Goal: Contribute content: Contribute content

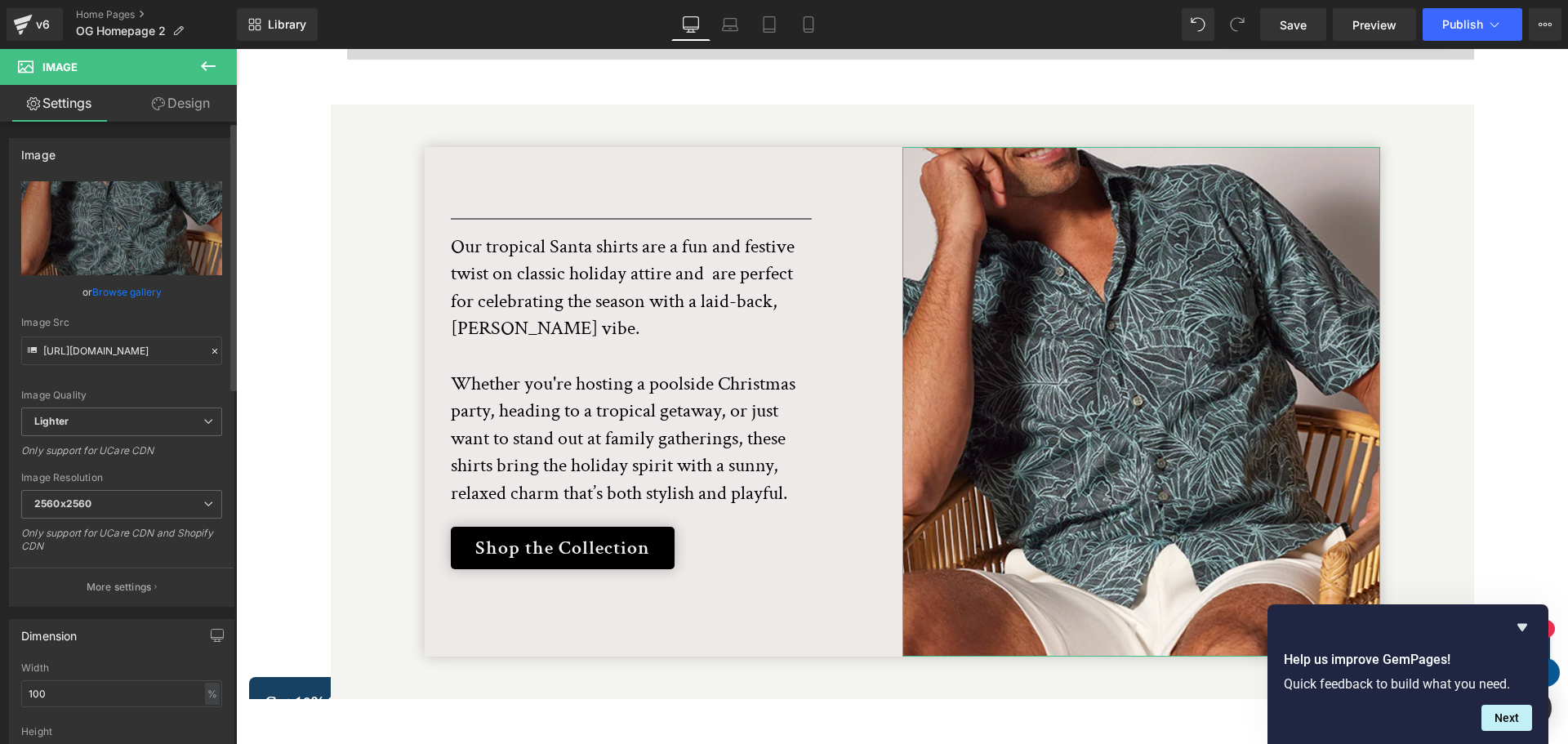
click at [125, 293] on link "Browse gallery" at bounding box center [127, 292] width 69 height 29
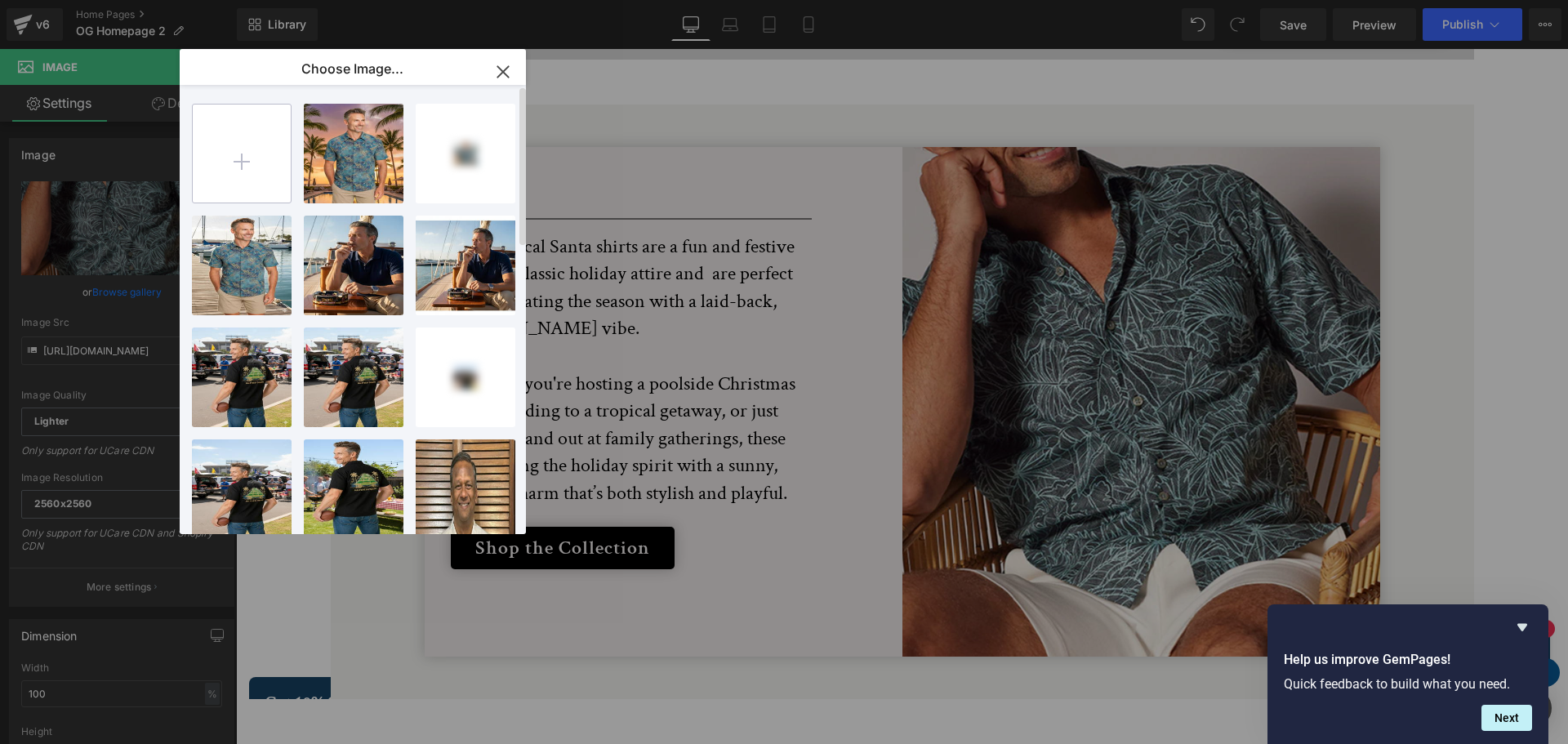
click at [244, 165] on input "file" at bounding box center [241, 153] width 98 height 98
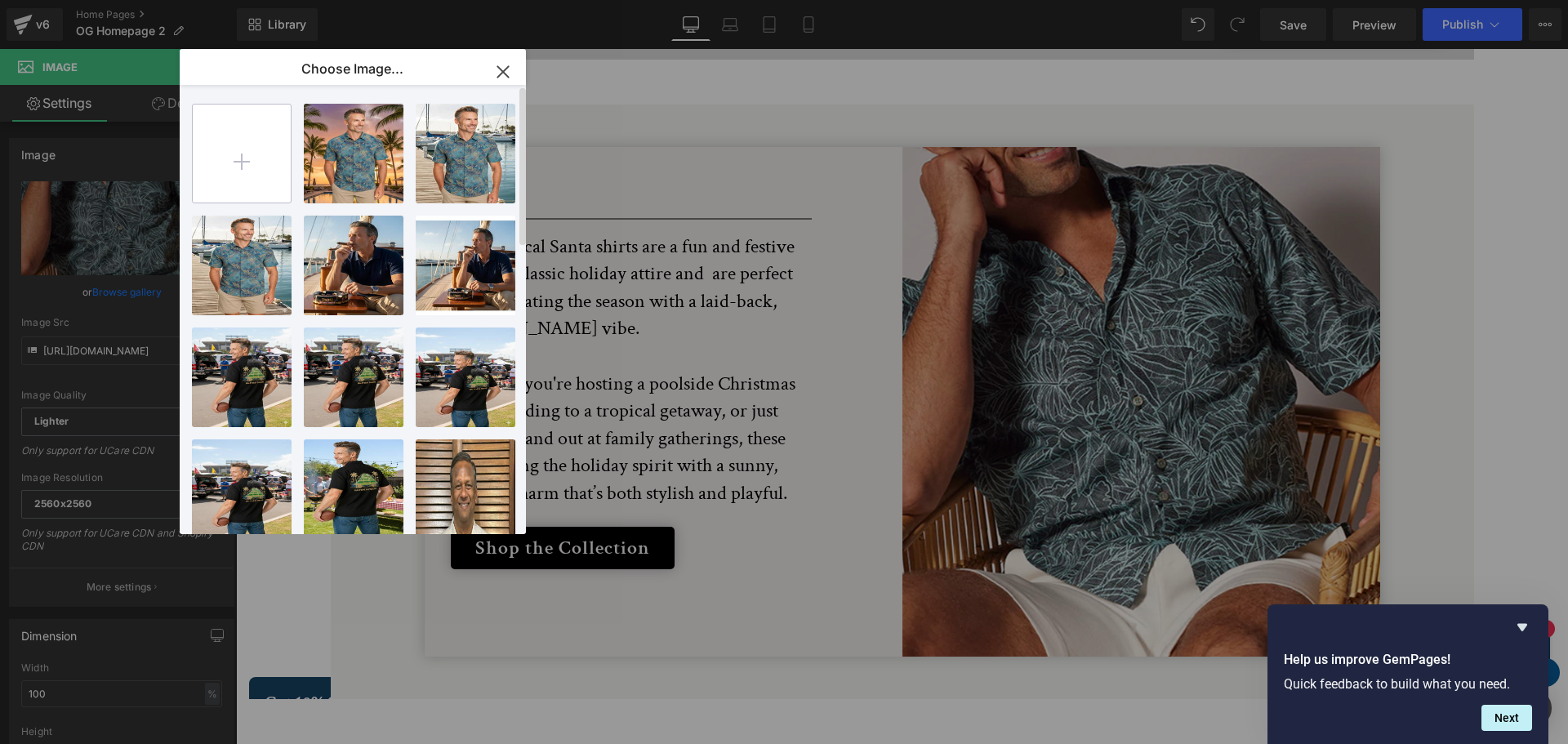
type input "C:\fakepath\BC_XMAS_Lfstyl.png"
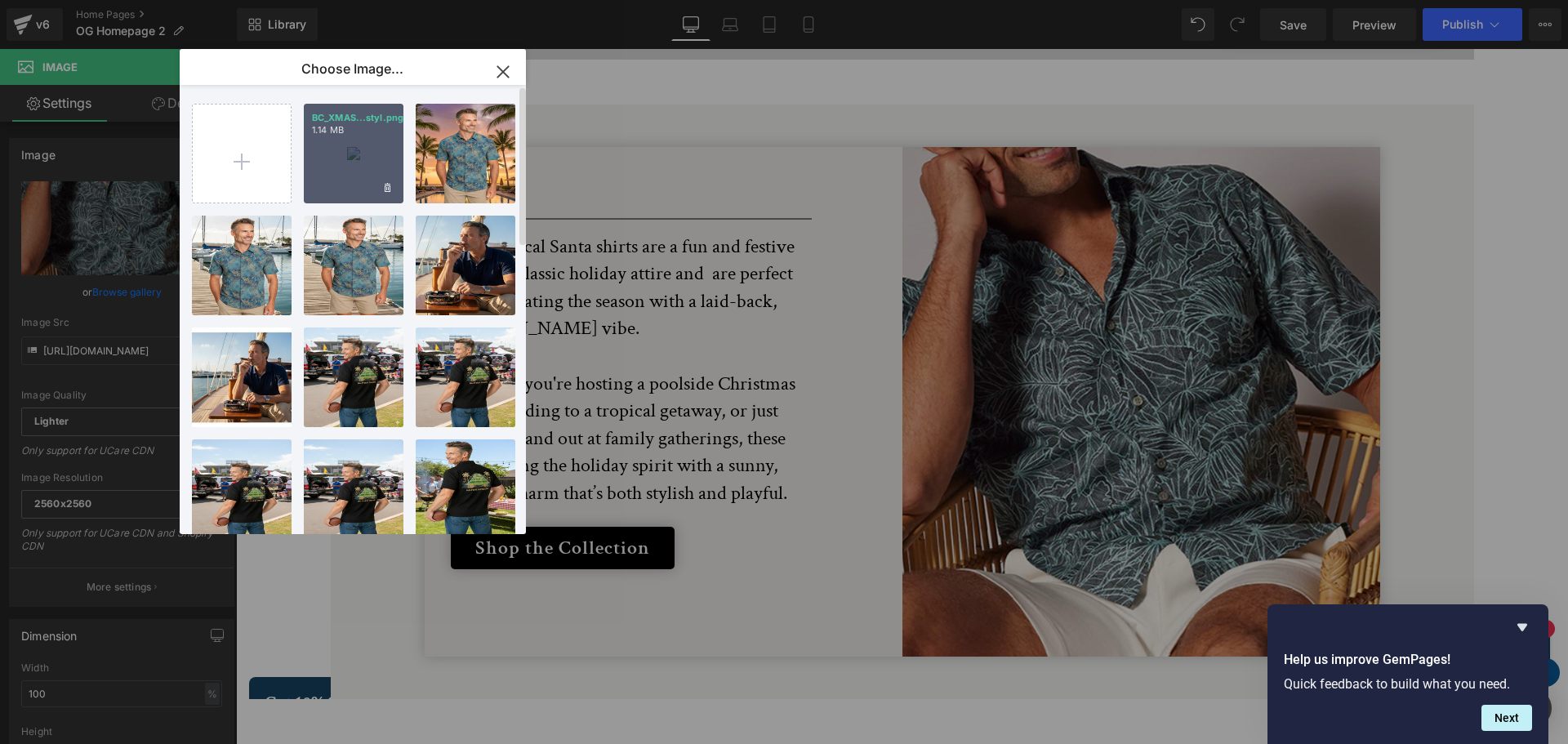
click at [364, 174] on div "BC_XMAS...styl.png 1.14 MB" at bounding box center [353, 154] width 100 height 100
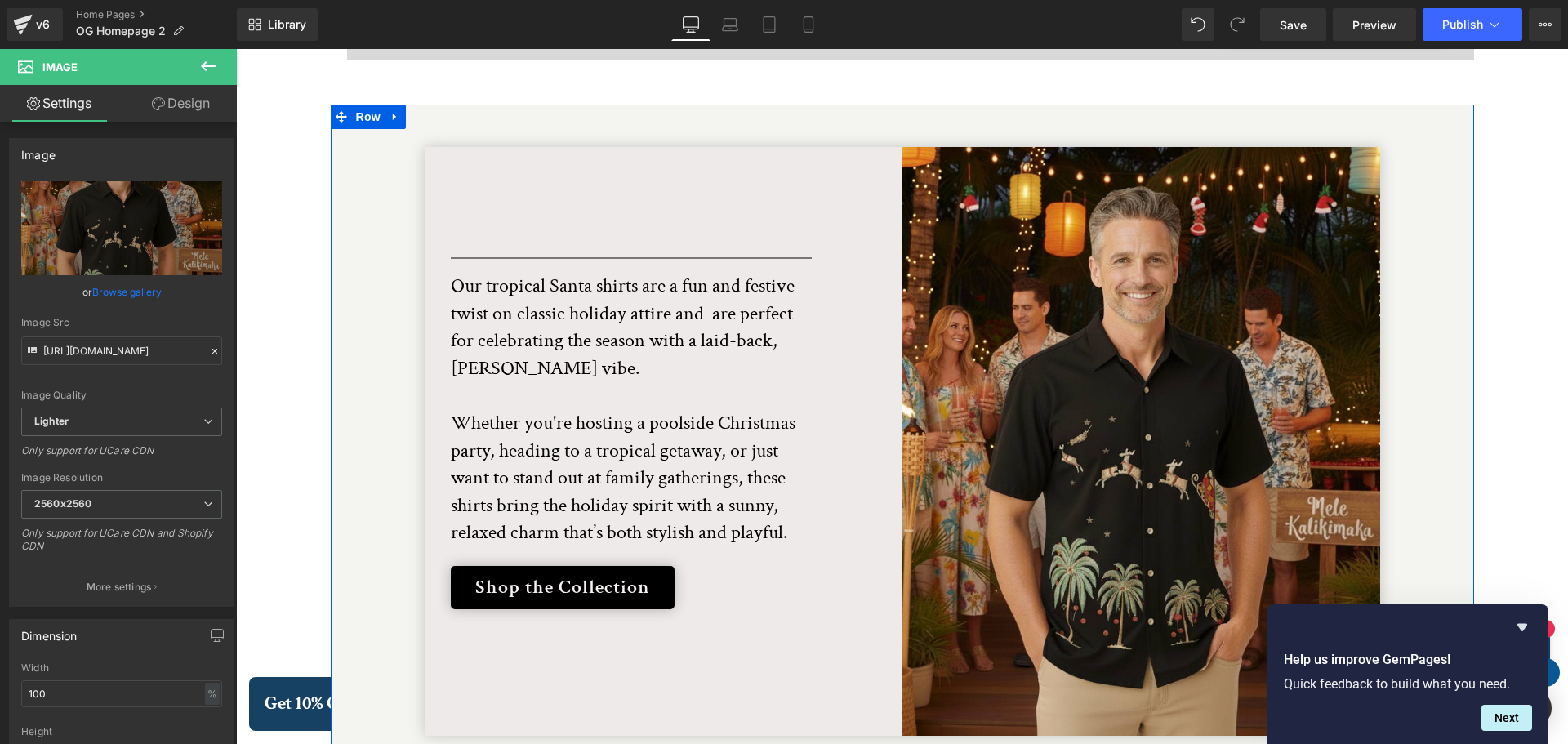
type input "https://ucarecdn.com/c7a836a1-875a-47d6-aede-727bbe3d002d/-/format/auto/-/previ…"
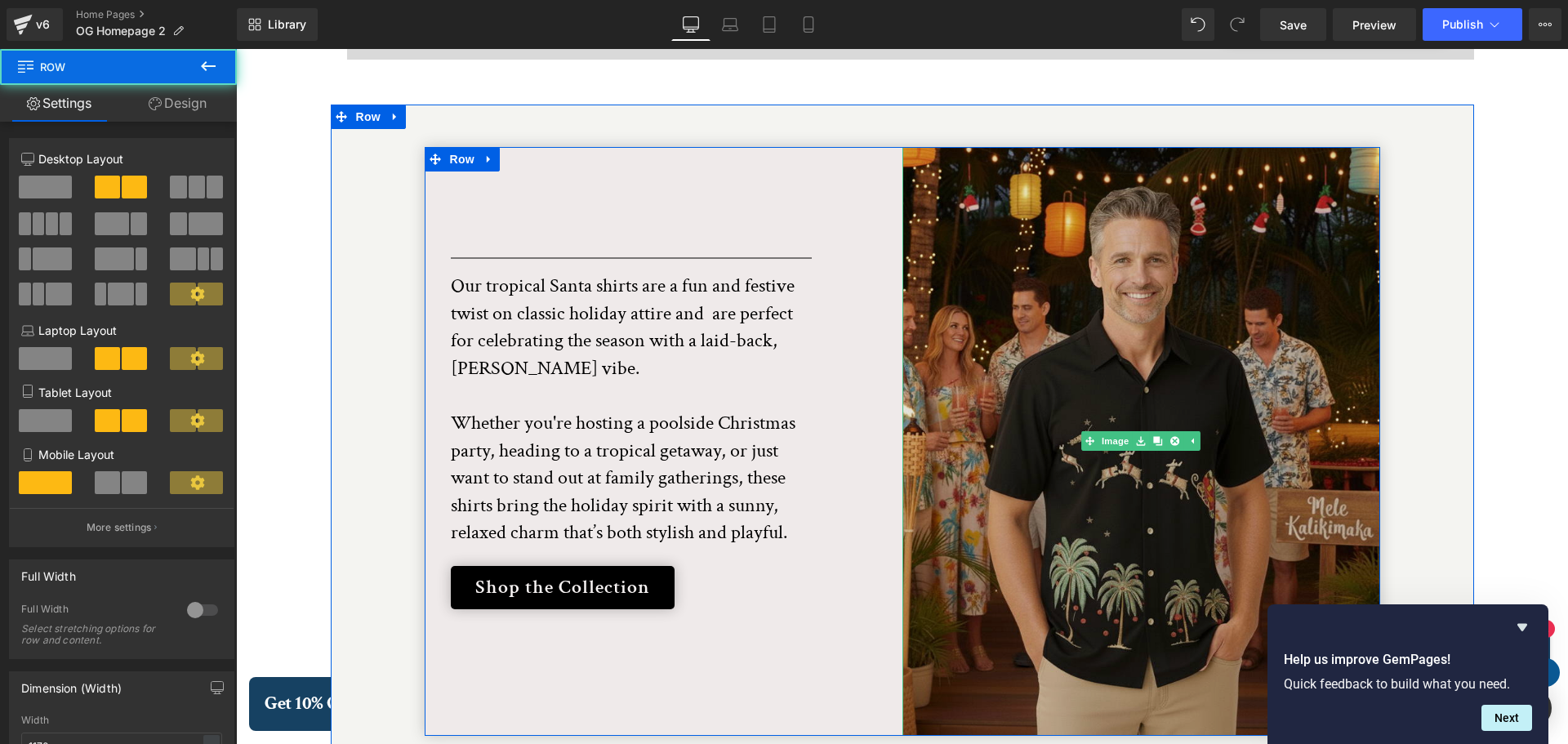
drag, startPoint x: 1215, startPoint y: 689, endPoint x: 1214, endPoint y: 597, distance: 92.0
click at [1214, 597] on div "Separator Our tropical Santa shirts are a fun and festive twist on classic holi…" at bounding box center [902, 441] width 955 height 589
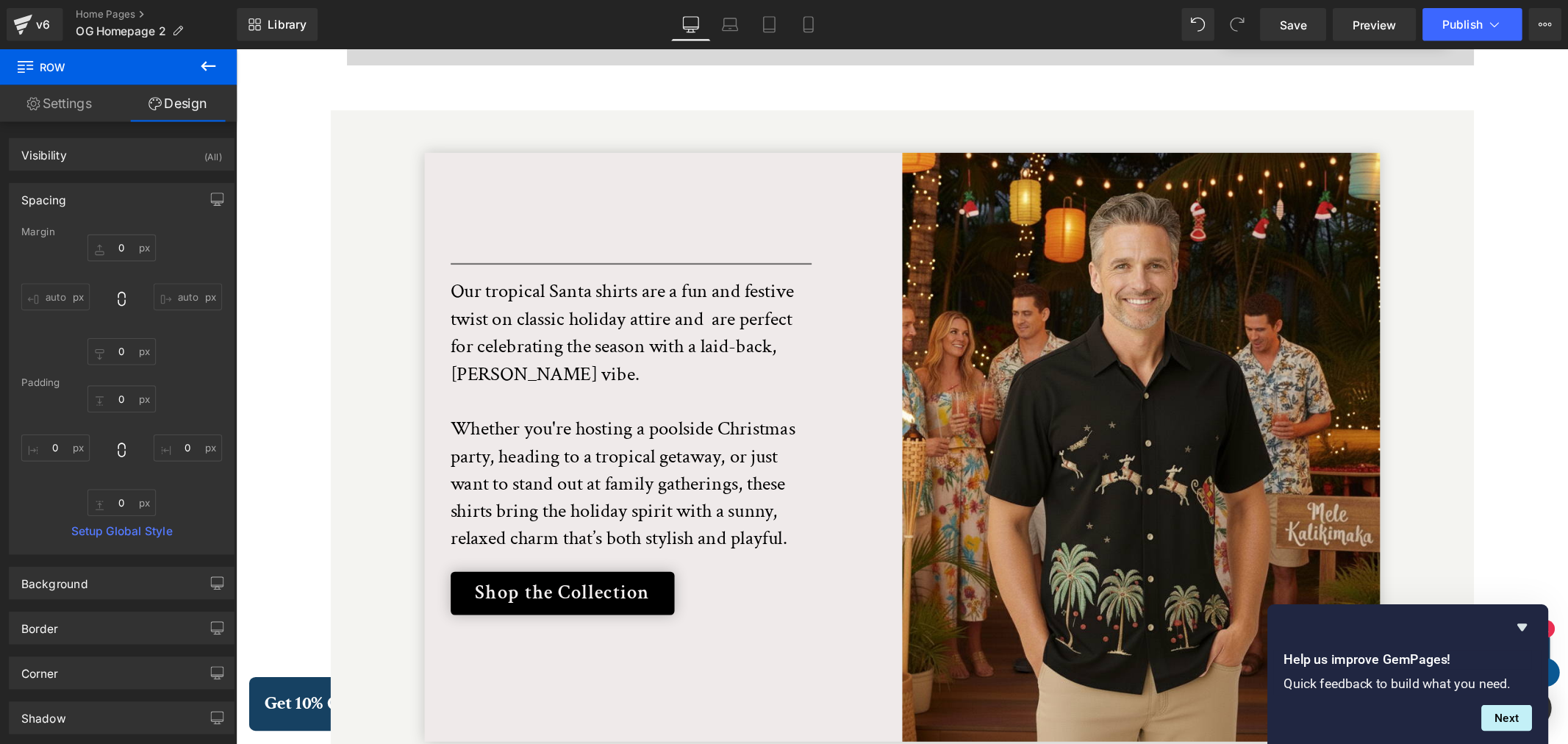
scroll to position [2976, 0]
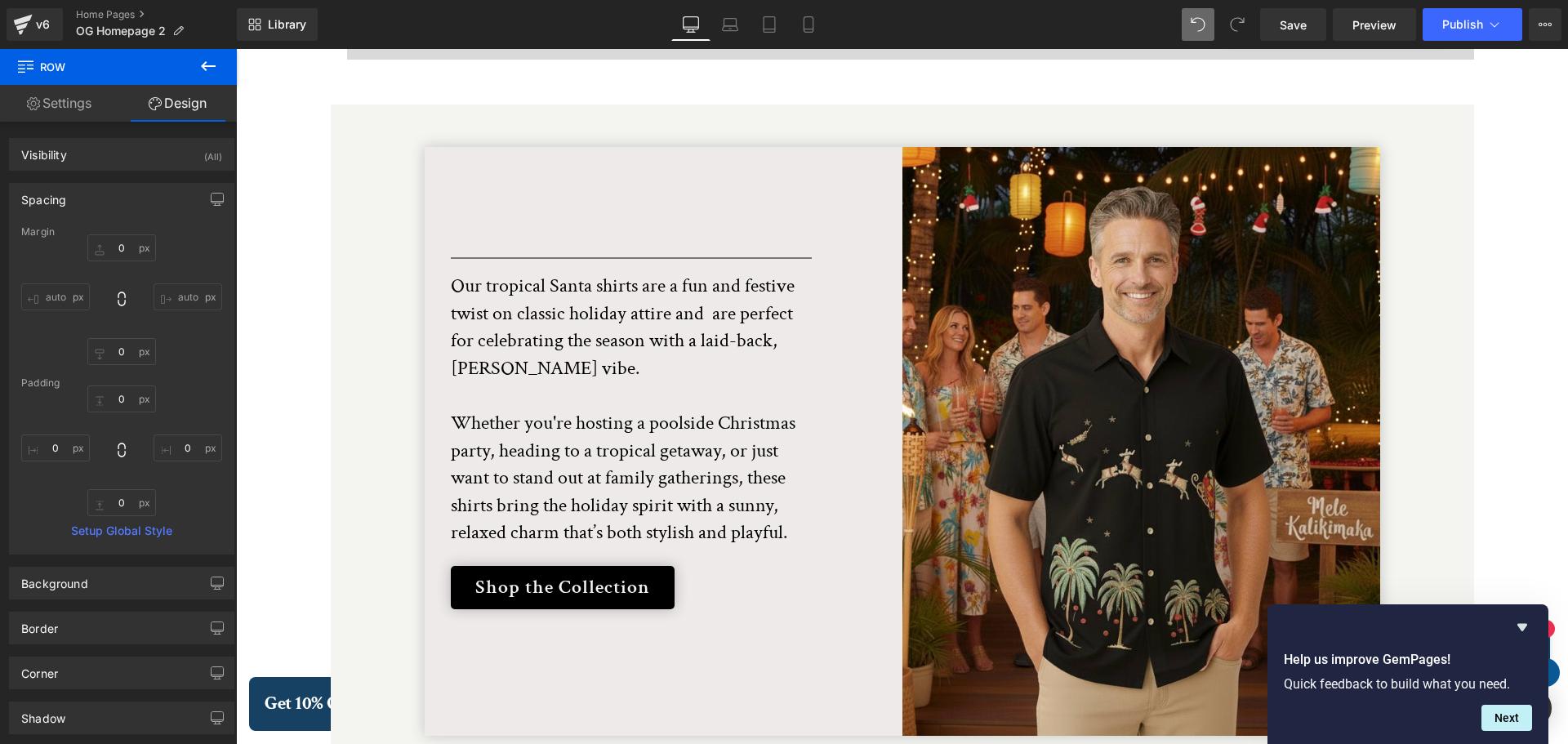
type input "0"
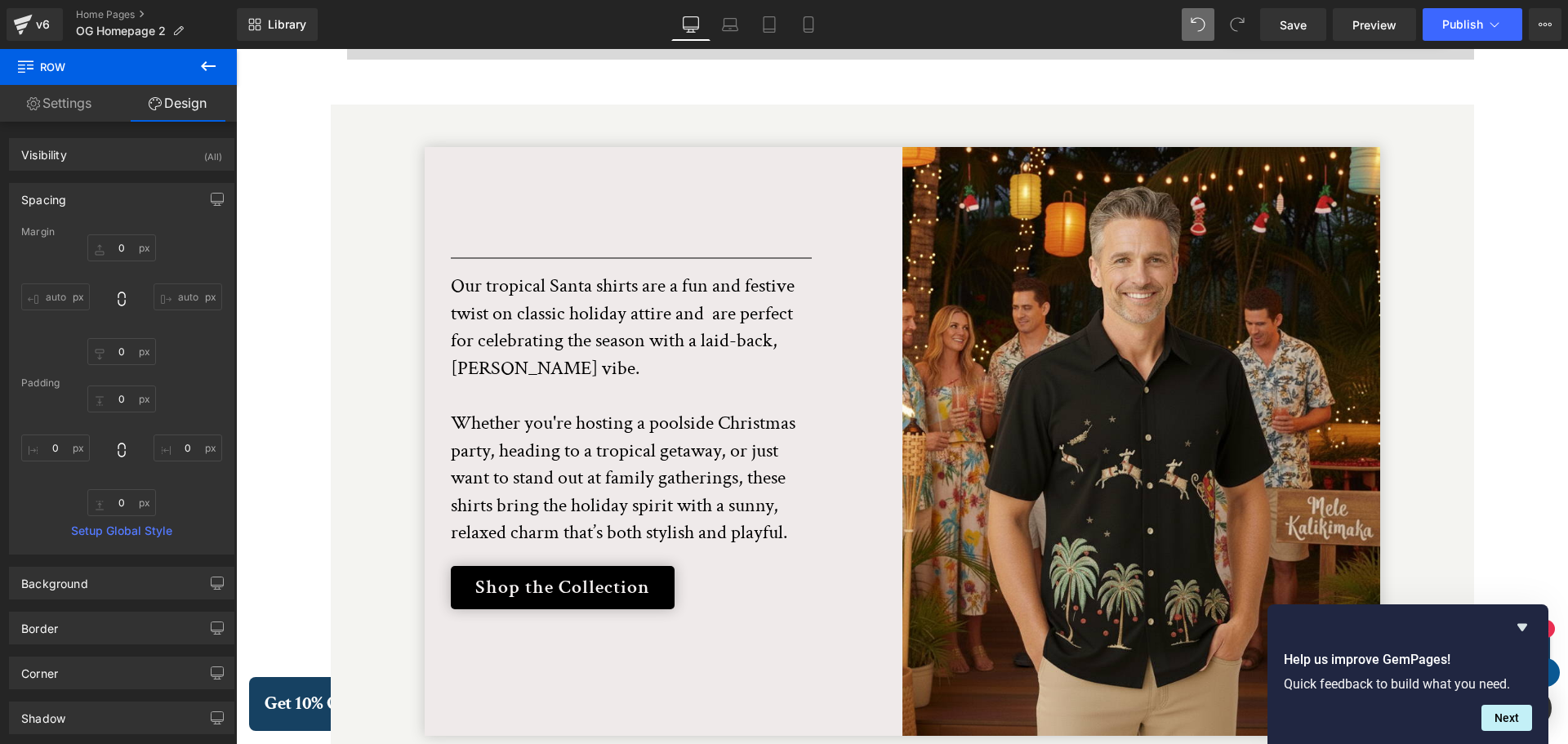
type input "0"
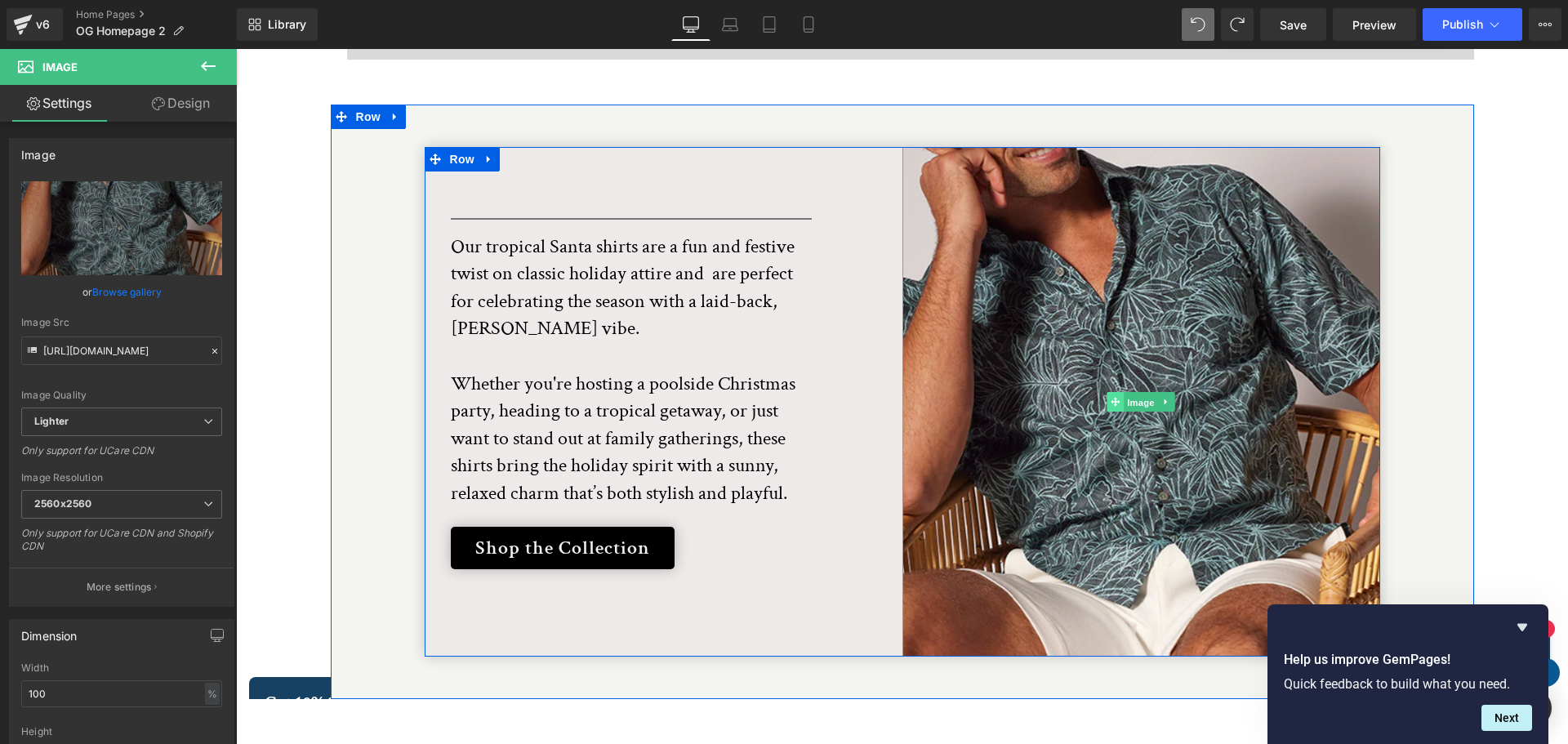
click at [1106, 392] on link "Image" at bounding box center [1132, 402] width 50 height 20
click at [1165, 399] on icon at bounding box center [1165, 402] width 3 height 6
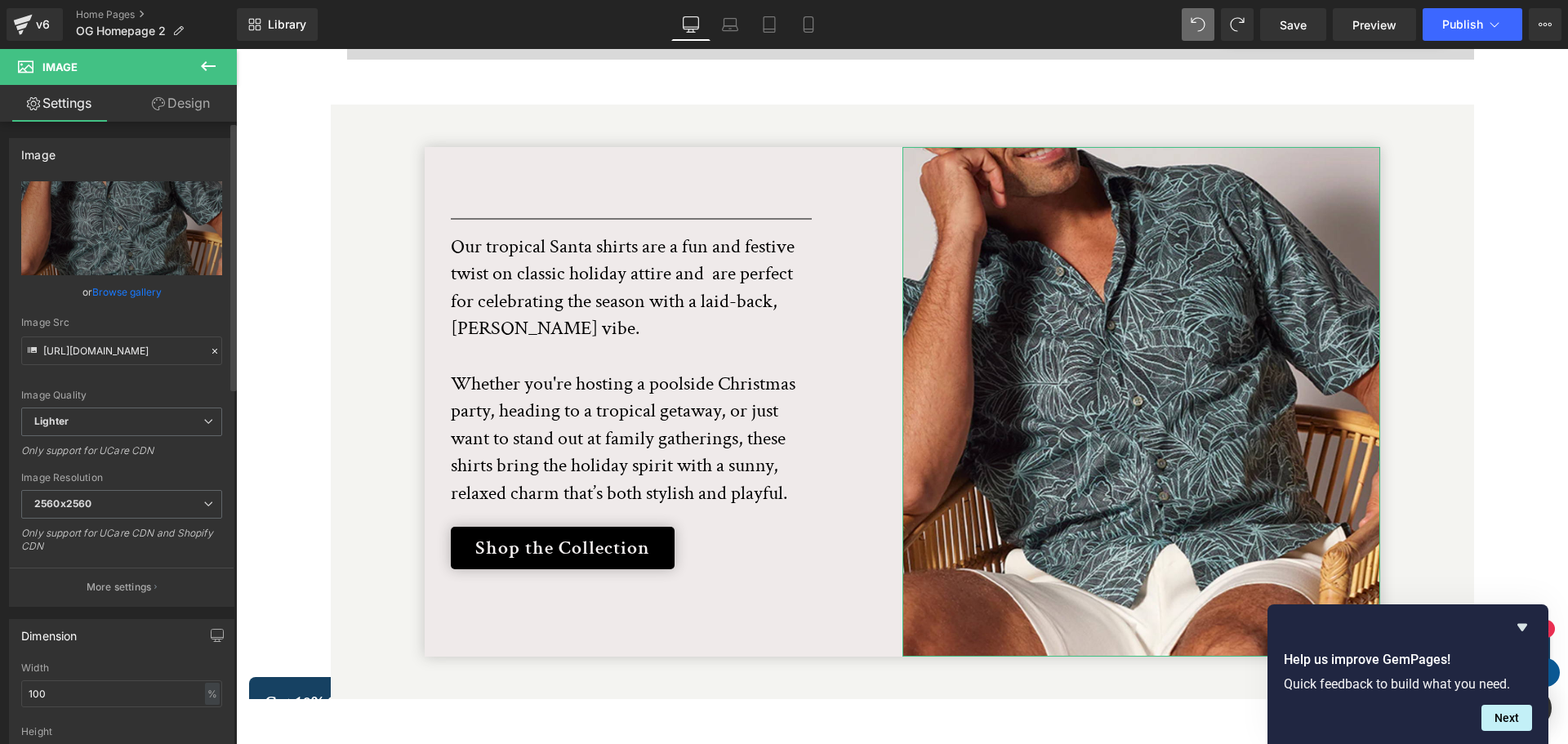
click at [126, 291] on link "Browse gallery" at bounding box center [127, 292] width 69 height 29
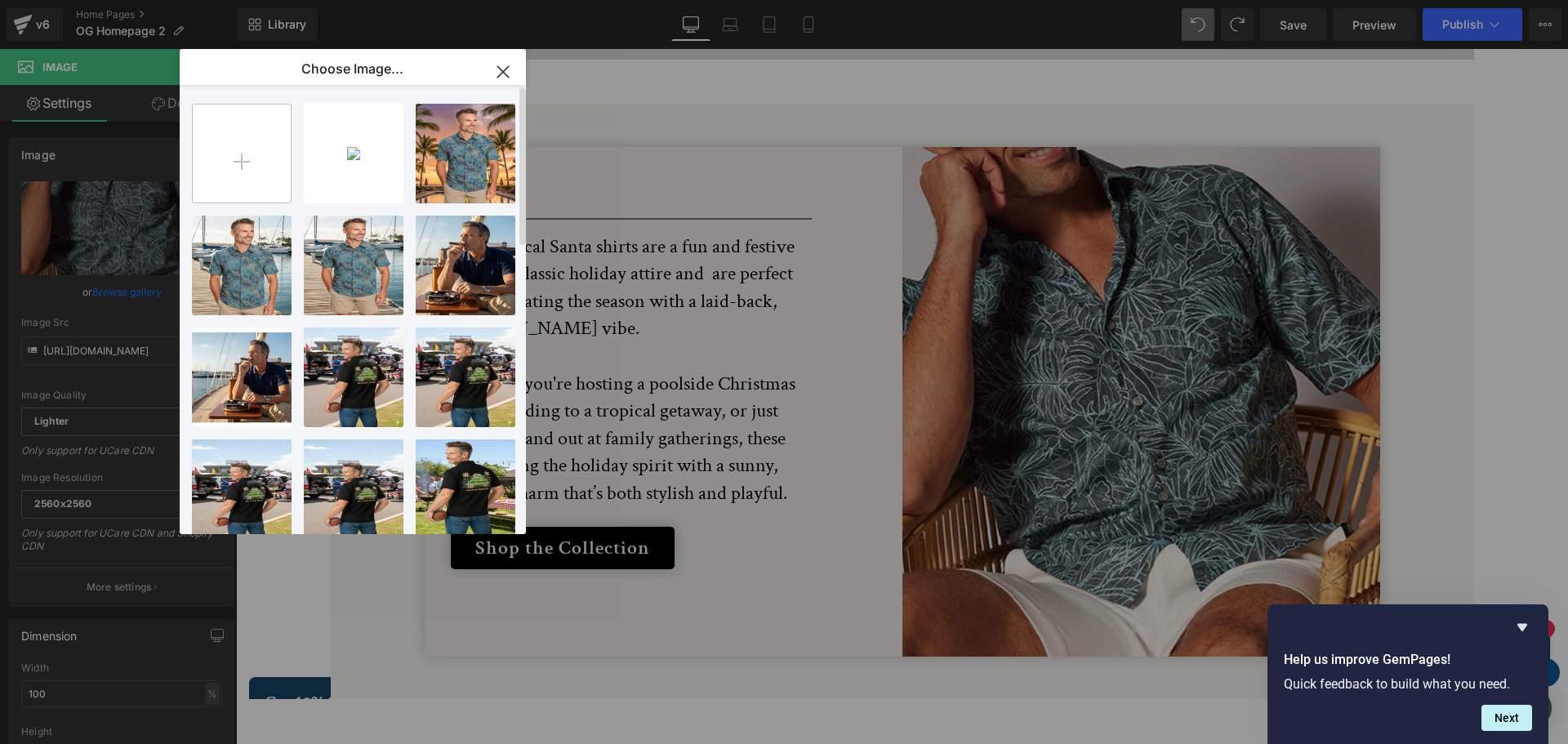
click at [244, 157] on input "file" at bounding box center [241, 153] width 98 height 98
type input "C:\fakepath\BC_XMAS_Lfstyl_2.png"
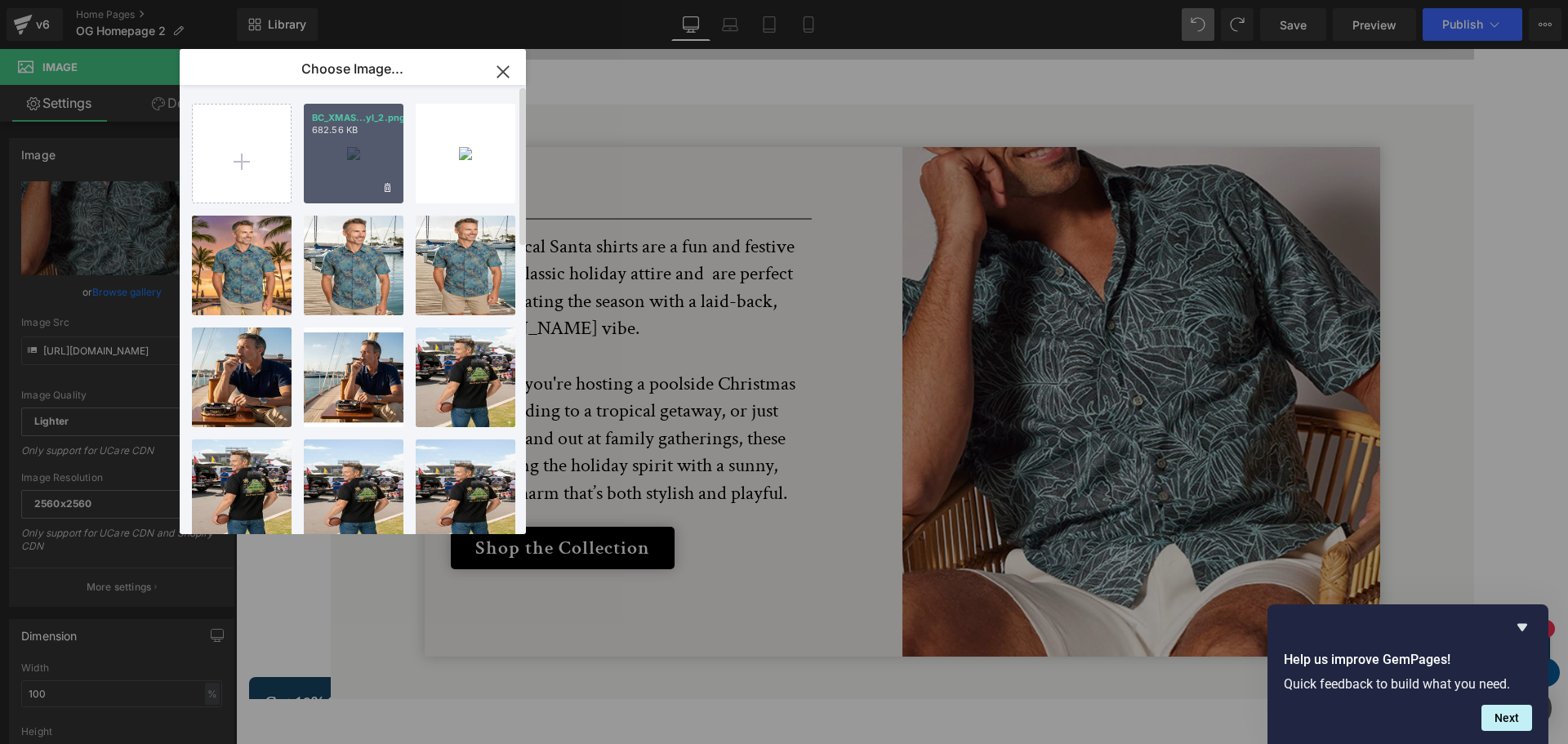
click at [335, 160] on div "BC_XMAS...yl_2.png 682.56 KB" at bounding box center [353, 154] width 100 height 100
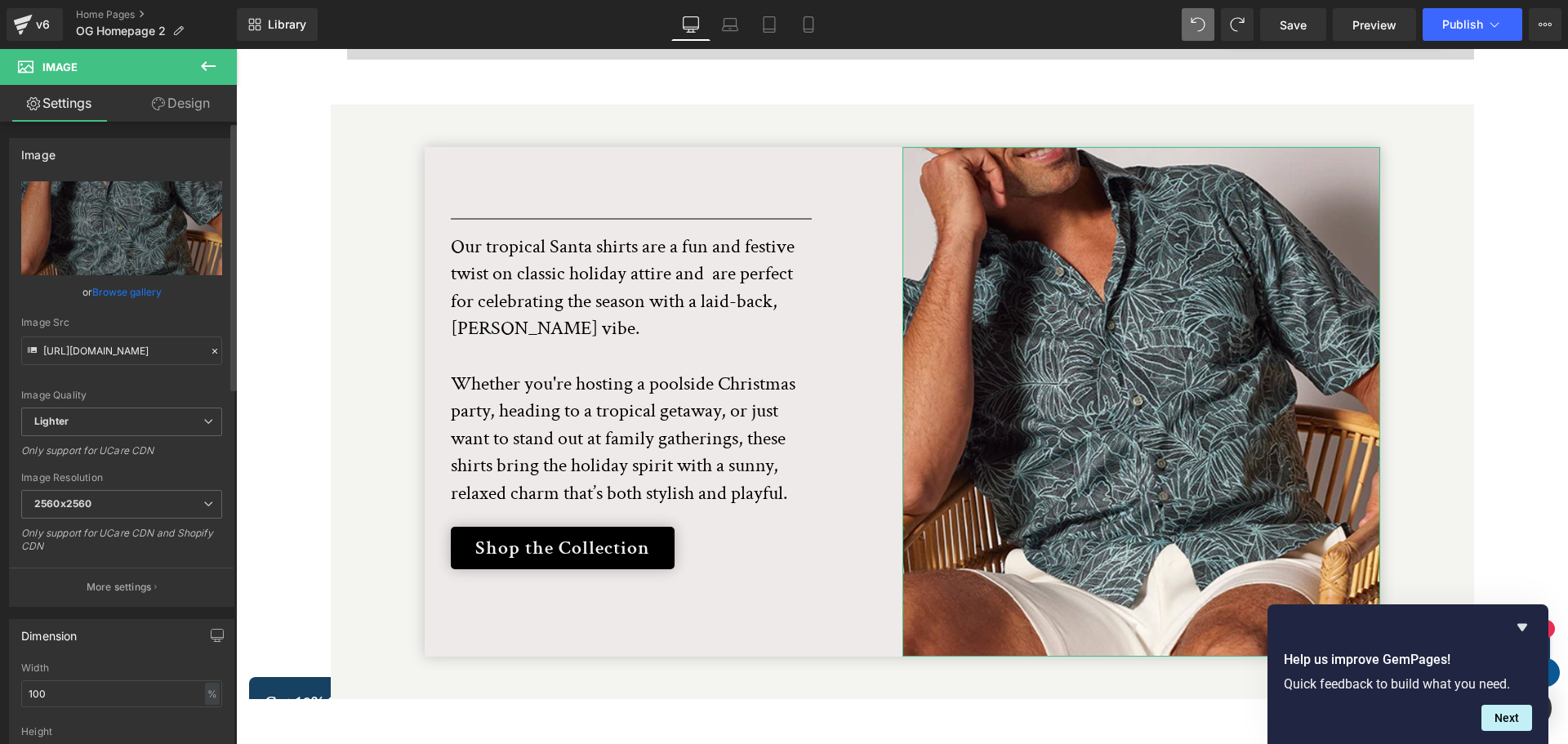
click at [147, 294] on link "Browse gallery" at bounding box center [127, 292] width 69 height 29
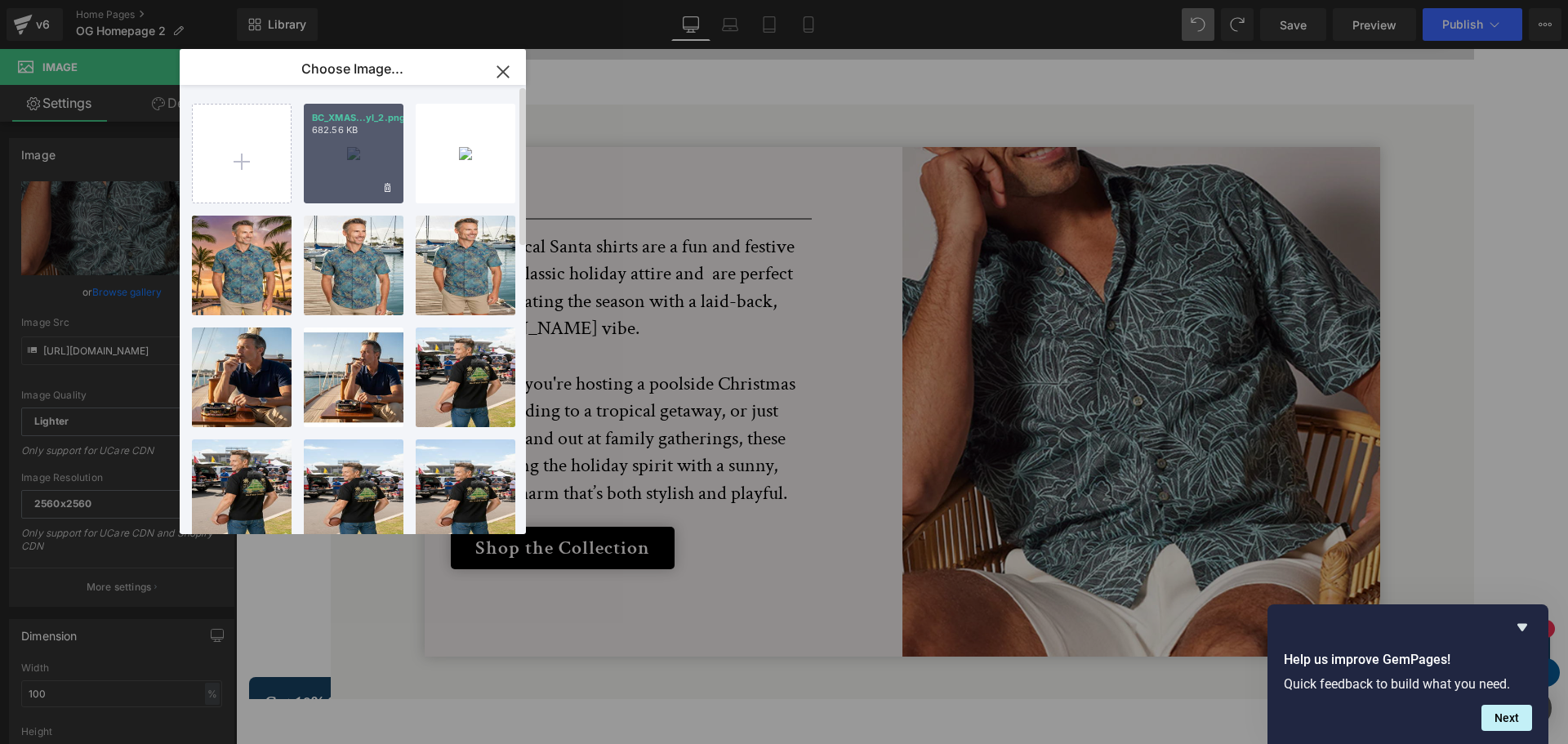
click at [317, 158] on div "BC_XMAS...yl_2.png 682.56 KB" at bounding box center [353, 154] width 100 height 100
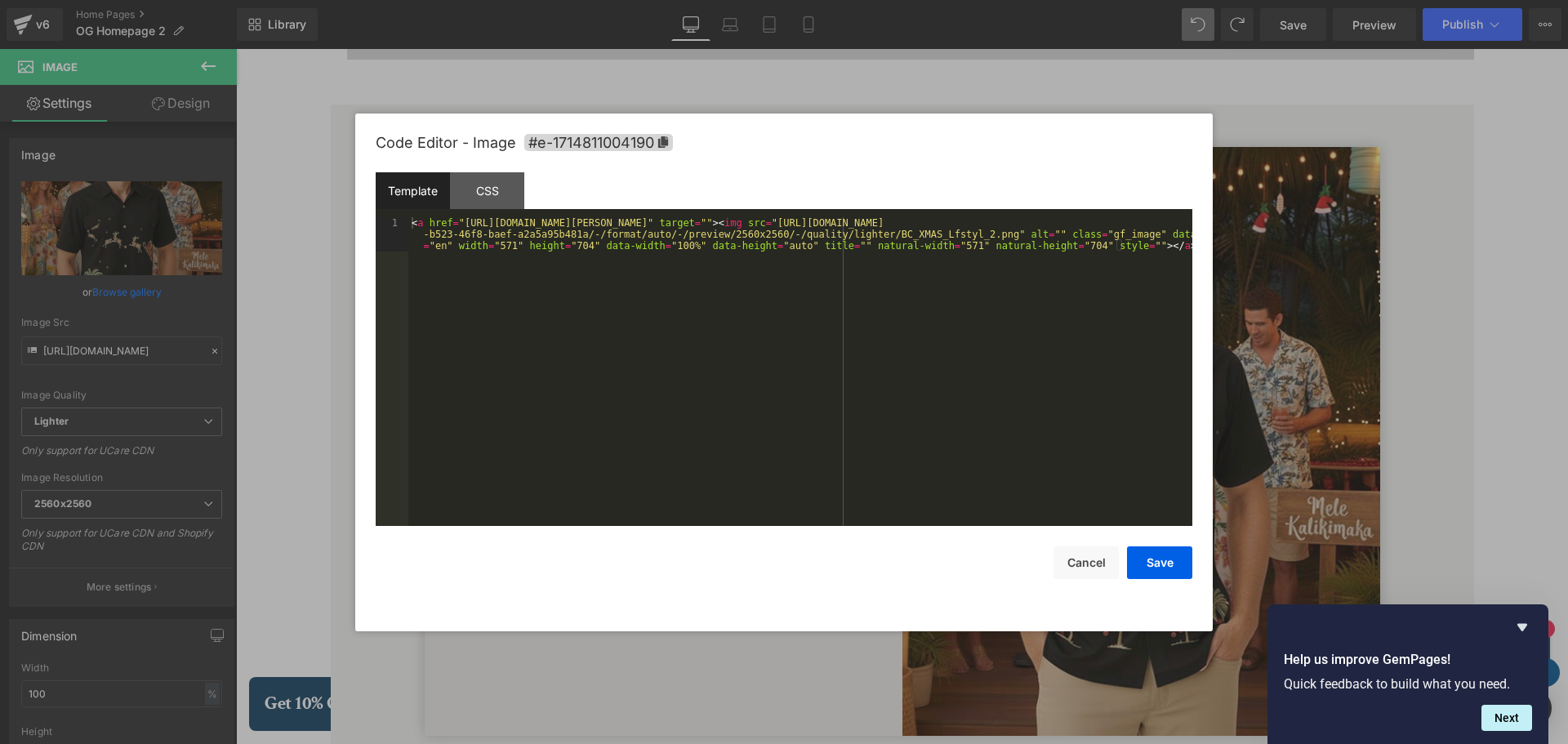
click at [1075, 0] on div "Image You are previewing how the will restyle your page. You can not edit Eleme…" at bounding box center [784, 0] width 1568 height 0
click at [1075, 565] on button "Cancel" at bounding box center [1086, 563] width 65 height 33
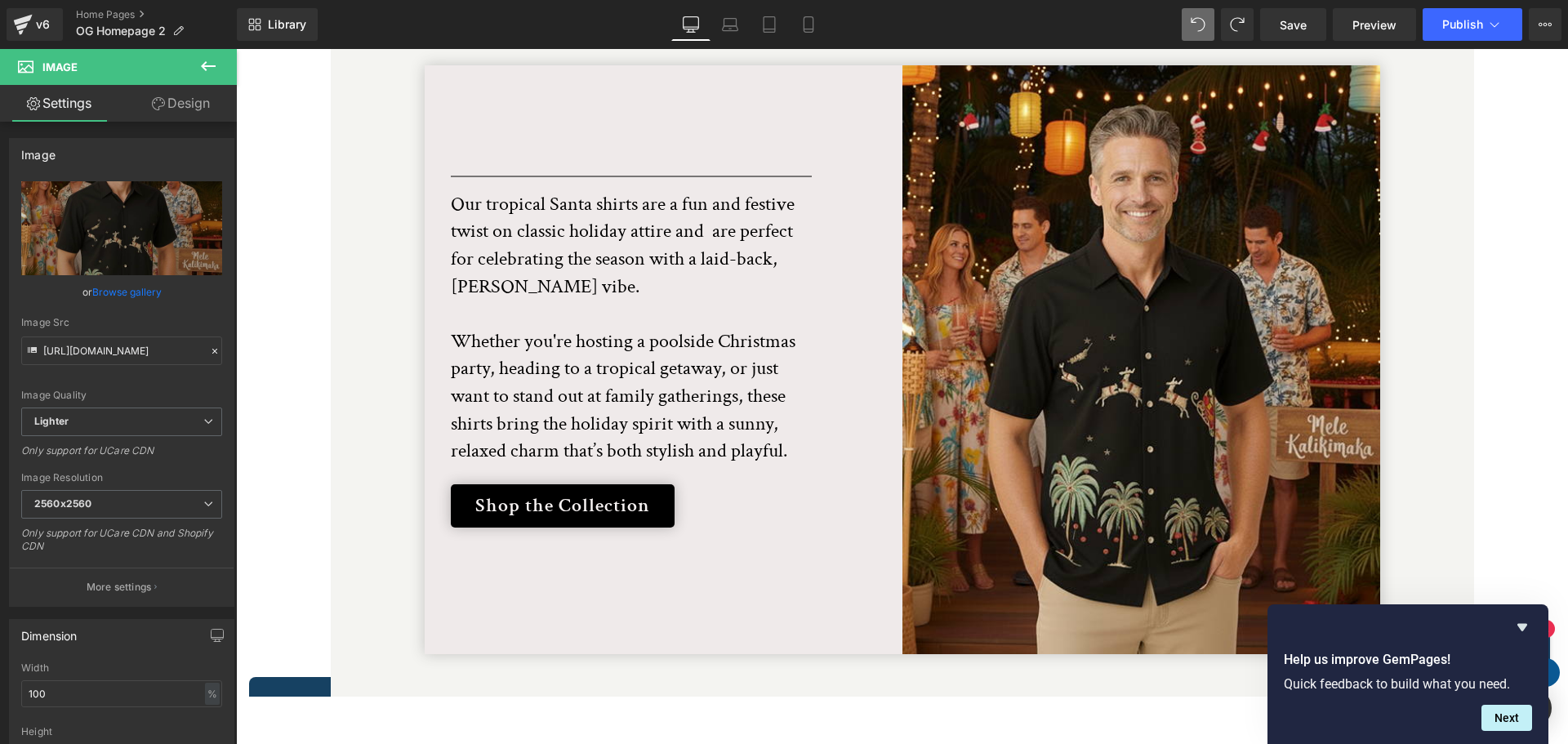
scroll to position [3348, 0]
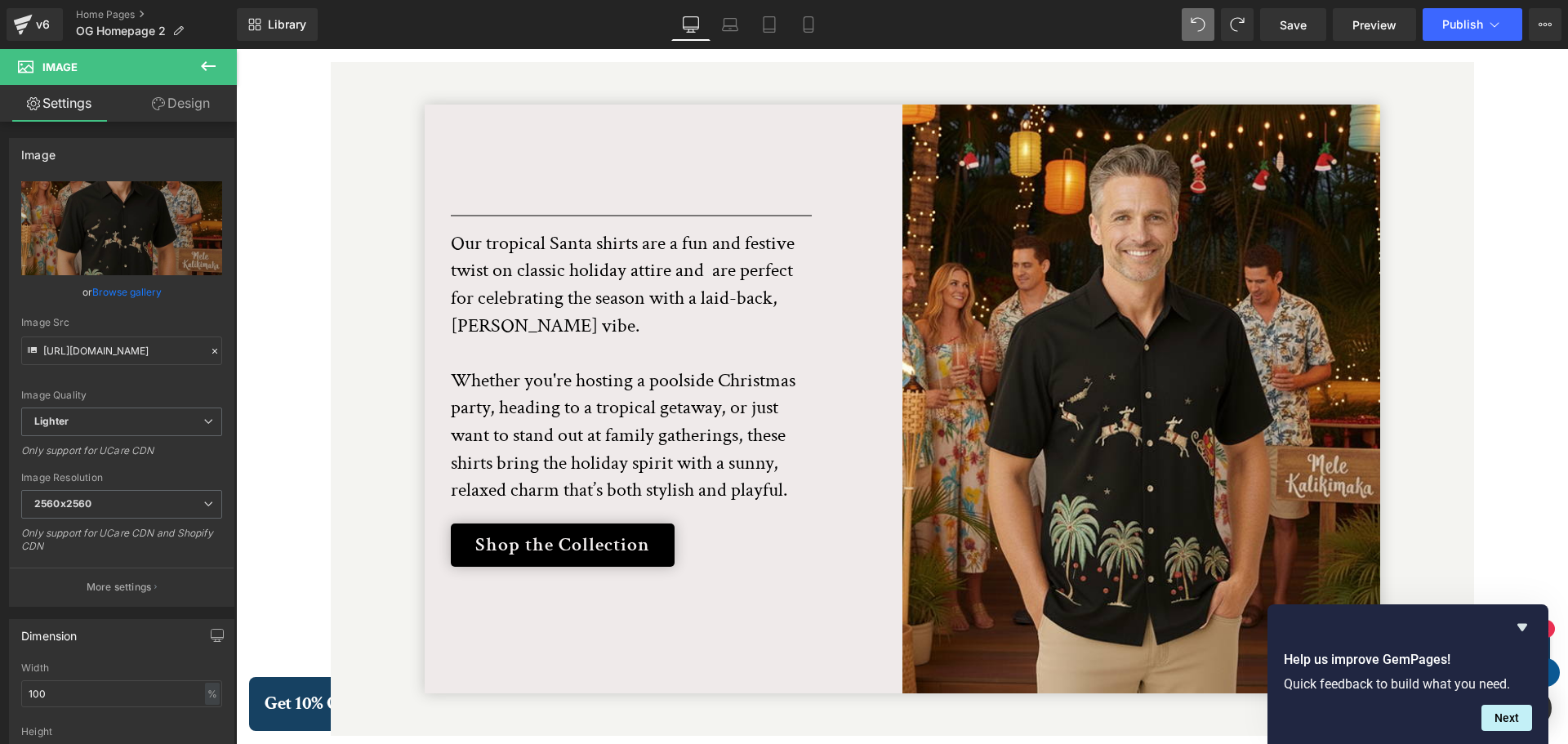
type input "https://ucarecdn.com/c3e80b1f-381b-460d-9a51-fc4e80e7b26e/-/format/auto/-/previ…"
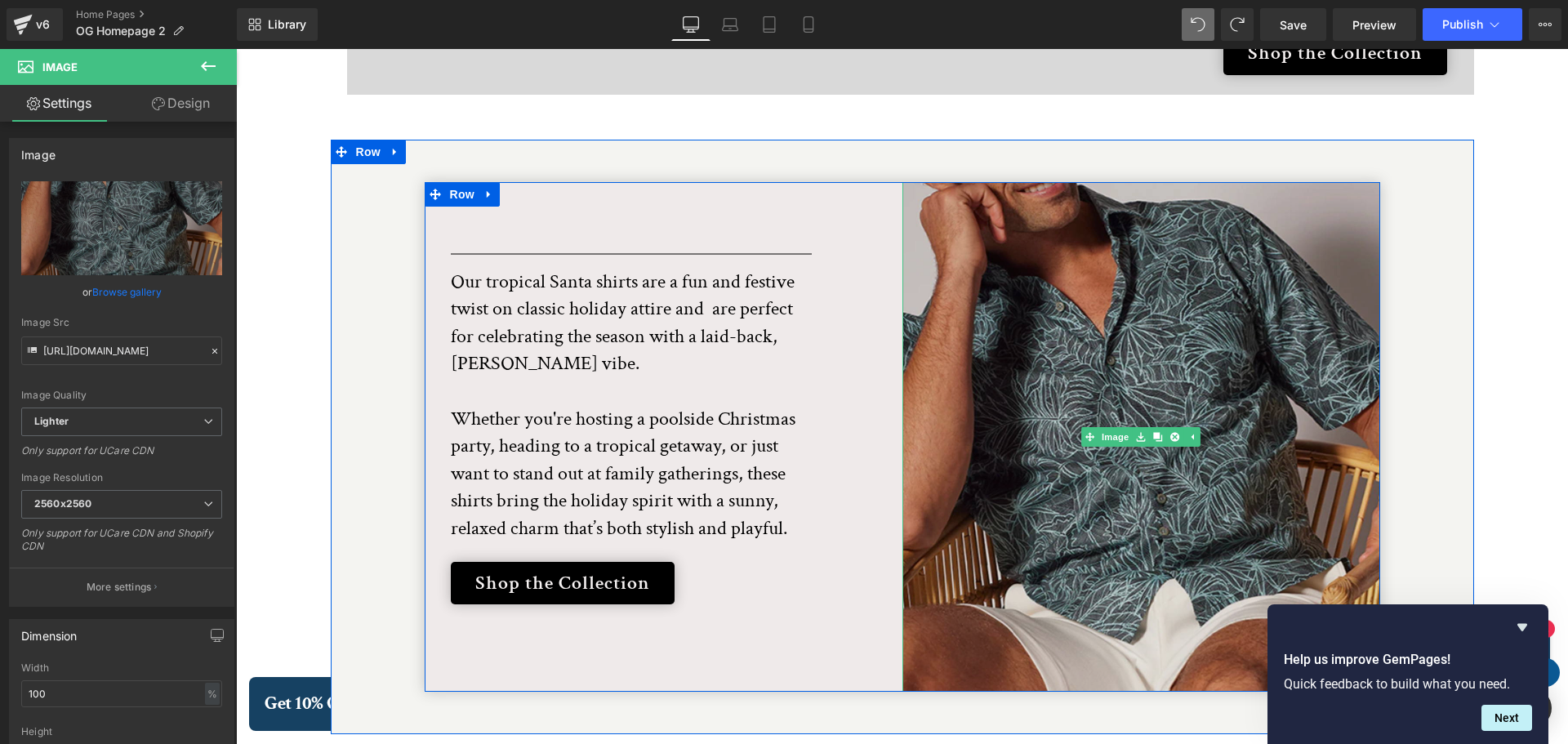
scroll to position [3266, 0]
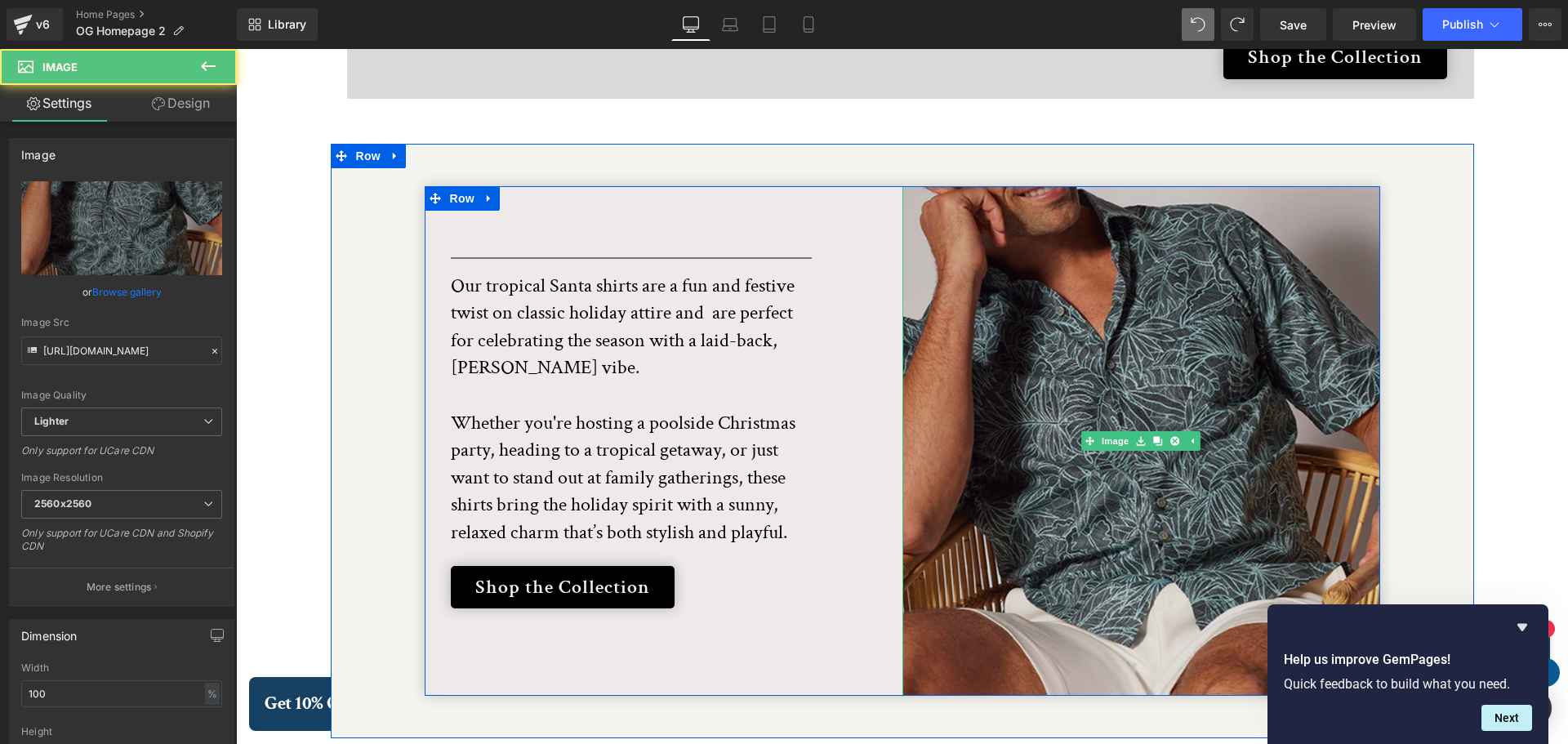
click at [1138, 339] on img at bounding box center [1141, 442] width 478 height 510
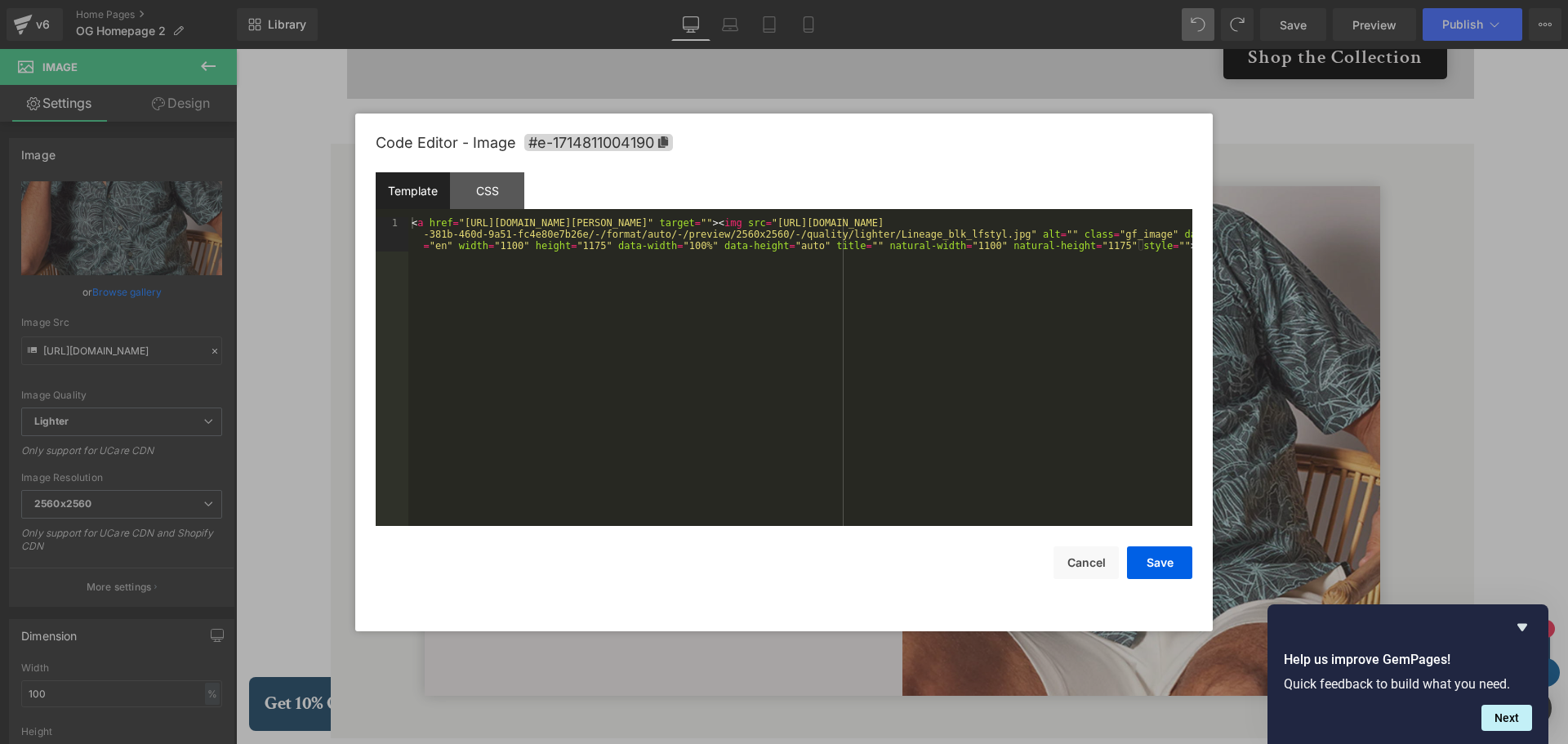
click at [1118, 0] on div "Image You are previewing how the will restyle your page. You can not edit Eleme…" at bounding box center [784, 0] width 1568 height 0
click at [1092, 567] on button "Cancel" at bounding box center [1086, 563] width 65 height 33
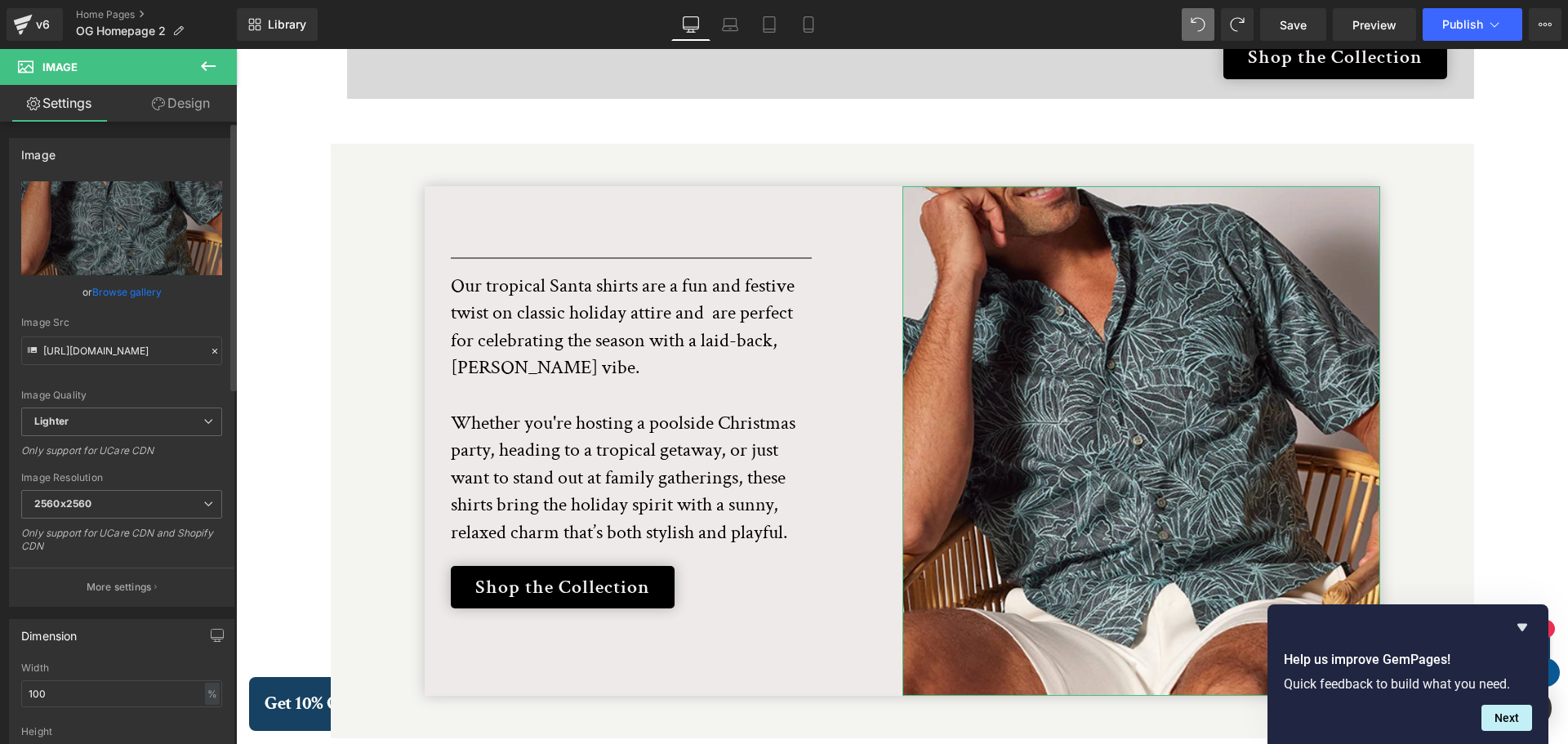
click at [132, 287] on link "Browse gallery" at bounding box center [127, 292] width 69 height 29
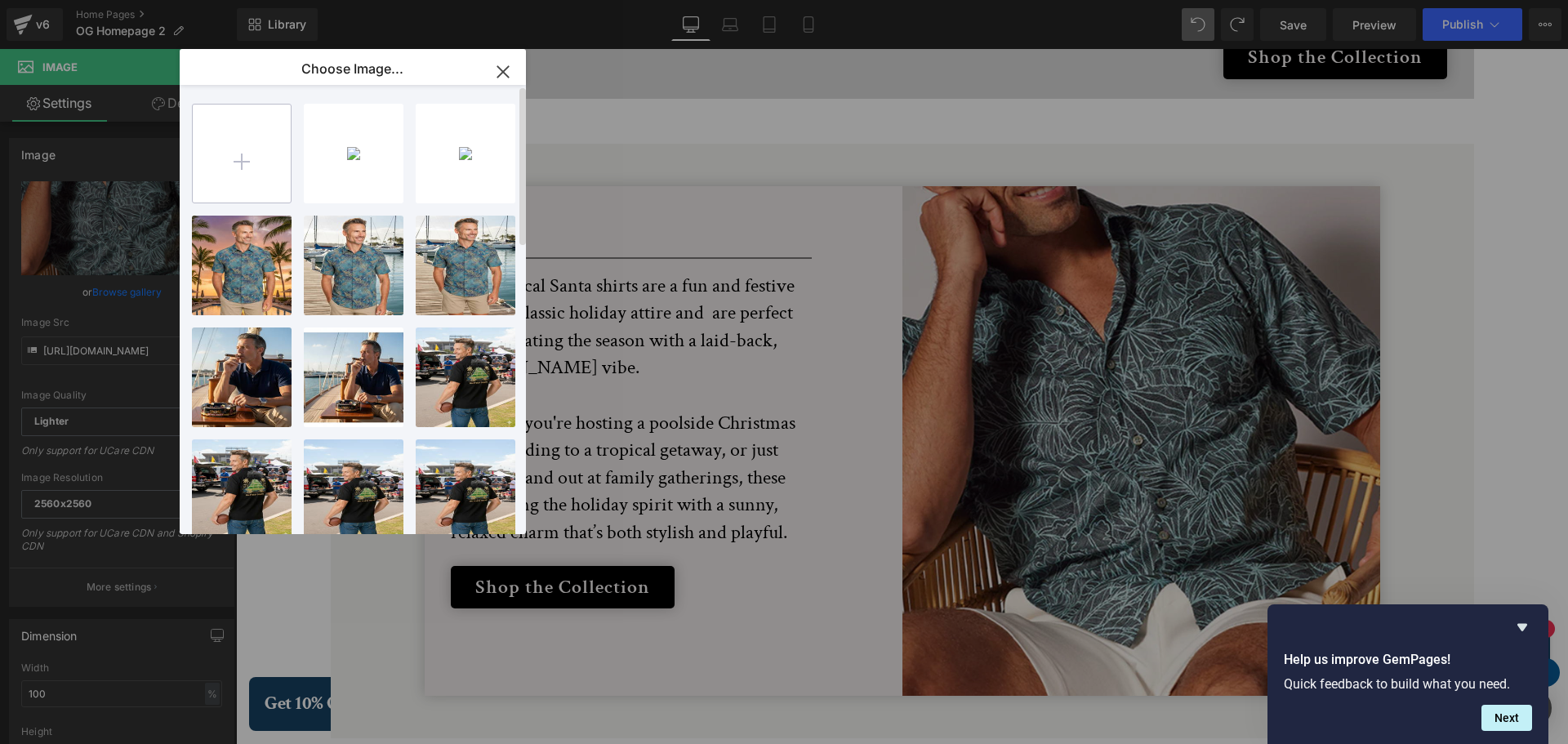
click at [249, 162] on input "file" at bounding box center [241, 153] width 98 height 98
type input "C:\fakepath\BC_XMAS_Lfstyl_3.png"
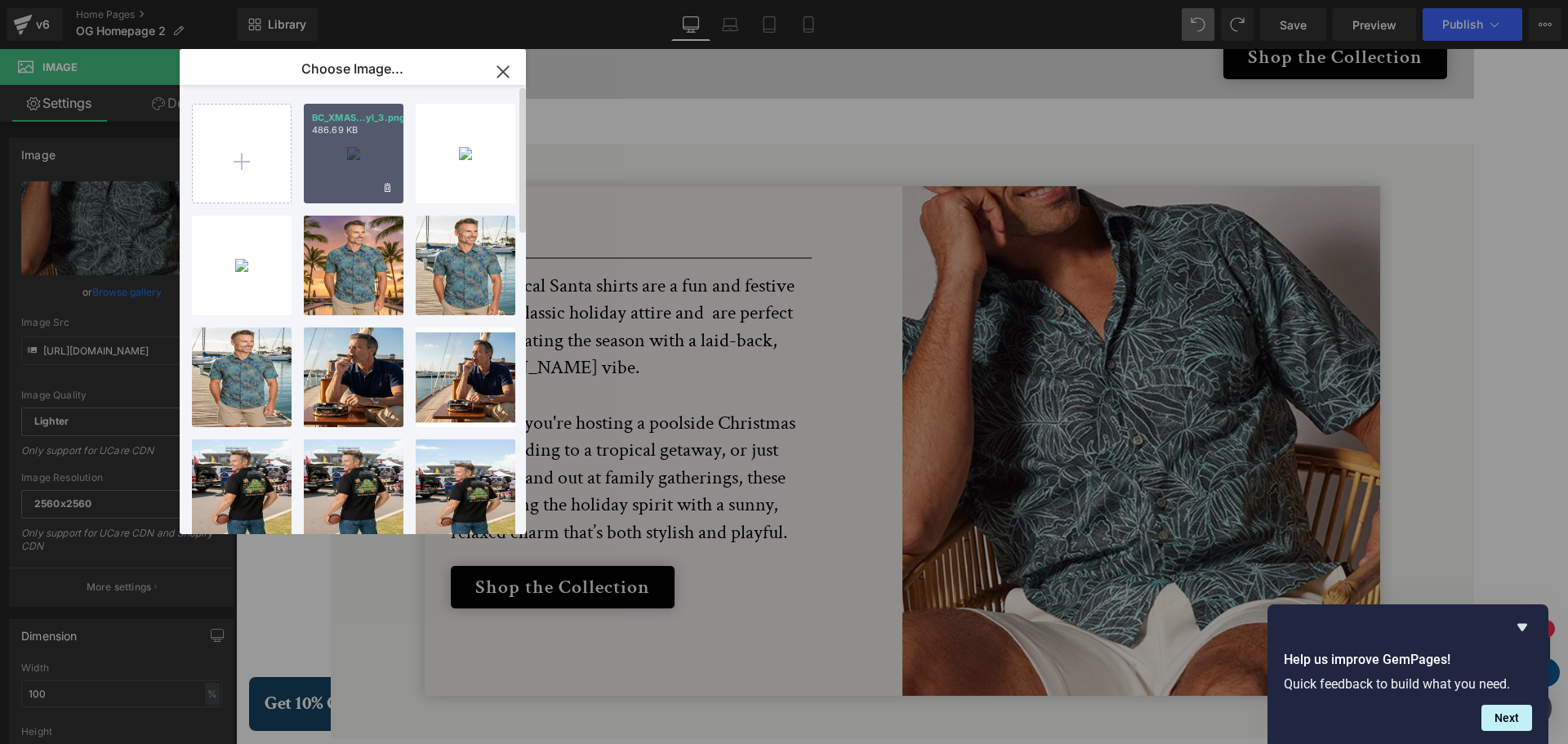
click at [358, 146] on div "BC_XMAS...yl_3.png 486.69 KB" at bounding box center [353, 154] width 100 height 100
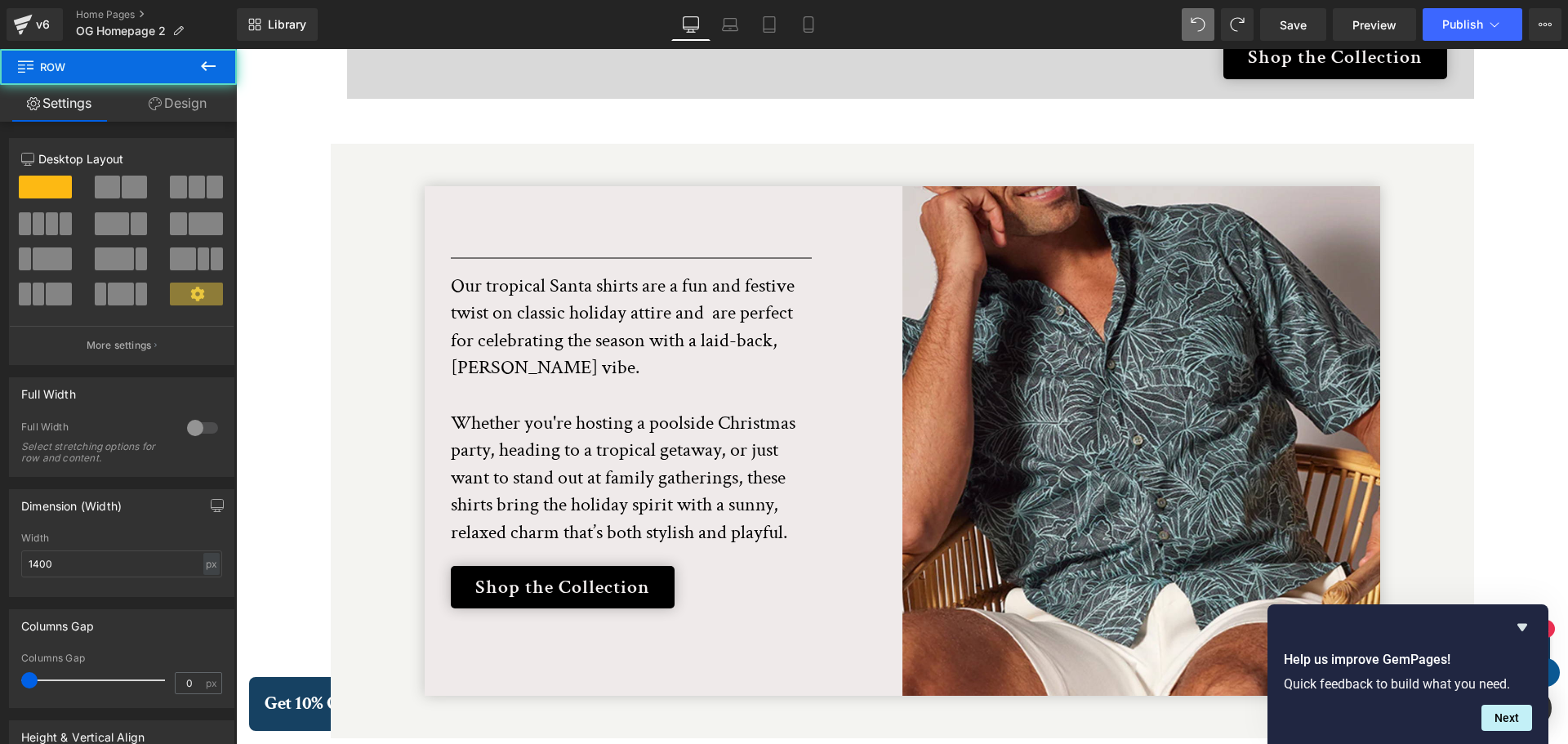
click at [358, 187] on div "Separator Our tropical Santa shirts are a fun and festive twist on classic holi…" at bounding box center [902, 442] width 1144 height 510
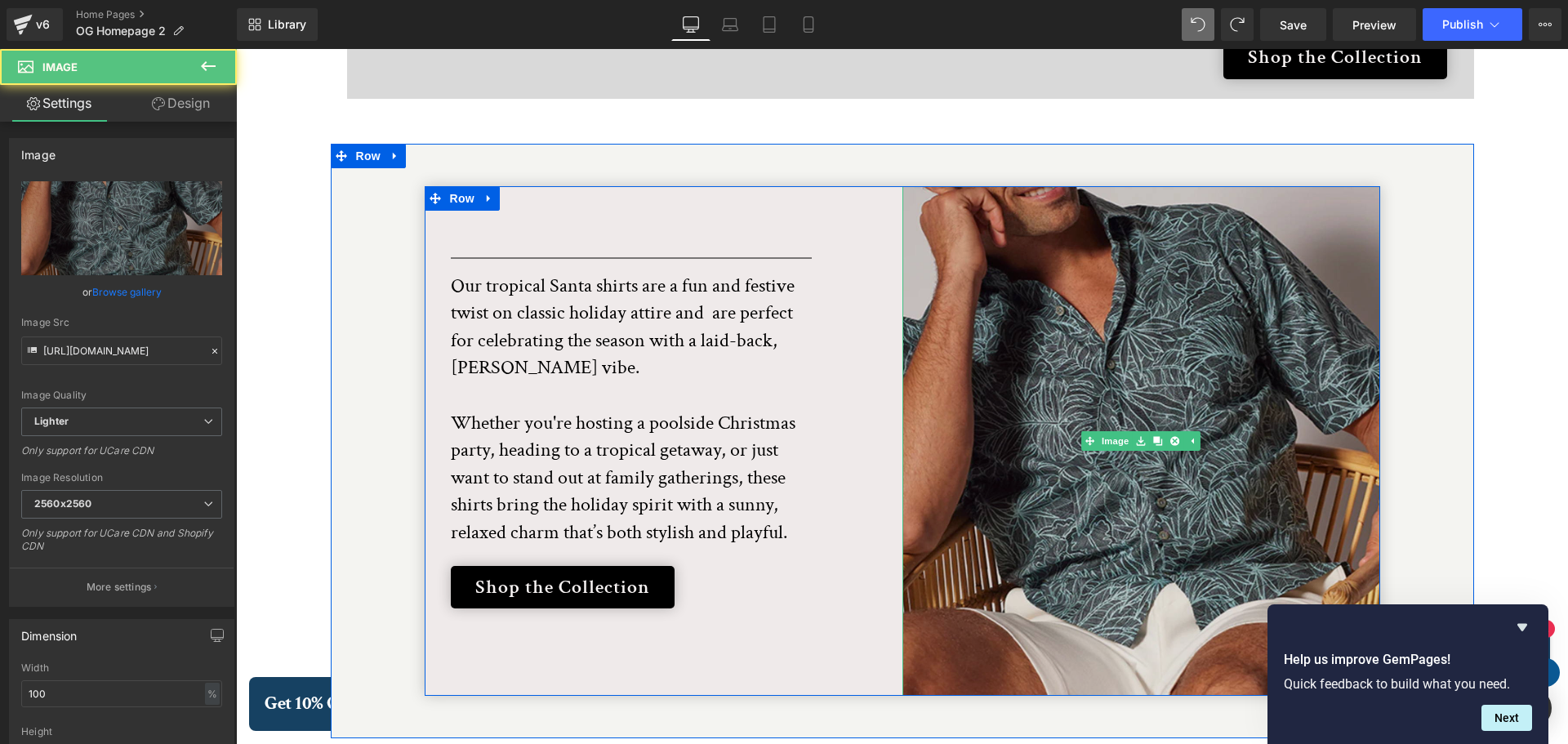
click at [1140, 448] on img at bounding box center [1141, 442] width 478 height 510
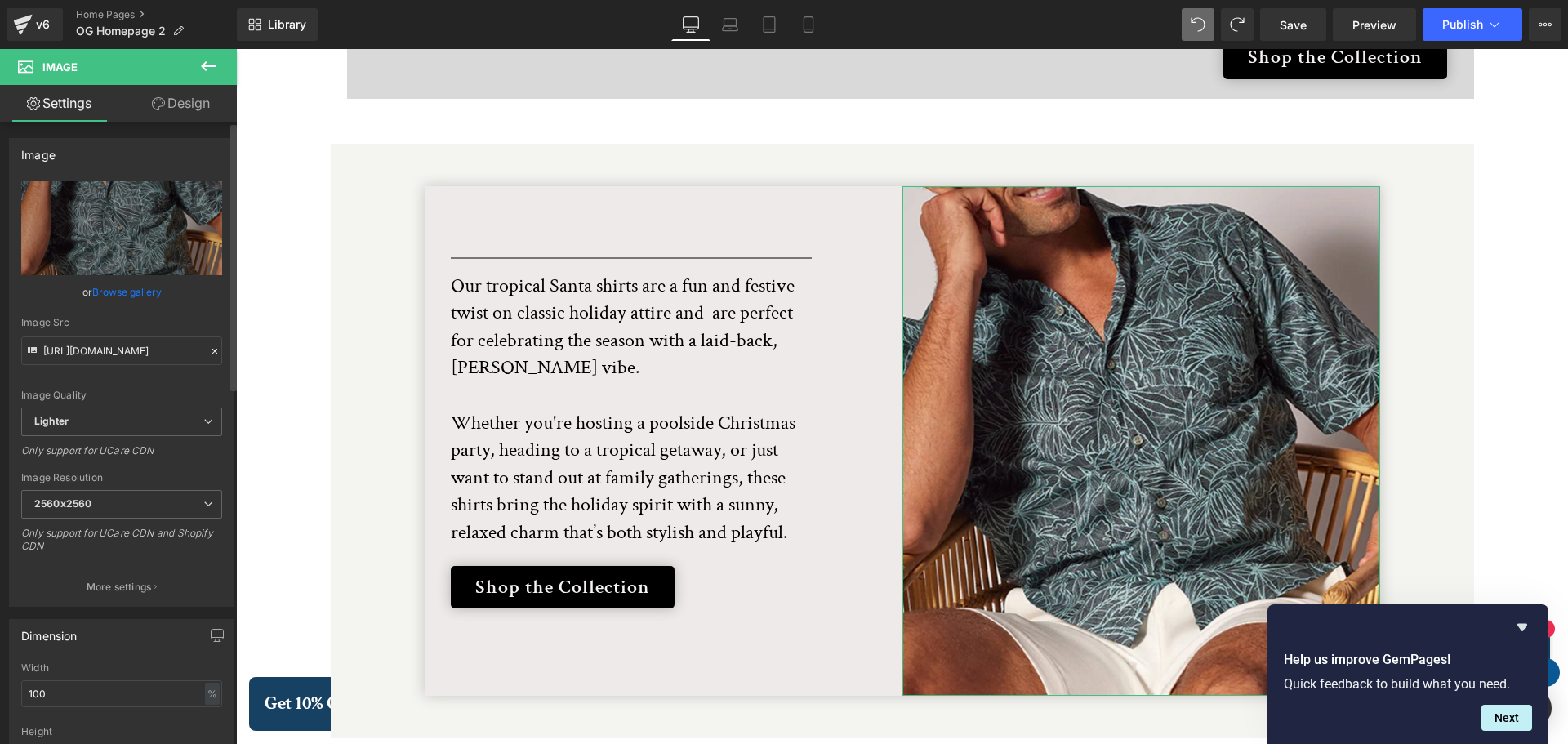
click at [131, 294] on link "Browse gallery" at bounding box center [127, 292] width 69 height 29
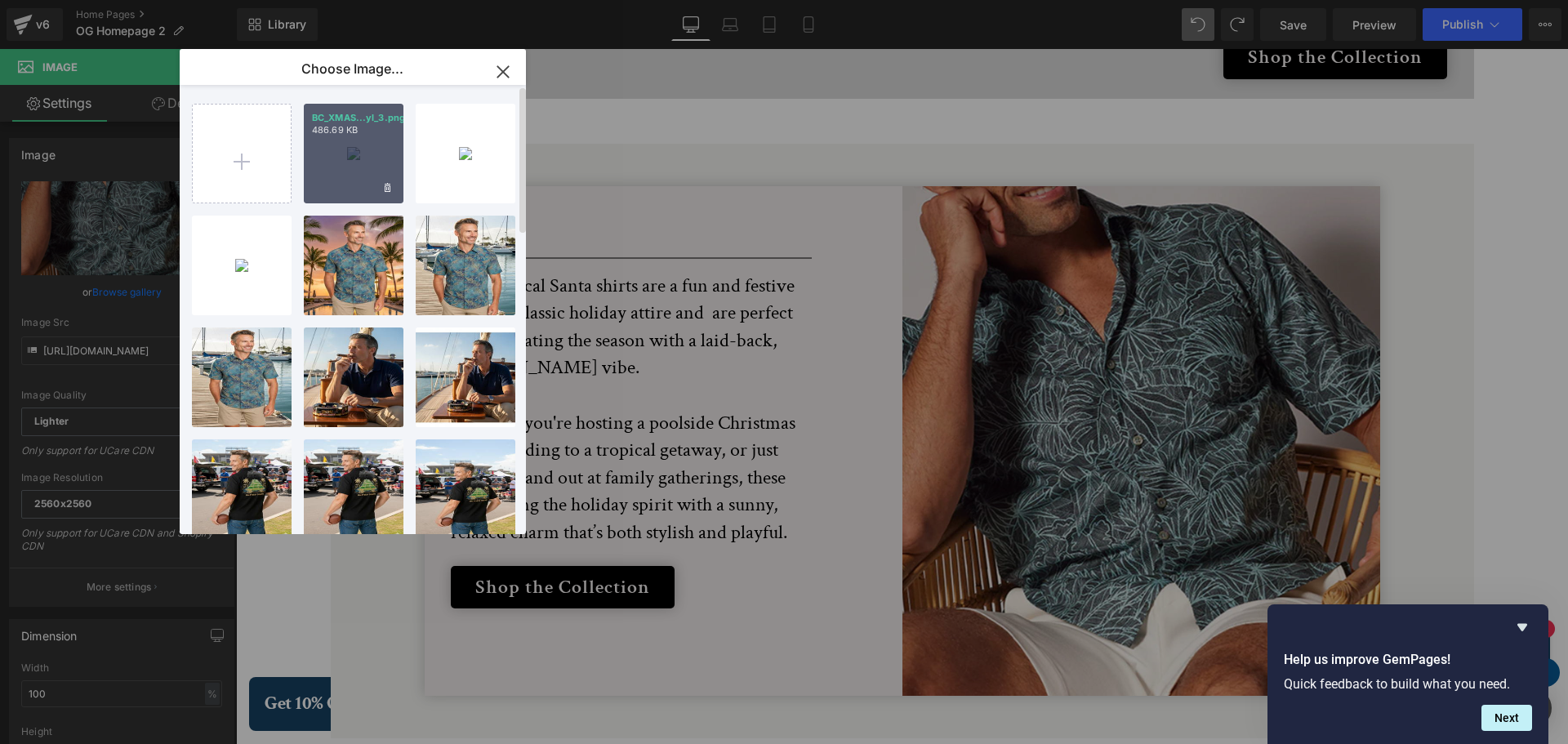
click at [350, 167] on div "BC_XMAS...yl_3.png 486.69 KB" at bounding box center [353, 154] width 100 height 100
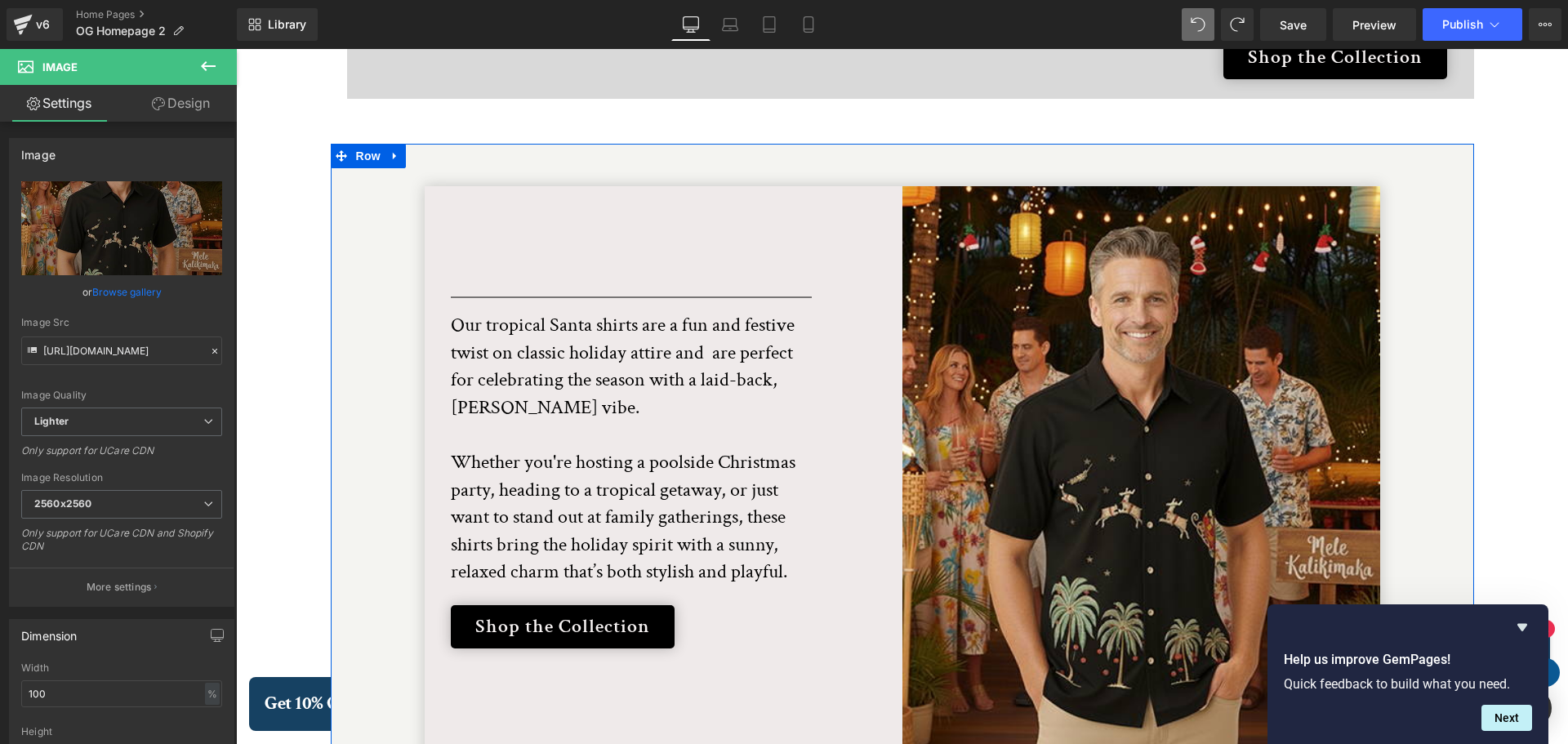
type input "https://ucarecdn.com/4650f84b-3208-499a-af21-ab6b8ba8f960/-/format/auto/-/previ…"
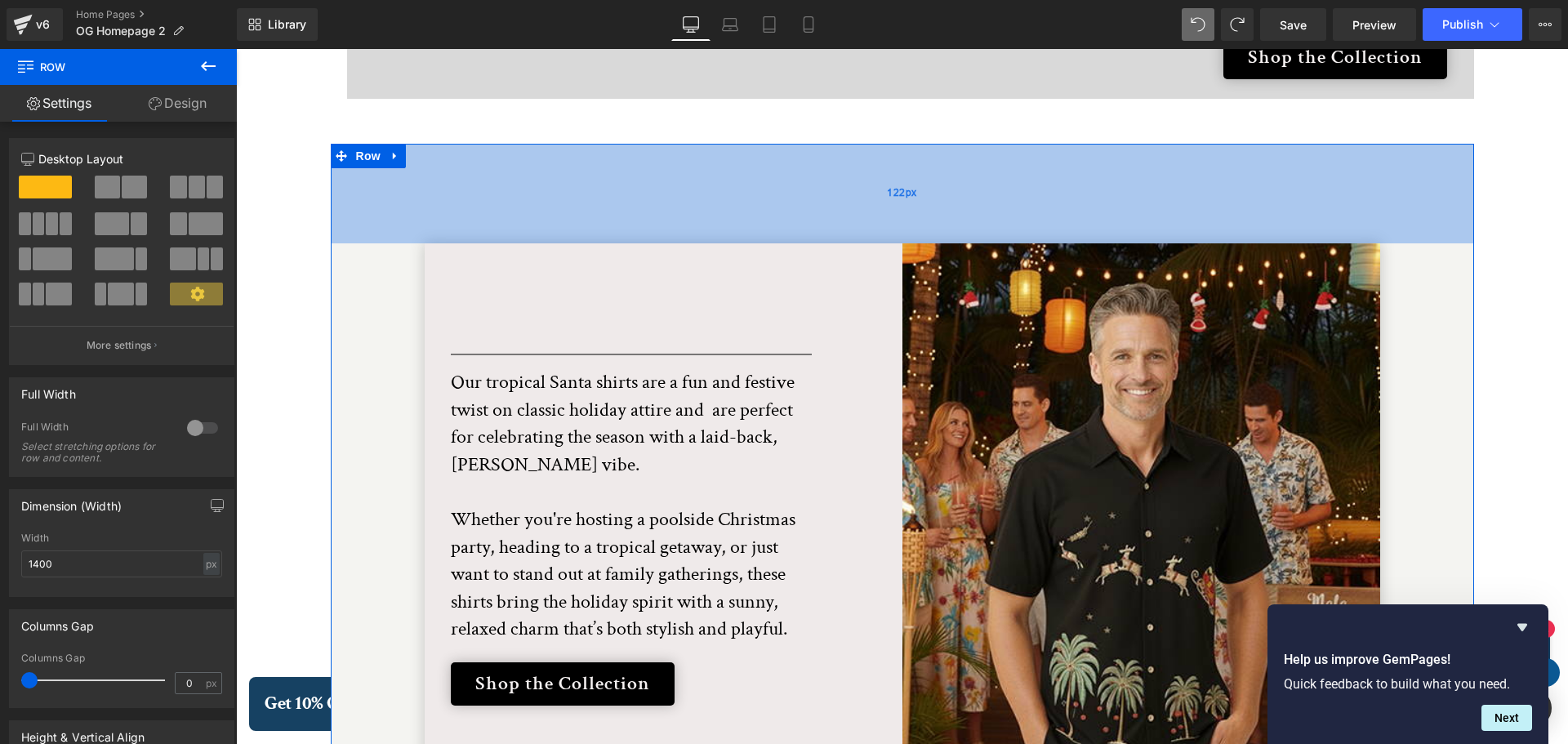
drag, startPoint x: 1309, startPoint y: 136, endPoint x: 1309, endPoint y: 196, distance: 60.0
click at [1309, 196] on div "122px" at bounding box center [902, 194] width 1144 height 100
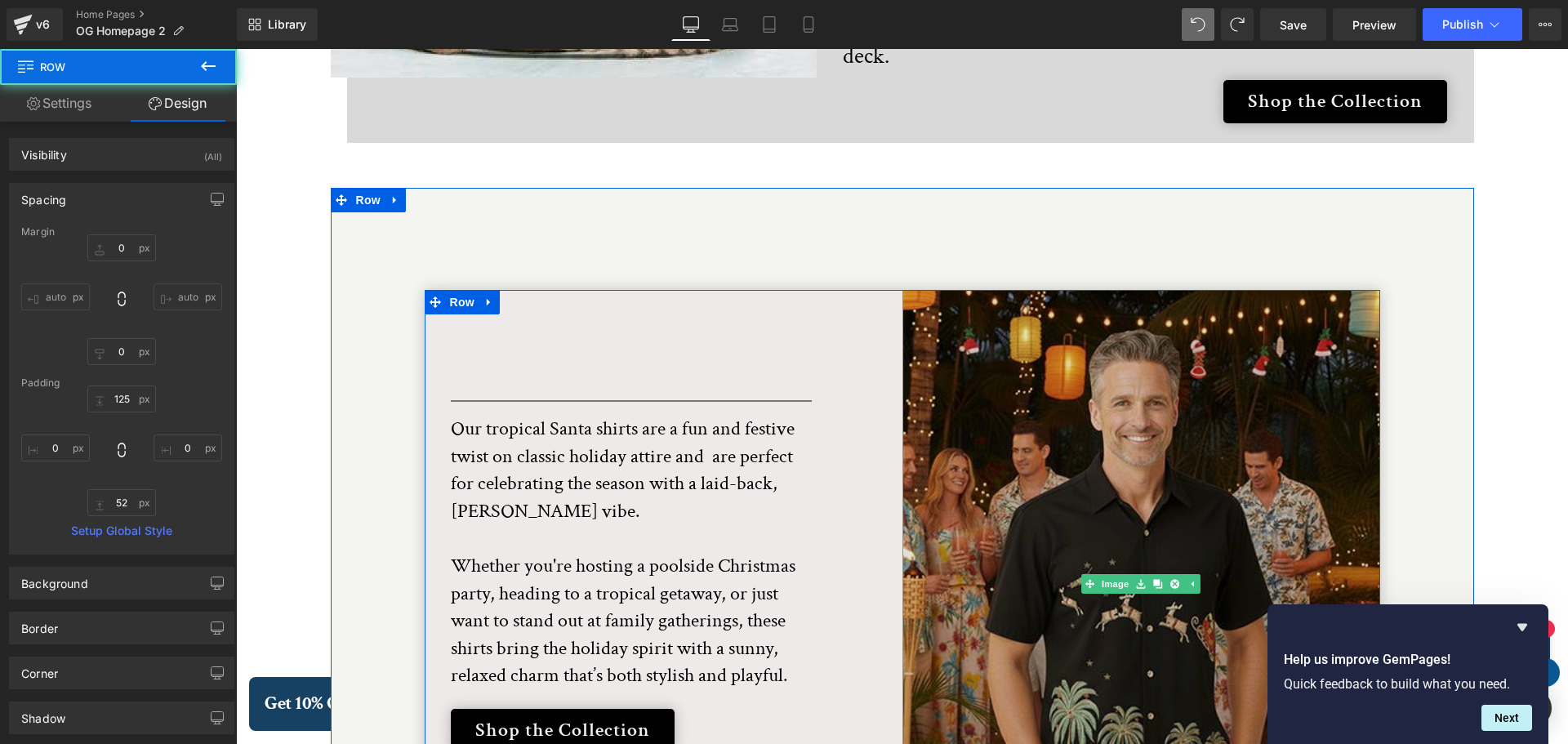
scroll to position [3103, 0]
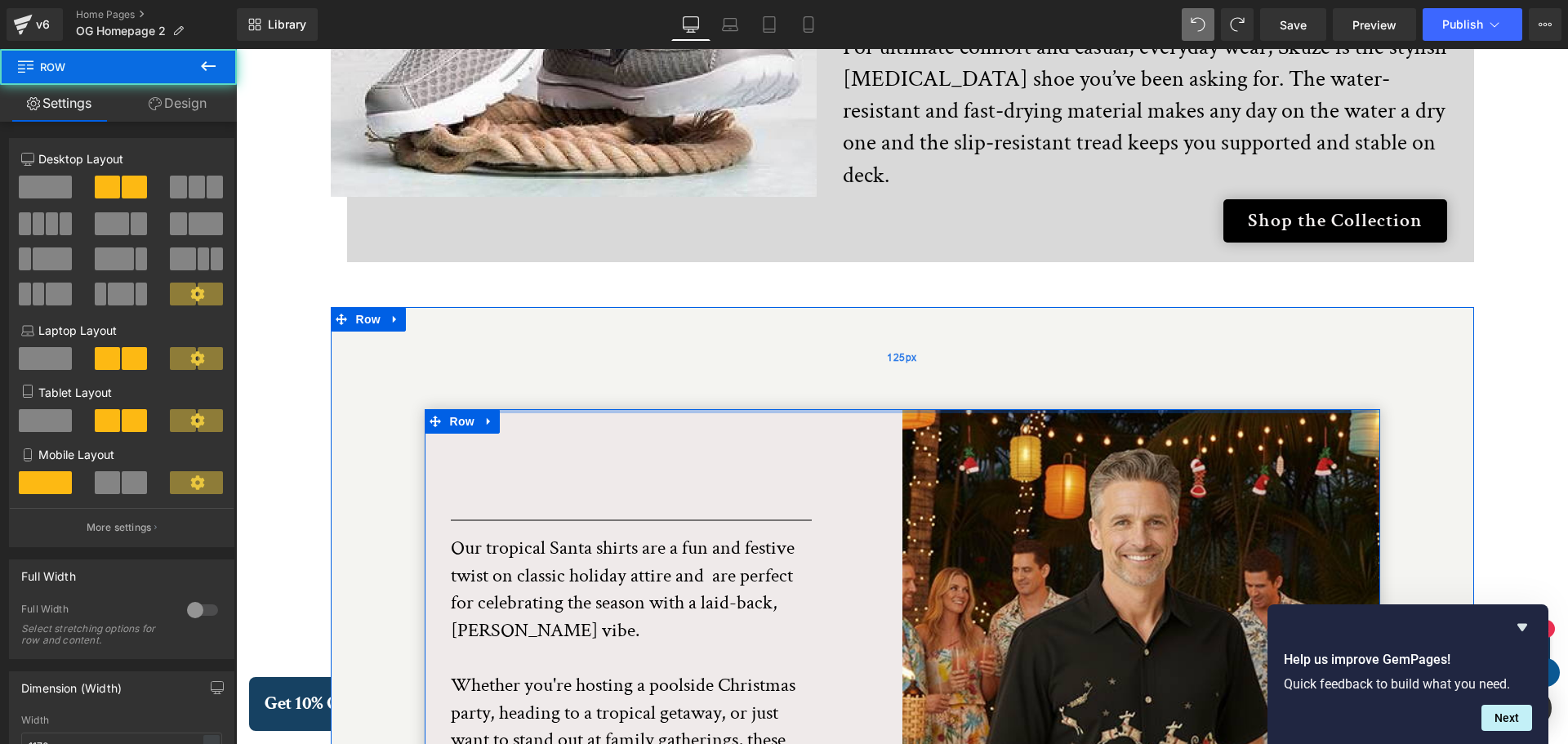
drag, startPoint x: 1135, startPoint y: 364, endPoint x: 1140, endPoint y: 273, distance: 91.1
click at [1140, 307] on div "Separator Our tropical Santa shirts are a fun and festive twist on classic holi…" at bounding box center [902, 675] width 1144 height 734
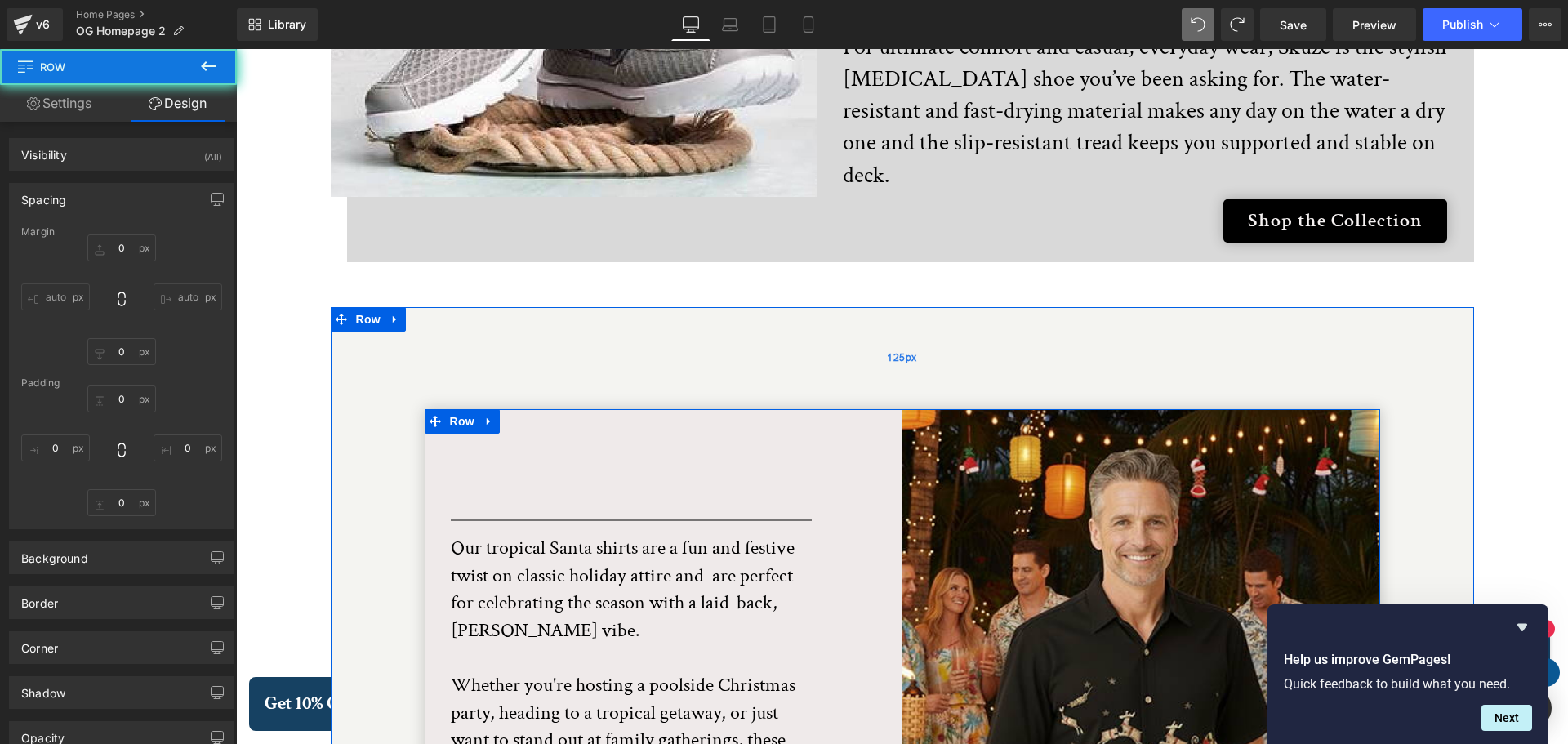
type input "0"
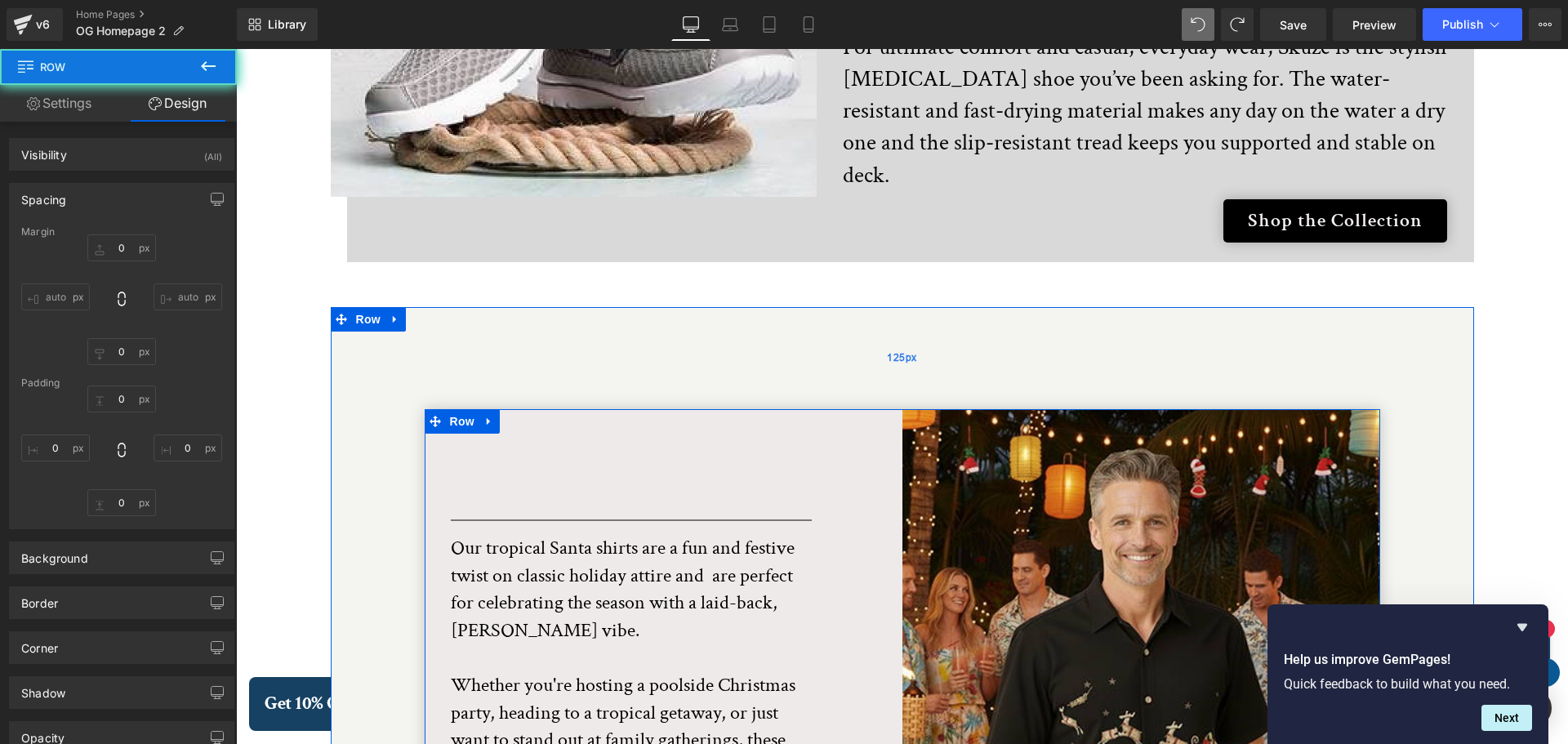
type input "0"
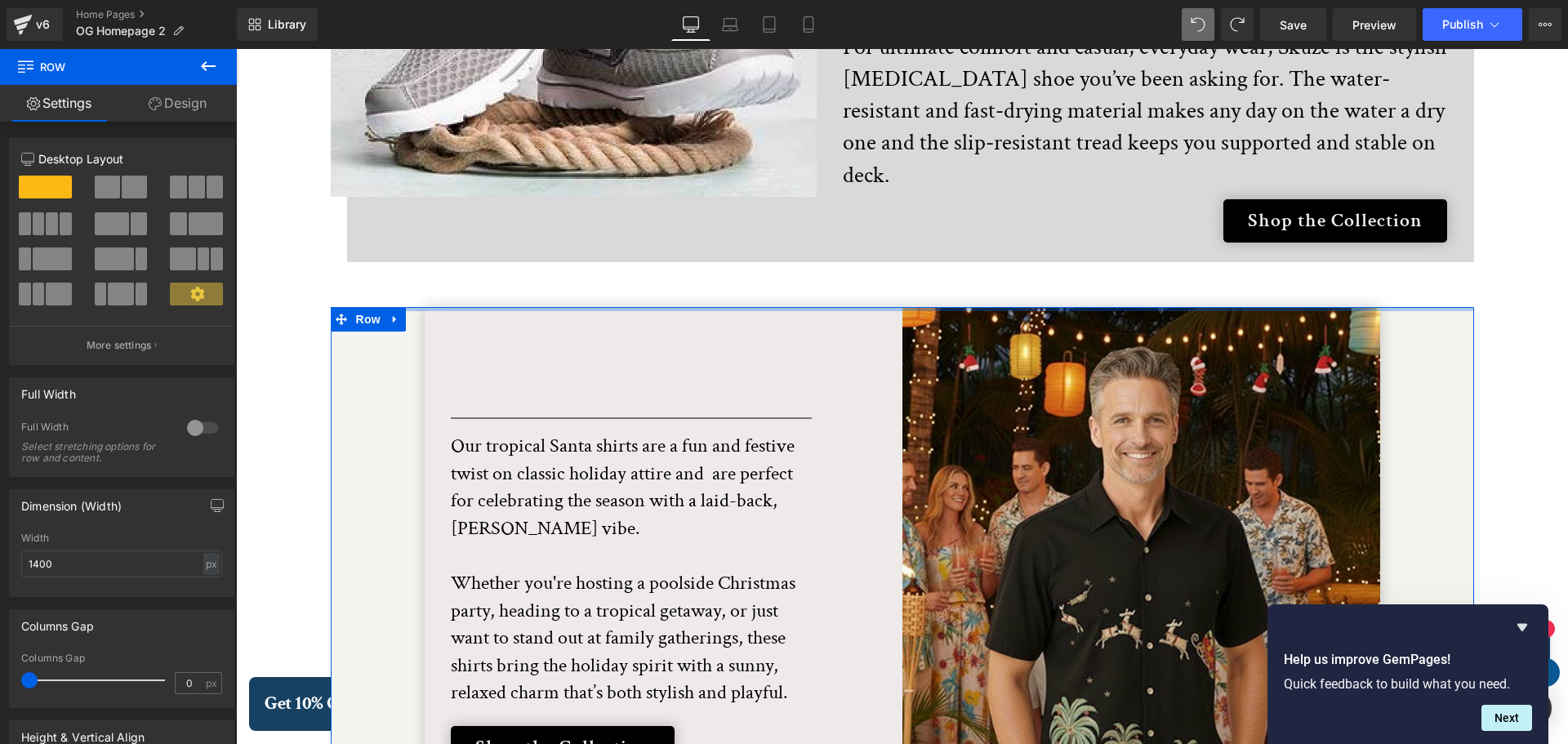
drag, startPoint x: 1098, startPoint y: 363, endPoint x: 1117, endPoint y: 247, distance: 117.5
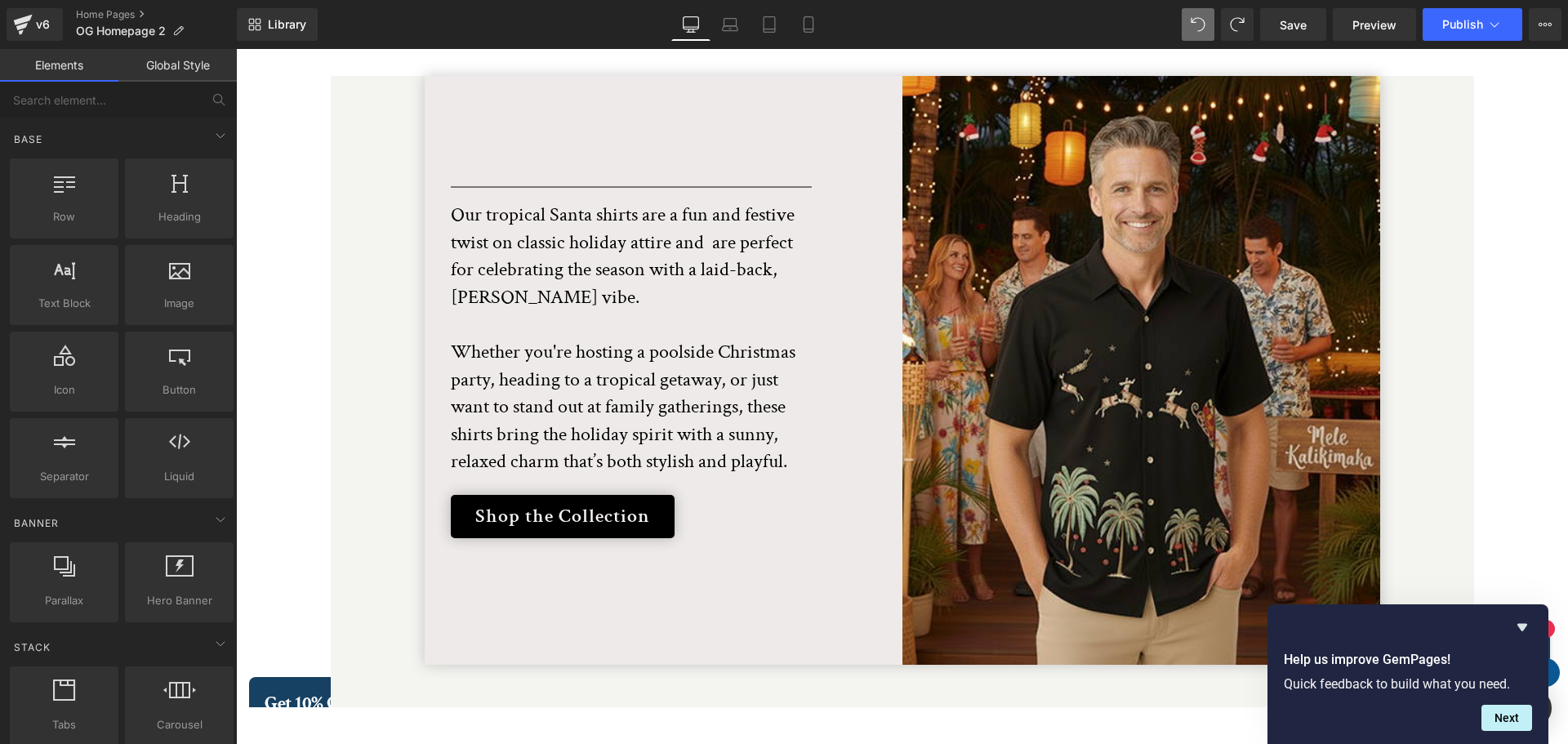
scroll to position [3184, 0]
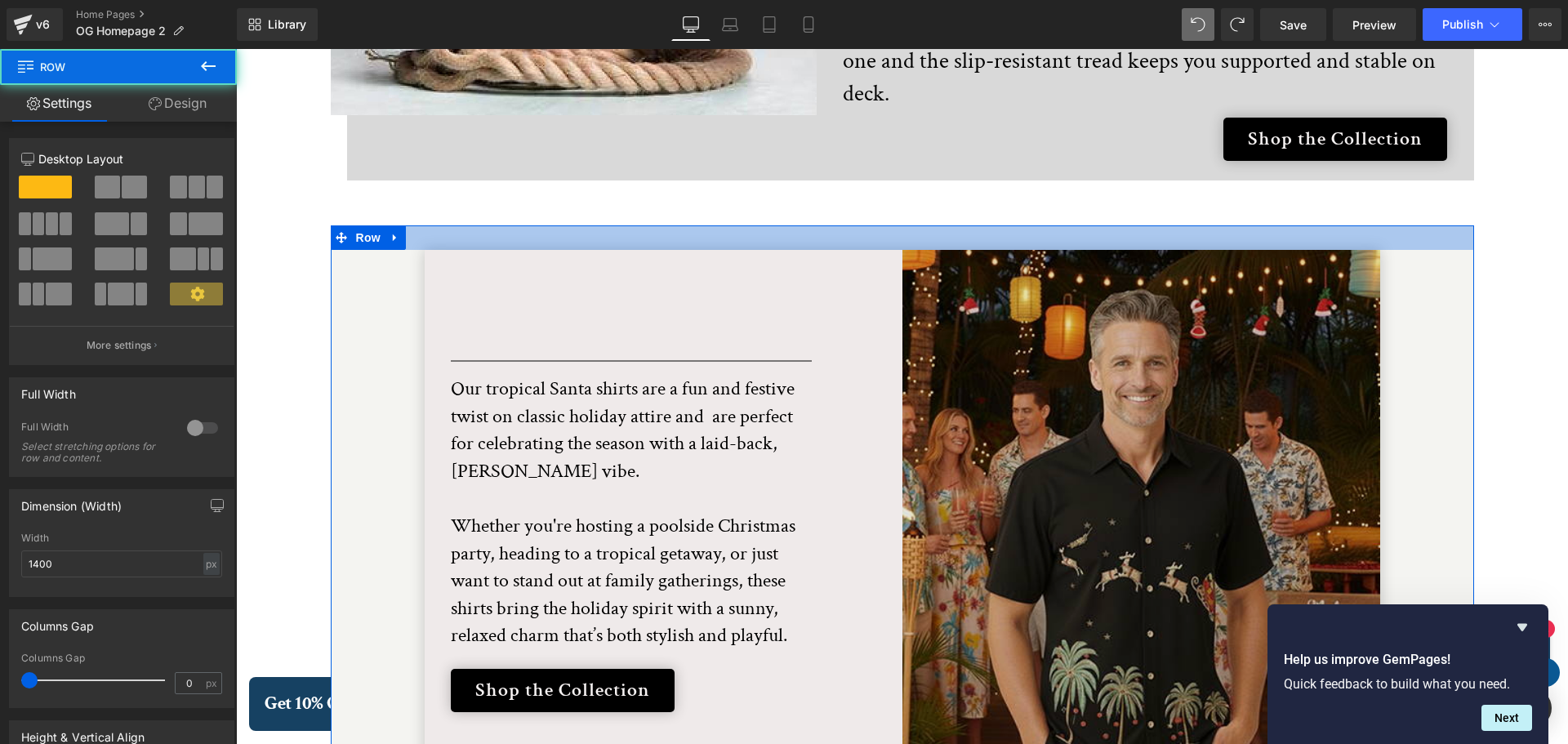
drag, startPoint x: 885, startPoint y: 180, endPoint x: 1113, endPoint y: 264, distance: 243.0
click at [889, 226] on div "Separator Our tropical Santa shirts are a fun and festive twist on classic holi…" at bounding box center [902, 554] width 1144 height 657
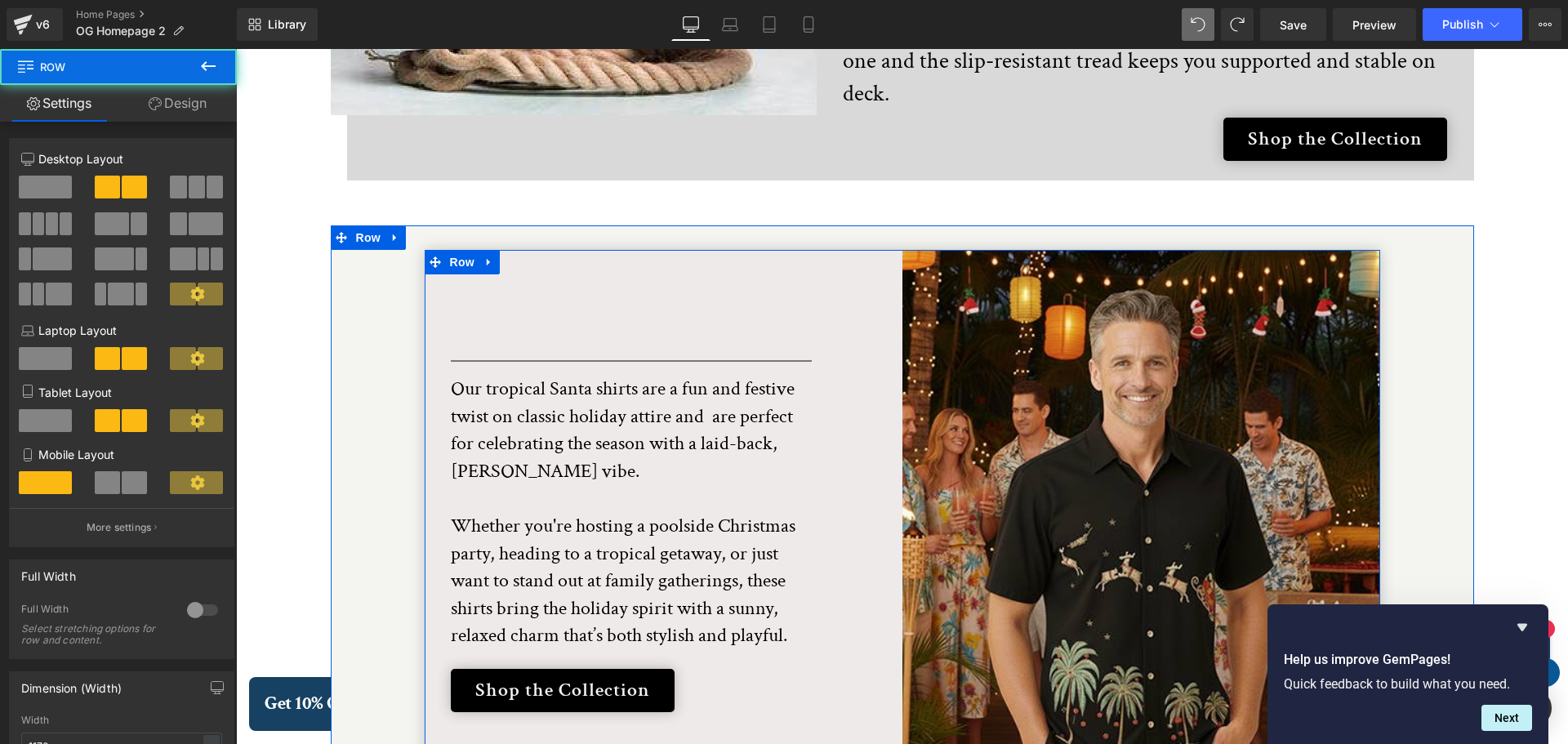
drag, startPoint x: 566, startPoint y: 276, endPoint x: 620, endPoint y: 275, distance: 54.0
click at [620, 275] on div "Separator Our tropical Santa shirts are a fun and festive twist on classic holi…" at bounding box center [663, 544] width 478 height 589
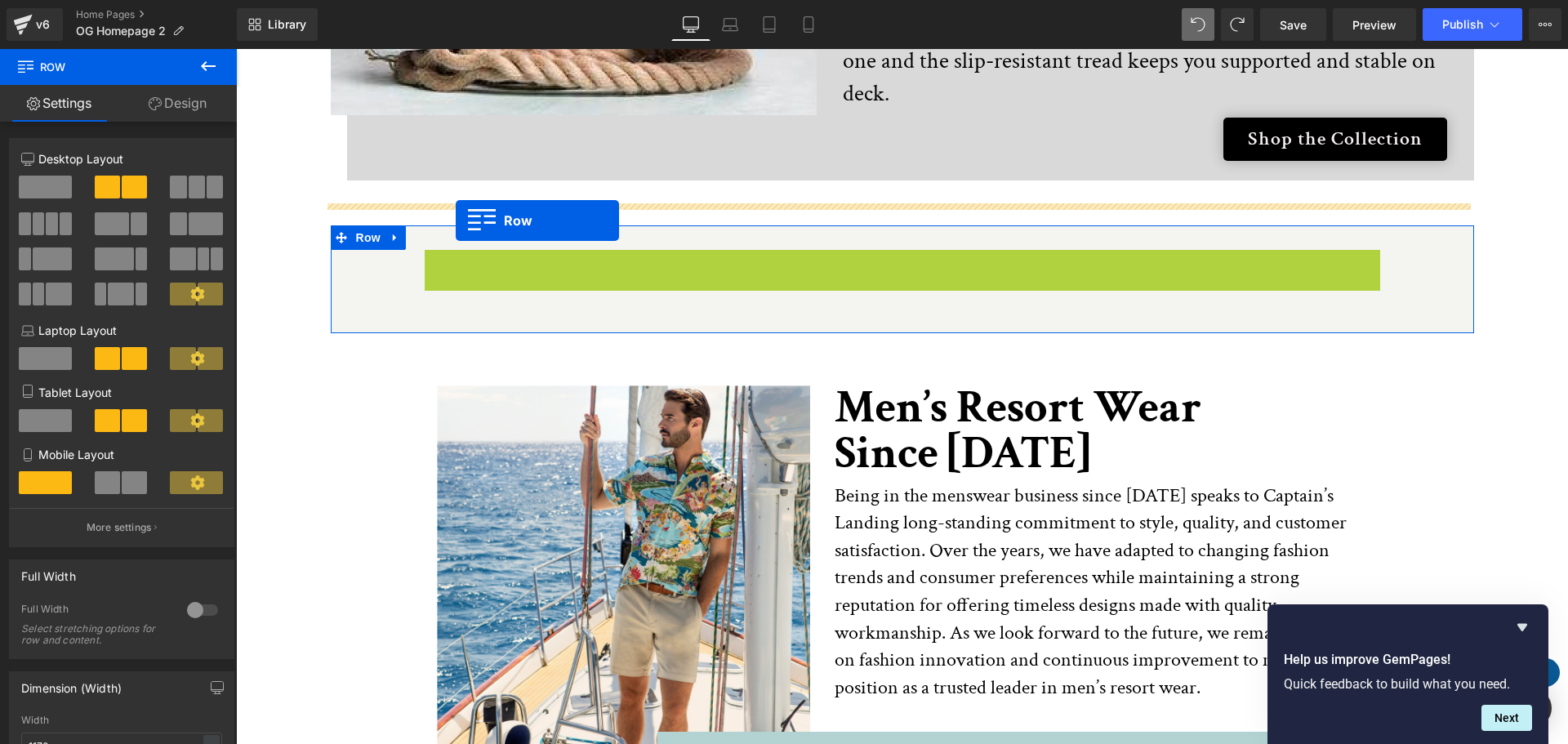
drag, startPoint x: 447, startPoint y: 222, endPoint x: 456, endPoint y: 221, distance: 9.1
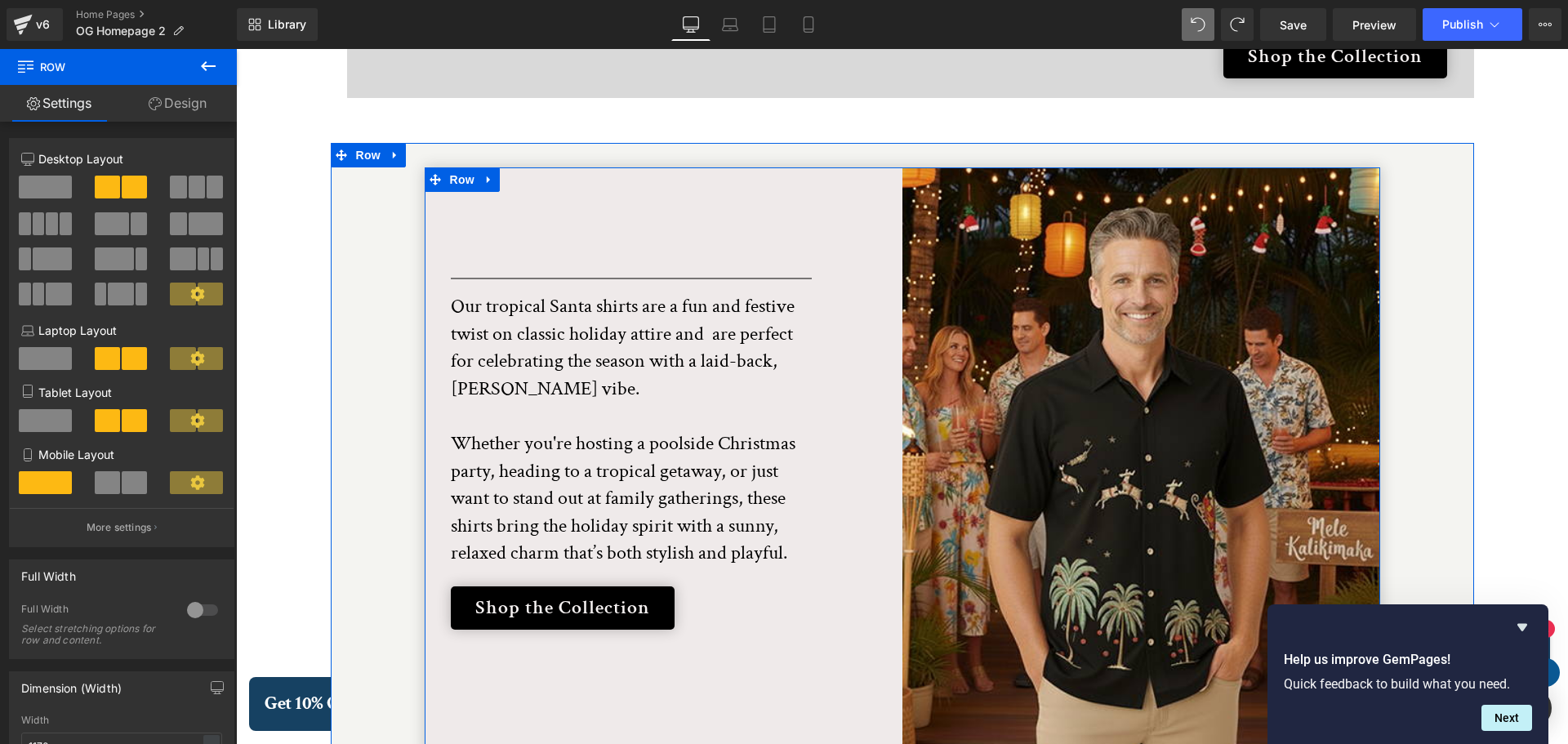
scroll to position [3266, 0]
click at [535, 194] on div "Separator Our tropical Santa shirts are a fun and festive twist on classic holi…" at bounding box center [663, 463] width 478 height 589
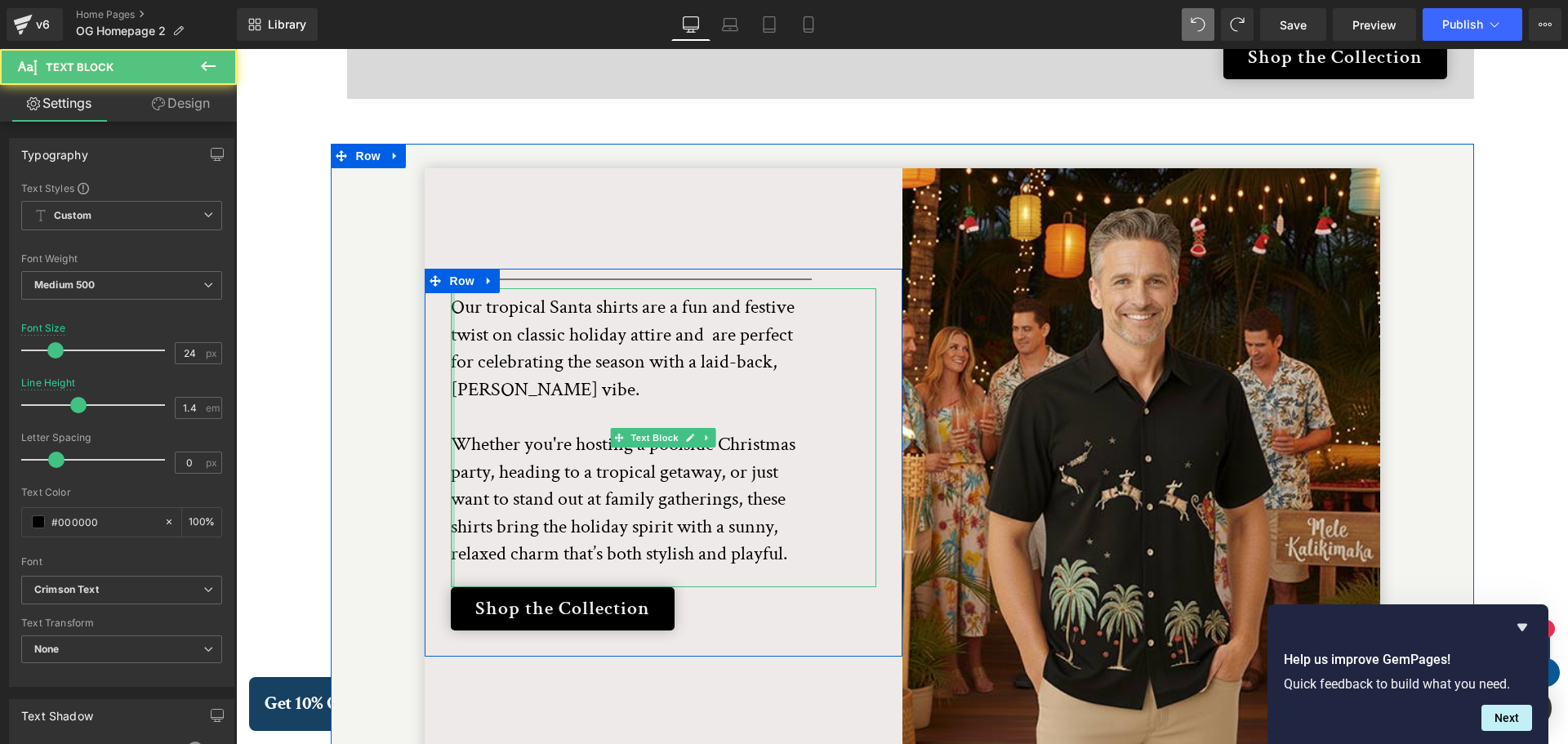
click at [450, 288] on div at bounding box center [452, 438] width 4 height 299
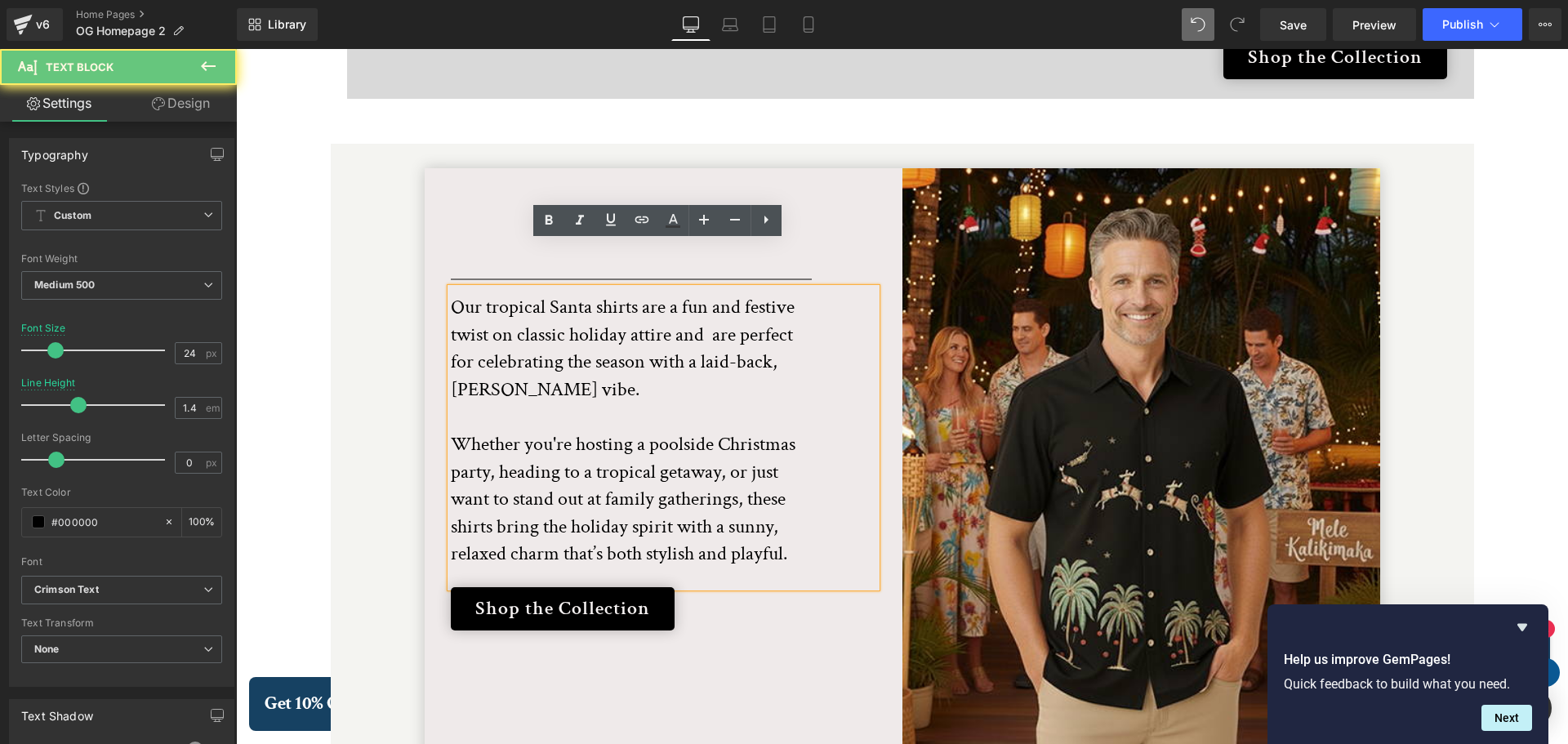
click at [450, 293] on p "Our tropical Santa shirts are a fun and festive twist on classic holiday attire…" at bounding box center [633, 431] width 367 height 274
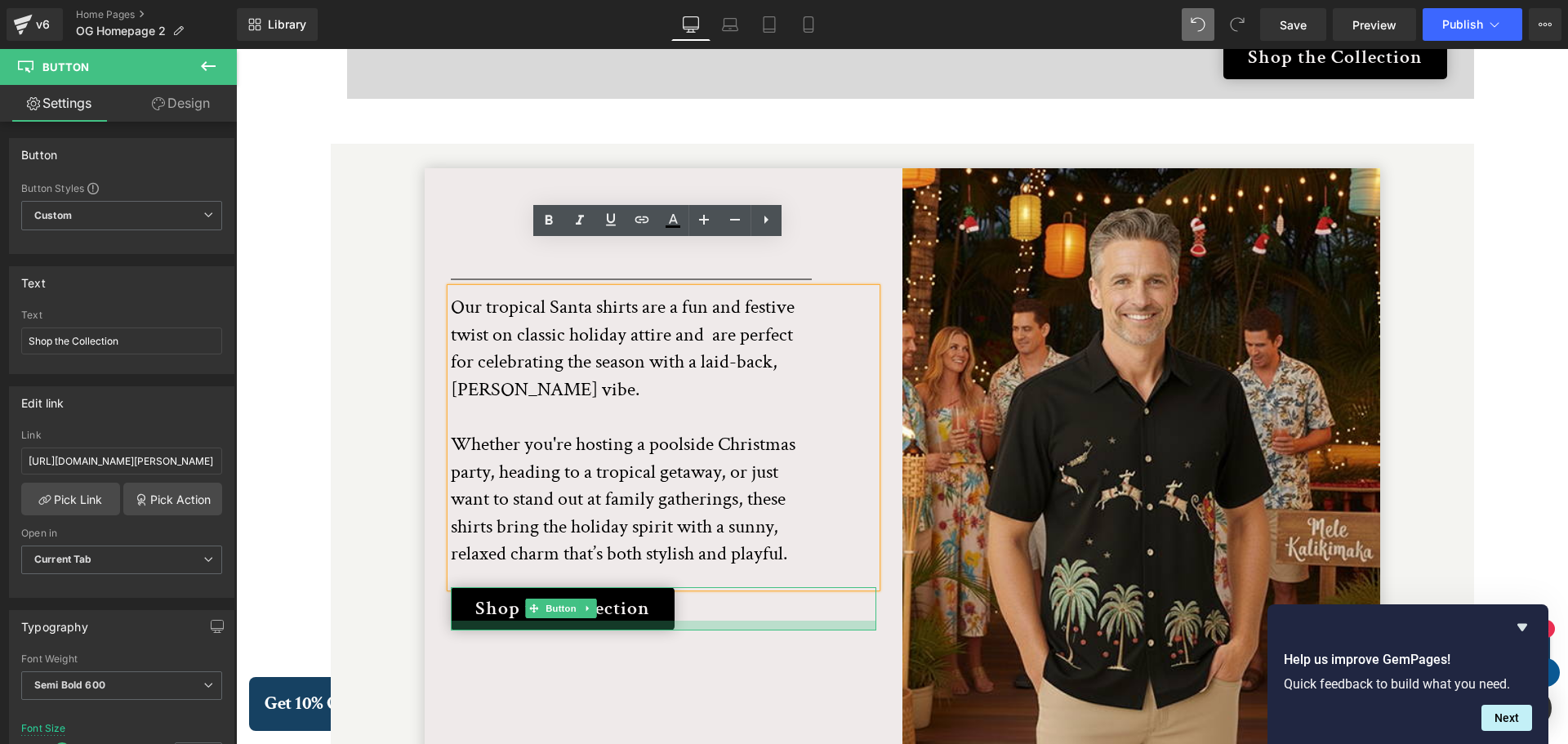
drag, startPoint x: 628, startPoint y: 583, endPoint x: 645, endPoint y: 583, distance: 17.0
click at [645, 621] on div at bounding box center [663, 625] width 425 height 10
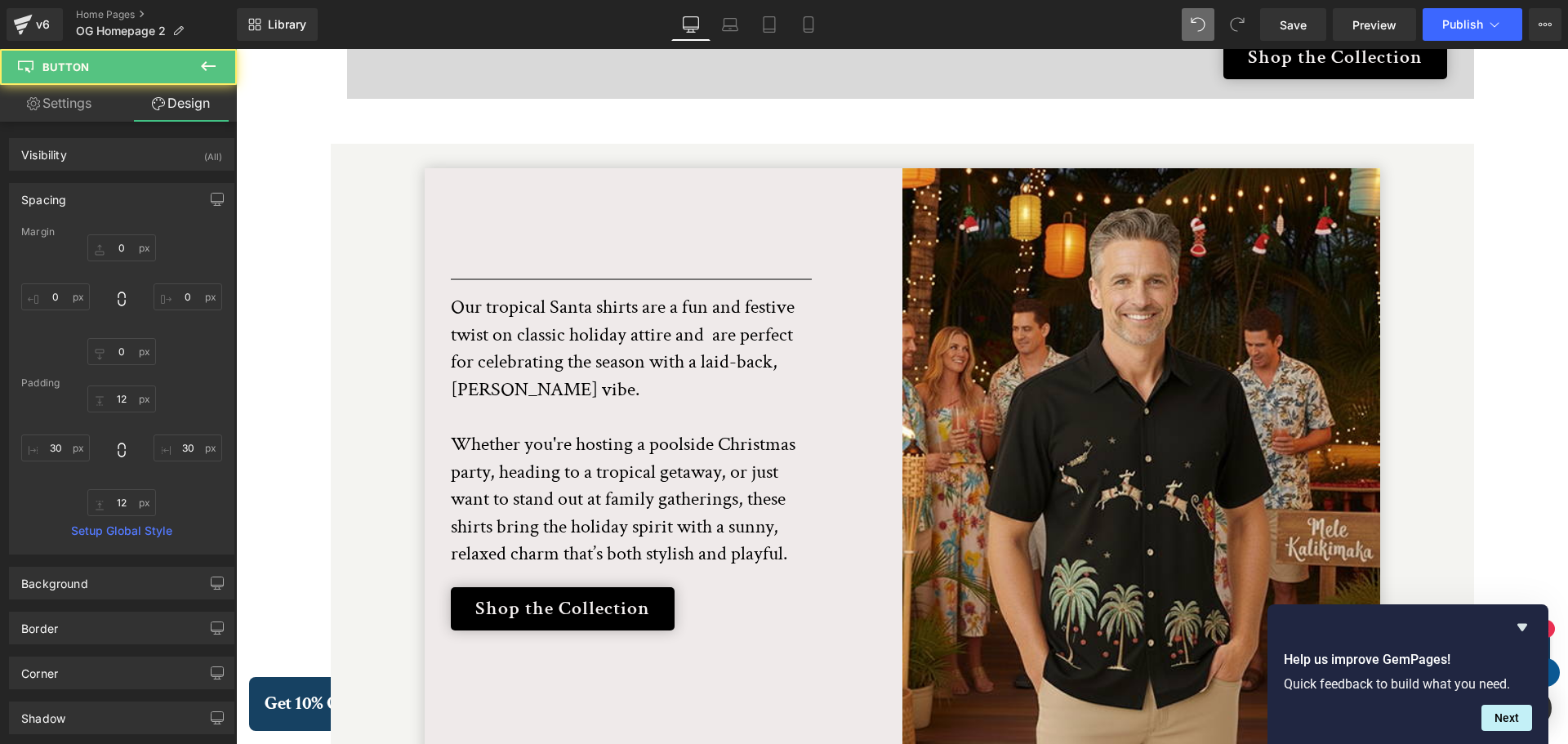
click at [683, 629] on div "Separator Our tropical Santa shirts are a fun and festive twist on classic holi…" at bounding box center [663, 463] width 478 height 589
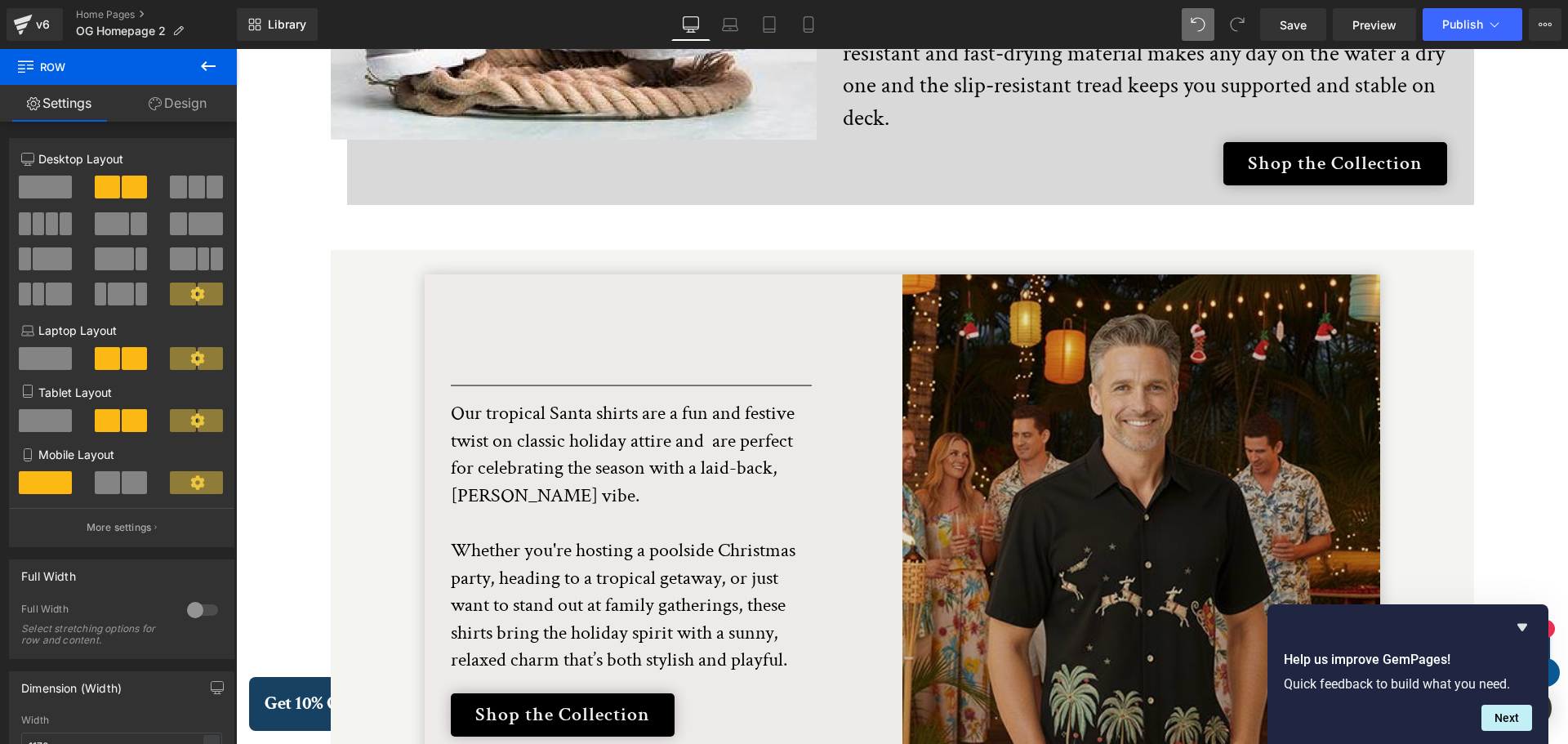
scroll to position [3139, 0]
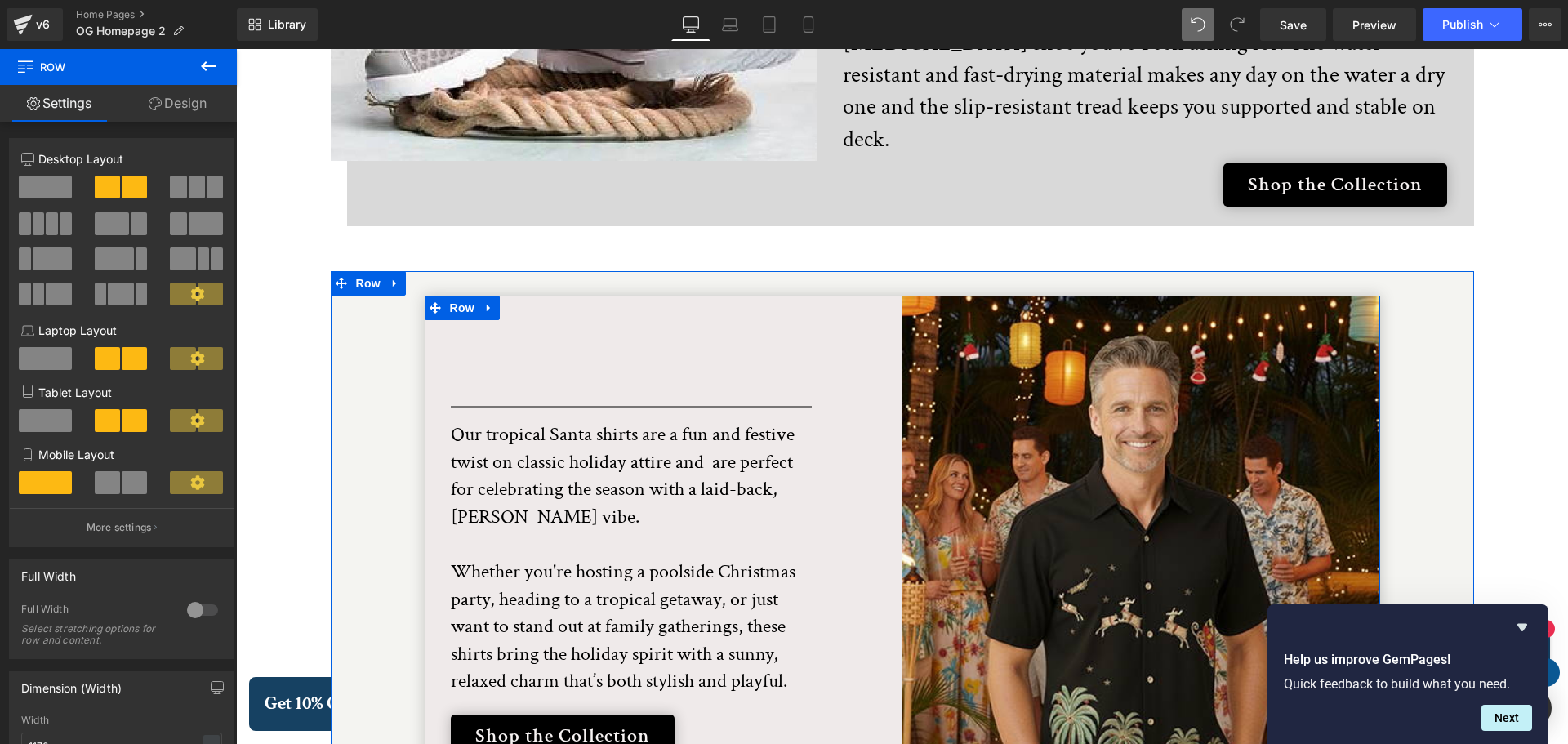
click at [599, 306] on div "Separator Our tropical Santa shirts are a fun and festive twist on classic holi…" at bounding box center [663, 590] width 478 height 589
click at [607, 325] on div "Separator Our tropical Santa shirts are a fun and festive twist on classic holi…" at bounding box center [663, 590] width 478 height 589
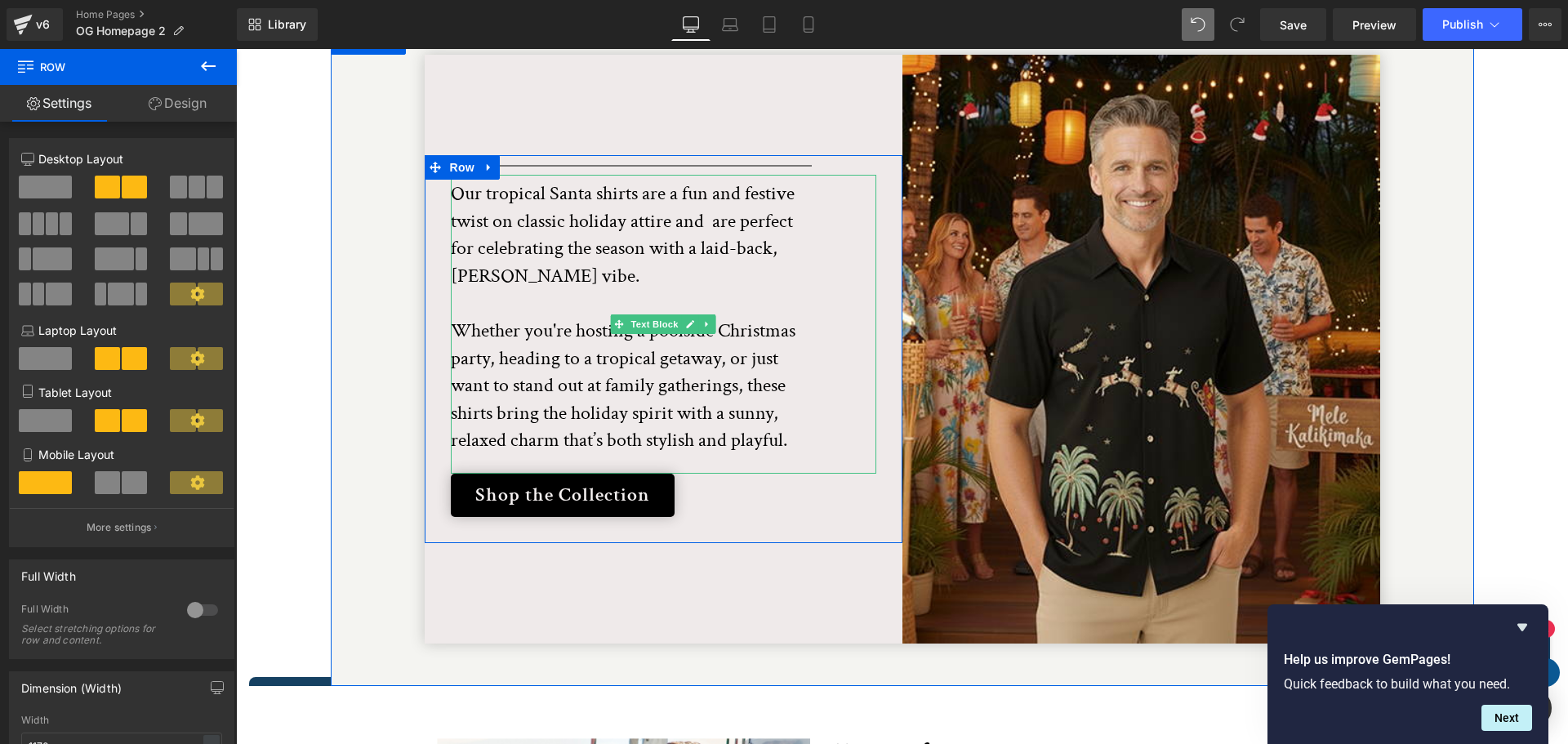
scroll to position [3384, 0]
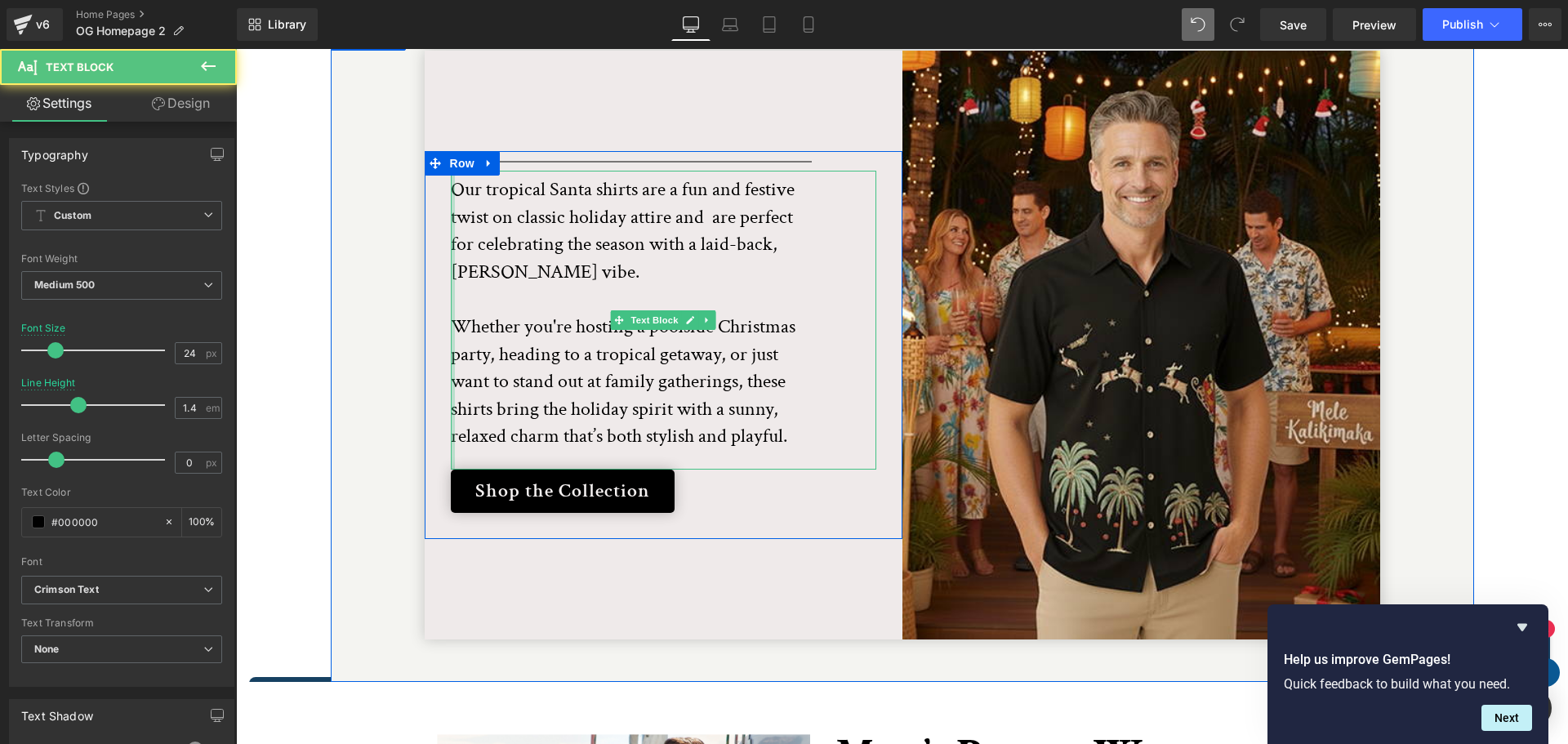
click at [450, 171] on div at bounding box center [452, 320] width 4 height 299
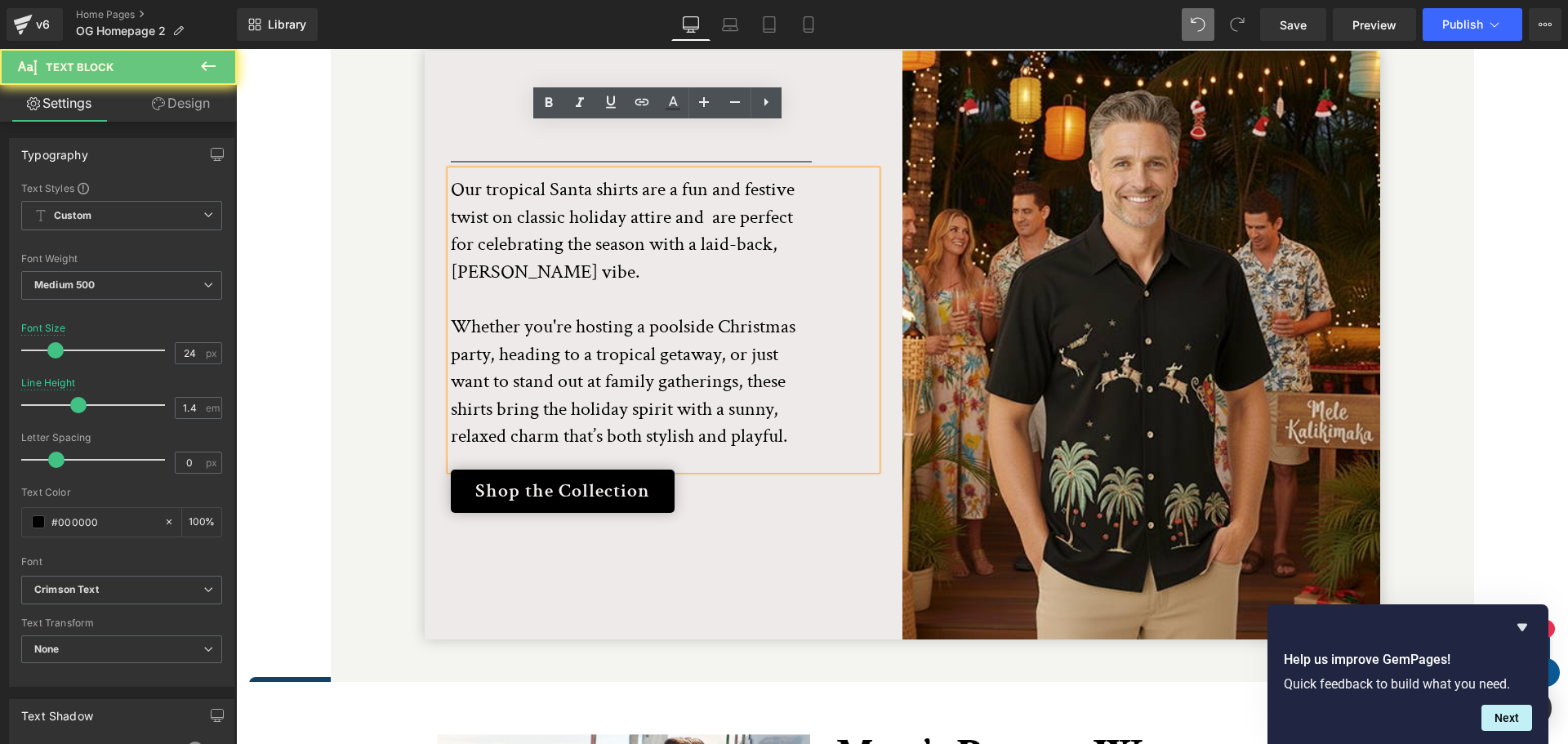
click at [450, 175] on p "Our tropical Santa shirts are a fun and festive twist on classic holiday attire…" at bounding box center [633, 313] width 367 height 274
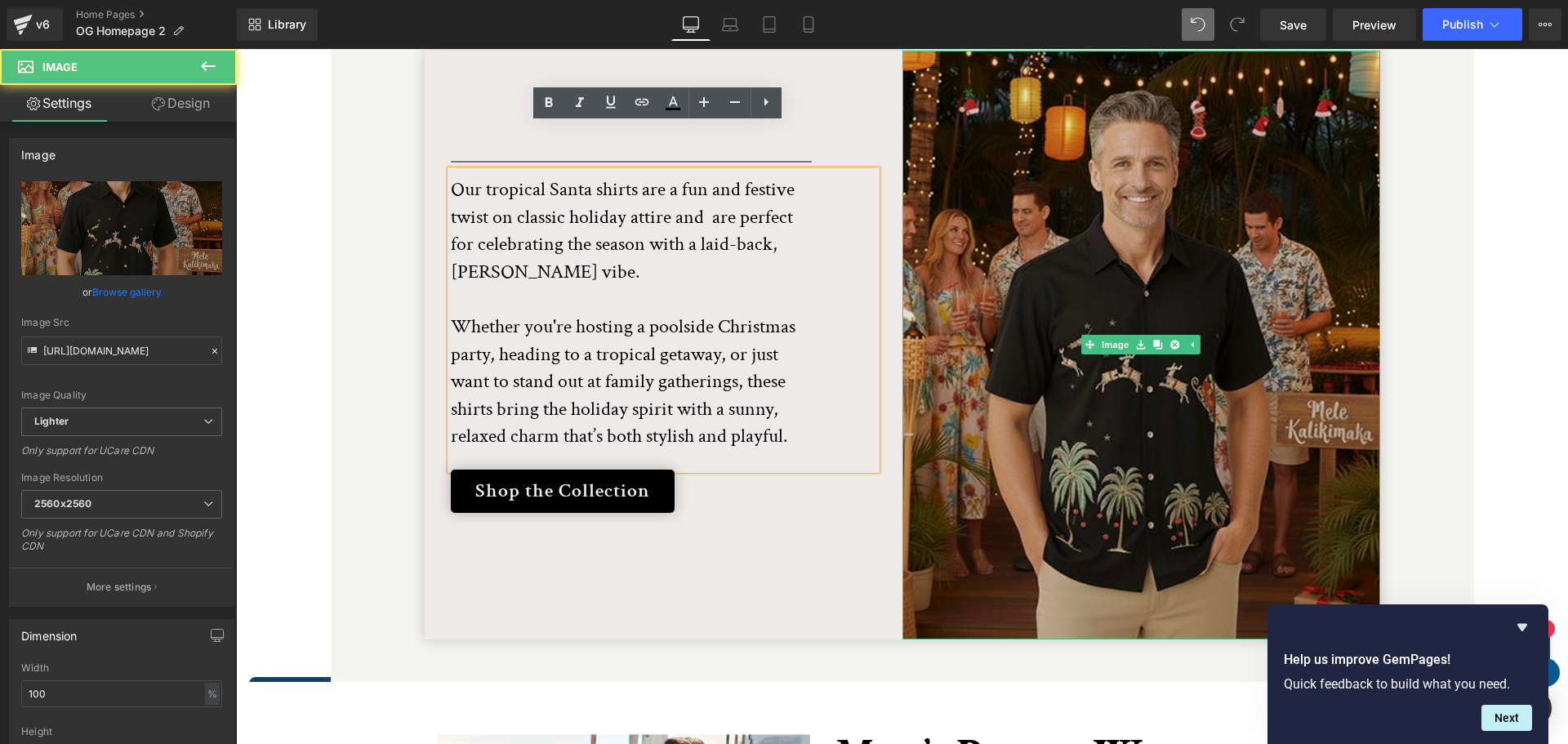
drag, startPoint x: 944, startPoint y: 592, endPoint x: 941, endPoint y: 416, distance: 176.0
click at [941, 416] on div "Image" at bounding box center [1141, 345] width 478 height 589
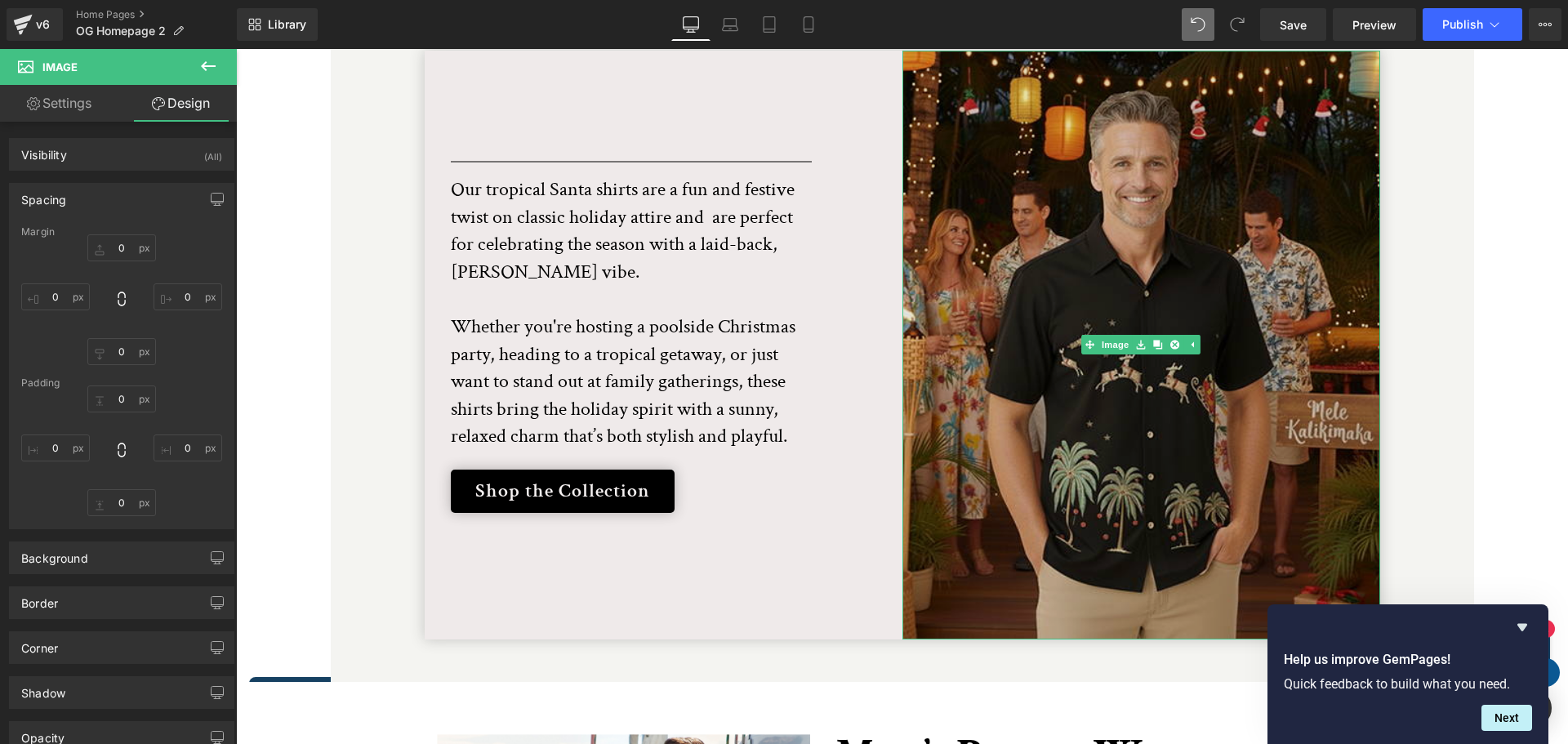
type input "0"
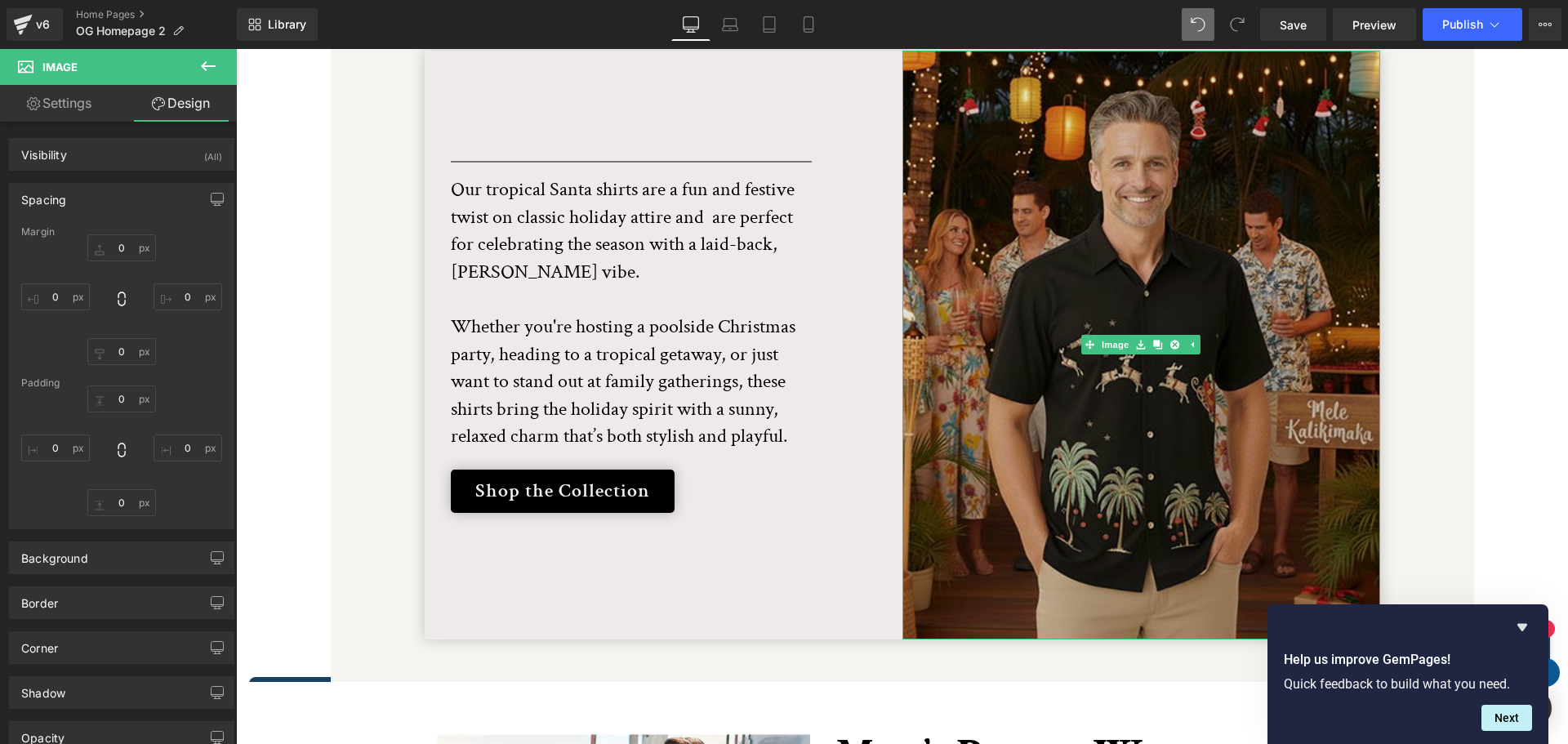
type input "0"
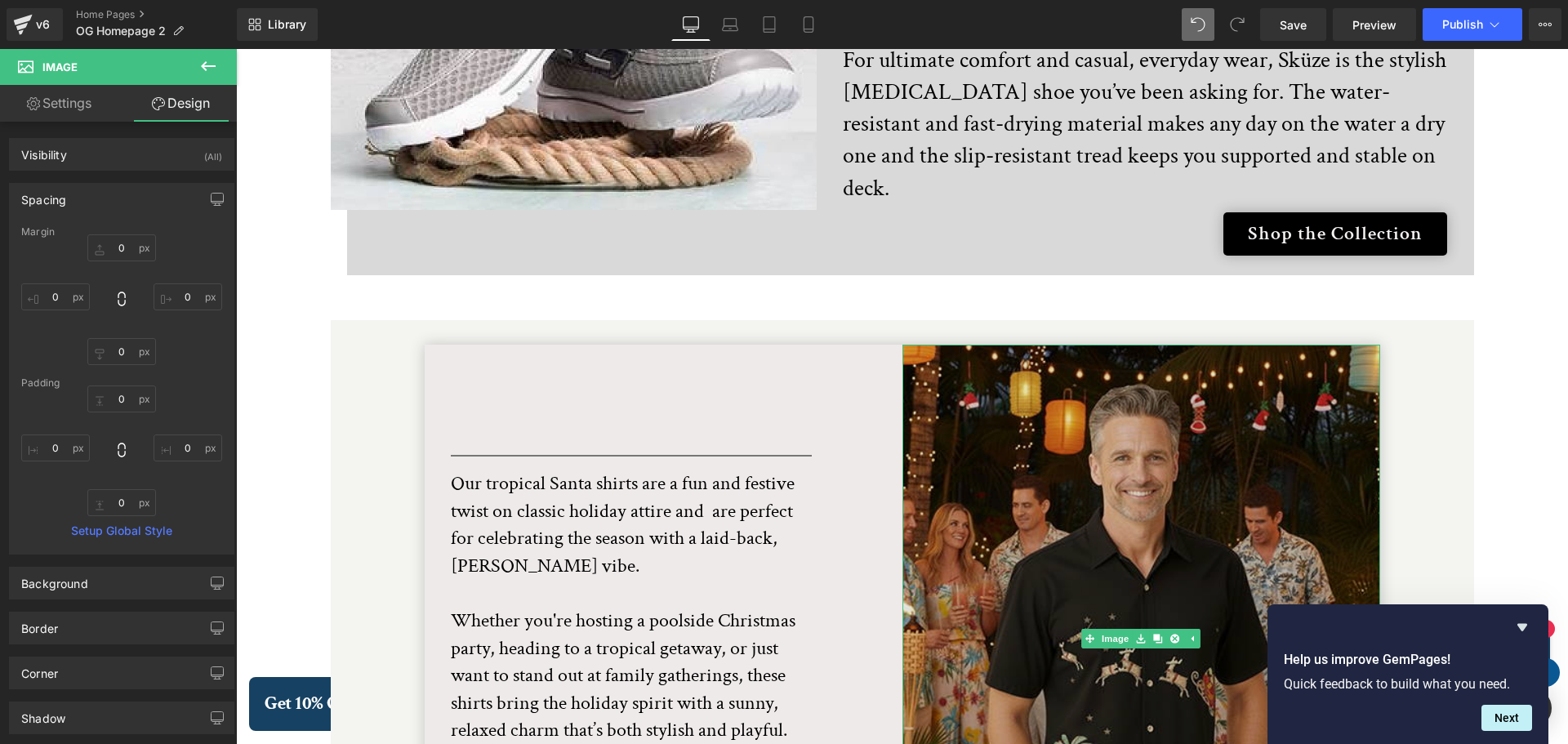
scroll to position [3302, 0]
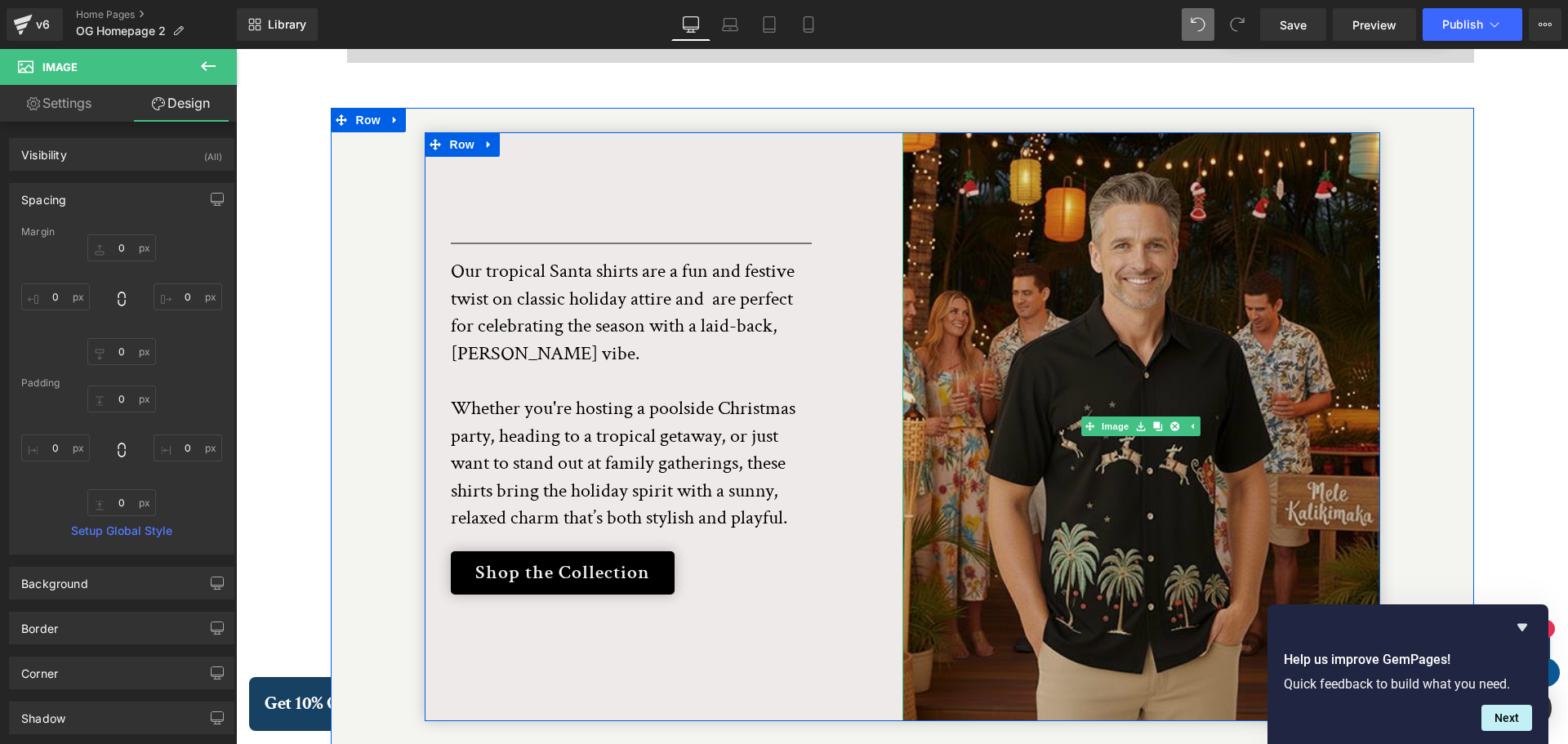
click at [1291, 342] on img at bounding box center [1141, 426] width 478 height 589
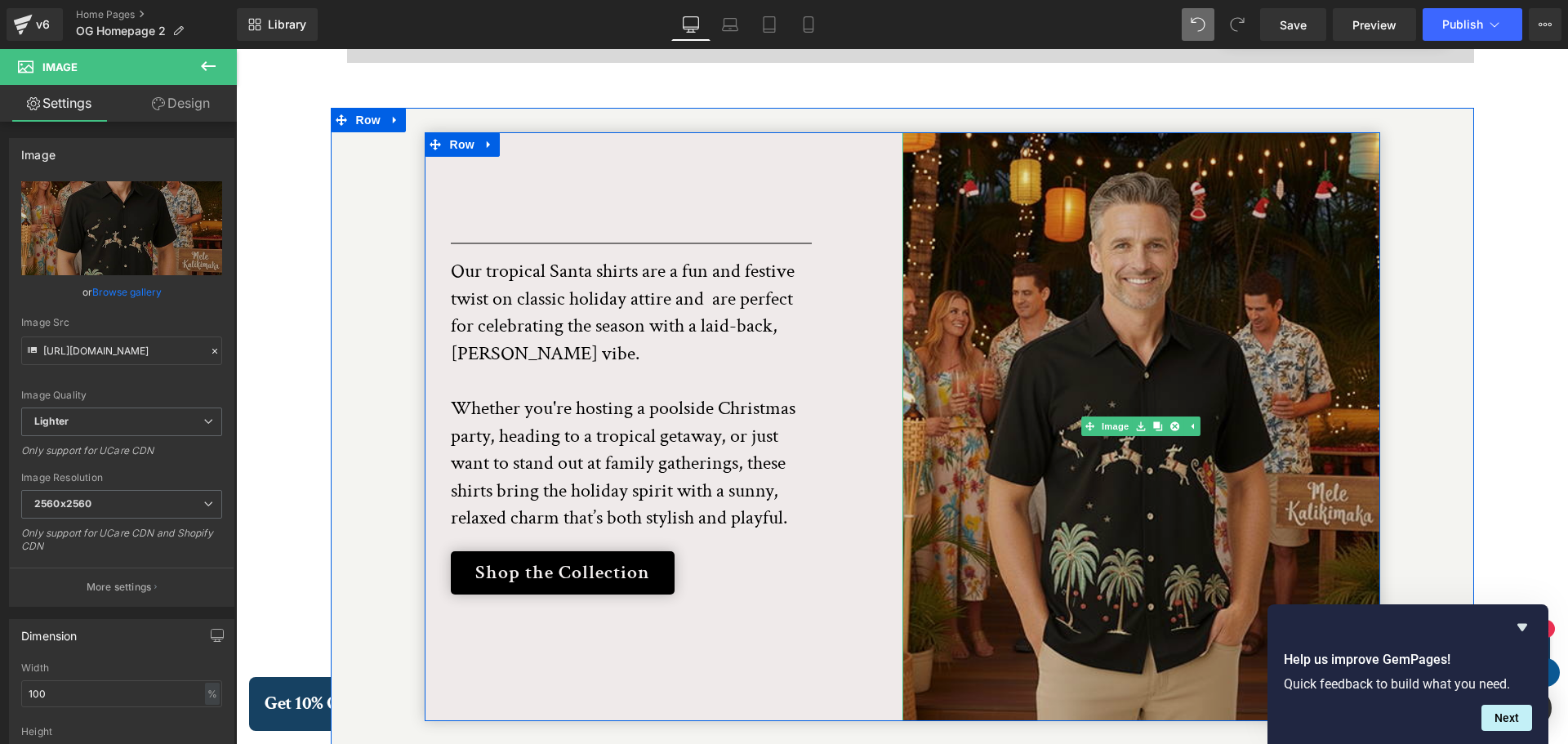
click at [1224, 260] on img at bounding box center [1141, 426] width 478 height 589
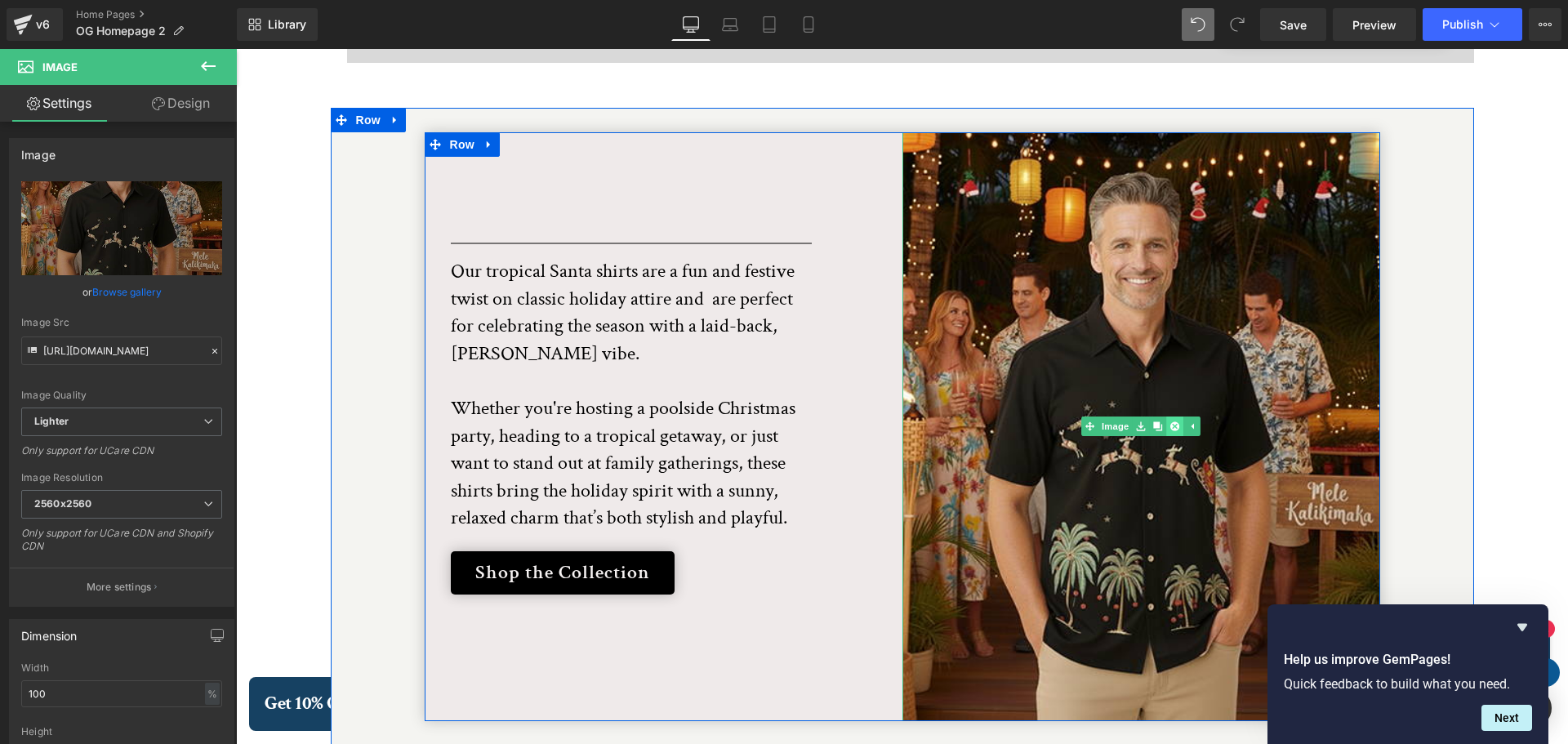
click at [1171, 423] on icon at bounding box center [1175, 427] width 9 height 9
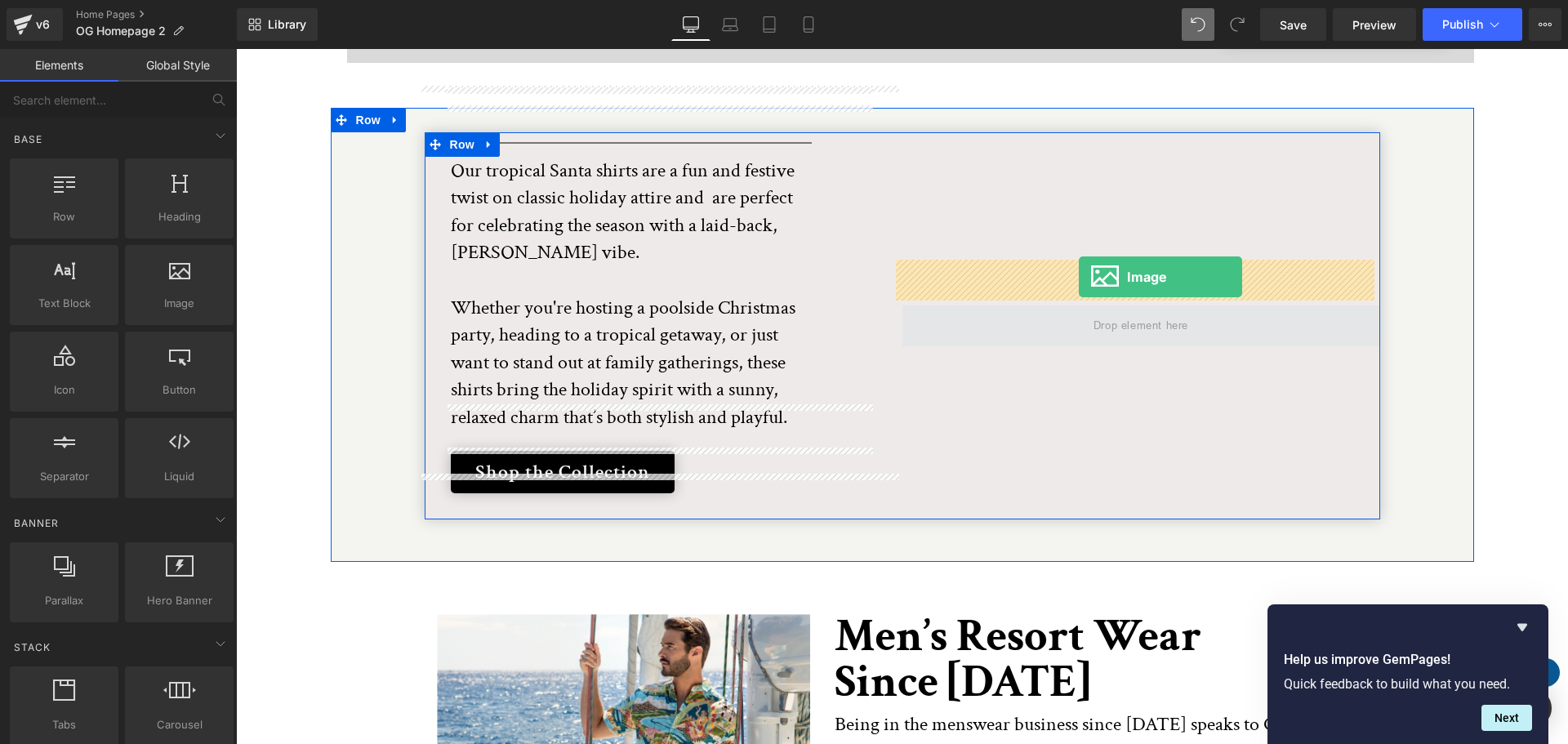
drag, startPoint x: 418, startPoint y: 339, endPoint x: 1079, endPoint y: 277, distance: 663.9
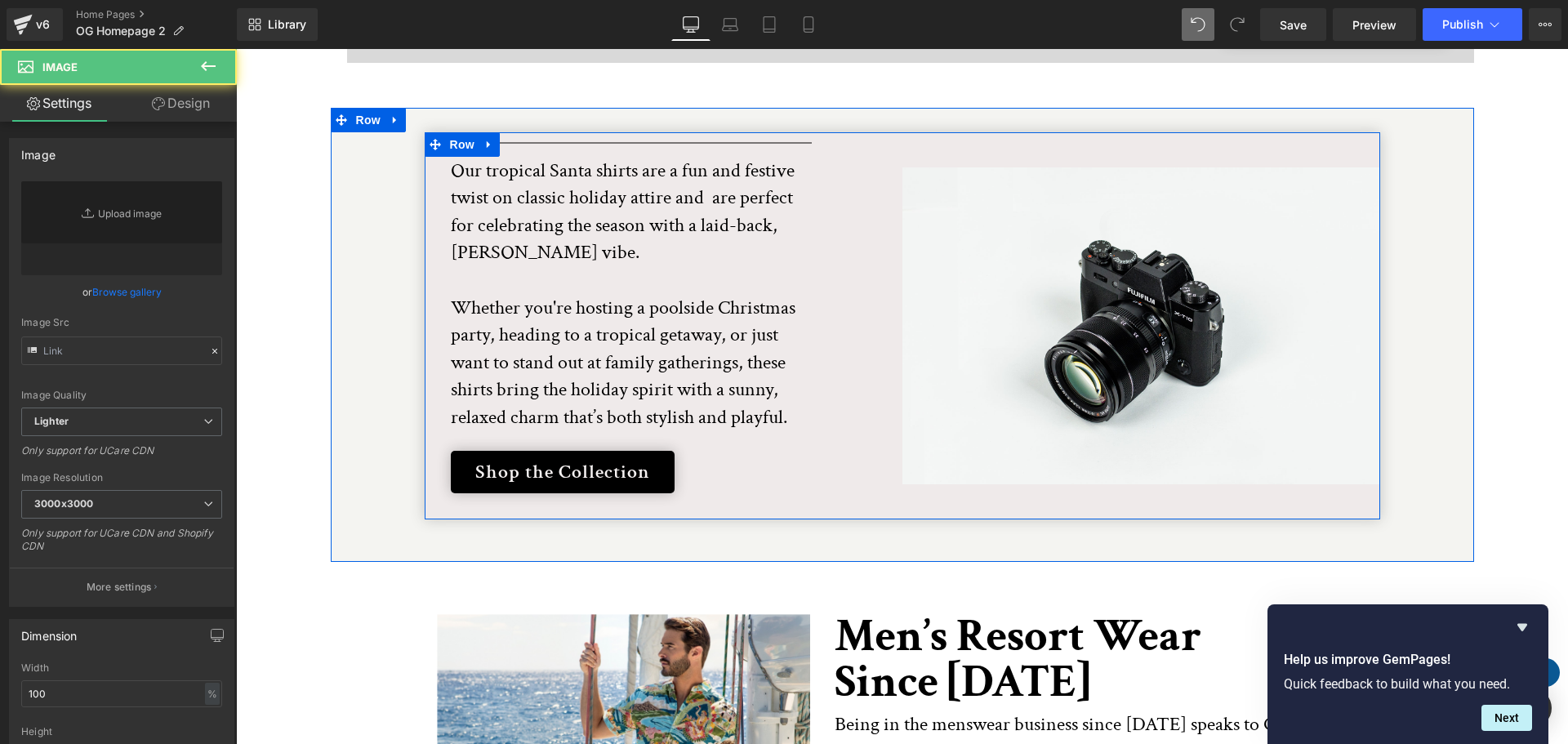
type input "//d1um8515vdn9kb.cloudfront.net/images/parallax.jpg"
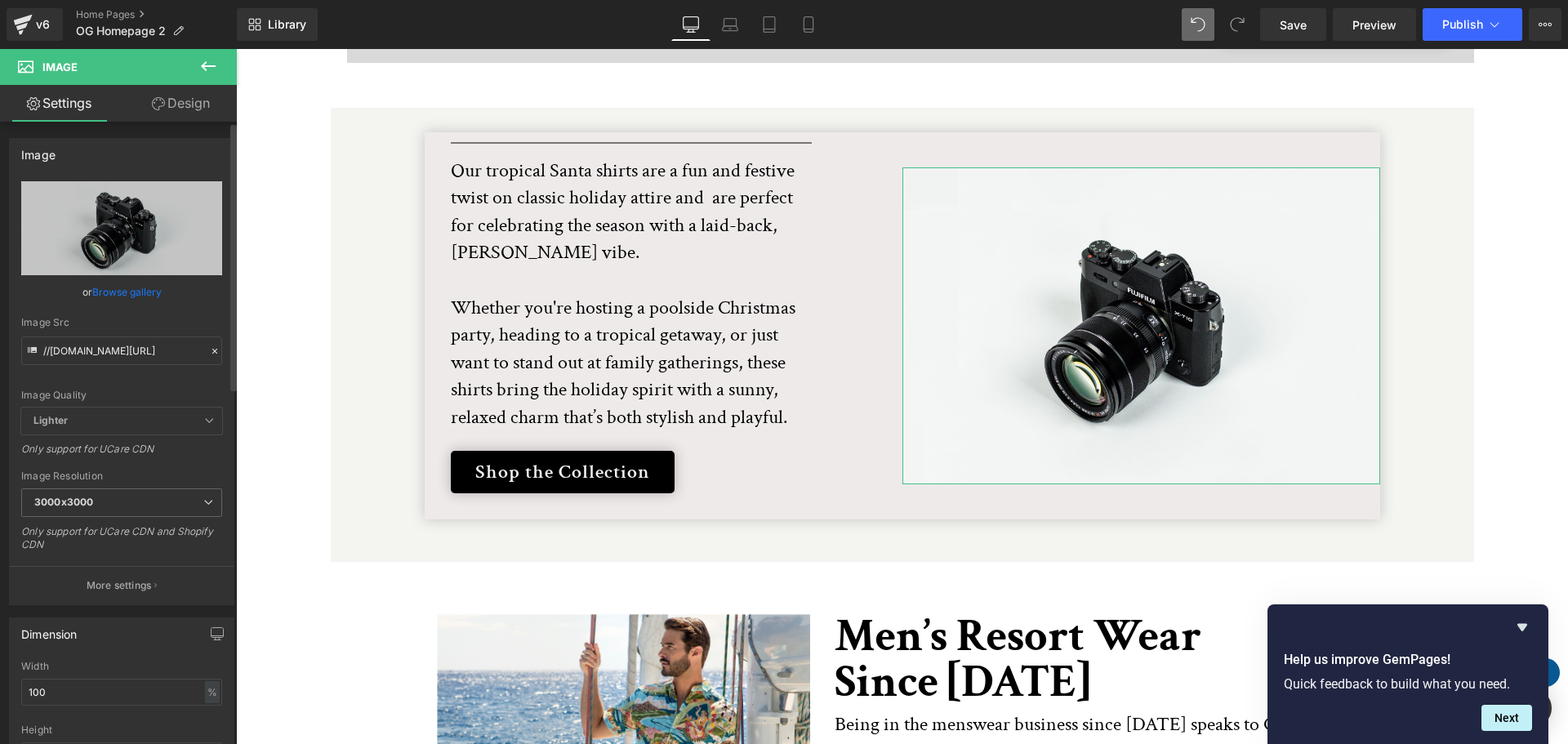
click at [134, 293] on link "Browse gallery" at bounding box center [127, 292] width 69 height 29
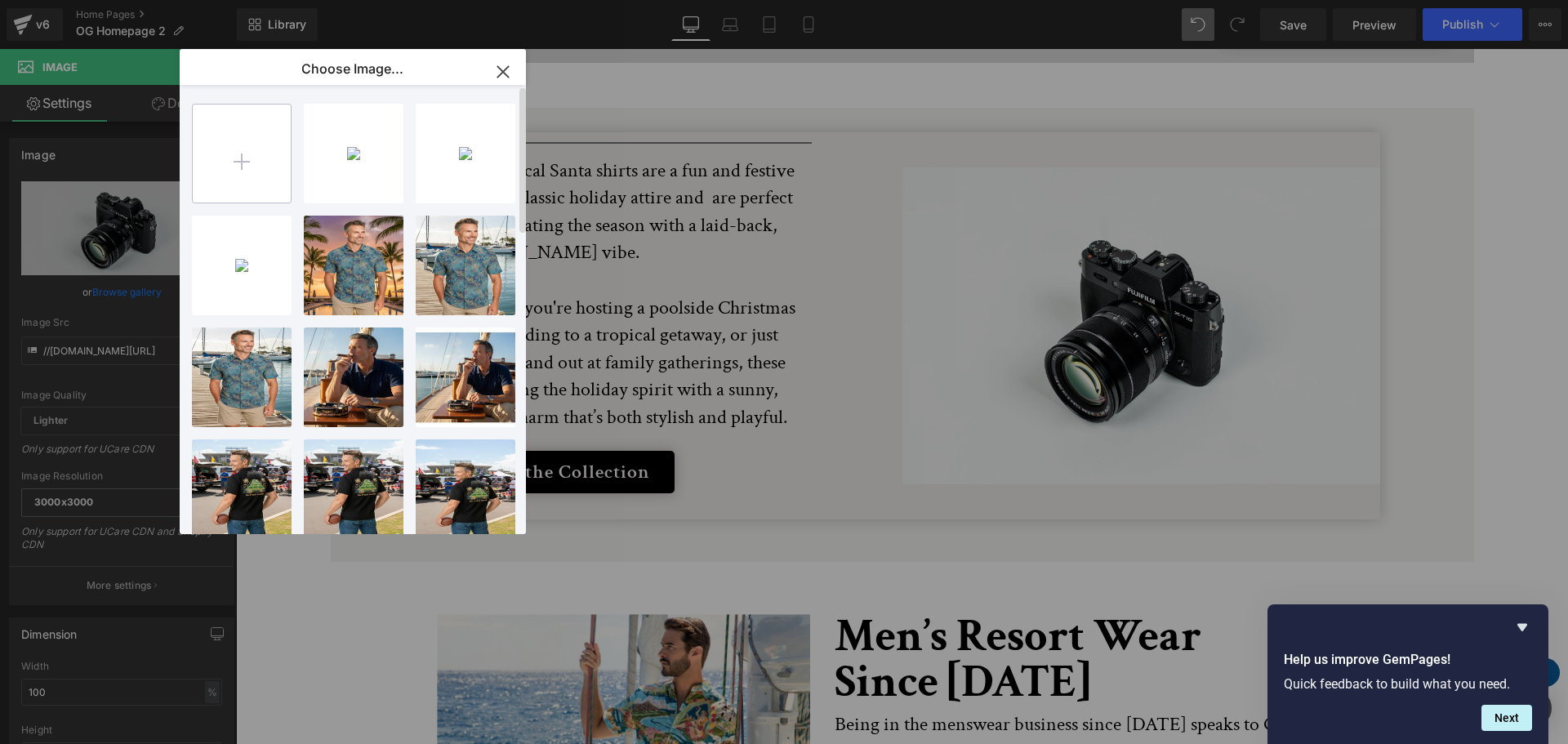
click at [246, 157] on input "file" at bounding box center [241, 153] width 98 height 98
type input "C:\fakepath\BC_XMAS_Lfstyl_4.png"
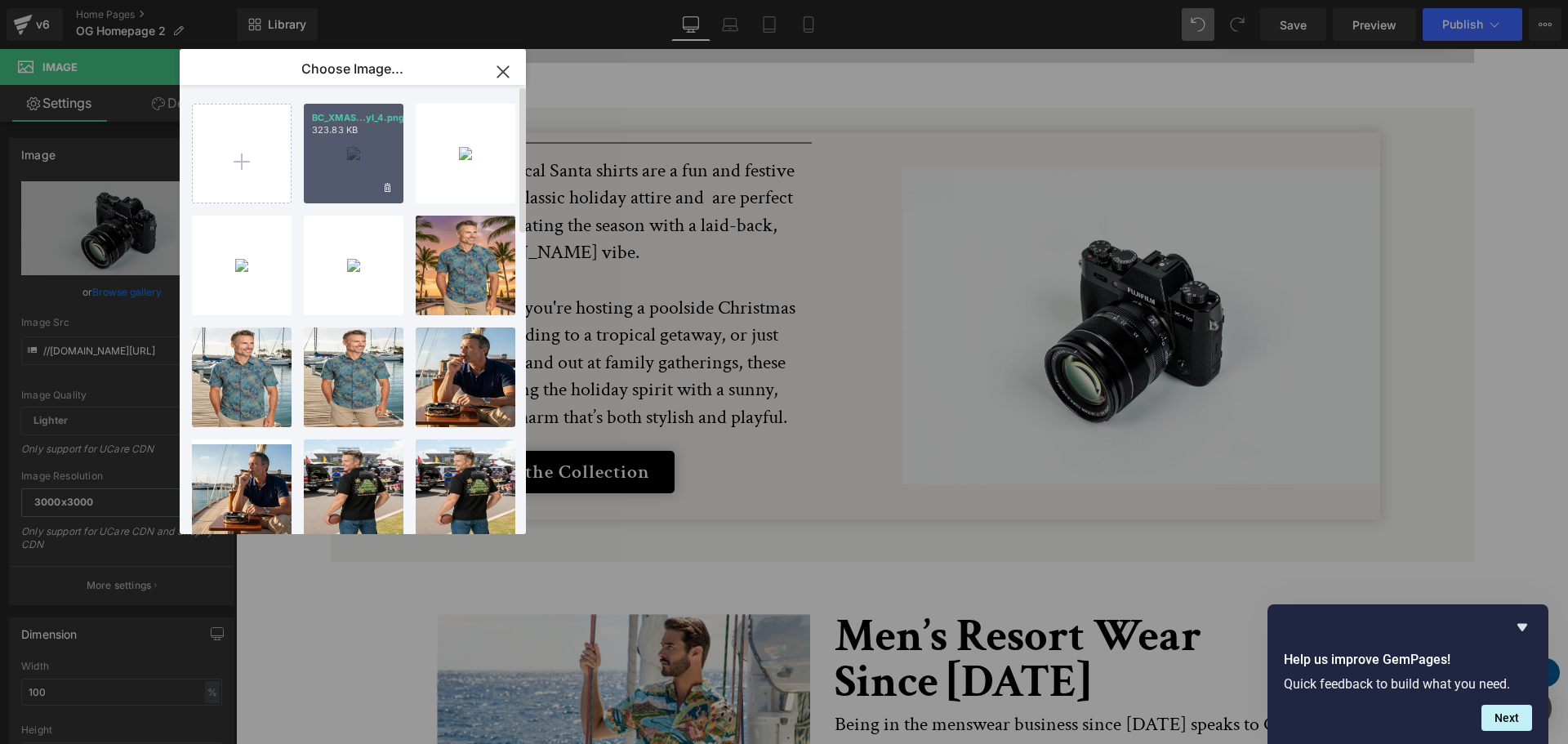
click at [355, 160] on div "BC_XMAS...yl_4.png 323.83 KB" at bounding box center [353, 154] width 100 height 100
click at [355, 160] on div "Separator Our tropical Santa shirts are a fun and festive twist on classic holi…" at bounding box center [902, 326] width 1144 height 388
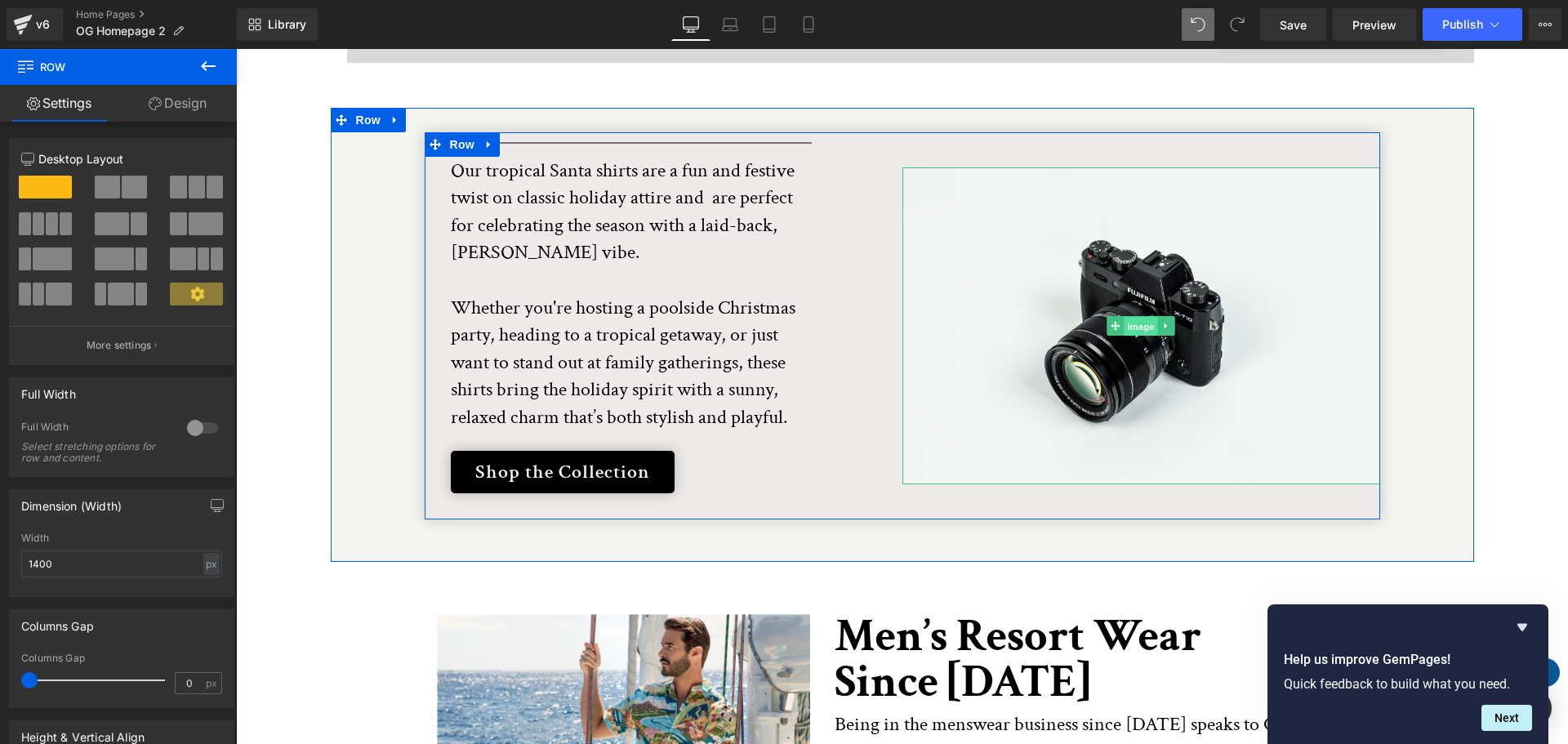
click at [1124, 317] on span "Image" at bounding box center [1141, 326] width 35 height 20
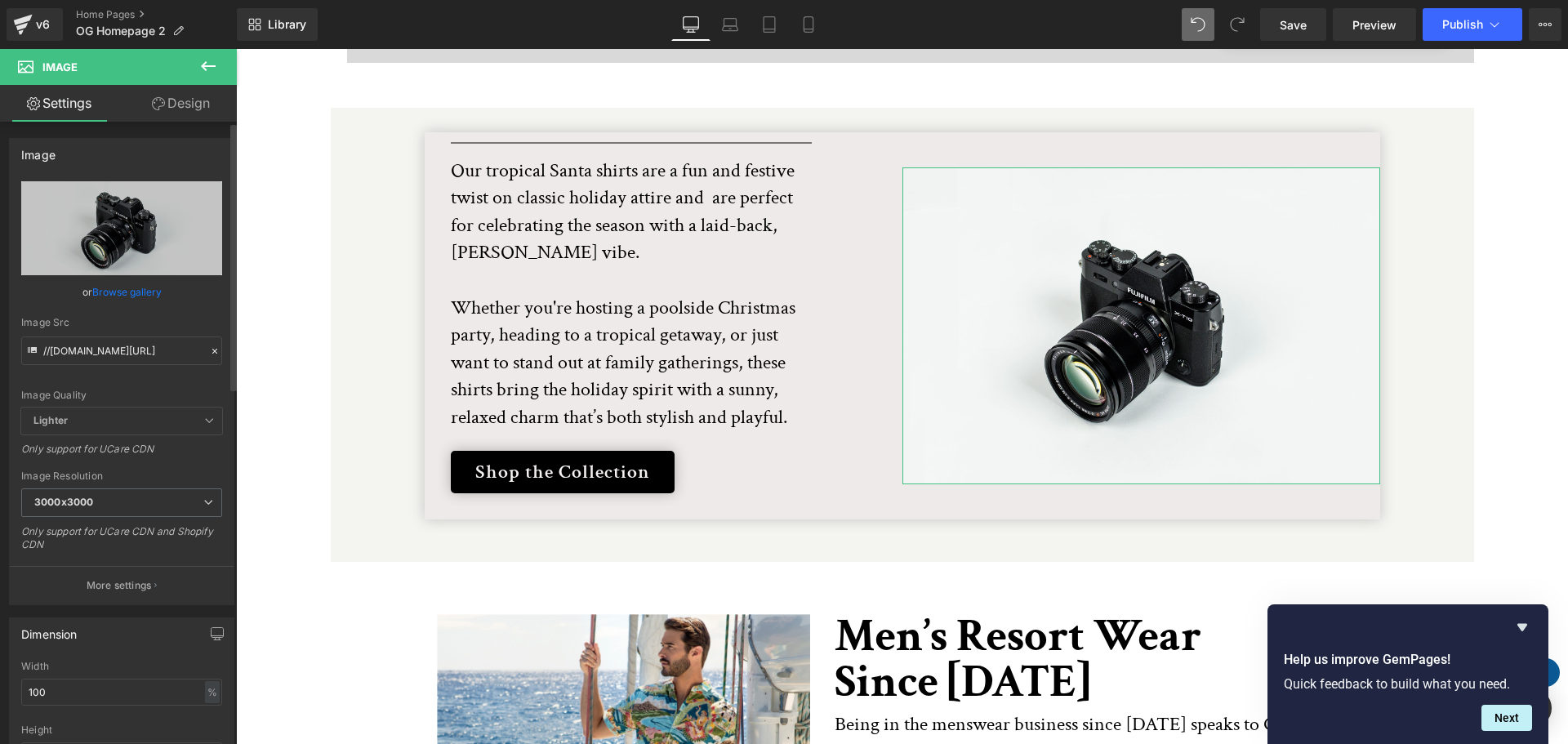
click at [128, 288] on link "Browse gallery" at bounding box center [127, 292] width 69 height 29
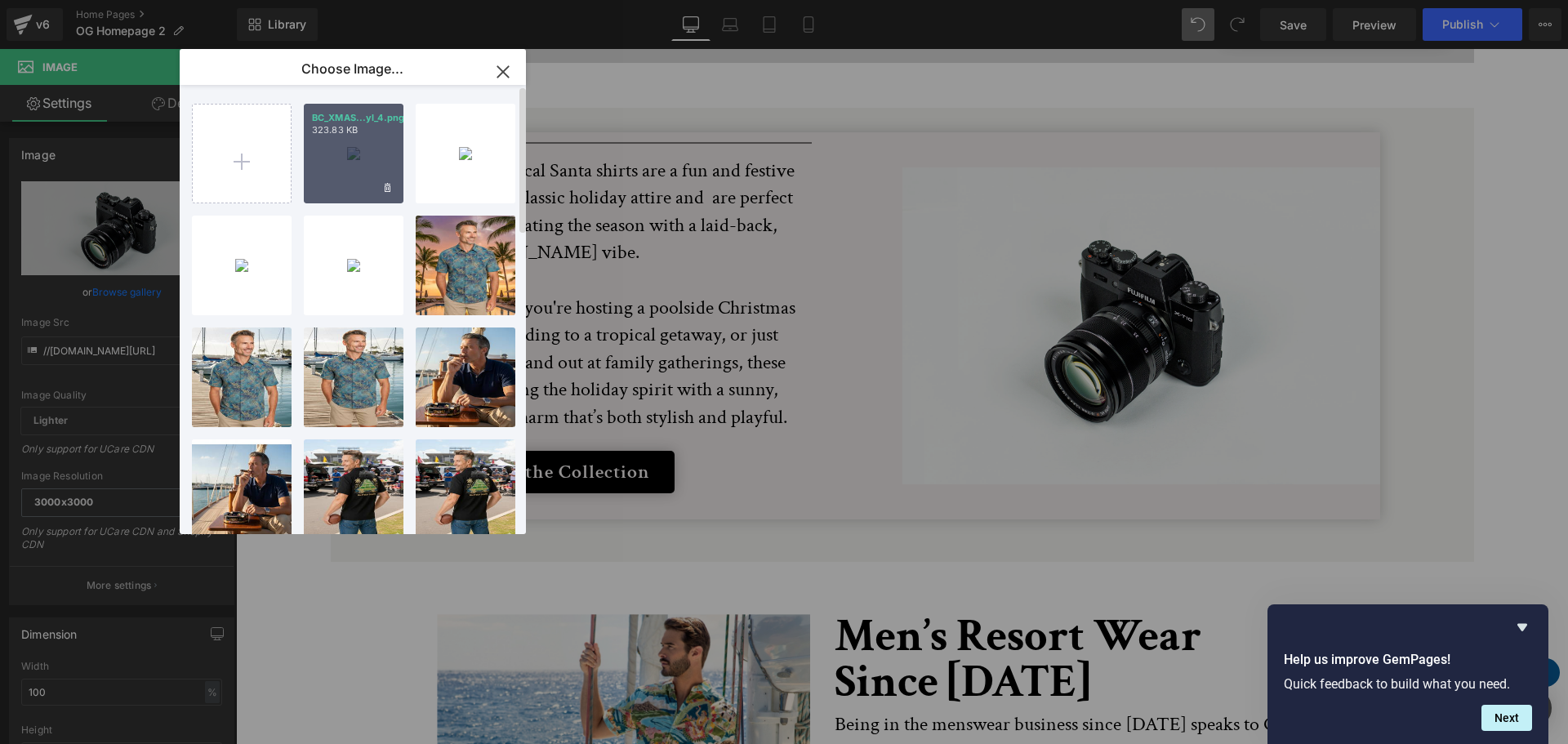
click at [338, 140] on div "BC_XMAS...yl_4.png 323.83 KB" at bounding box center [353, 154] width 100 height 100
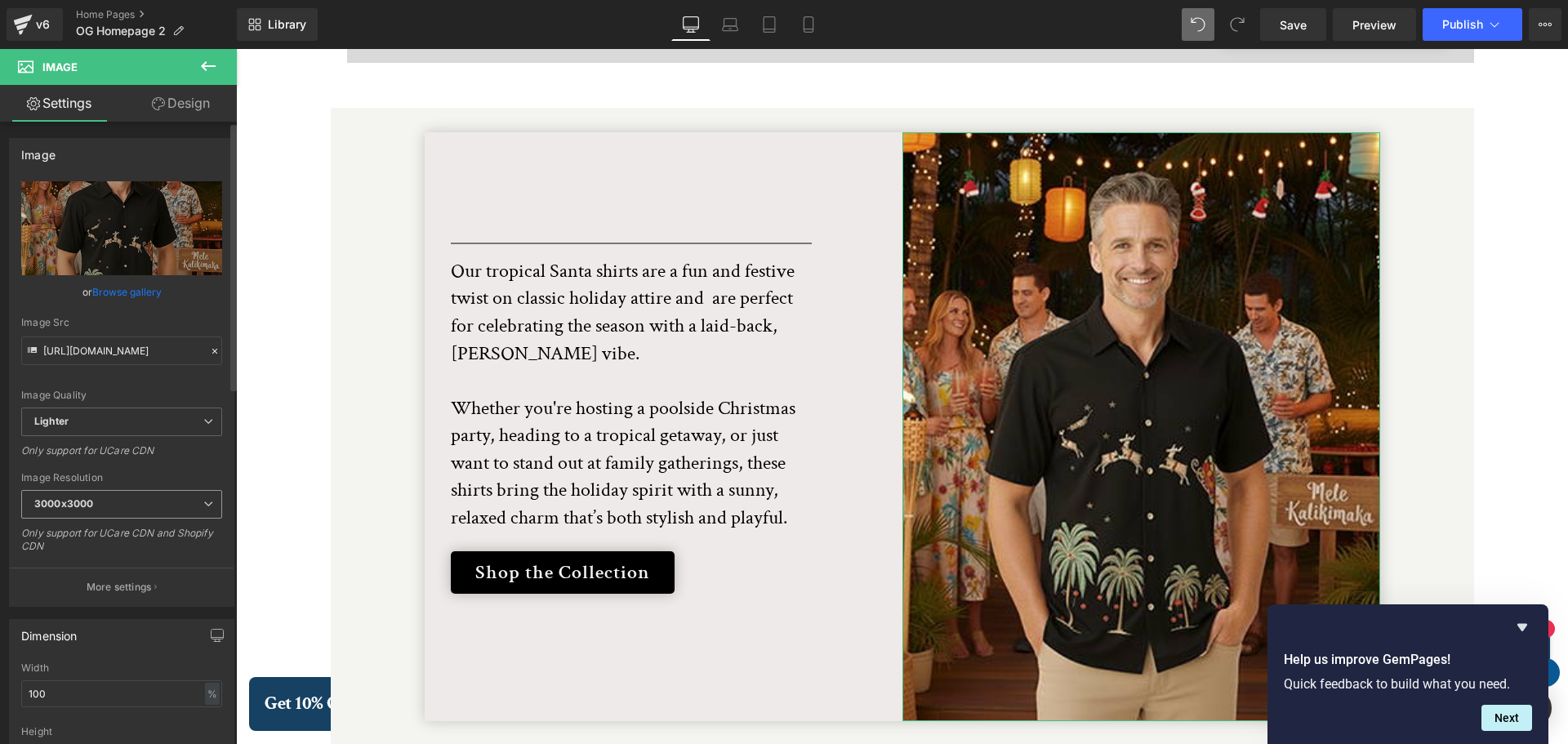
click at [203, 504] on icon at bounding box center [207, 504] width 10 height 10
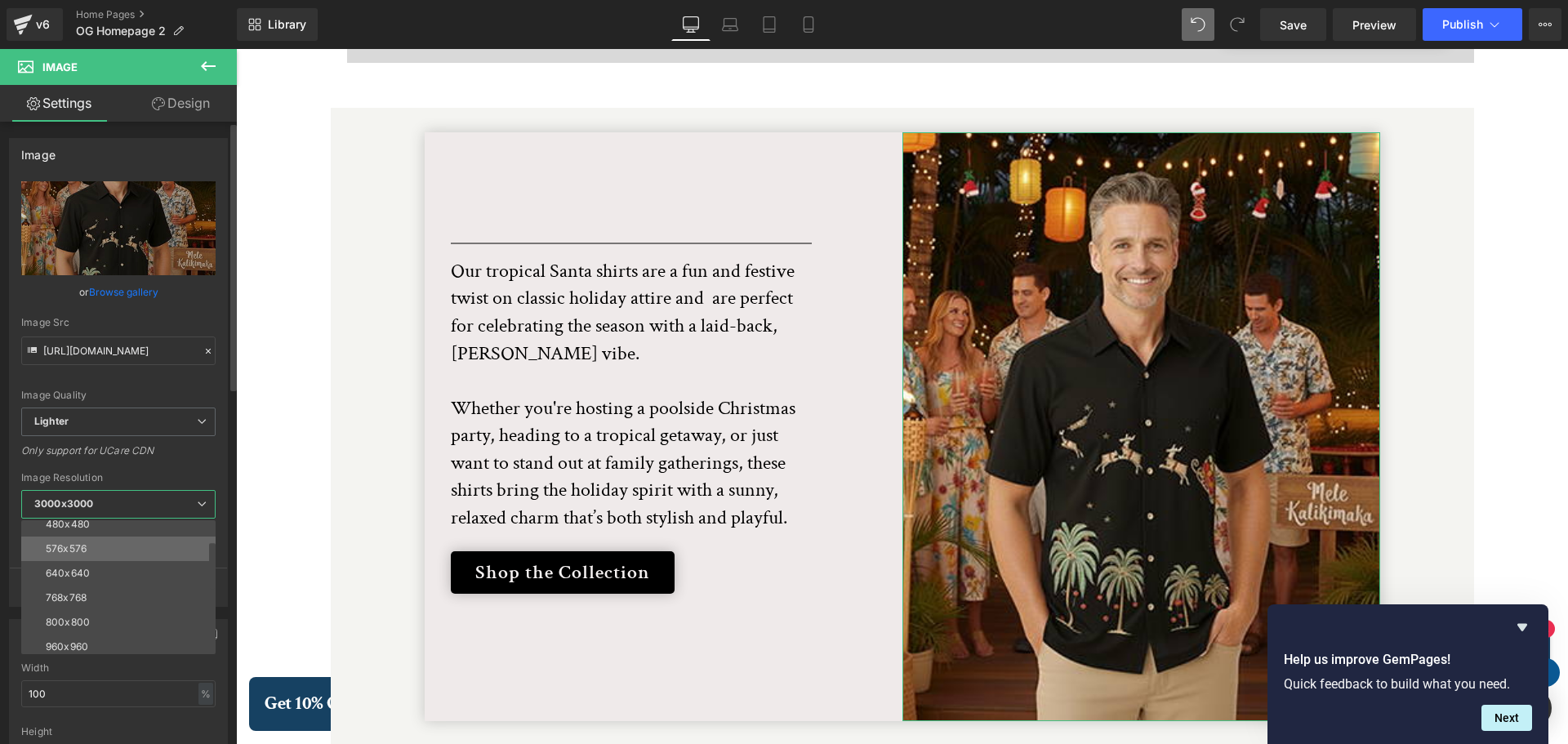
scroll to position [82, 0]
click at [84, 623] on div "960x960" at bounding box center [67, 622] width 43 height 11
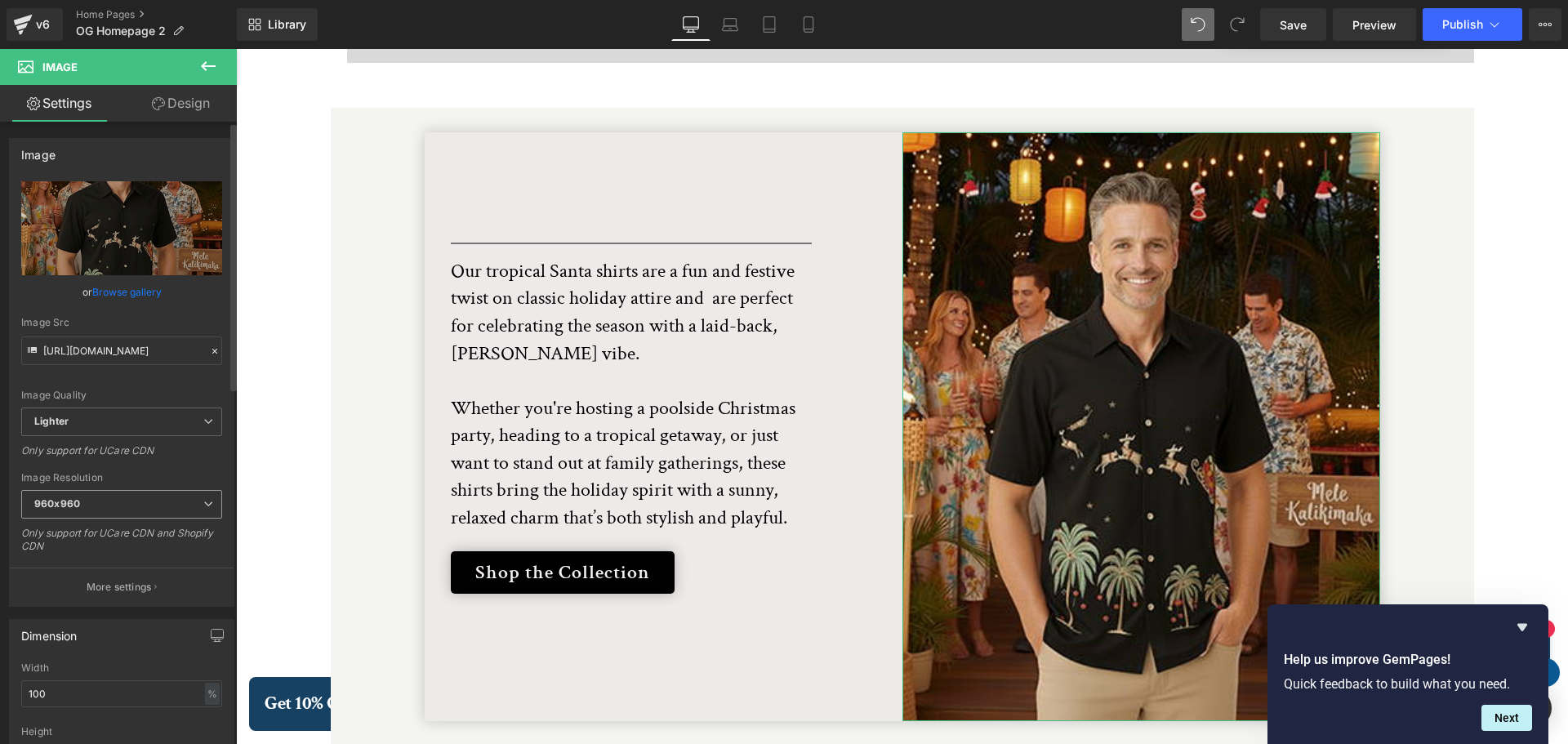
click at [207, 506] on span "960x960" at bounding box center [121, 504] width 201 height 29
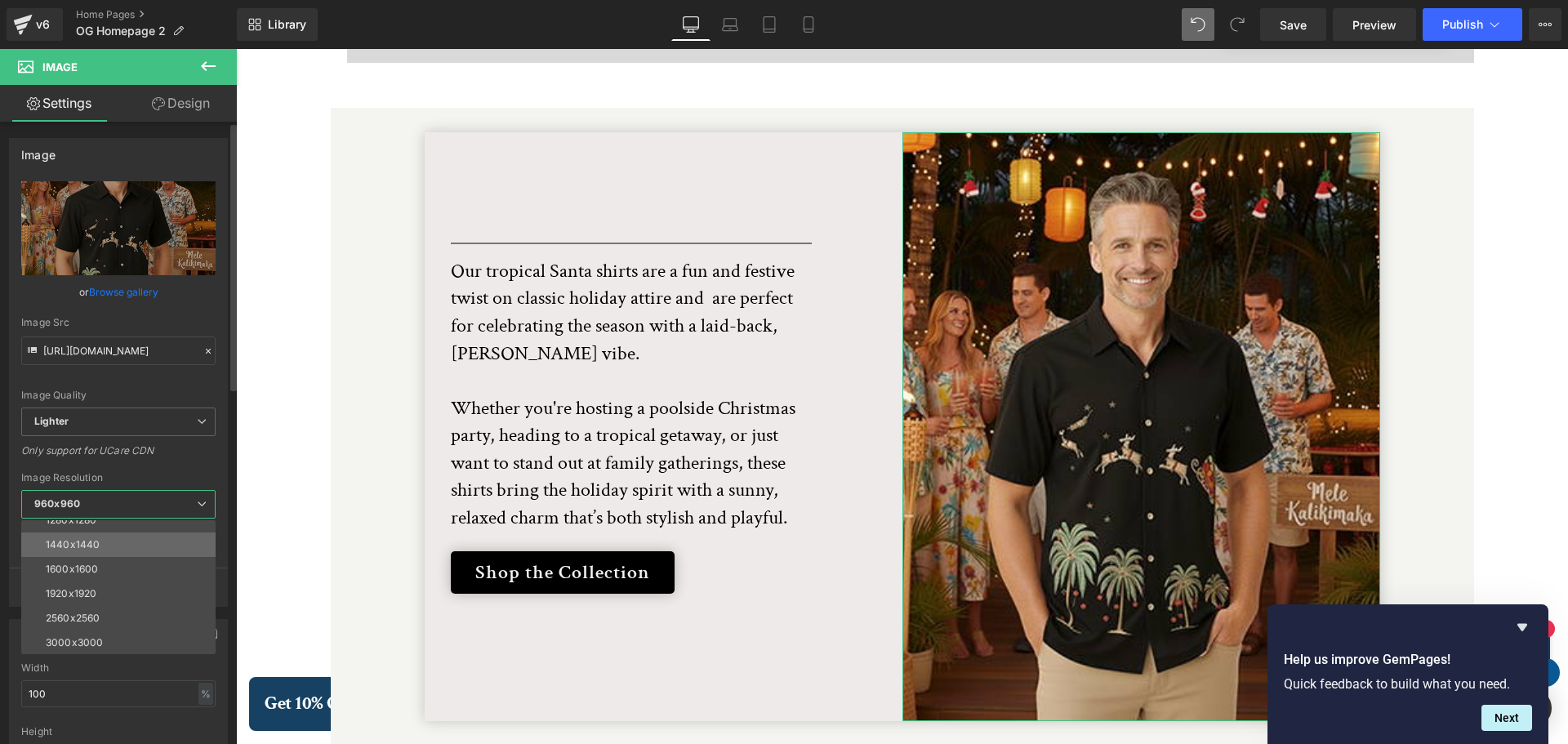
scroll to position [234, 0]
click at [123, 635] on li "3000x3000" at bounding box center [121, 642] width 201 height 24
type input "https://ucarecdn.com/d1addfcd-61b2-4b72-b77d-8f7fe54b7109/-/format/auto/-/previ…"
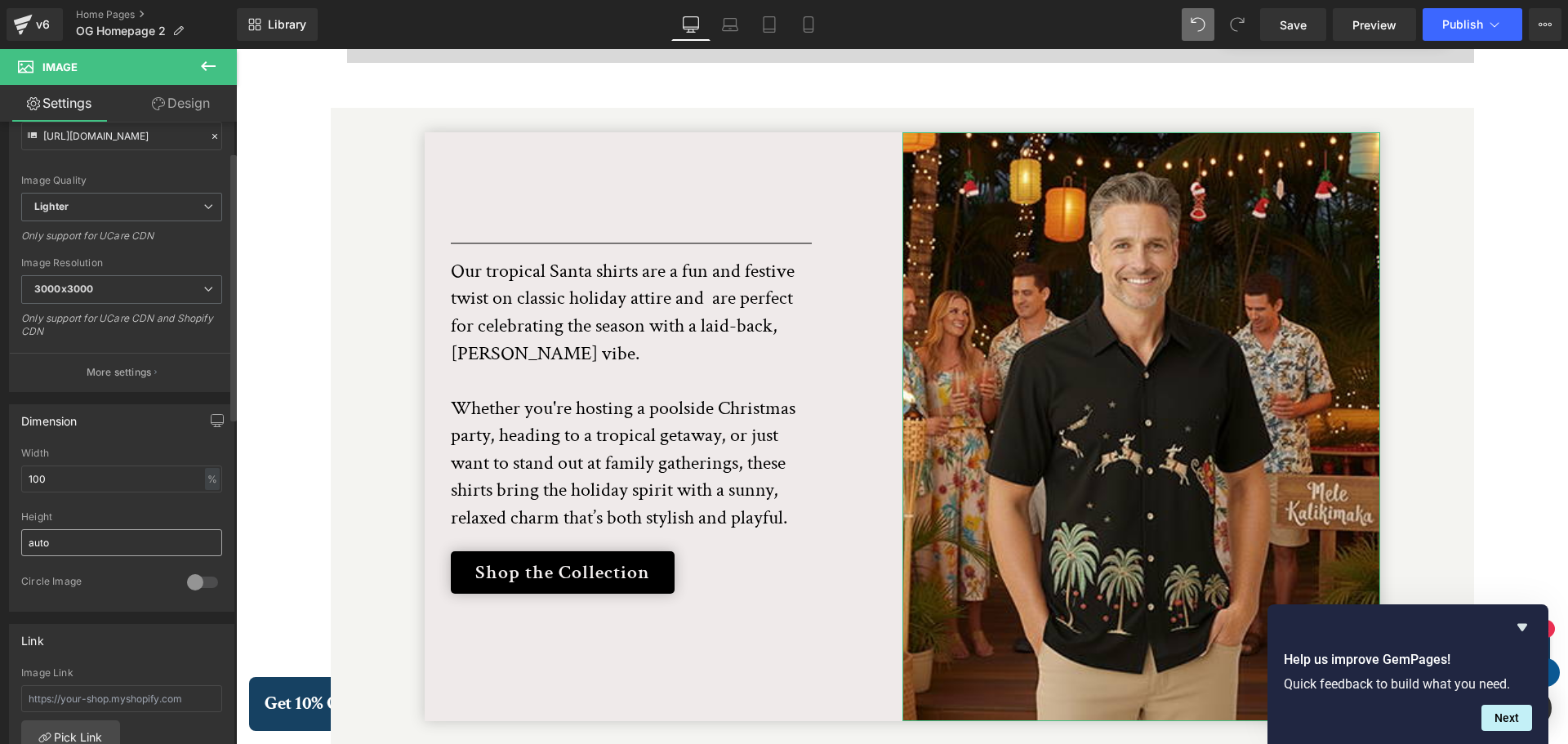
scroll to position [245, 0]
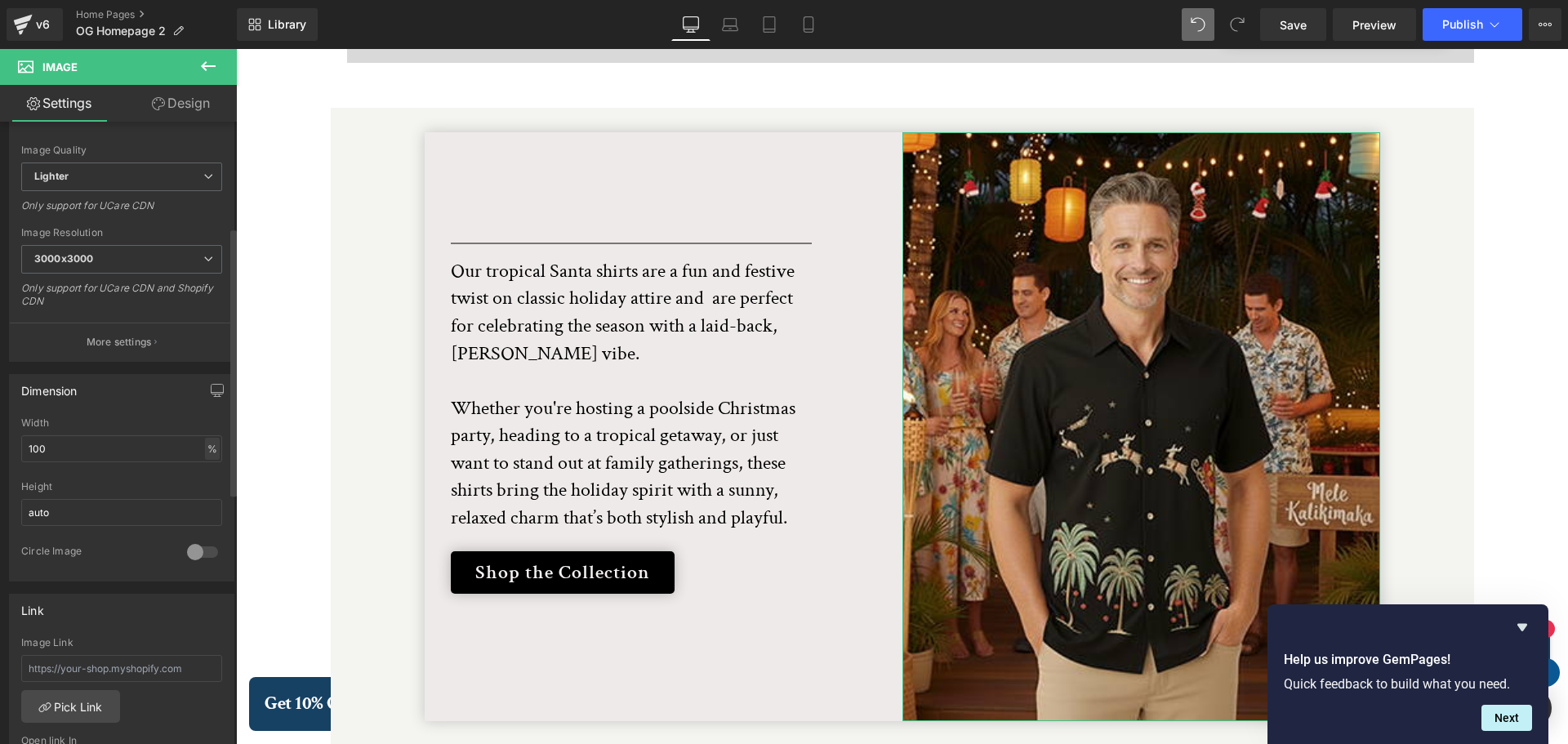
click at [209, 450] on div "%" at bounding box center [212, 448] width 15 height 22
click at [211, 449] on div "%" at bounding box center [212, 448] width 15 height 22
click at [61, 453] on input "100" at bounding box center [121, 449] width 201 height 27
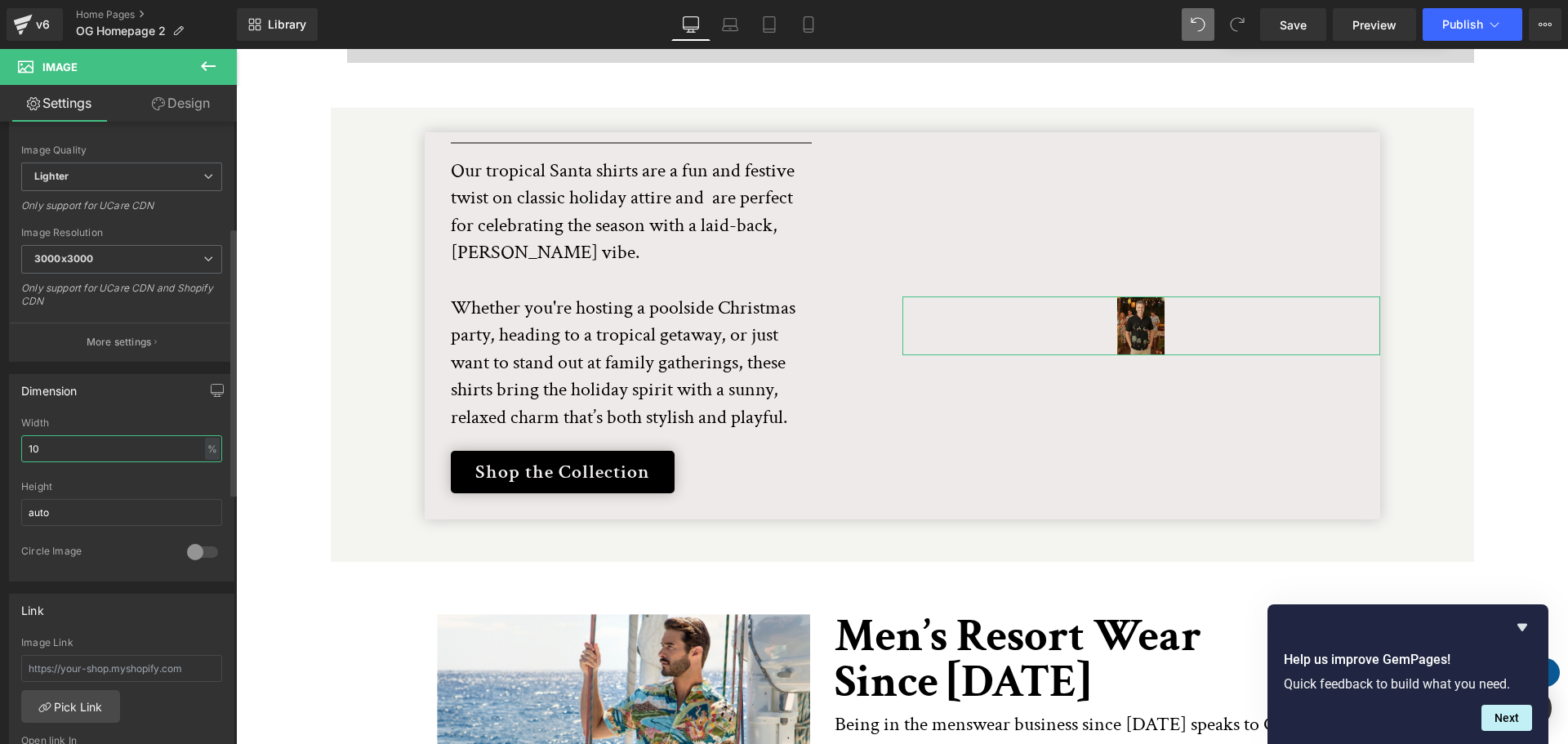
type input "1"
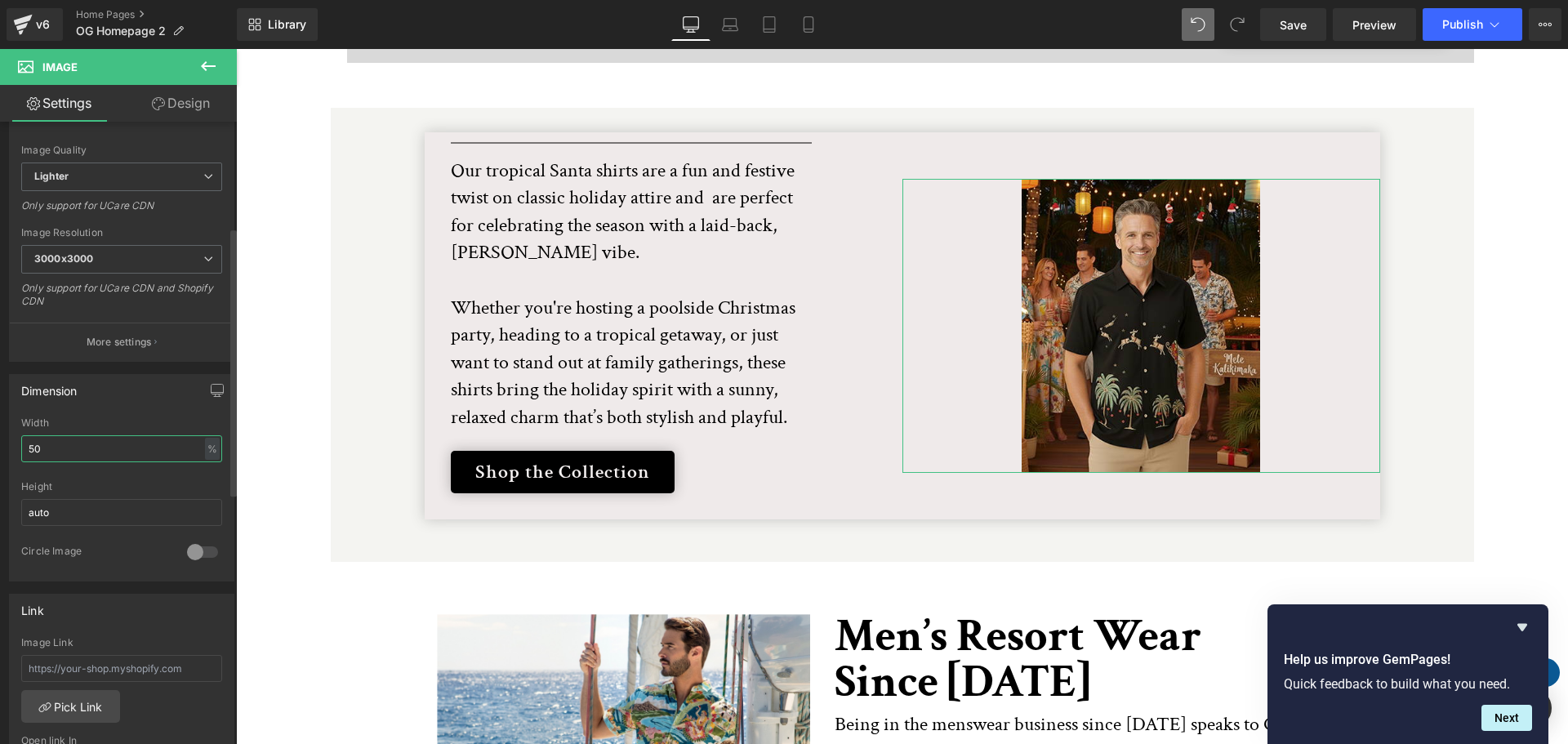
type input "5"
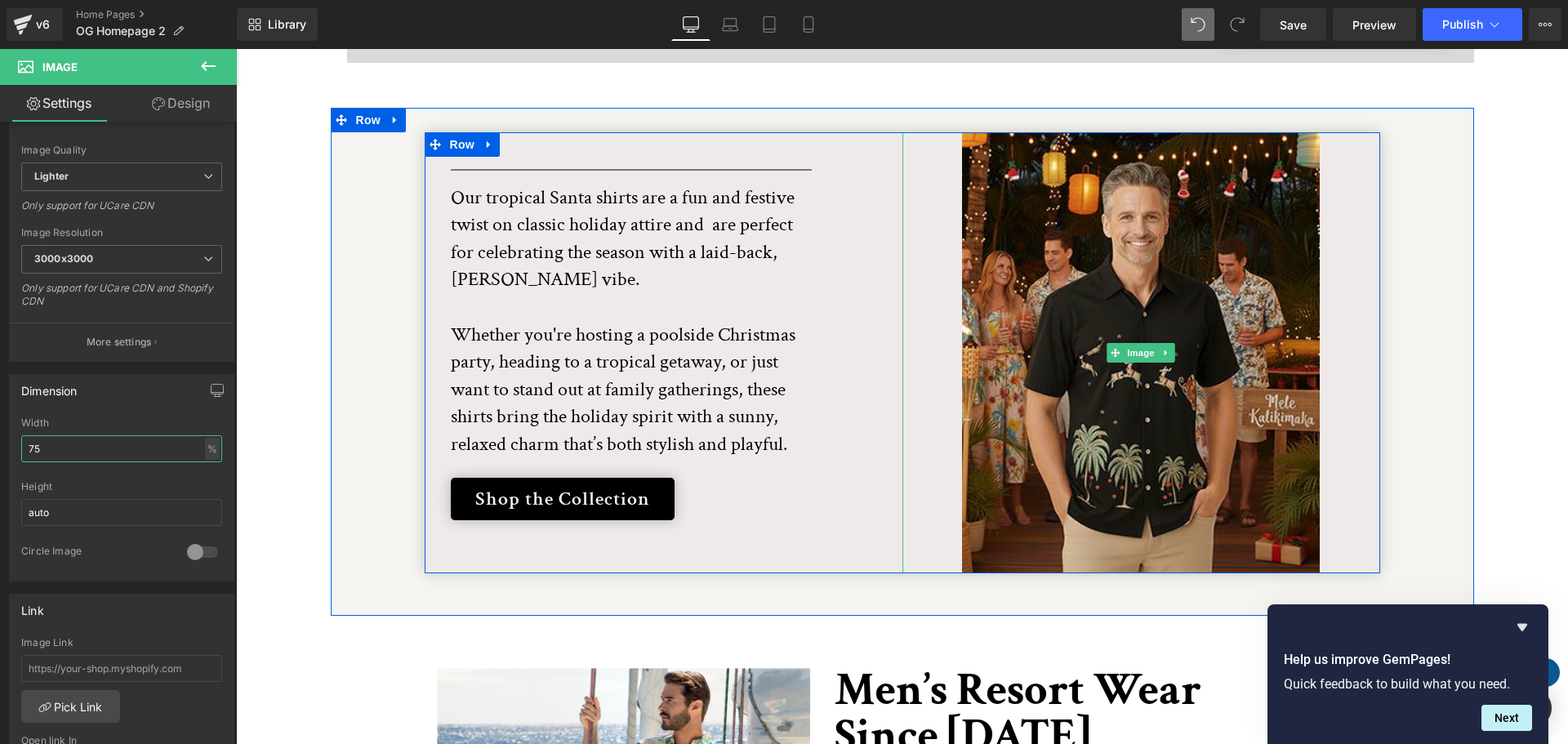
type input "75"
click at [1324, 327] on div at bounding box center [1141, 352] width 478 height 442
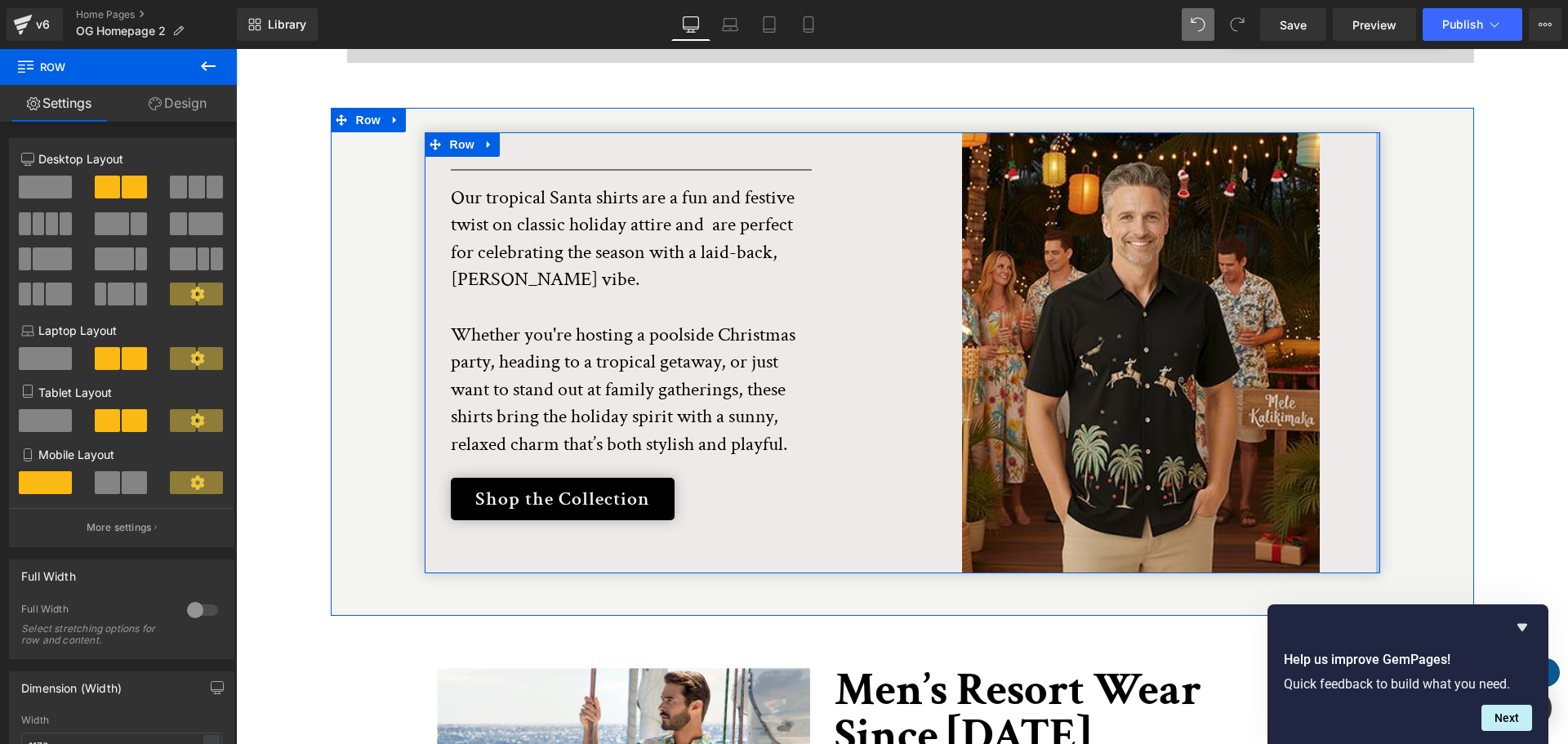
drag, startPoint x: 1370, startPoint y: 318, endPoint x: 1462, endPoint y: 319, distance: 92.0
click at [1462, 319] on div "Separator Our tropical Santa shirts are a fun and festive twist on classic holi…" at bounding box center [902, 352] width 1144 height 442
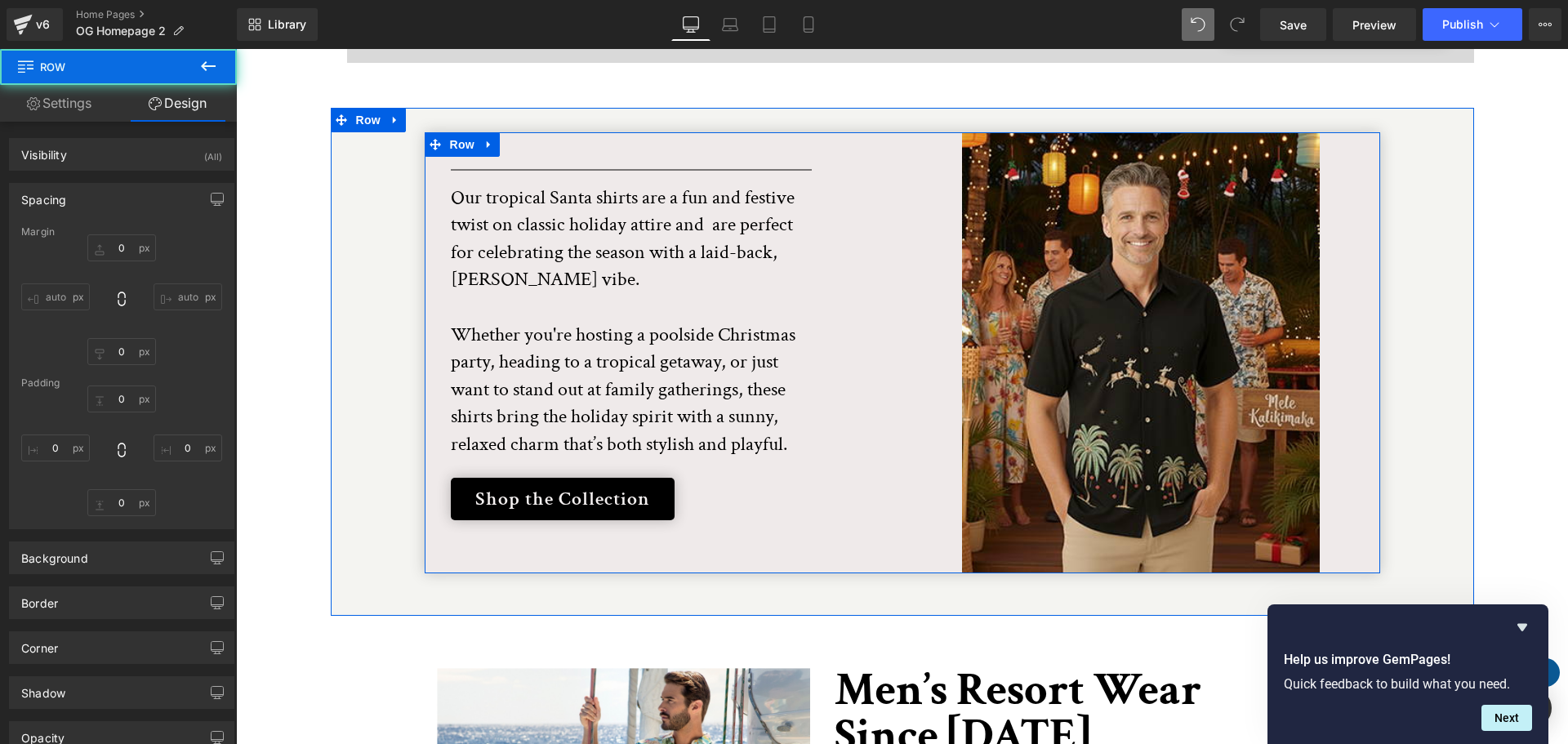
type input "0"
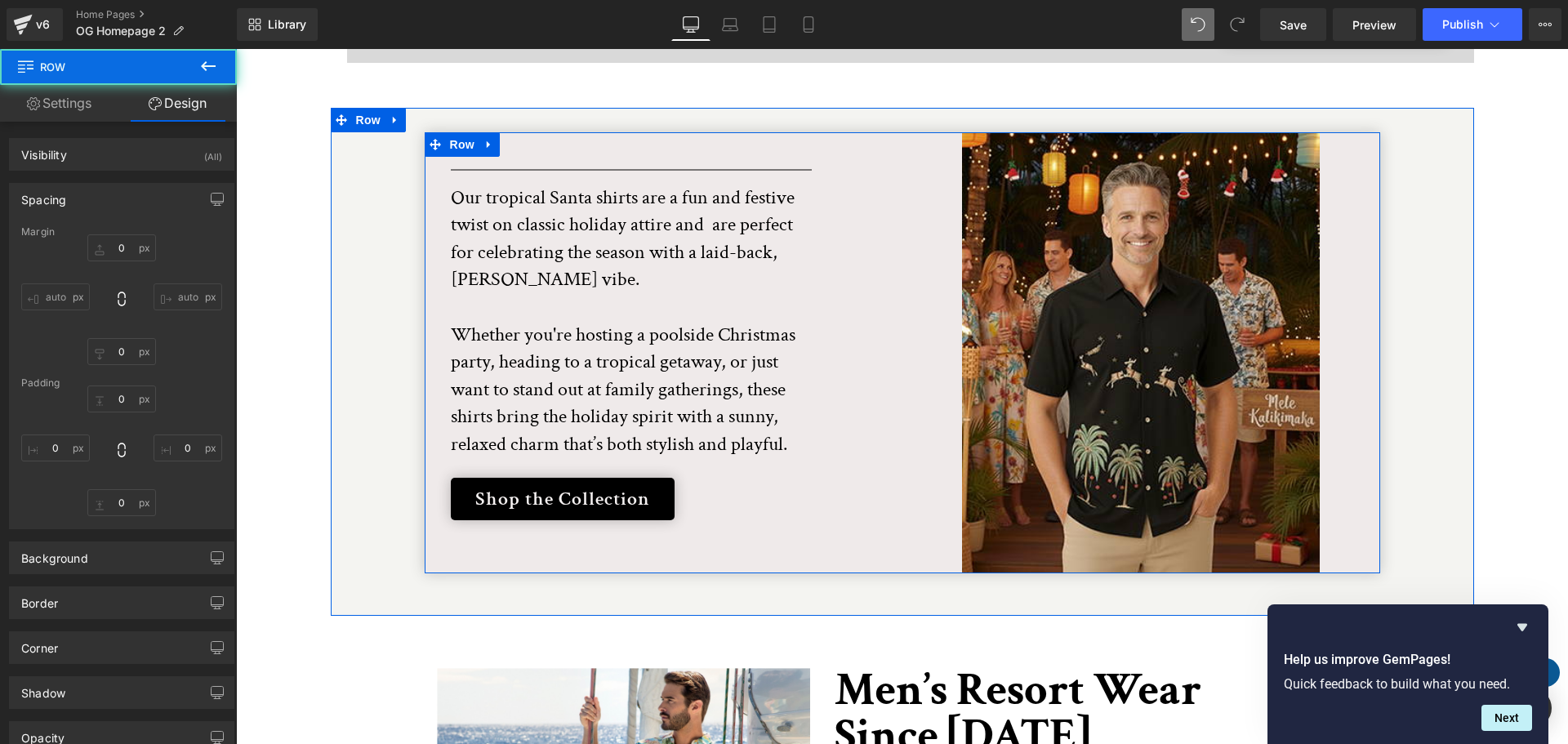
type input "0"
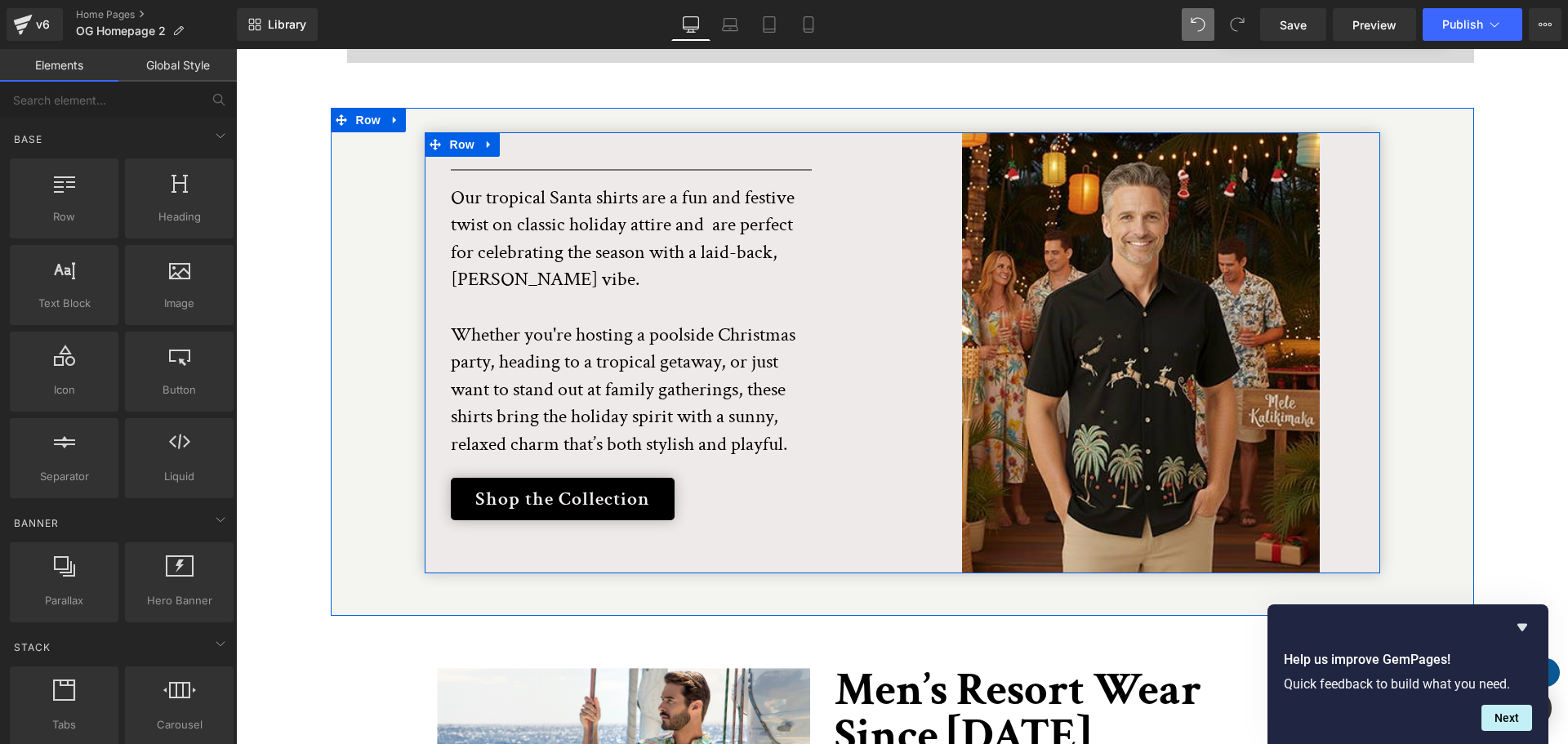
click at [1435, 388] on div "Separator Our tropical Santa shirts are a fun and festive twist on classic holi…" at bounding box center [902, 352] width 1144 height 442
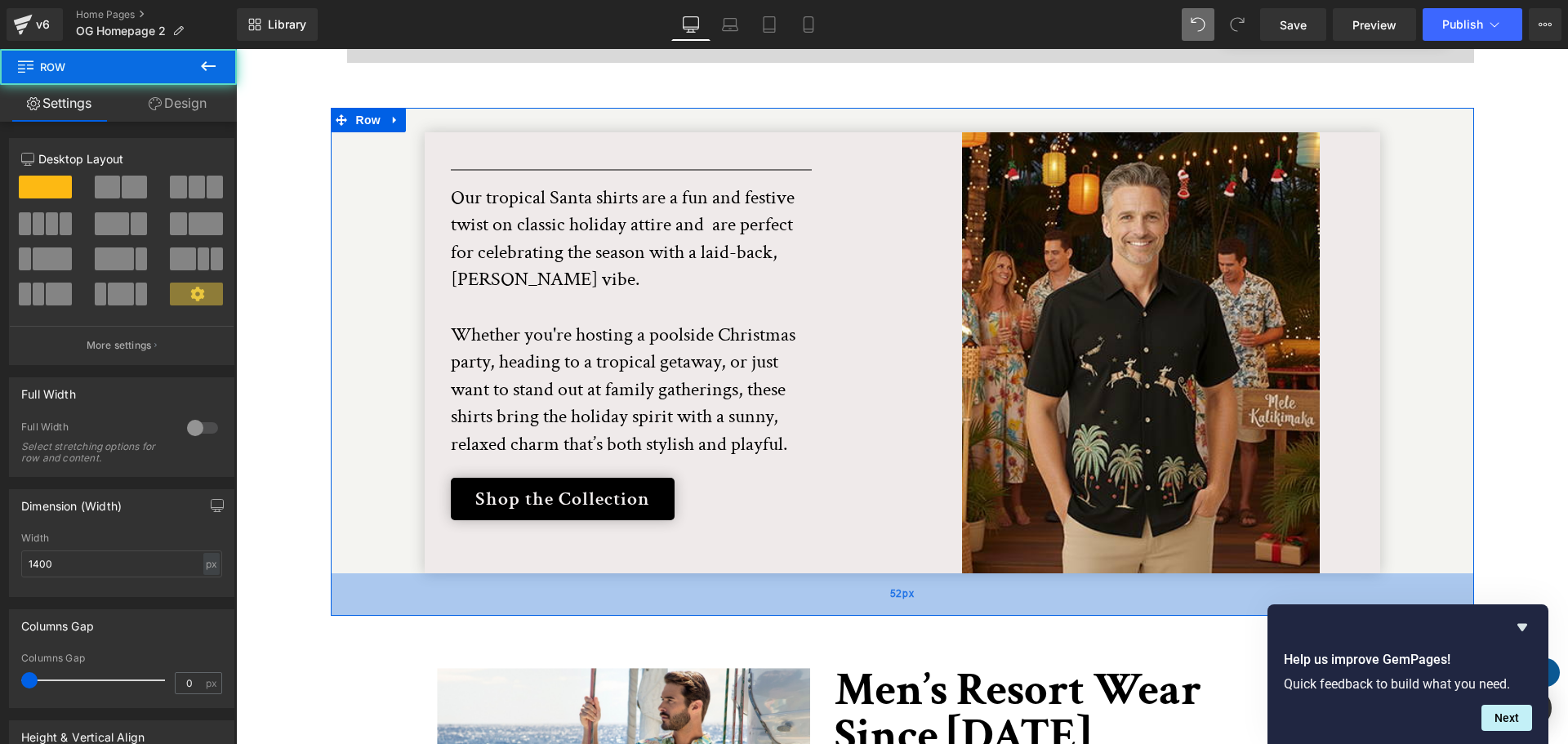
click at [1313, 574] on div "52px" at bounding box center [902, 595] width 1144 height 43
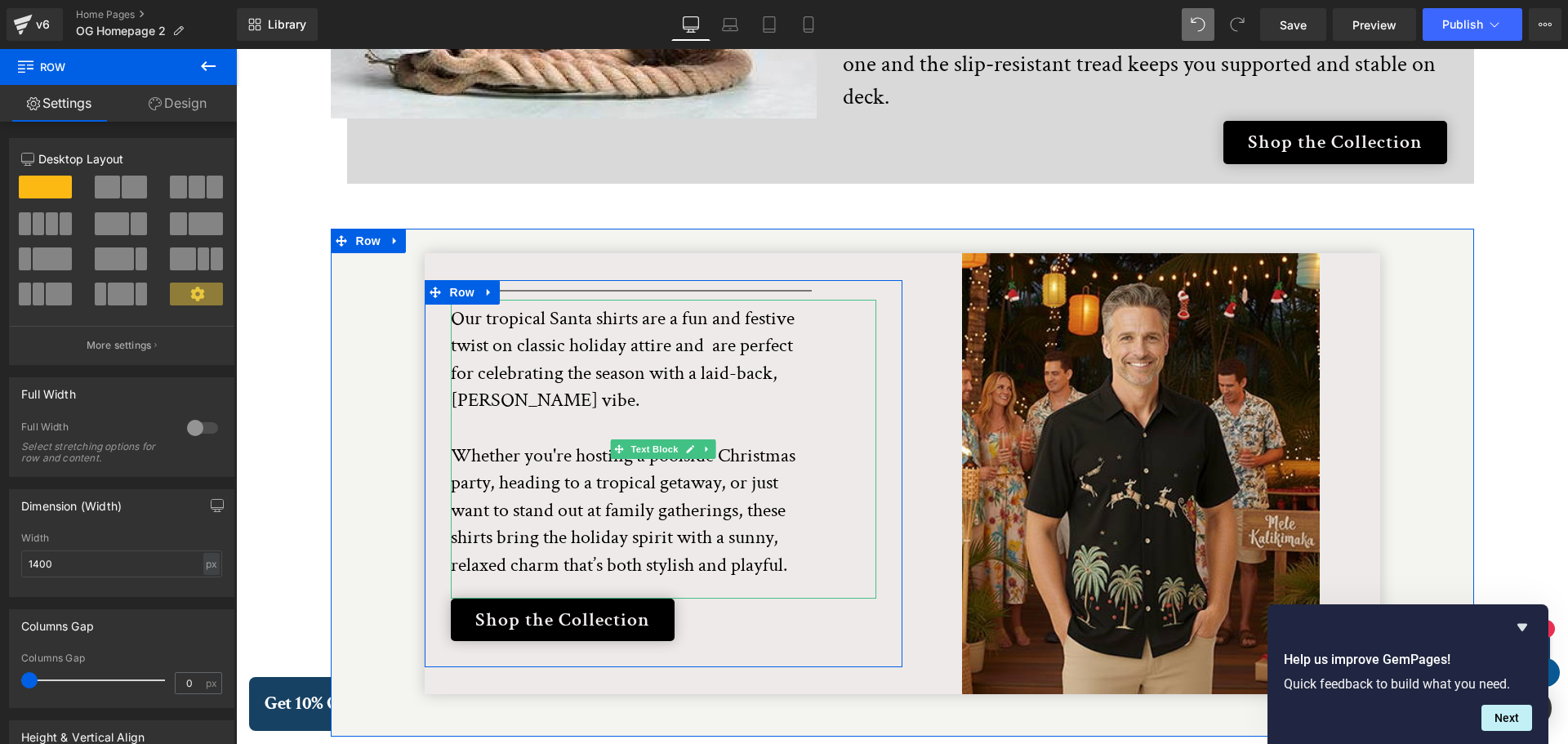
scroll to position [3221, 0]
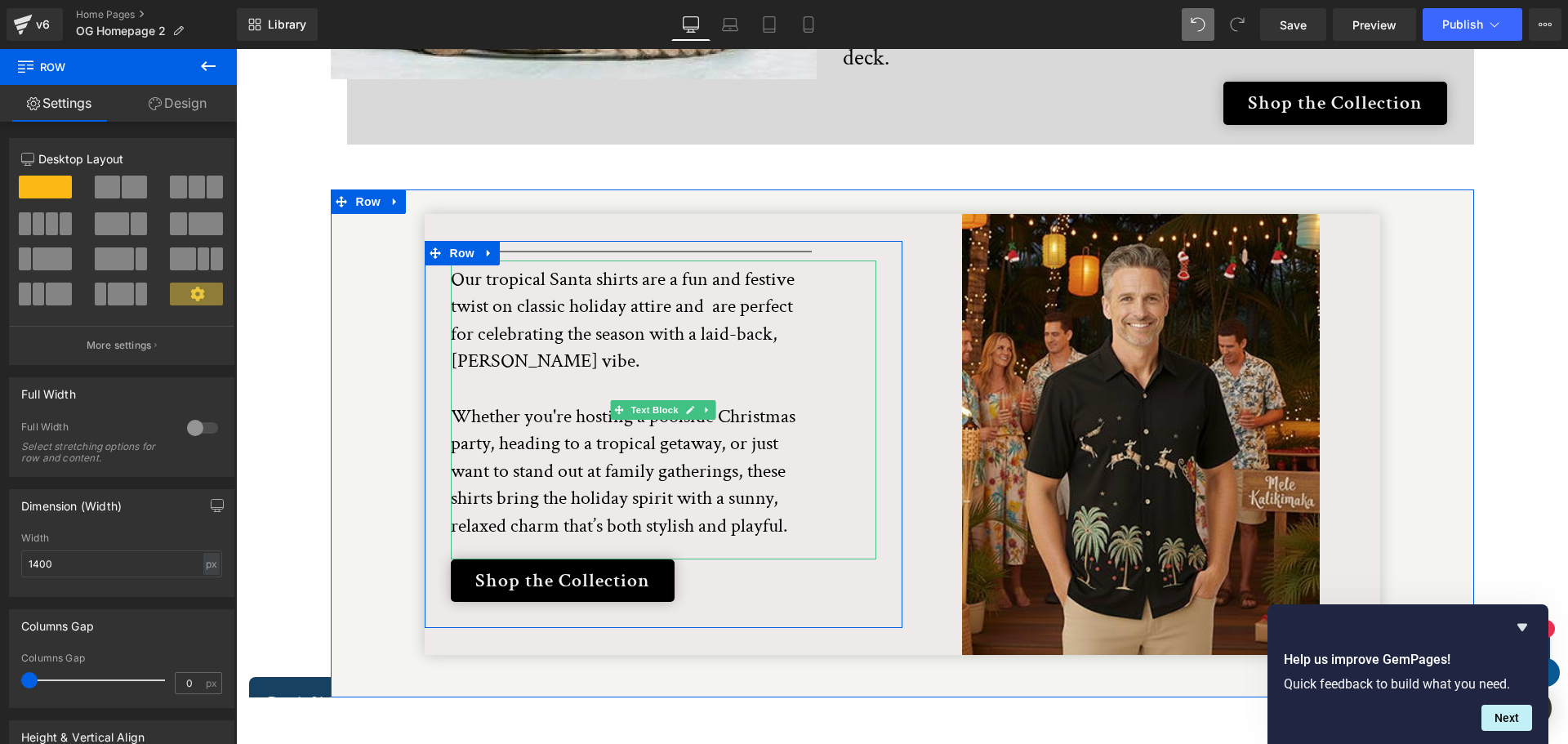
click at [450, 266] on p "Our tropical Santa shirts are a fun and festive twist on classic holiday attire…" at bounding box center [633, 403] width 367 height 274
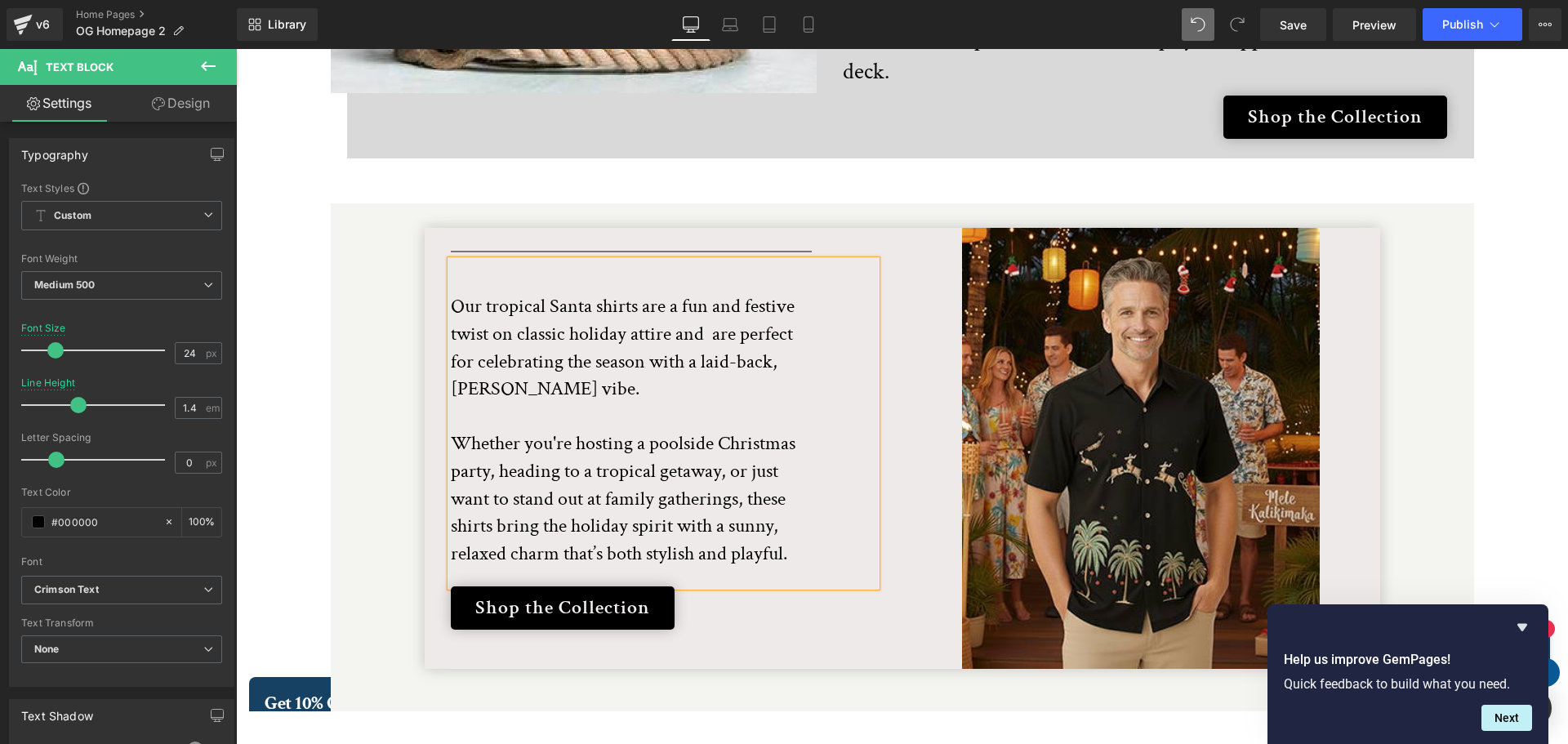
scroll to position [3194, 0]
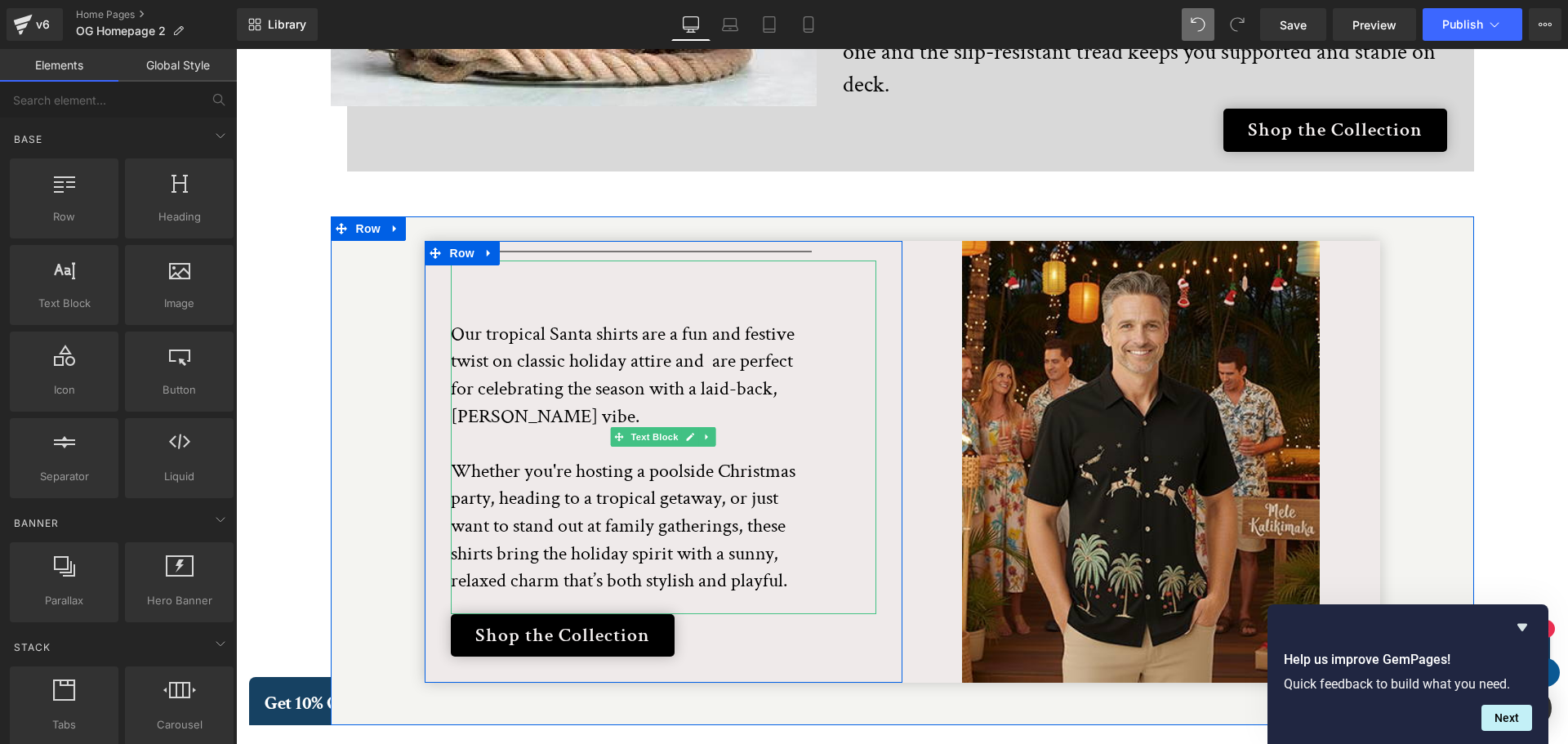
click at [450, 266] on p at bounding box center [633, 280] width 367 height 28
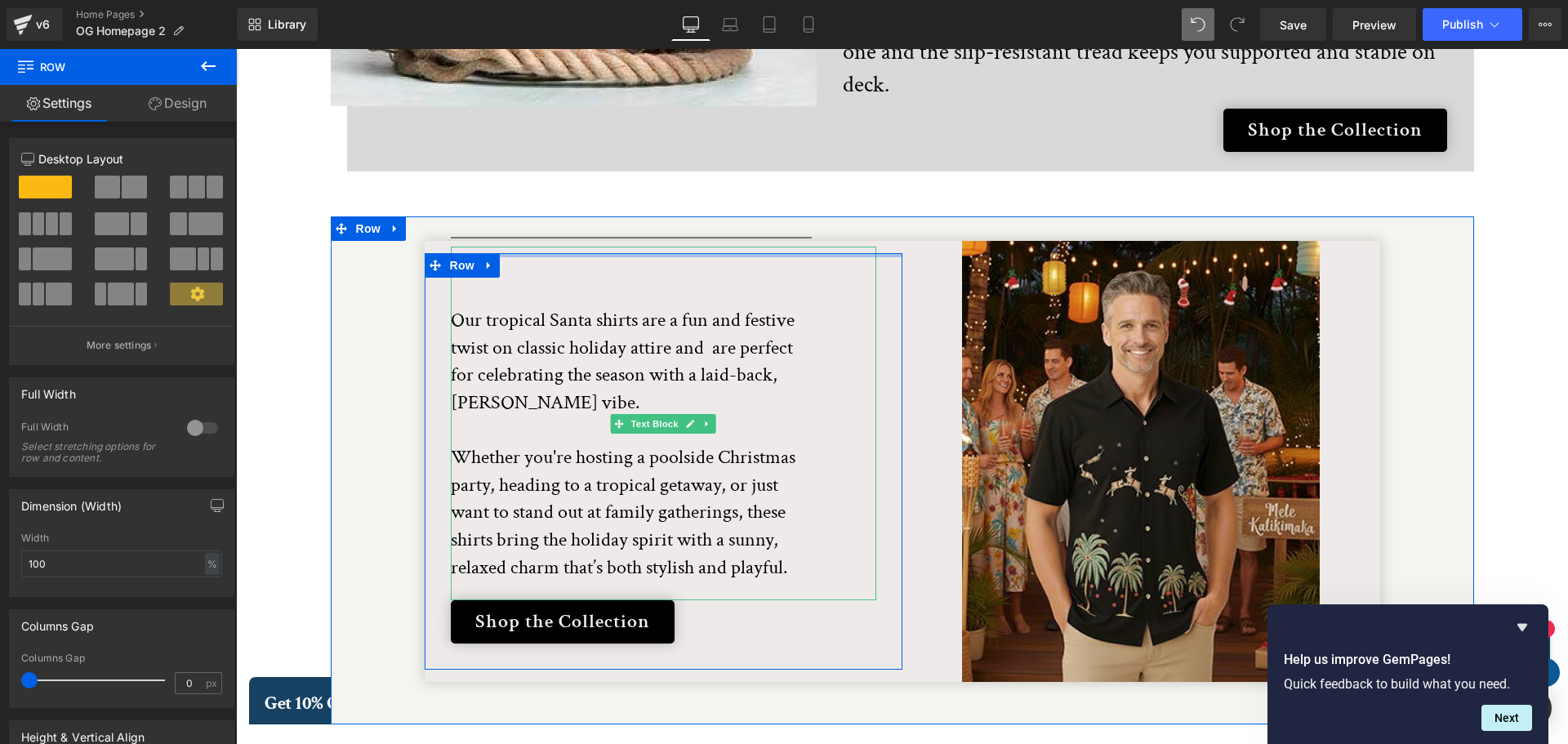
drag, startPoint x: 701, startPoint y: 209, endPoint x: 718, endPoint y: 306, distance: 98.5
click at [718, 306] on div "Separator Our tropical Santa shirts are a fun and festive twist on classic holi…" at bounding box center [663, 462] width 478 height 417
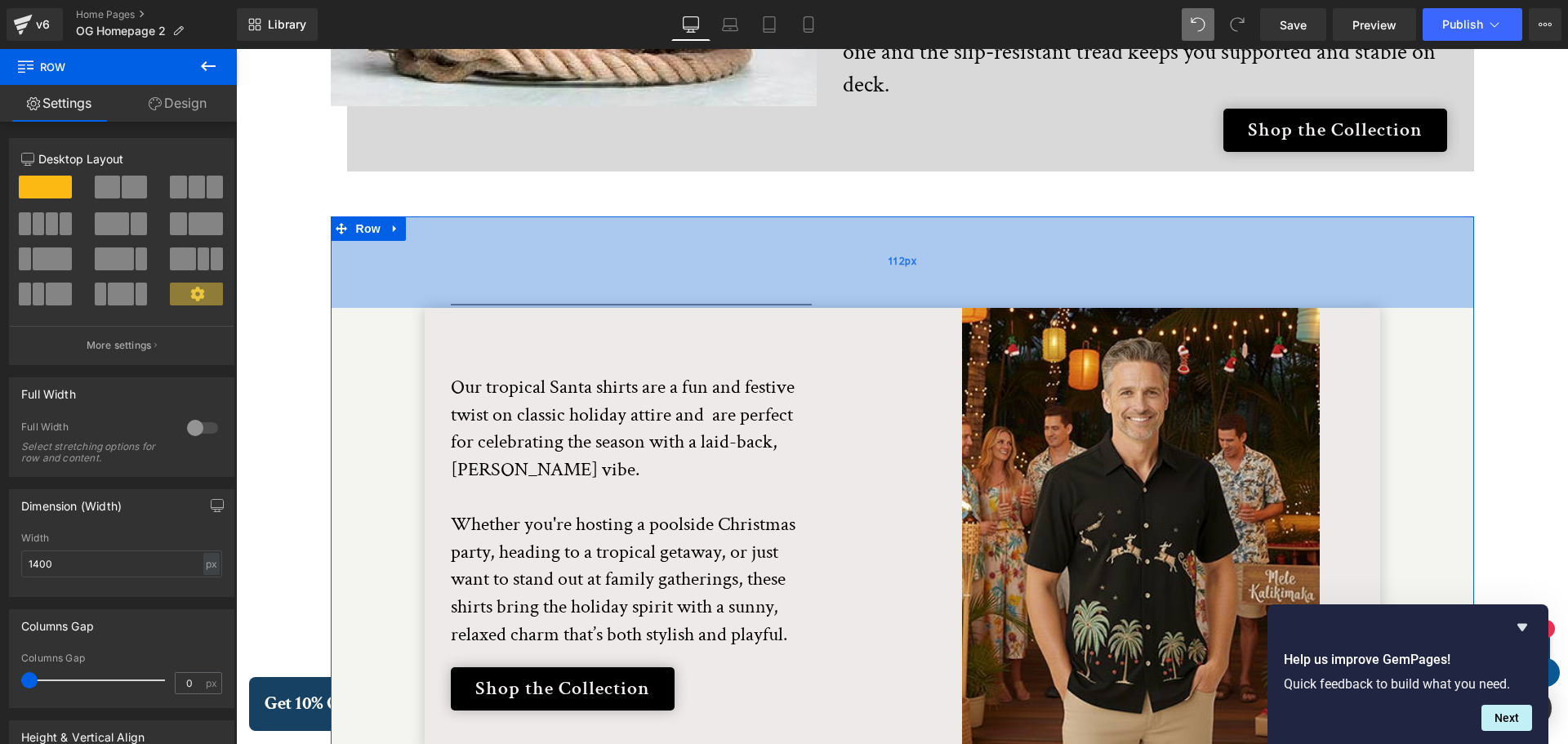
drag, startPoint x: 714, startPoint y: 191, endPoint x: 720, endPoint y: 269, distance: 78.2
click at [720, 269] on div "112px" at bounding box center [902, 261] width 1144 height 91
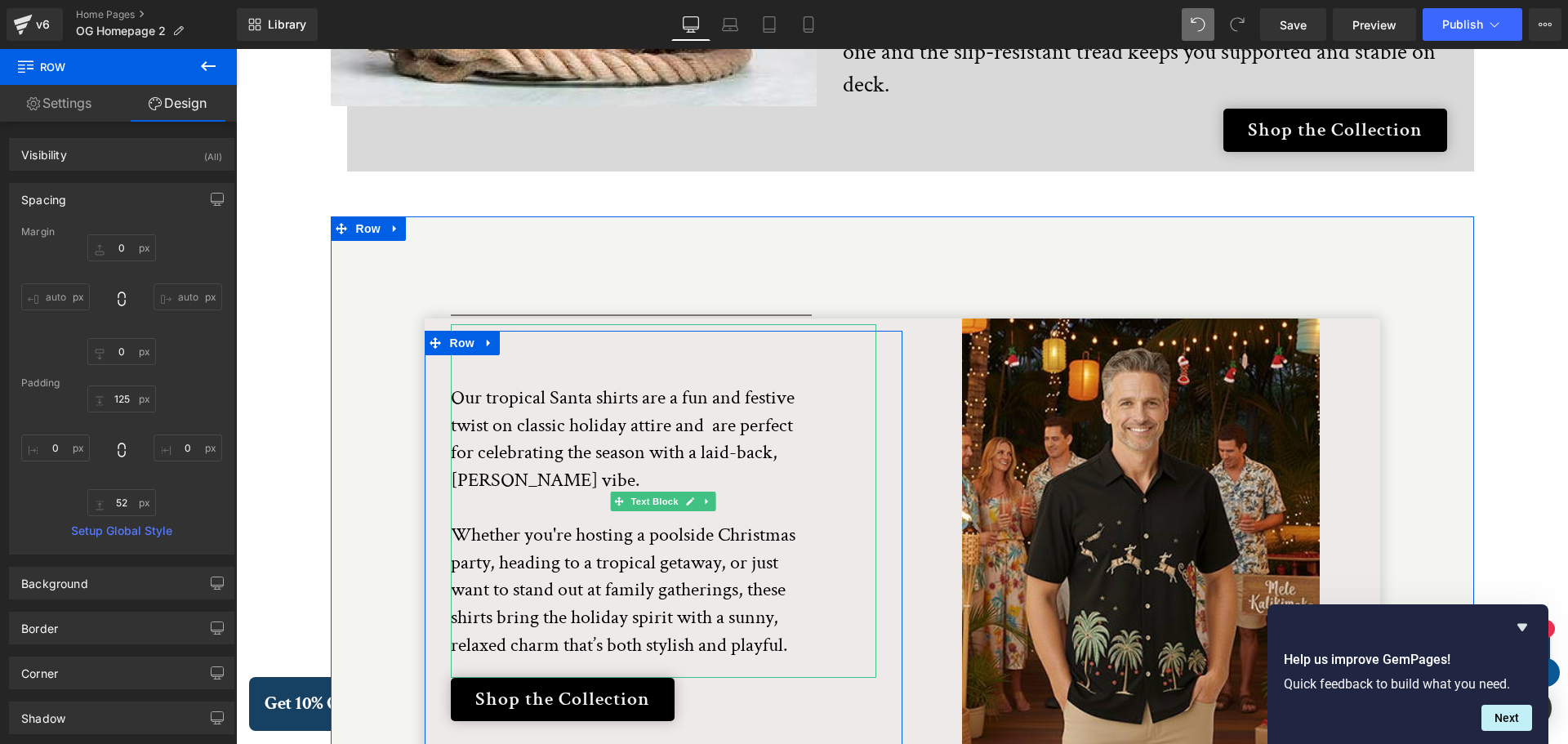
click at [725, 329] on p at bounding box center [633, 343] width 367 height 28
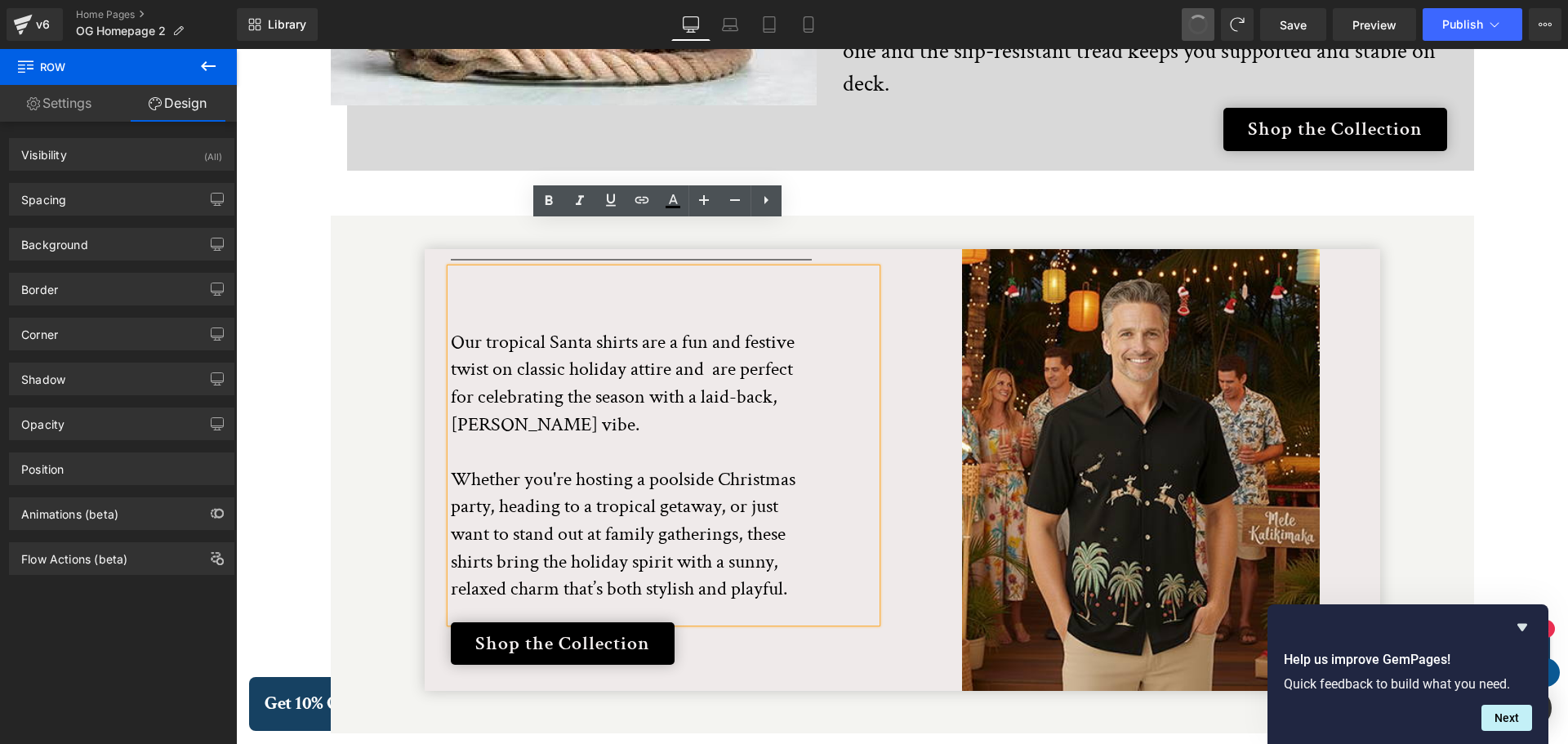
scroll to position [3222, 0]
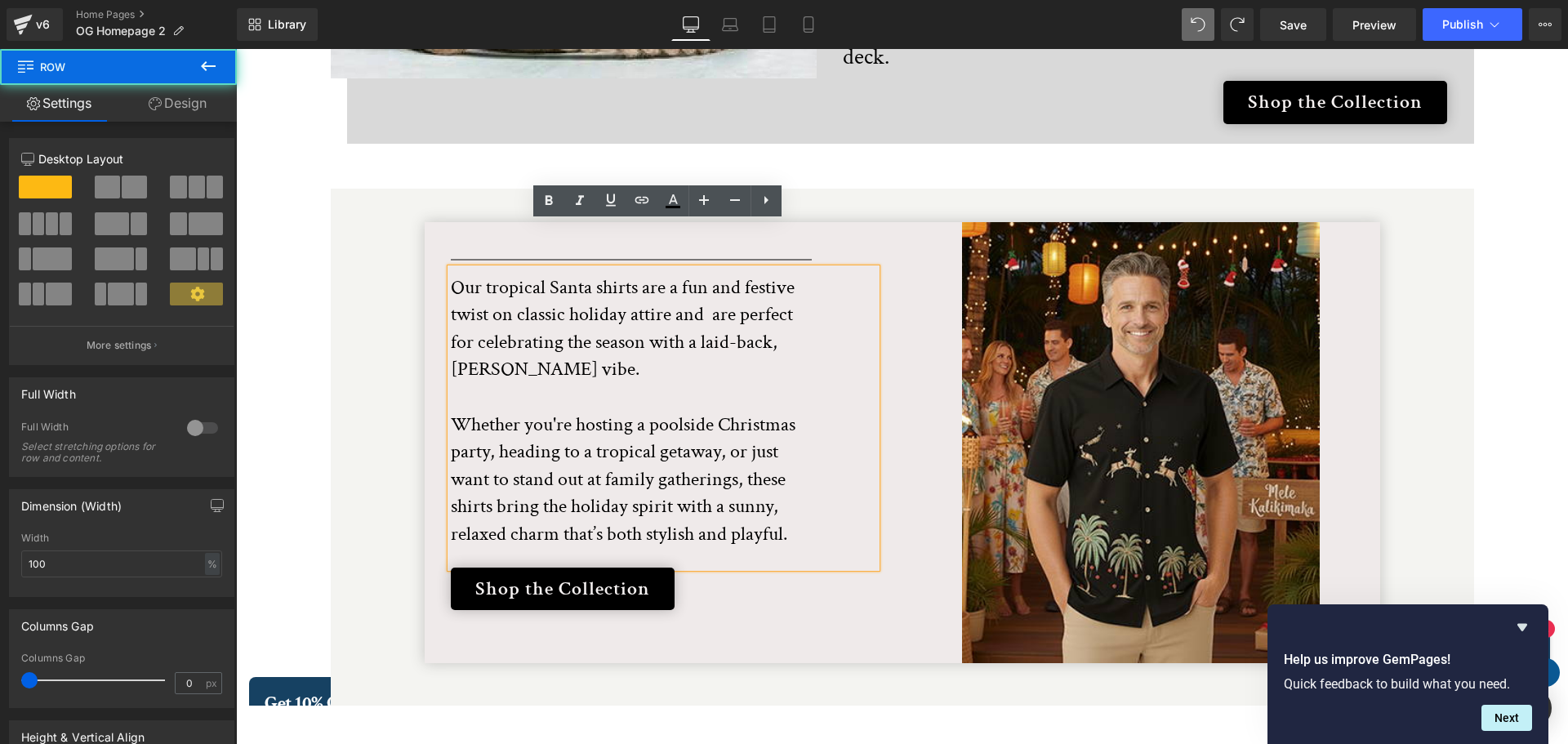
click at [830, 249] on div "Separator Our tropical Santa shirts are a fun and festive twist on classic holi…" at bounding box center [663, 443] width 478 height 388
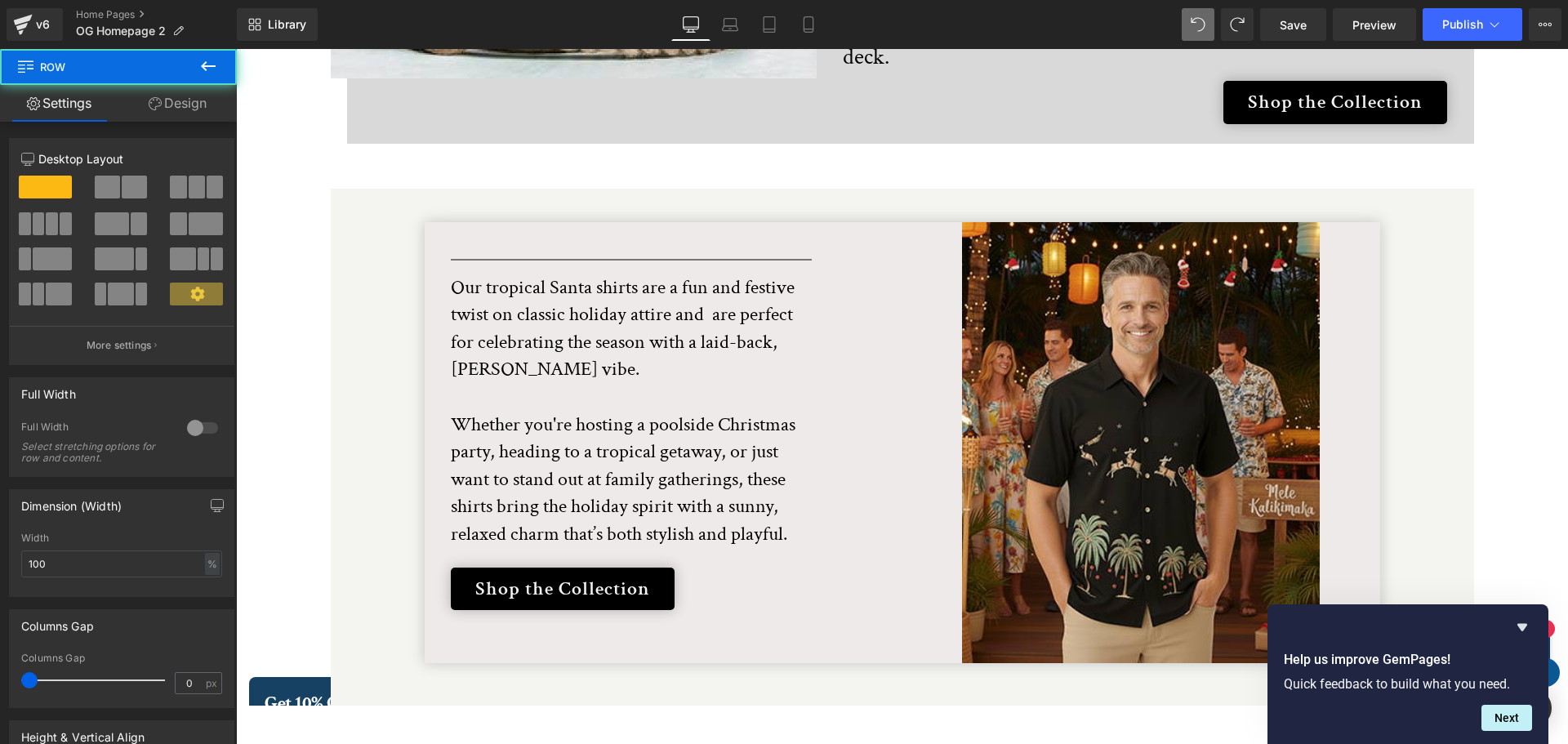
click at [810, 249] on div "Separator Our tropical Santa shirts are a fun and festive twist on classic holi…" at bounding box center [663, 443] width 478 height 388
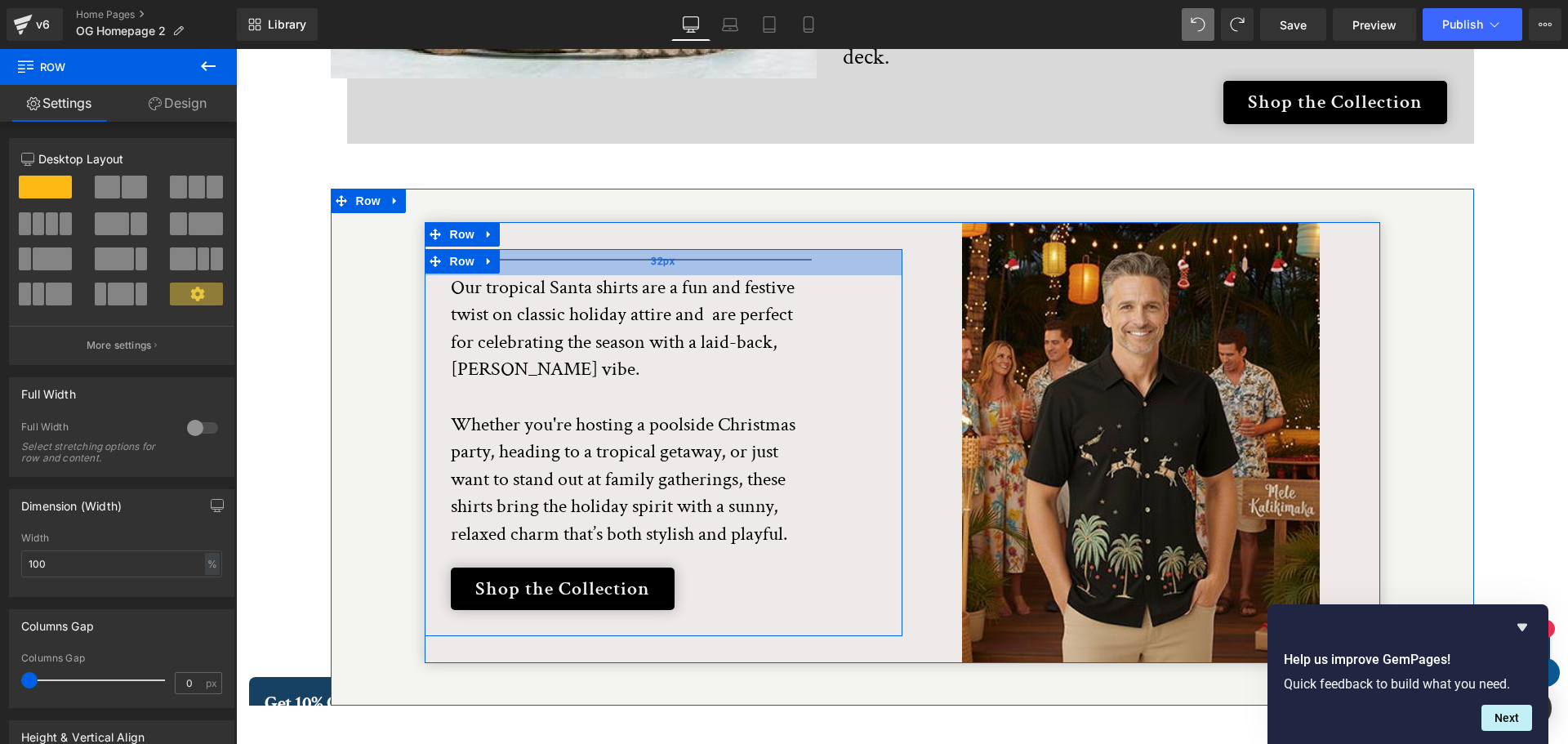
click at [804, 249] on div "32px" at bounding box center [663, 262] width 478 height 26
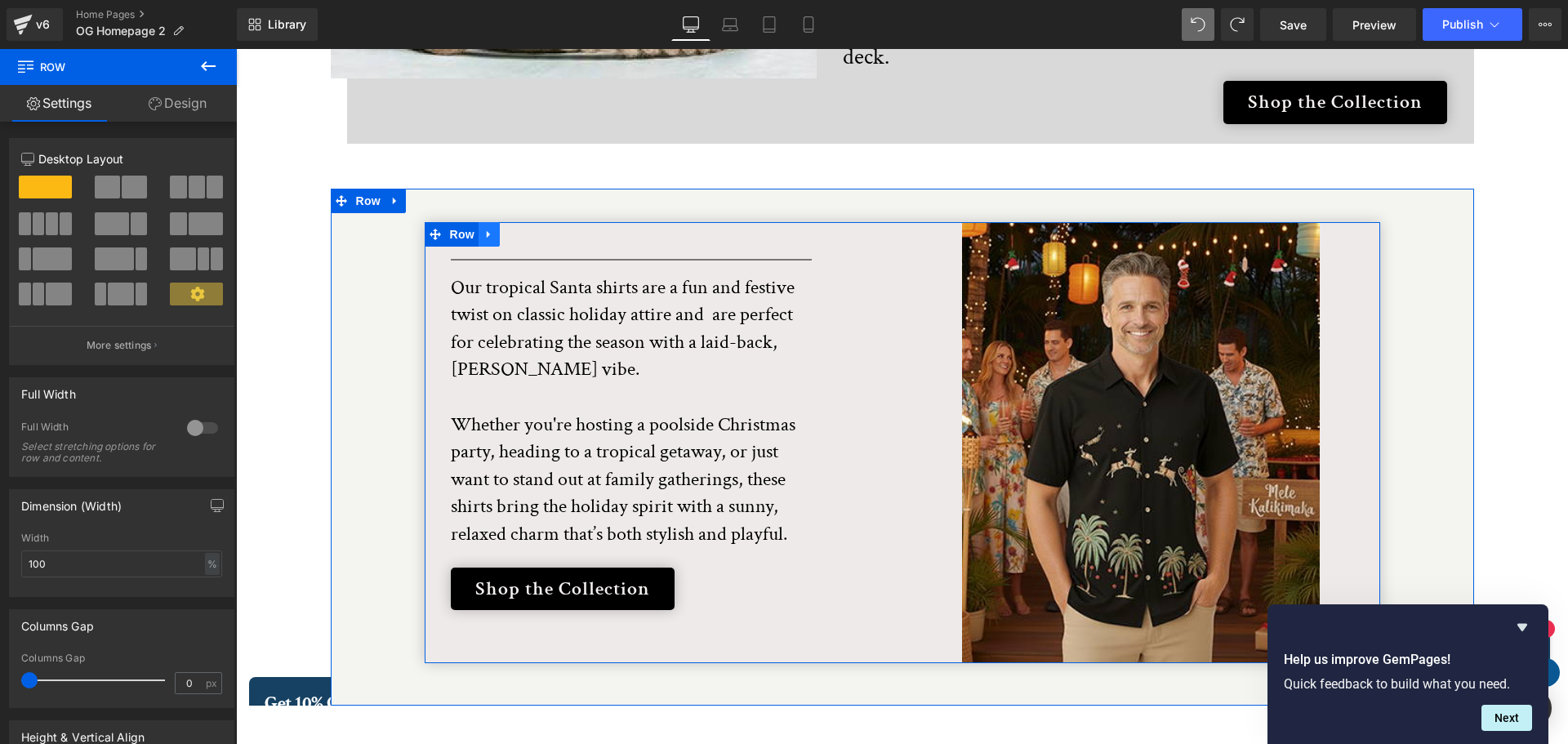
click at [487, 230] on icon at bounding box center [489, 234] width 3 height 7
click at [526, 228] on icon at bounding box center [531, 234] width 11 height 12
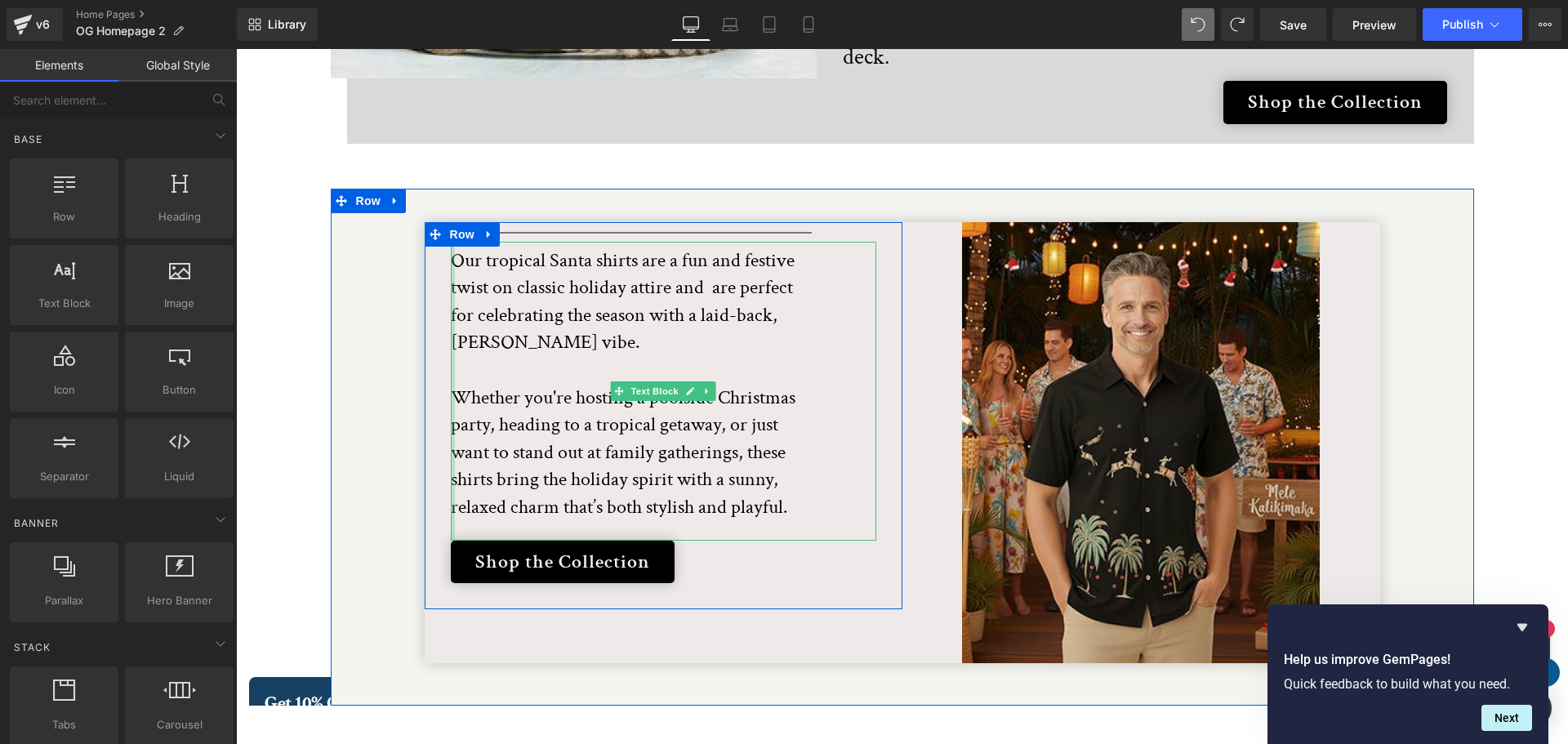
click at [450, 242] on div at bounding box center [452, 392] width 4 height 299
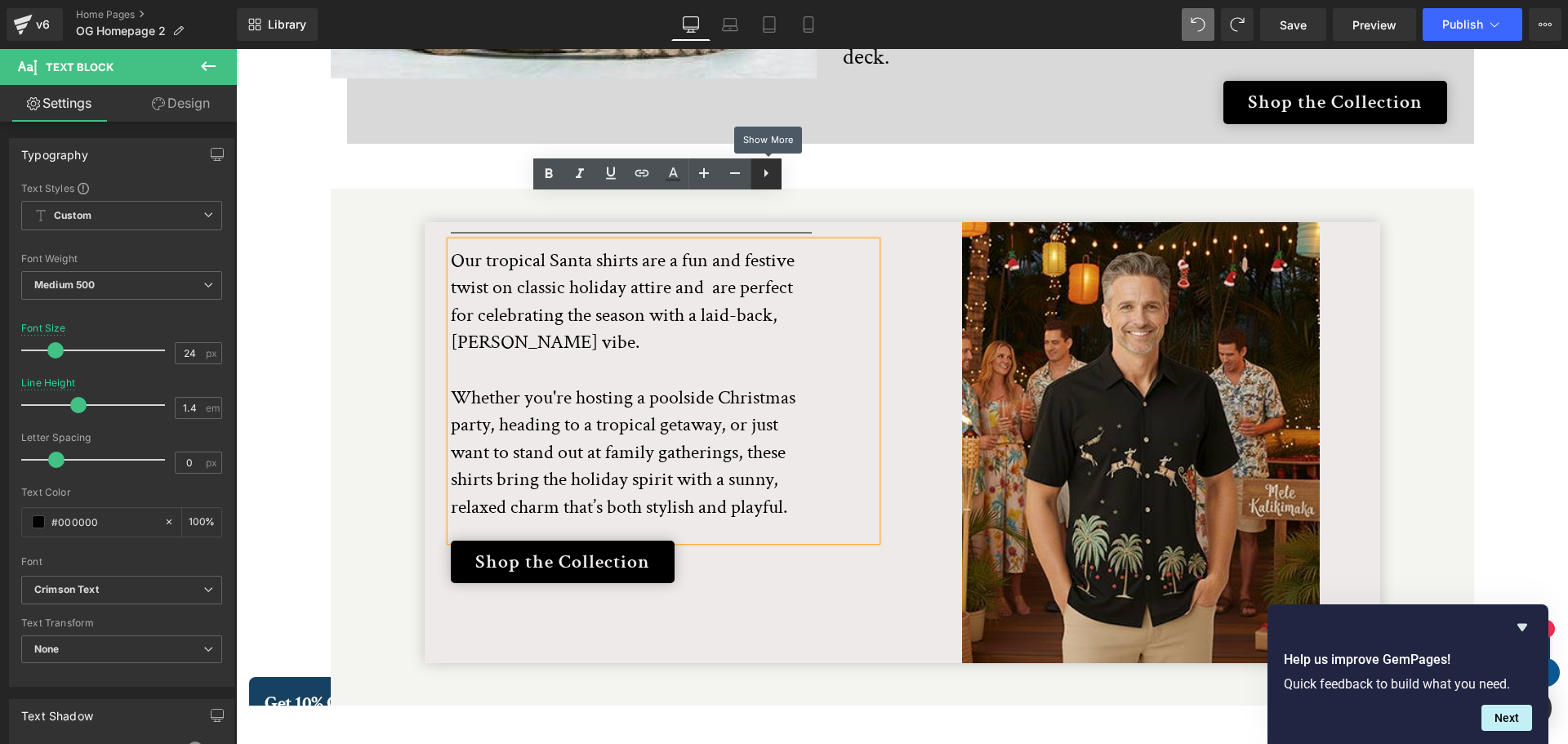
click at [769, 178] on icon at bounding box center [765, 173] width 20 height 20
click at [822, 242] on div "Our tropical Santa shirts are a fun and festive twist on classic holiday attire…" at bounding box center [663, 392] width 425 height 299
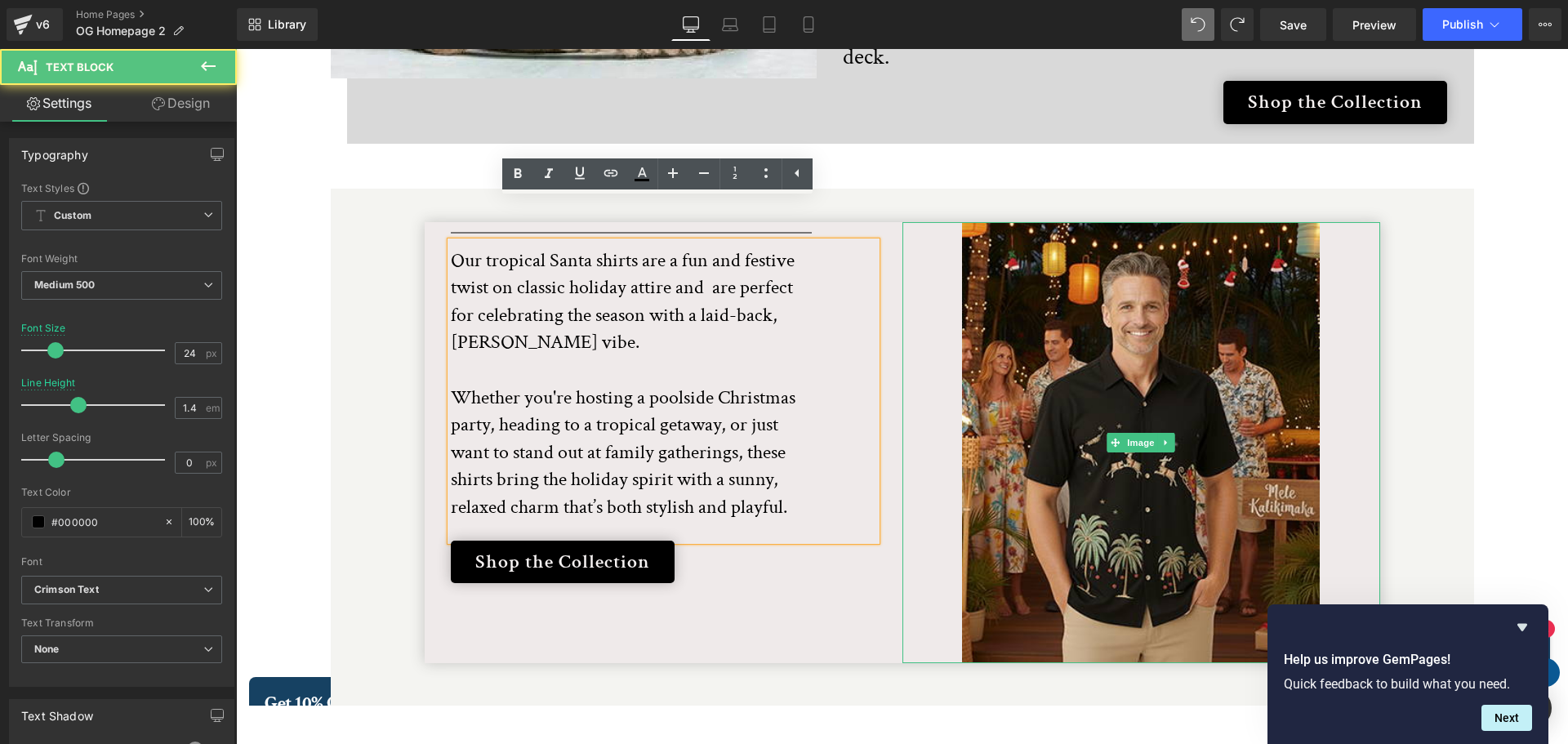
click at [915, 238] on div at bounding box center [1141, 443] width 478 height 442
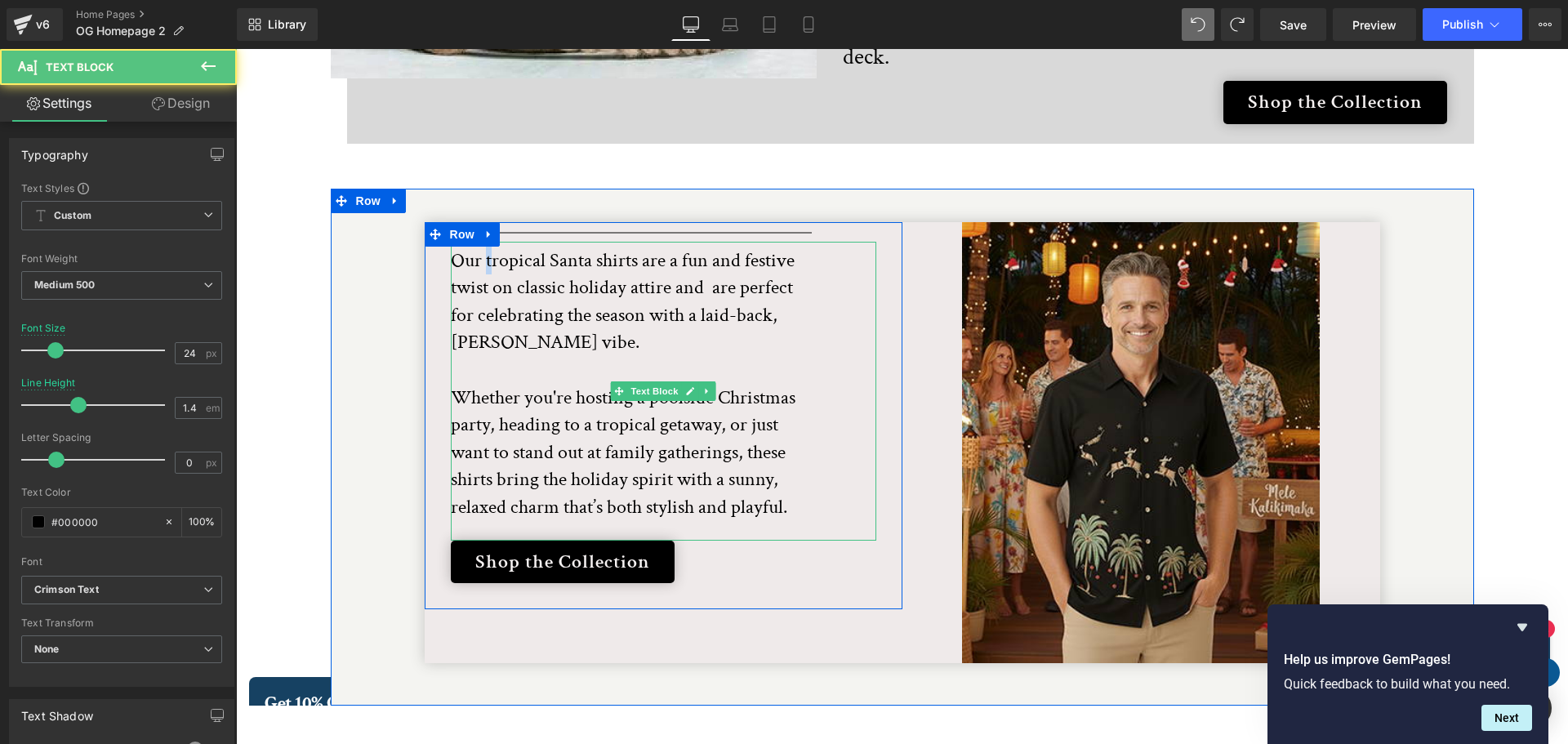
click at [485, 247] on p "Our tropical Santa shirts are a fun and festive twist on classic holiday attire…" at bounding box center [633, 384] width 367 height 274
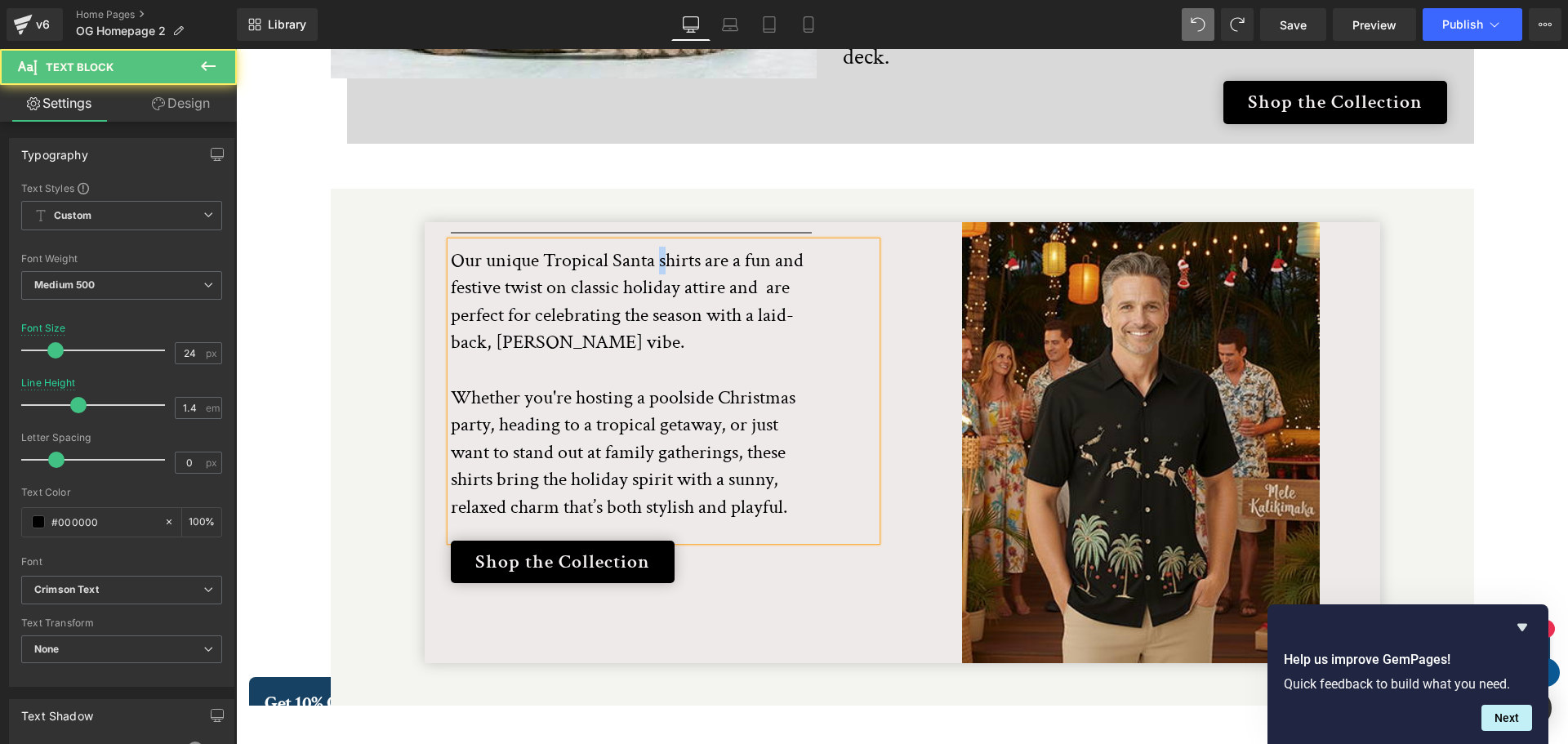
click at [659, 247] on p "Our unique Tropical Santa shirts are a fun and festive twist on classic holiday…" at bounding box center [633, 384] width 367 height 274
click at [762, 247] on p "Our unique Tropical Santa Shirts are a fun and festive twist on classic holiday…" at bounding box center [633, 384] width 367 height 274
click at [578, 297] on p "Our unique Tropical Santa Shirts are a fun and festive twist on classic holiday…" at bounding box center [633, 384] width 367 height 274
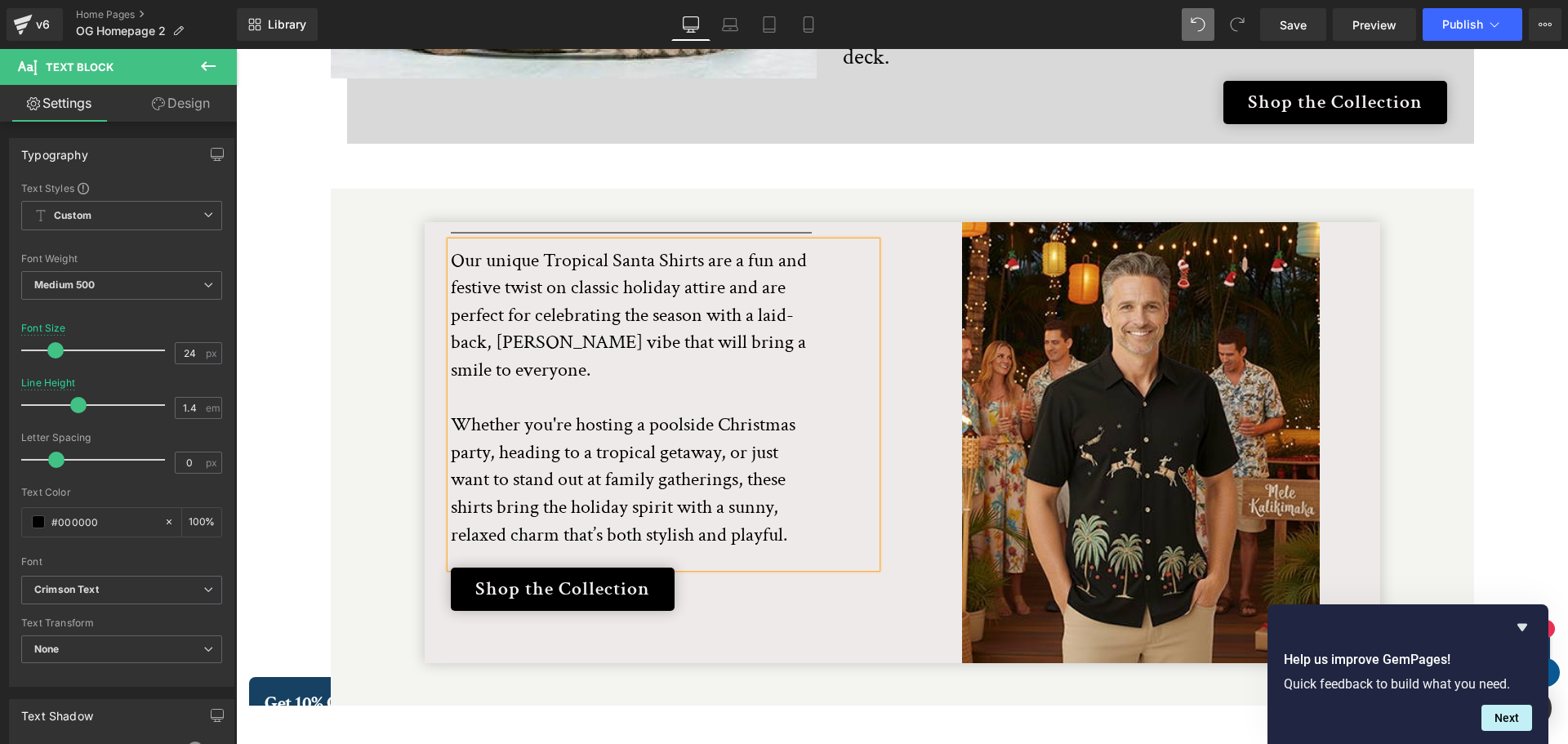
click at [792, 247] on p "Our unique Tropical Santa Shirts are a fun and festive twist on classic holiday…" at bounding box center [633, 398] width 367 height 302
drag, startPoint x: 783, startPoint y: 270, endPoint x: 753, endPoint y: 269, distance: 30.0
click at [753, 269] on p "Our unique Tropical Santa Shirts are a fun and festive twist on classic holiday…" at bounding box center [633, 398] width 367 height 302
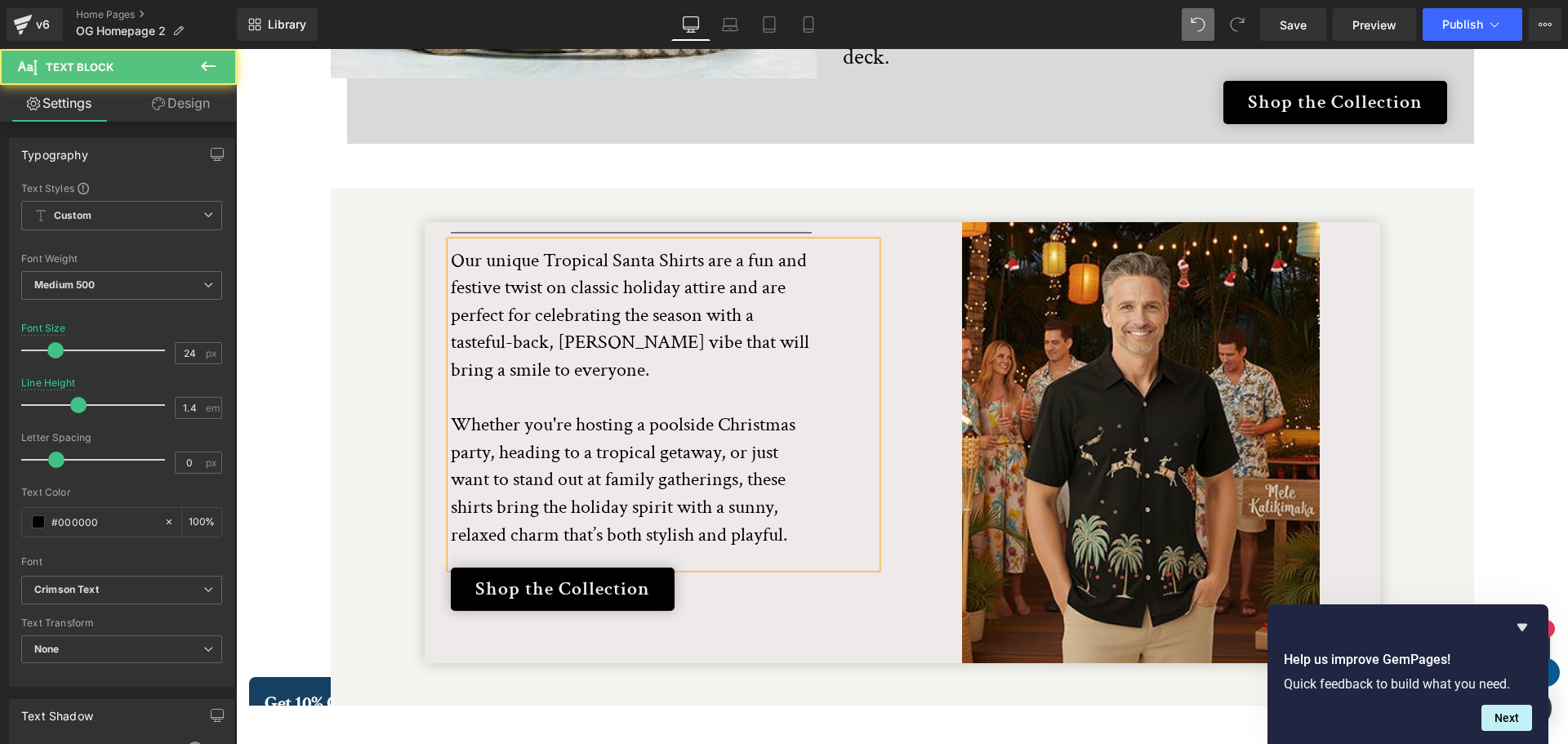
click at [543, 297] on p "Our unique Tropical Santa Shirts are a fun and festive twist on classic holiday…" at bounding box center [633, 398] width 367 height 302
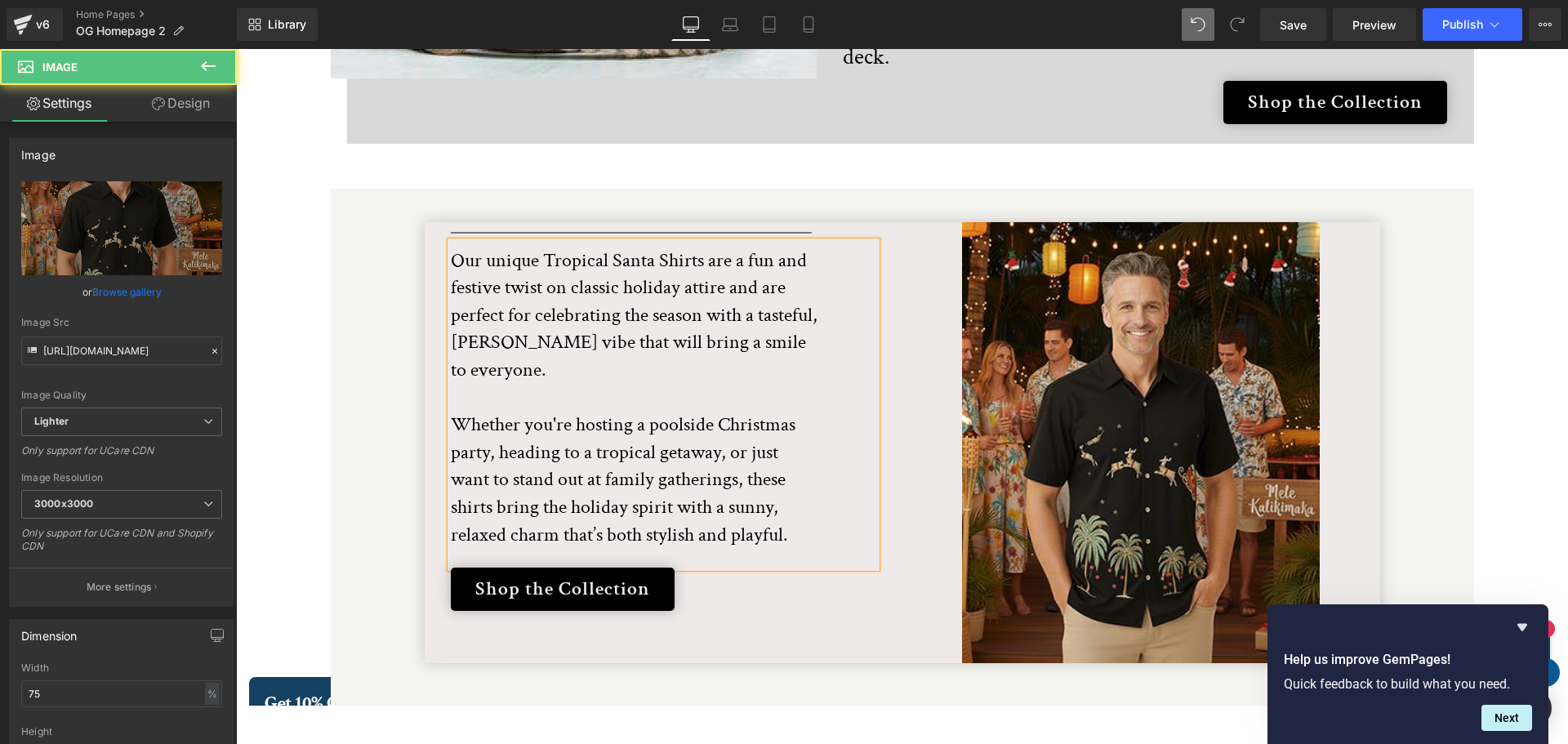
click at [917, 300] on div at bounding box center [1141, 443] width 478 height 442
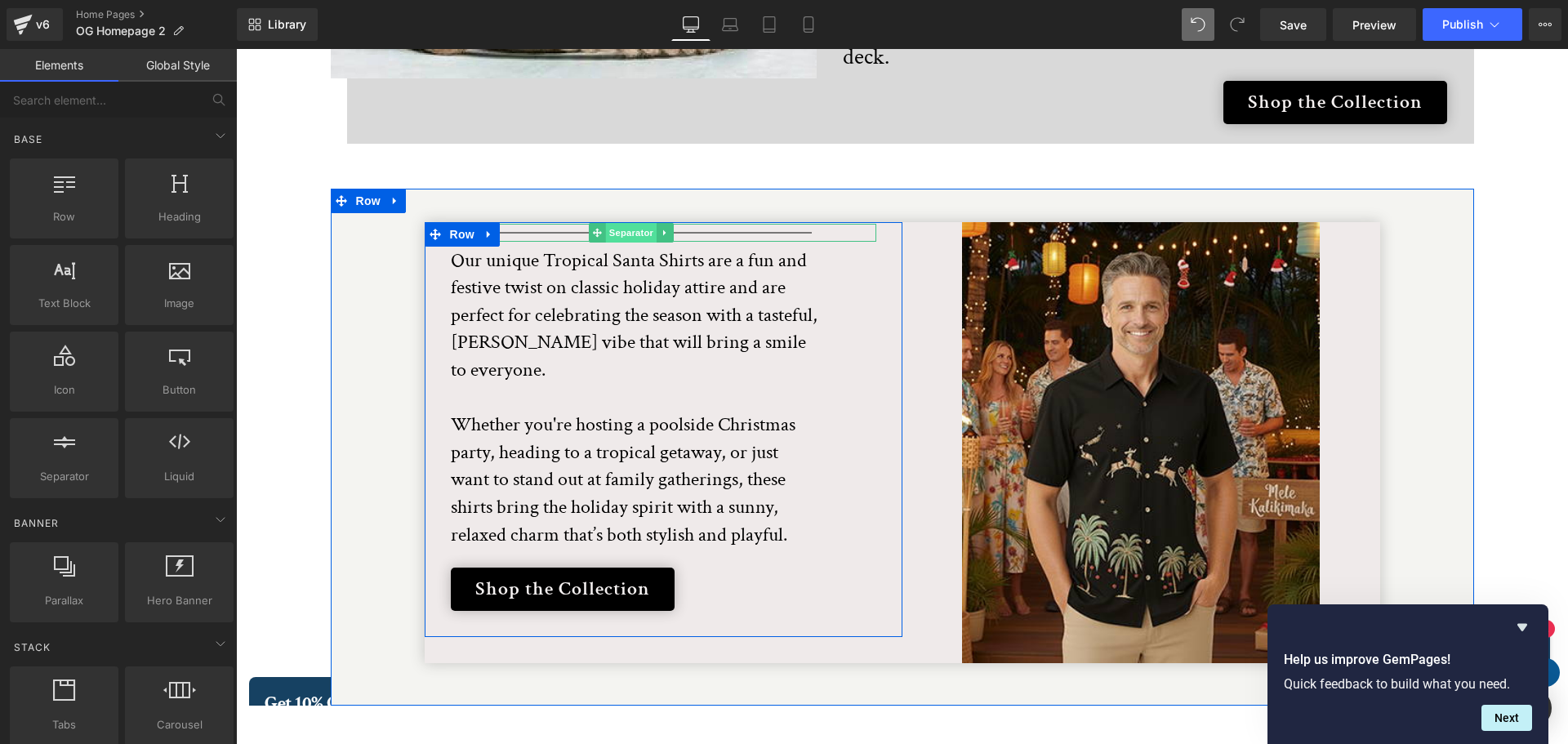
click at [629, 223] on span "Separator" at bounding box center [631, 233] width 50 height 20
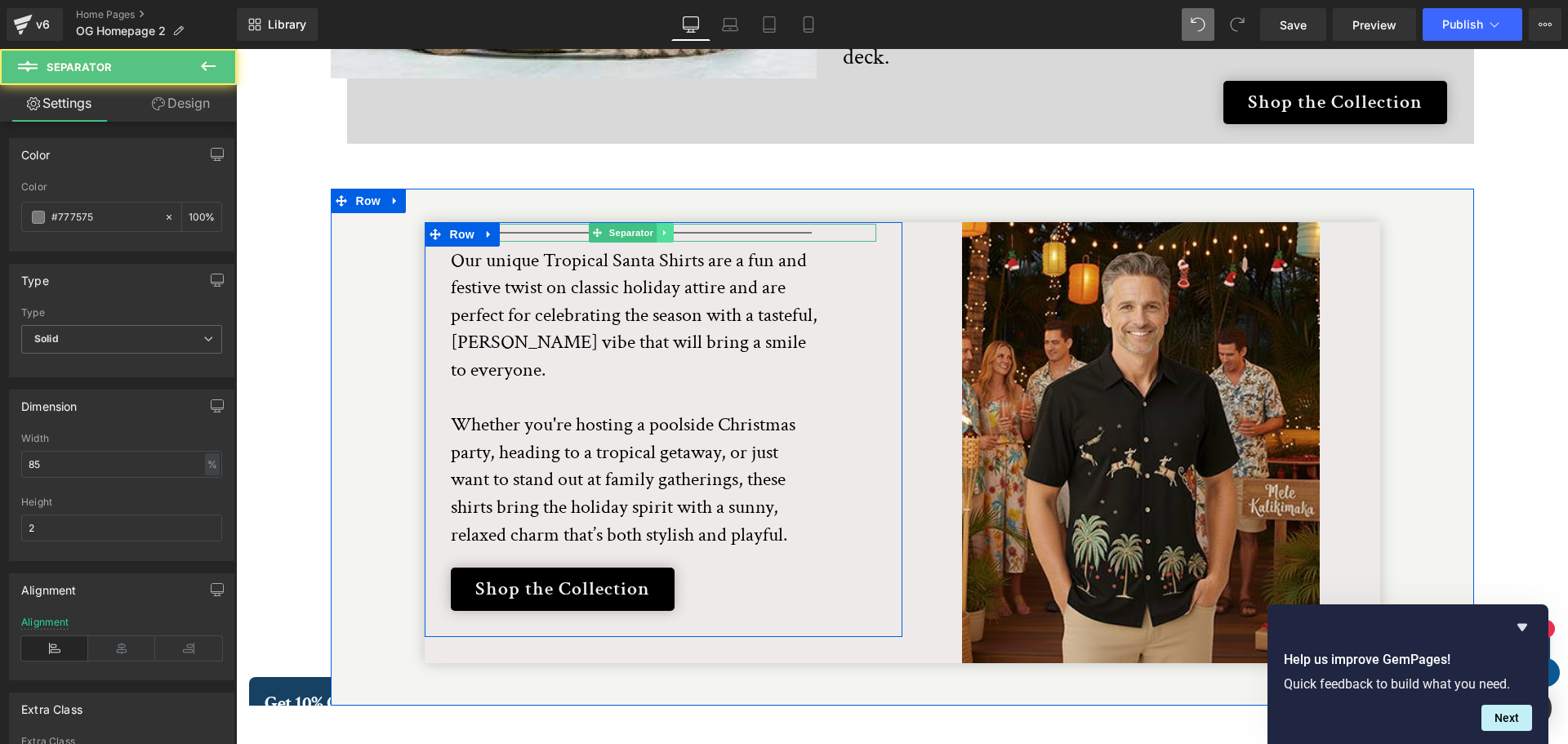
click at [660, 228] on icon at bounding box center [665, 233] width 9 height 10
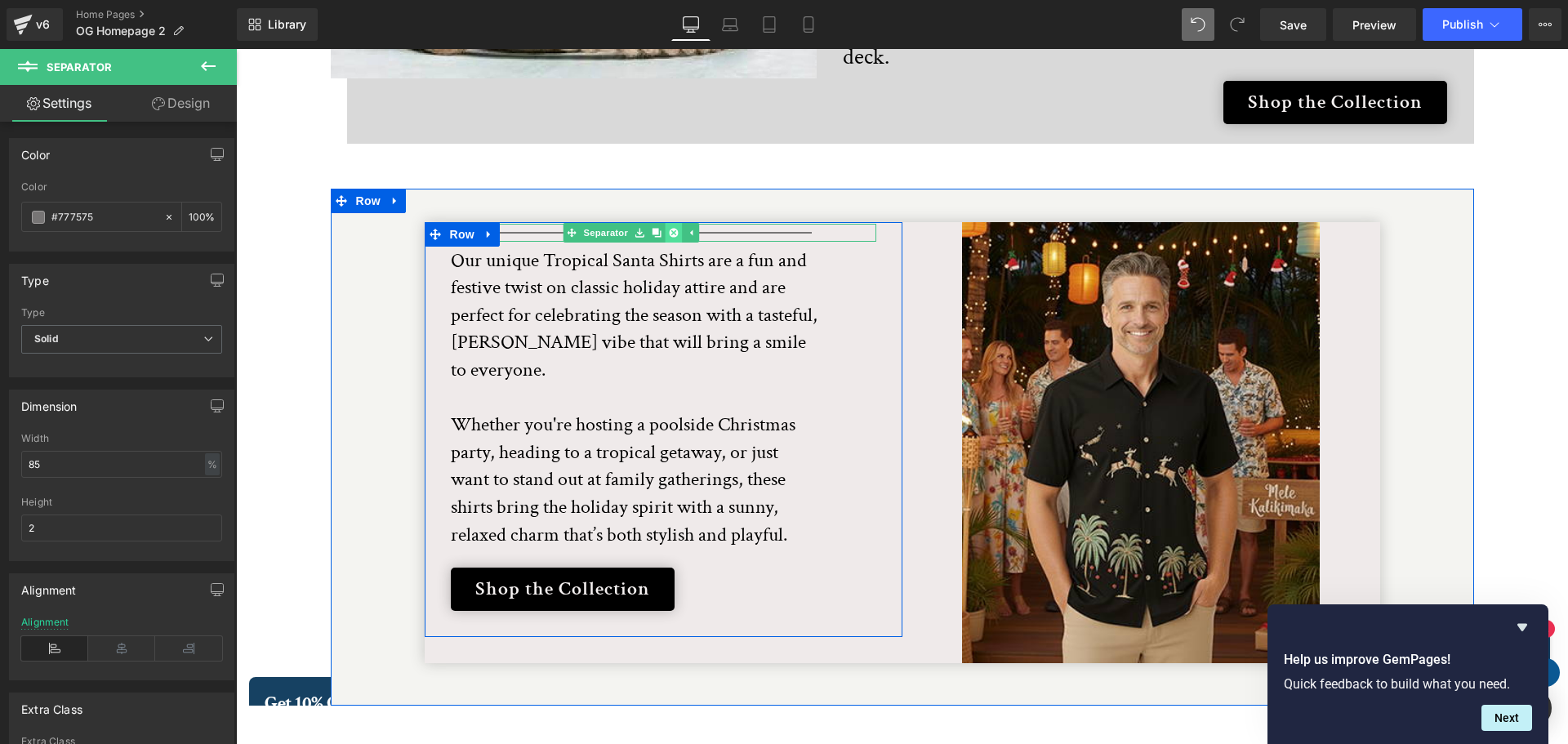
click at [669, 228] on icon at bounding box center [673, 233] width 9 height 9
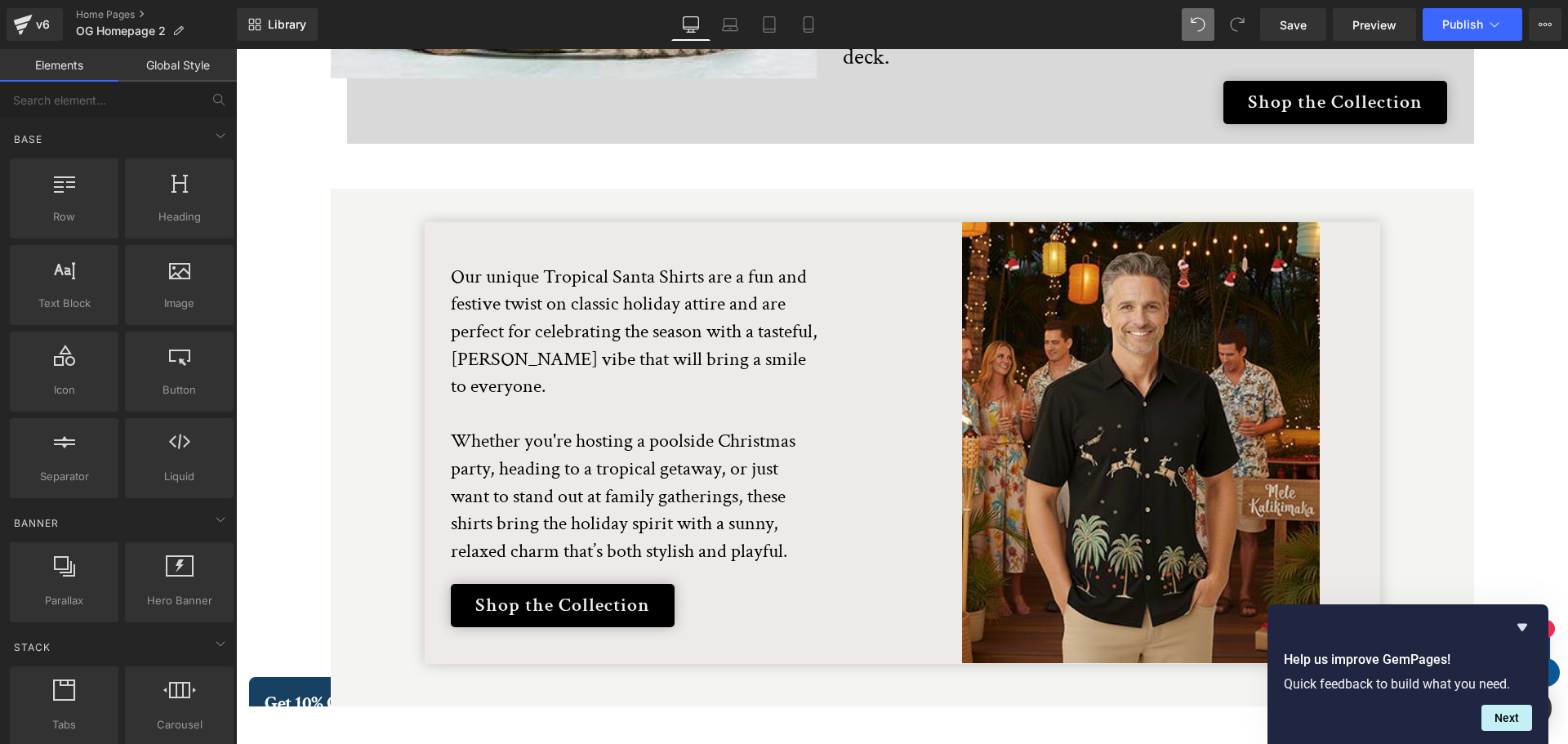
click at [1522, 625] on icon "Hide survey" at bounding box center [1522, 628] width 10 height 7
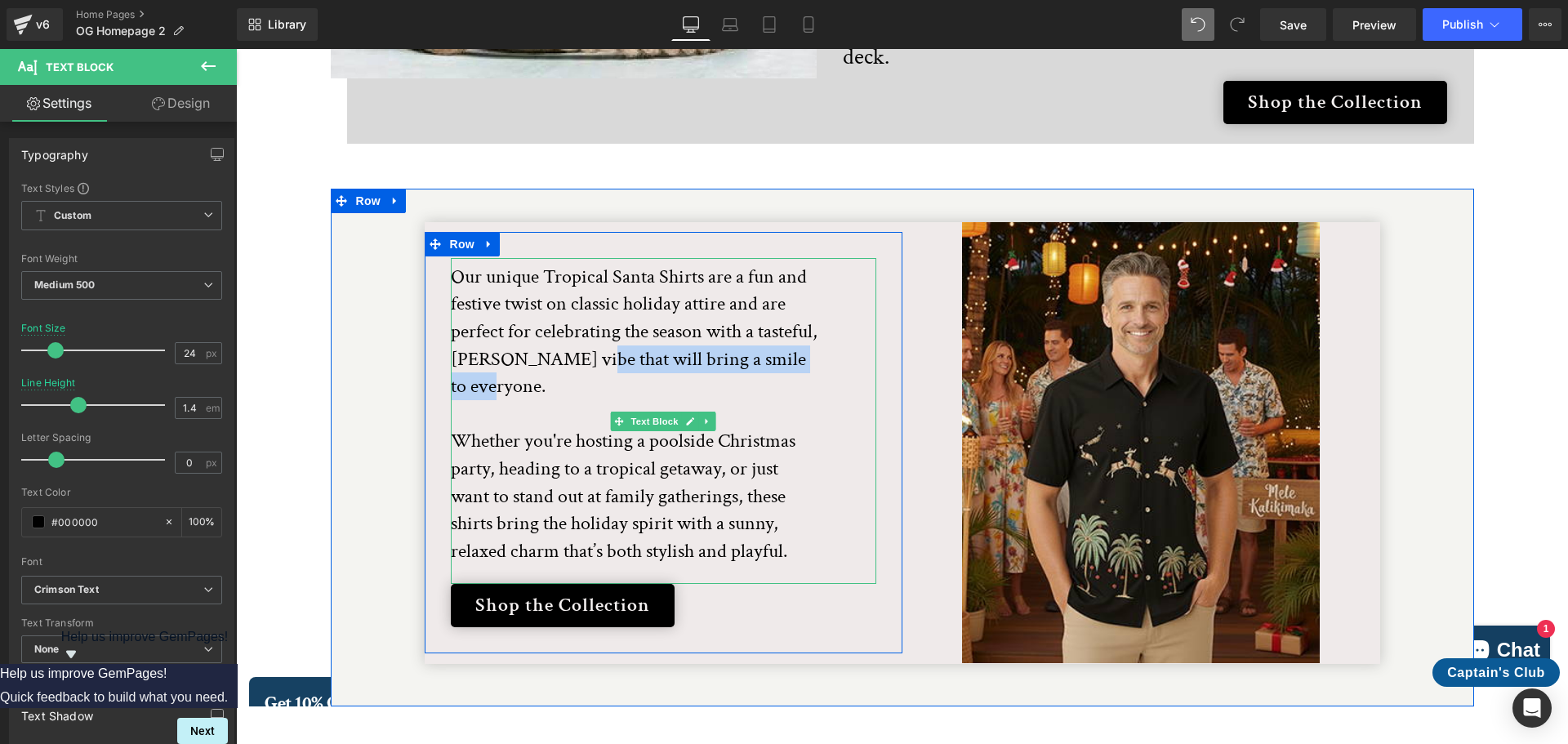
drag, startPoint x: 493, startPoint y: 346, endPoint x: 630, endPoint y: 312, distance: 141.2
click at [630, 312] on p "Our unique Tropical Santa Shirts are a fun and festive twist on classic holiday…" at bounding box center [633, 414] width 367 height 302
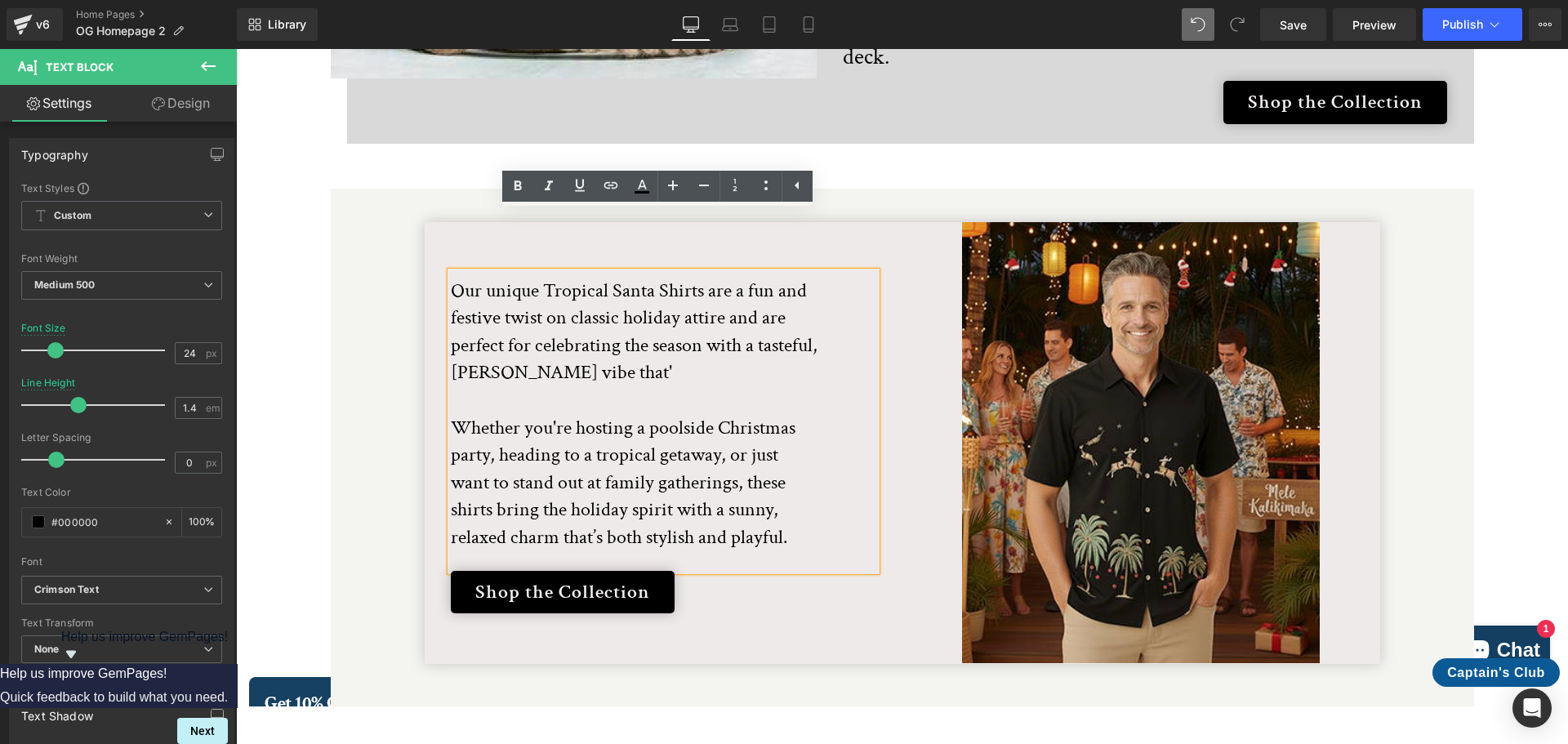
scroll to position [3236, 0]
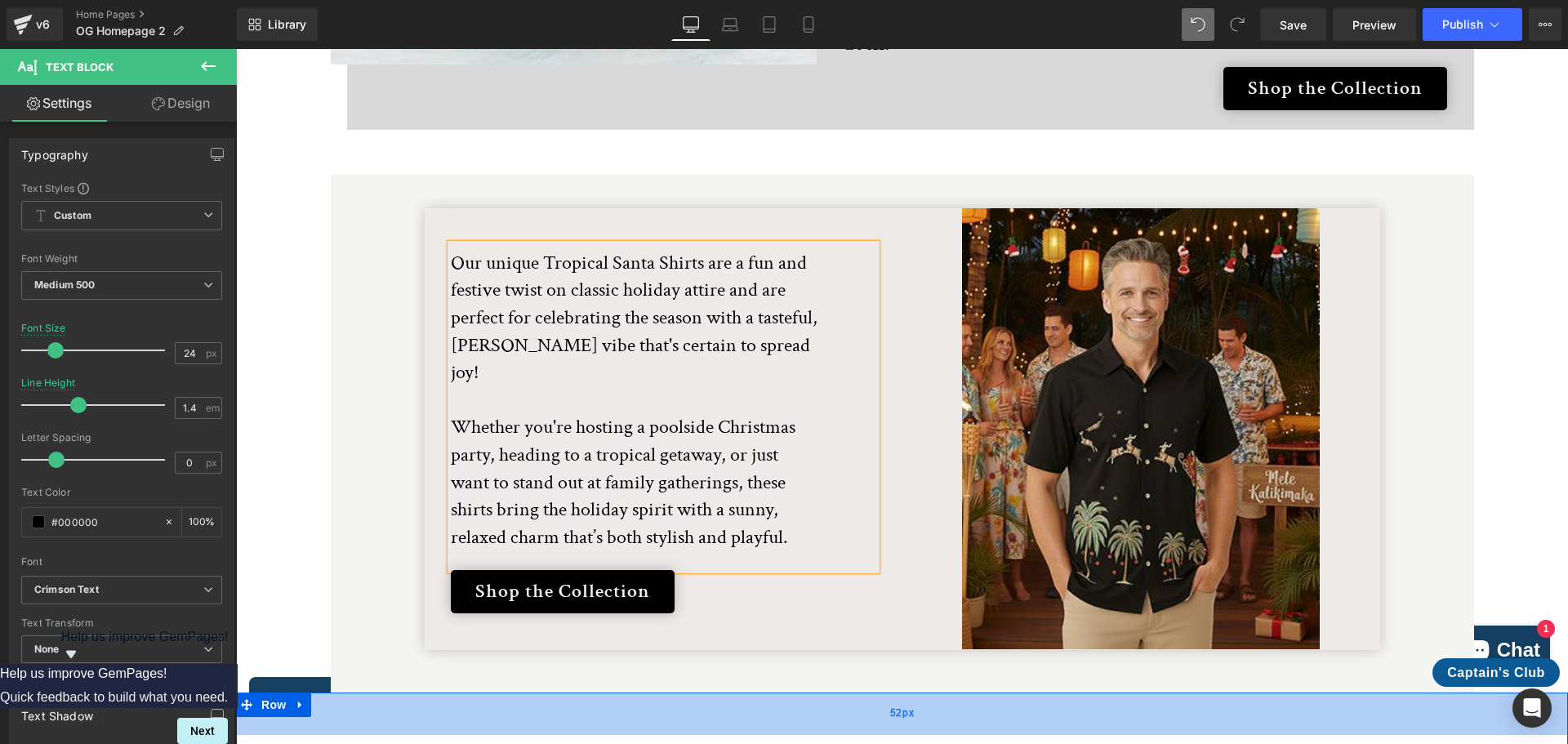
click at [412, 693] on div "52px" at bounding box center [902, 714] width 1332 height 43
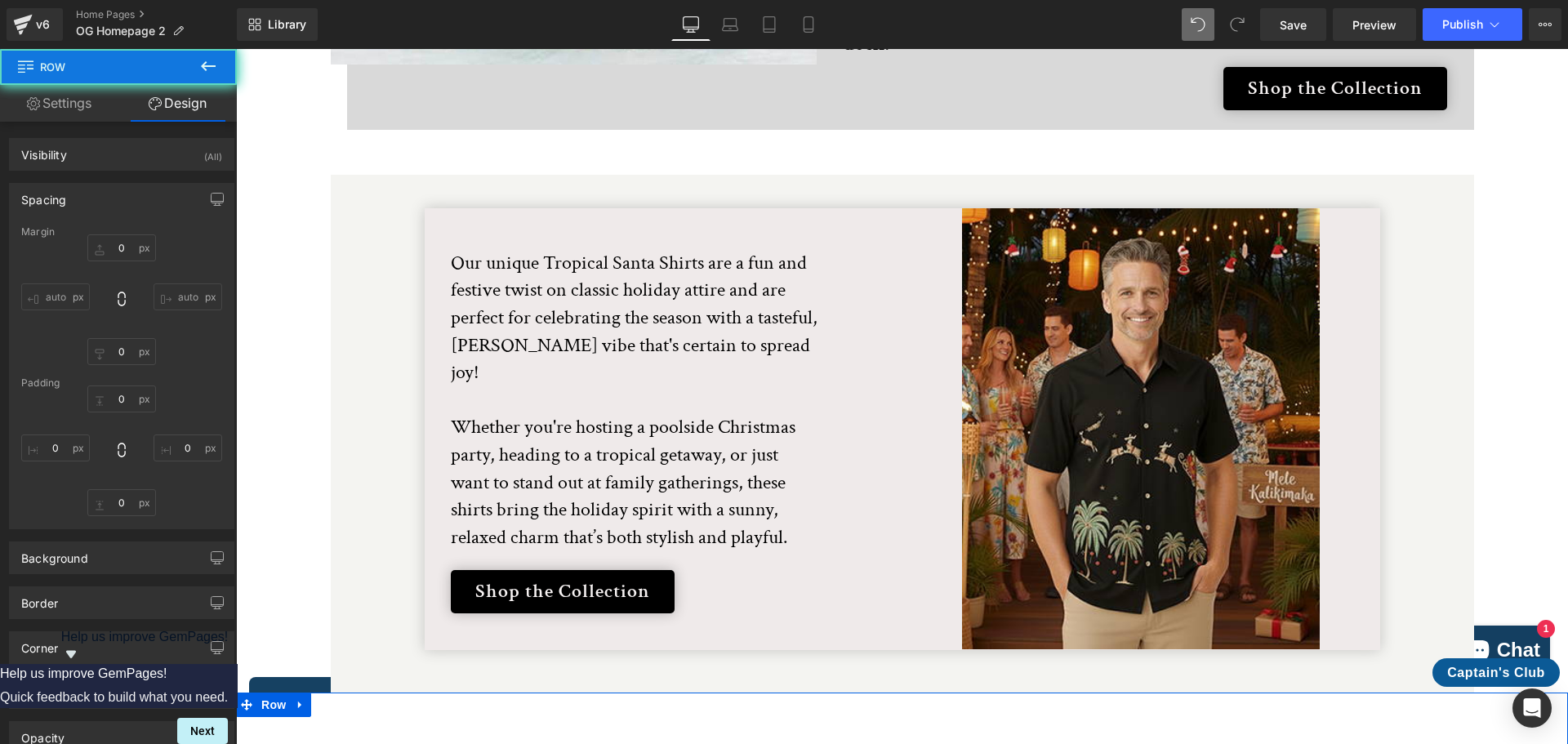
type input "0"
type input "52"
type input "0"
type input "12"
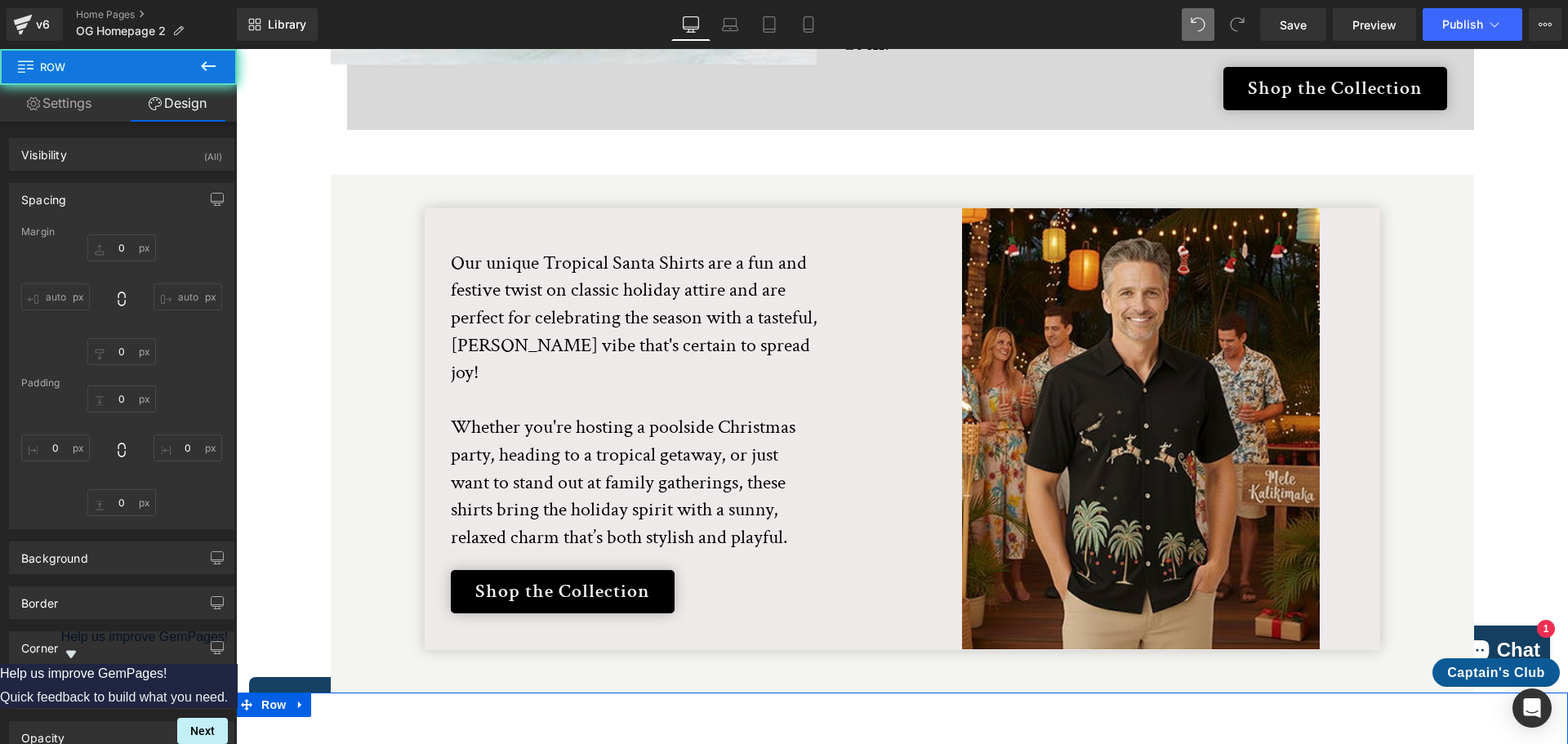
type input "0"
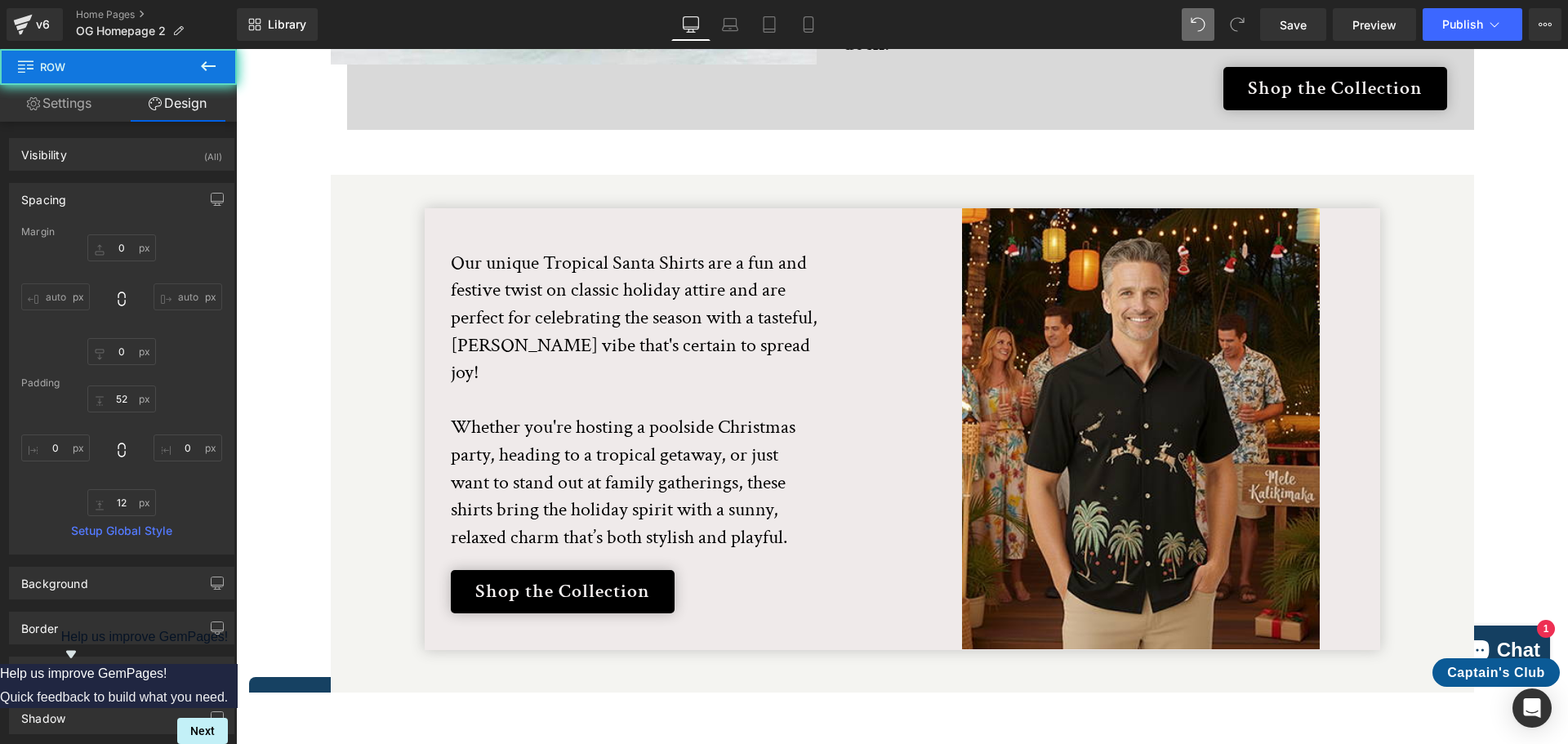
click at [351, 573] on div "Our unique Tropical Santa Shirts are a fun and festive twist on classic holiday…" at bounding box center [902, 429] width 1144 height 442
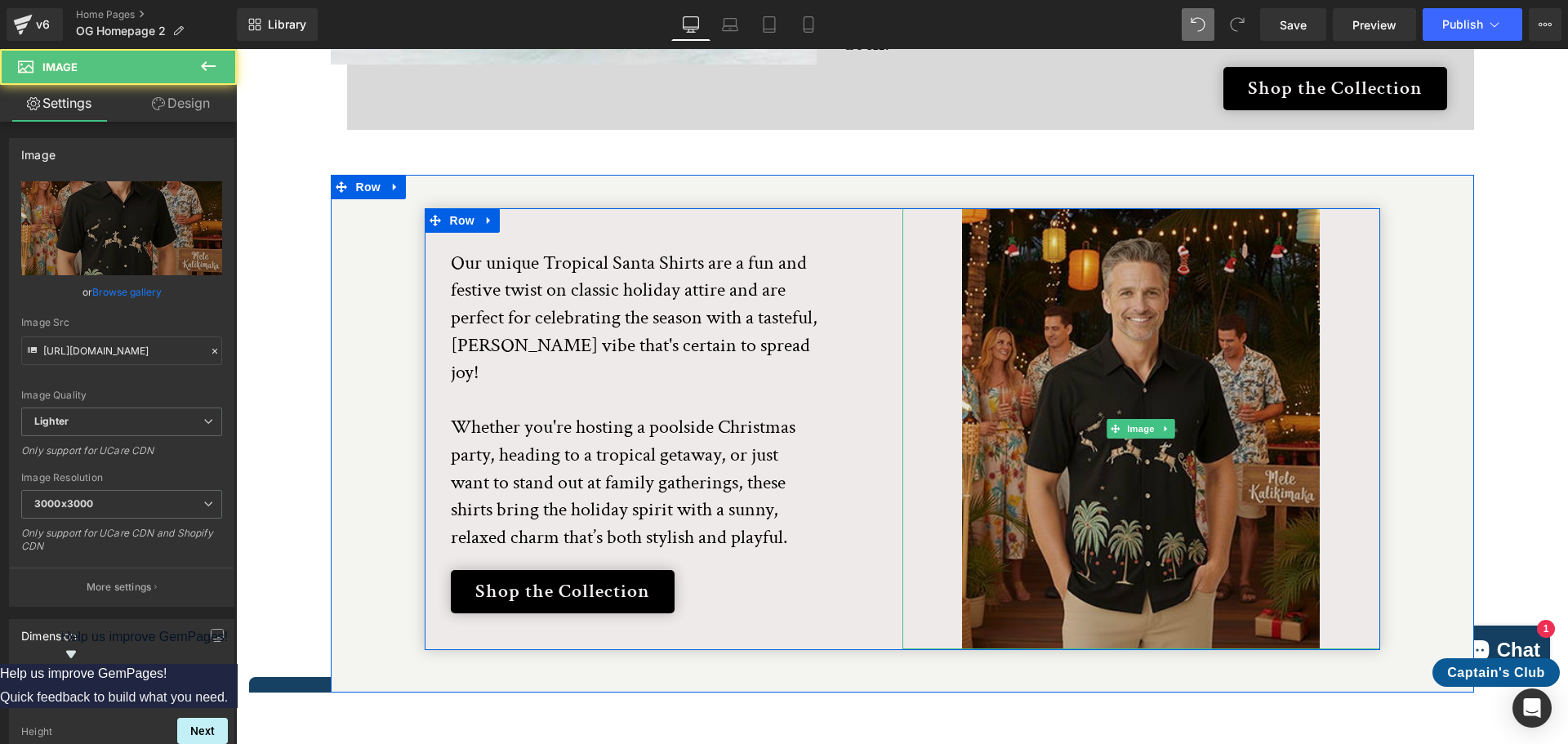
click at [1222, 338] on img at bounding box center [1141, 429] width 358 height 442
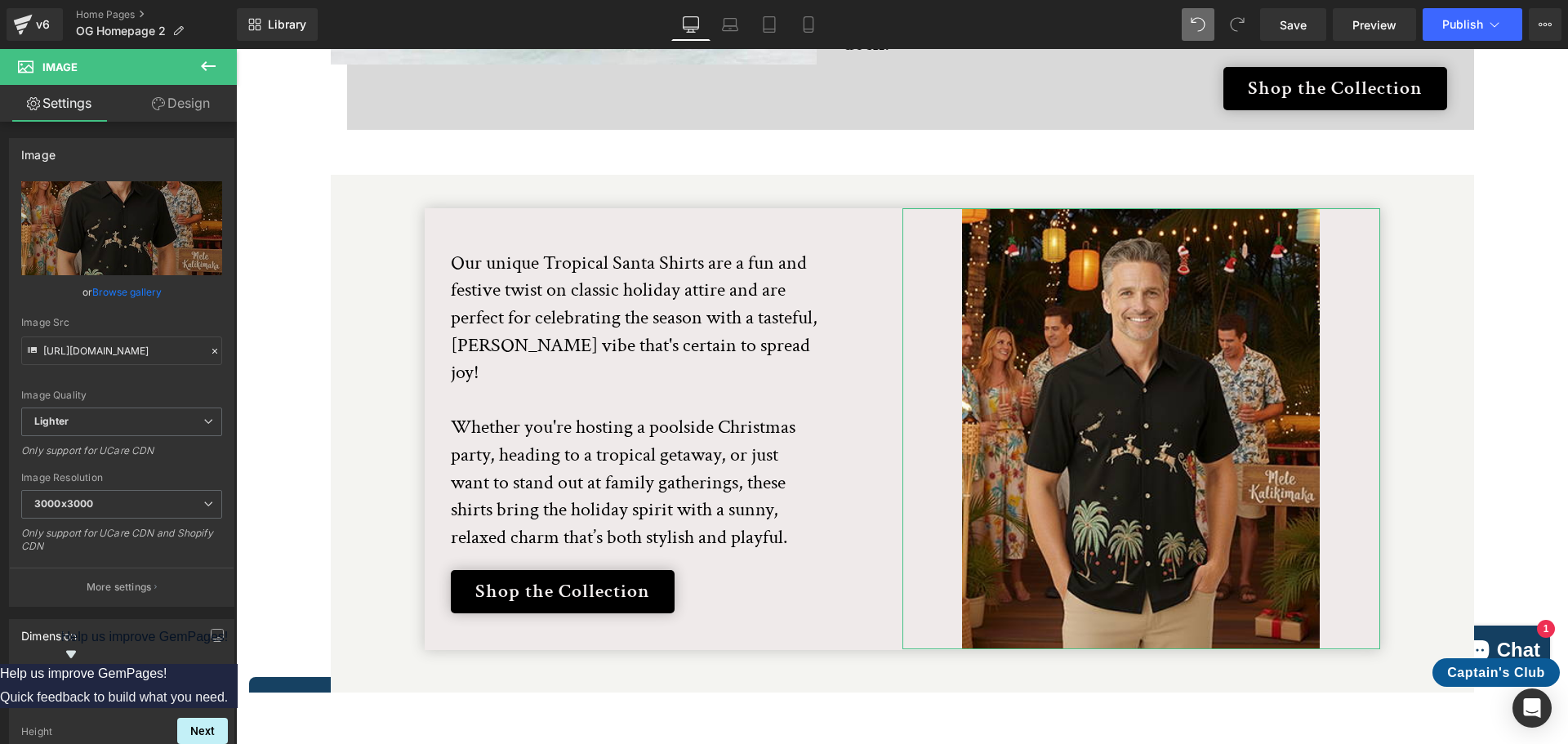
click at [193, 109] on link "Design" at bounding box center [180, 103] width 118 height 36
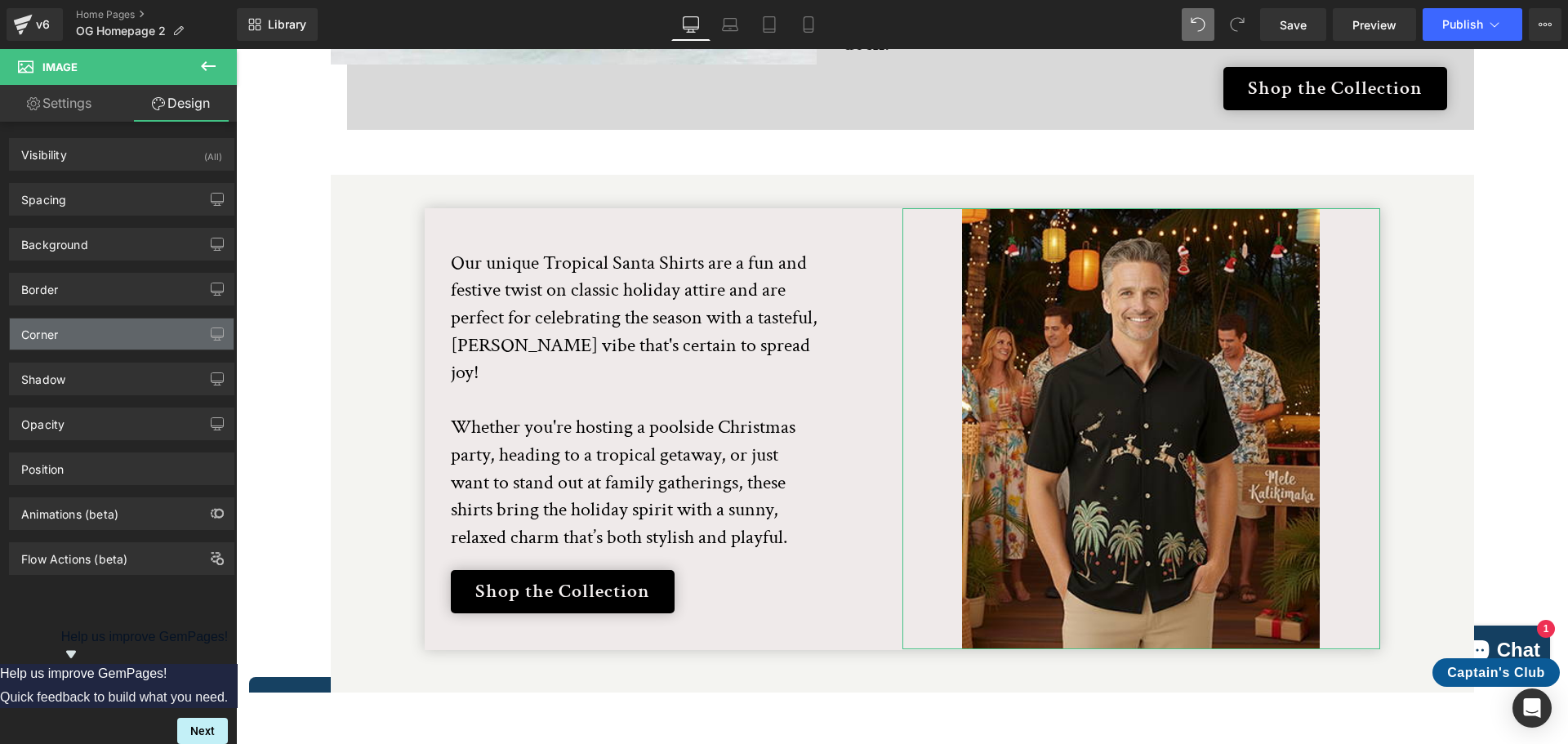
click at [152, 340] on div "Corner" at bounding box center [121, 334] width 224 height 31
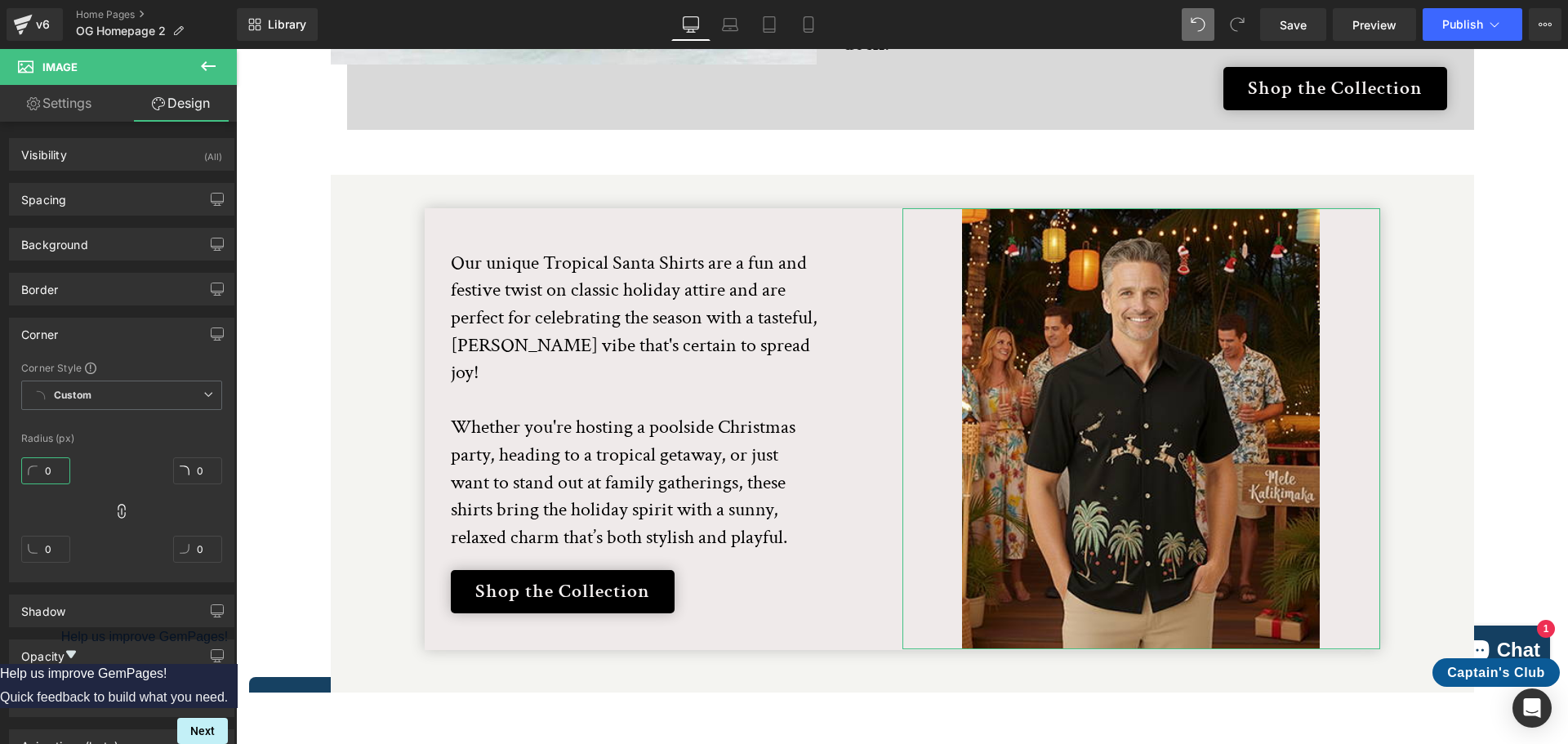
click at [50, 478] on input "0" at bounding box center [45, 471] width 49 height 27
type input "15"
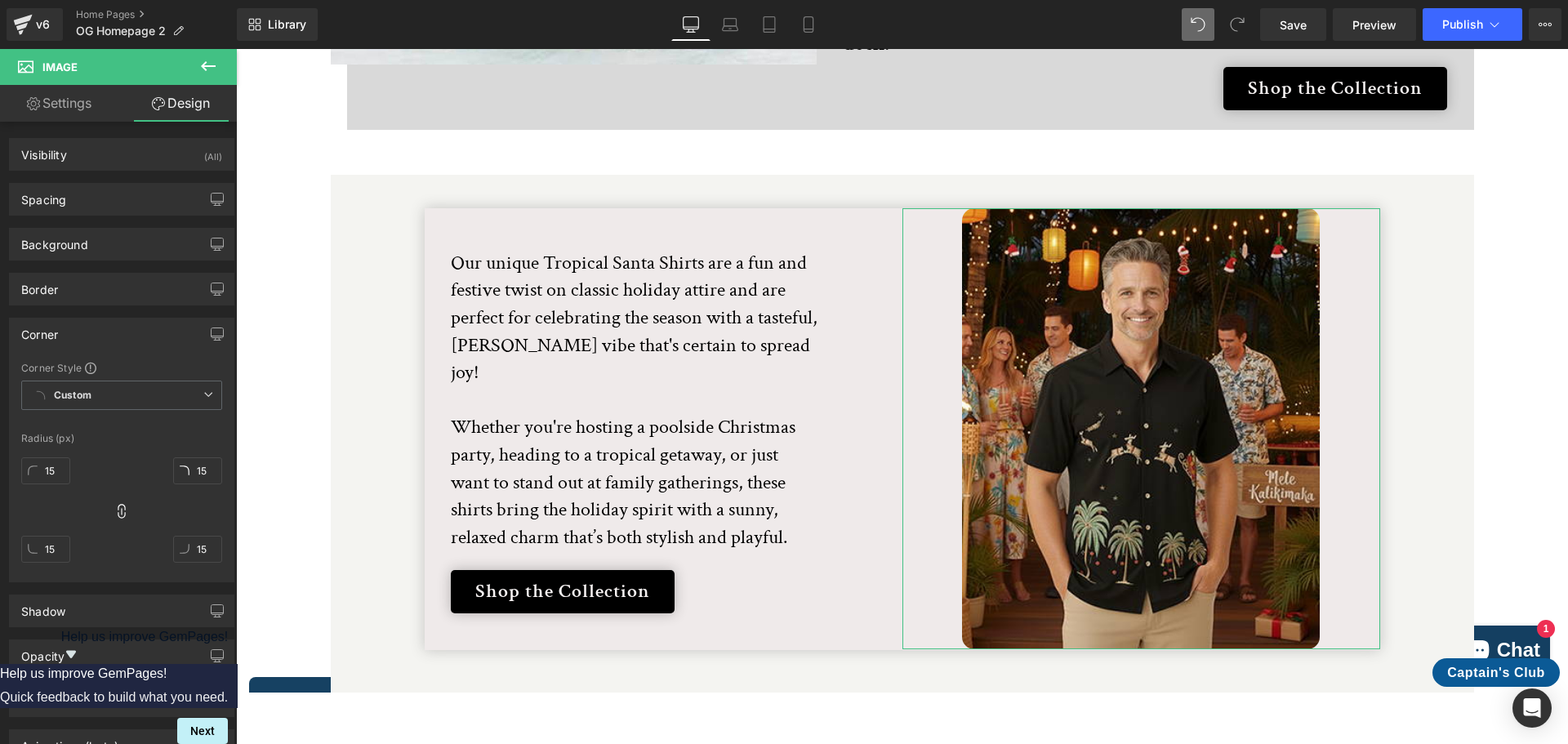
click at [103, 463] on div "15px 15 15px 15 15px 15 15px 15" at bounding box center [121, 516] width 201 height 131
click at [52, 468] on input "15" at bounding box center [45, 471] width 49 height 27
type input "0"
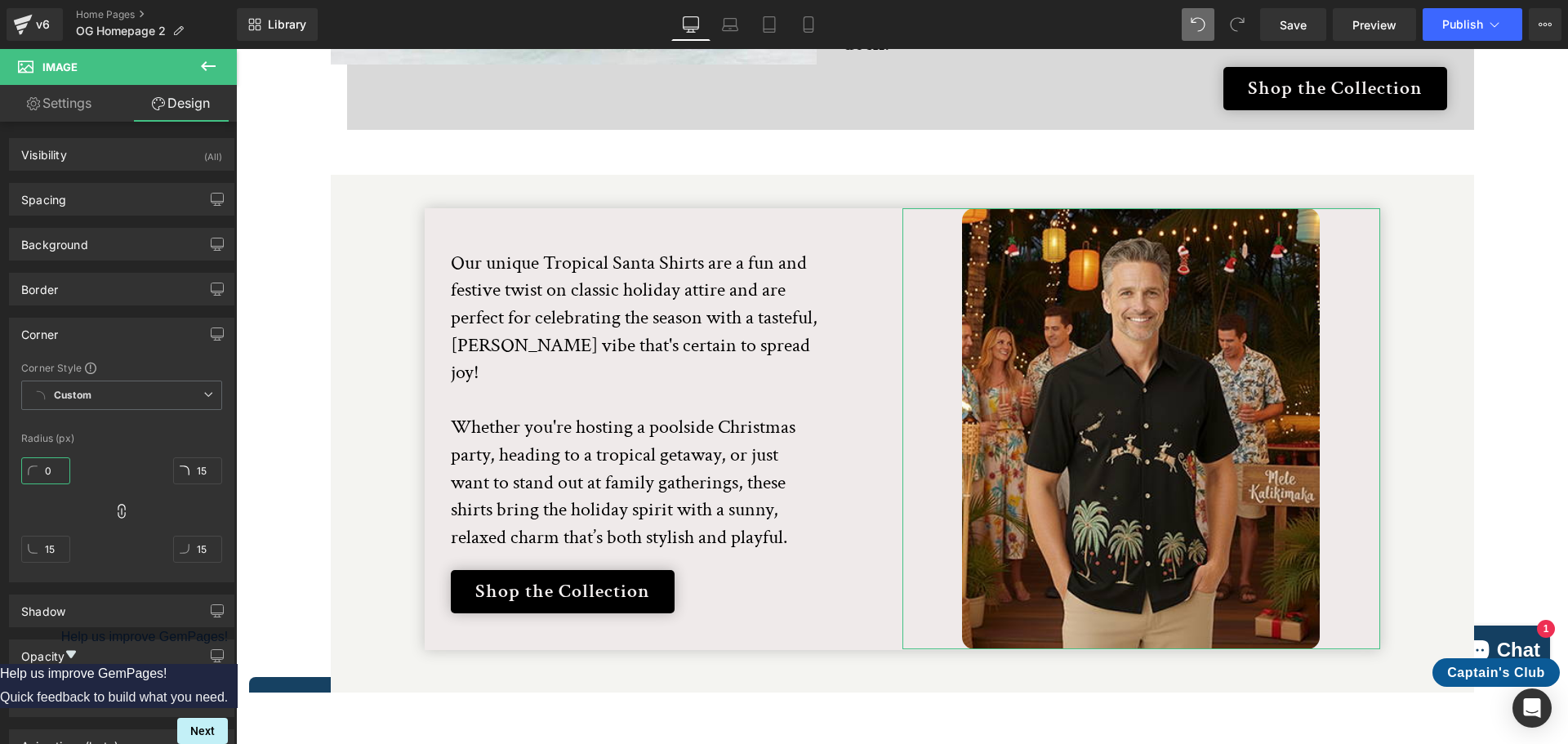
type input "0"
click at [141, 443] on div "Radius (px)" at bounding box center [121, 438] width 201 height 11
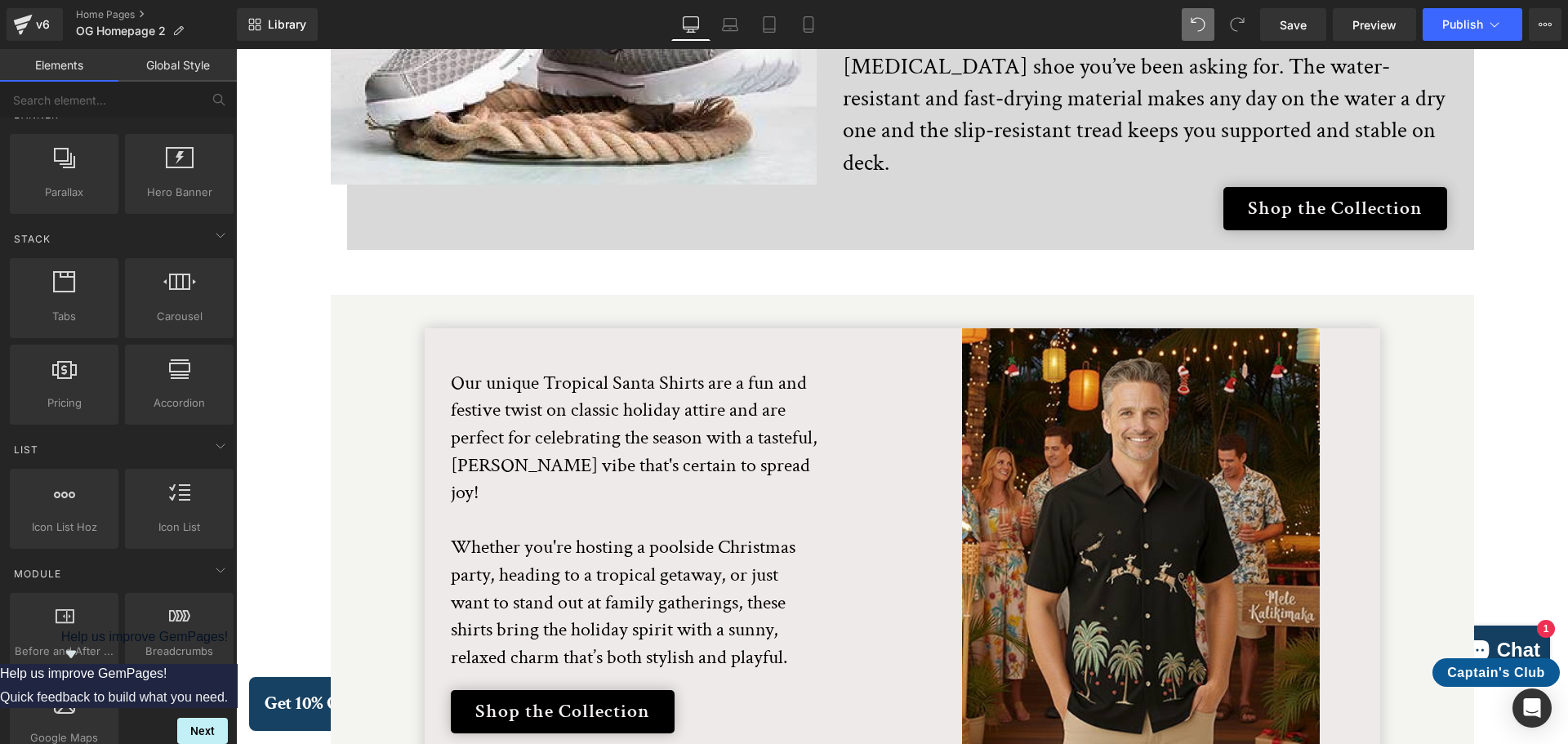
scroll to position [3071, 0]
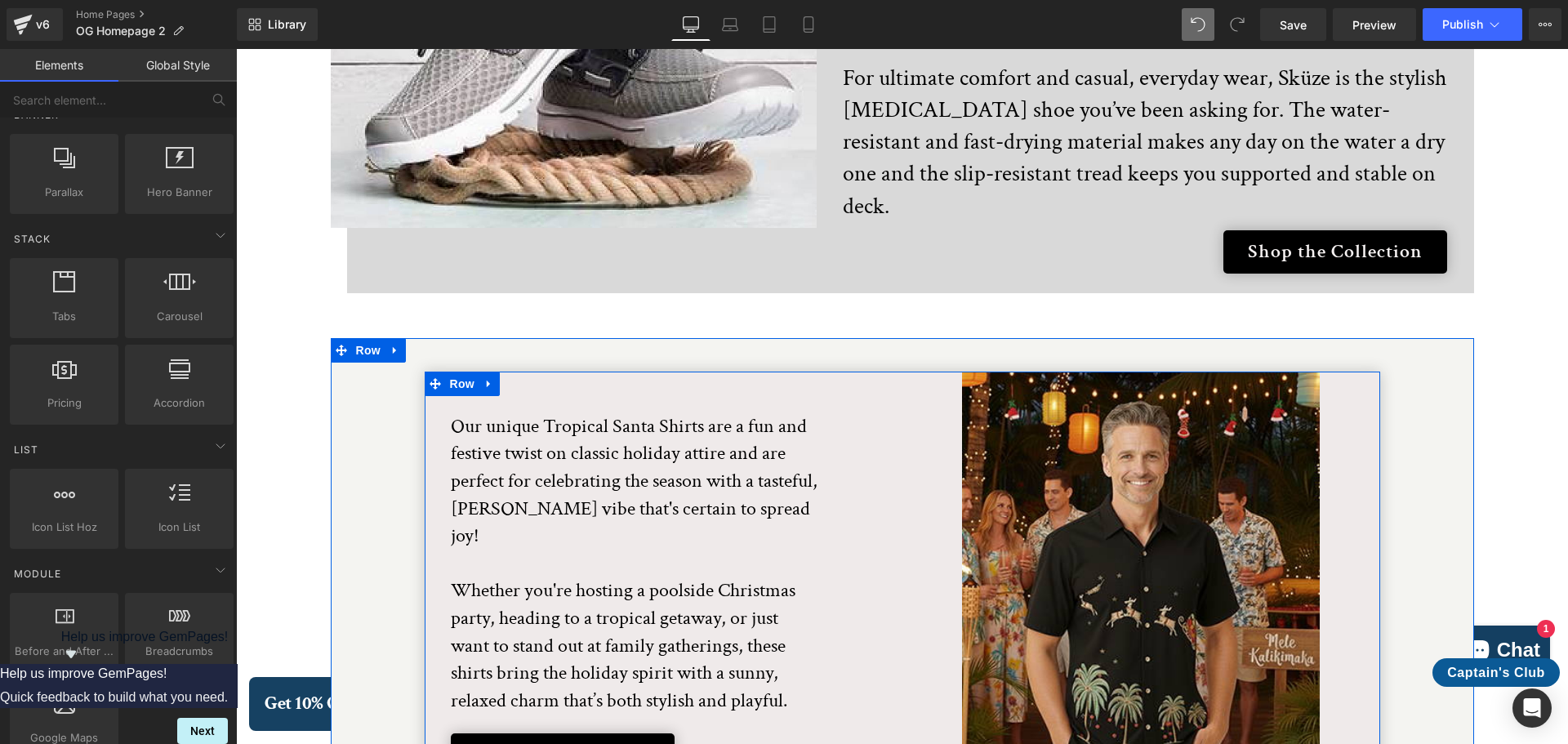
click at [649, 372] on div "Our unique Tropical Santa Shirts are a fun and festive twist on classic holiday…" at bounding box center [663, 592] width 478 height 442
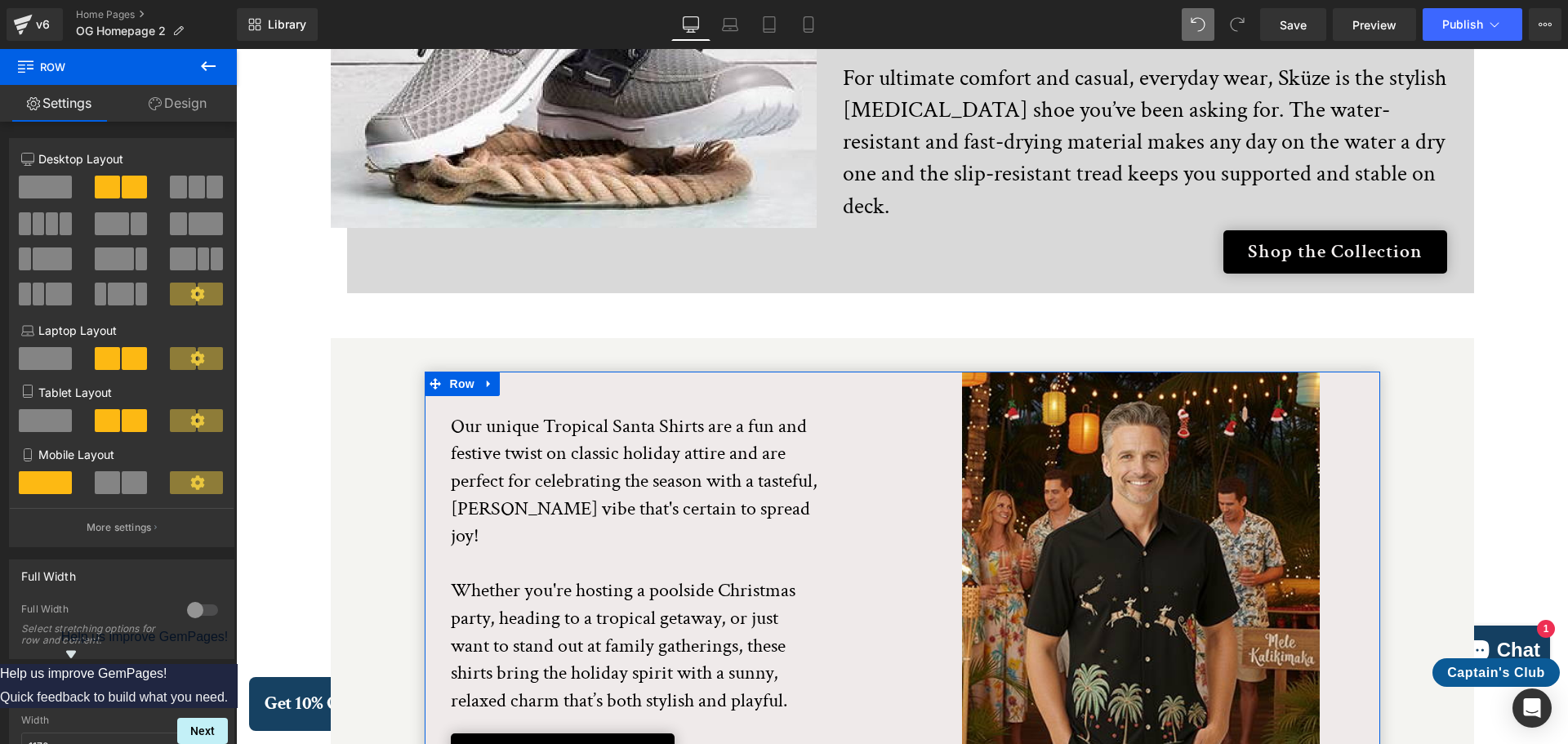
click at [187, 101] on link "Design" at bounding box center [177, 103] width 118 height 36
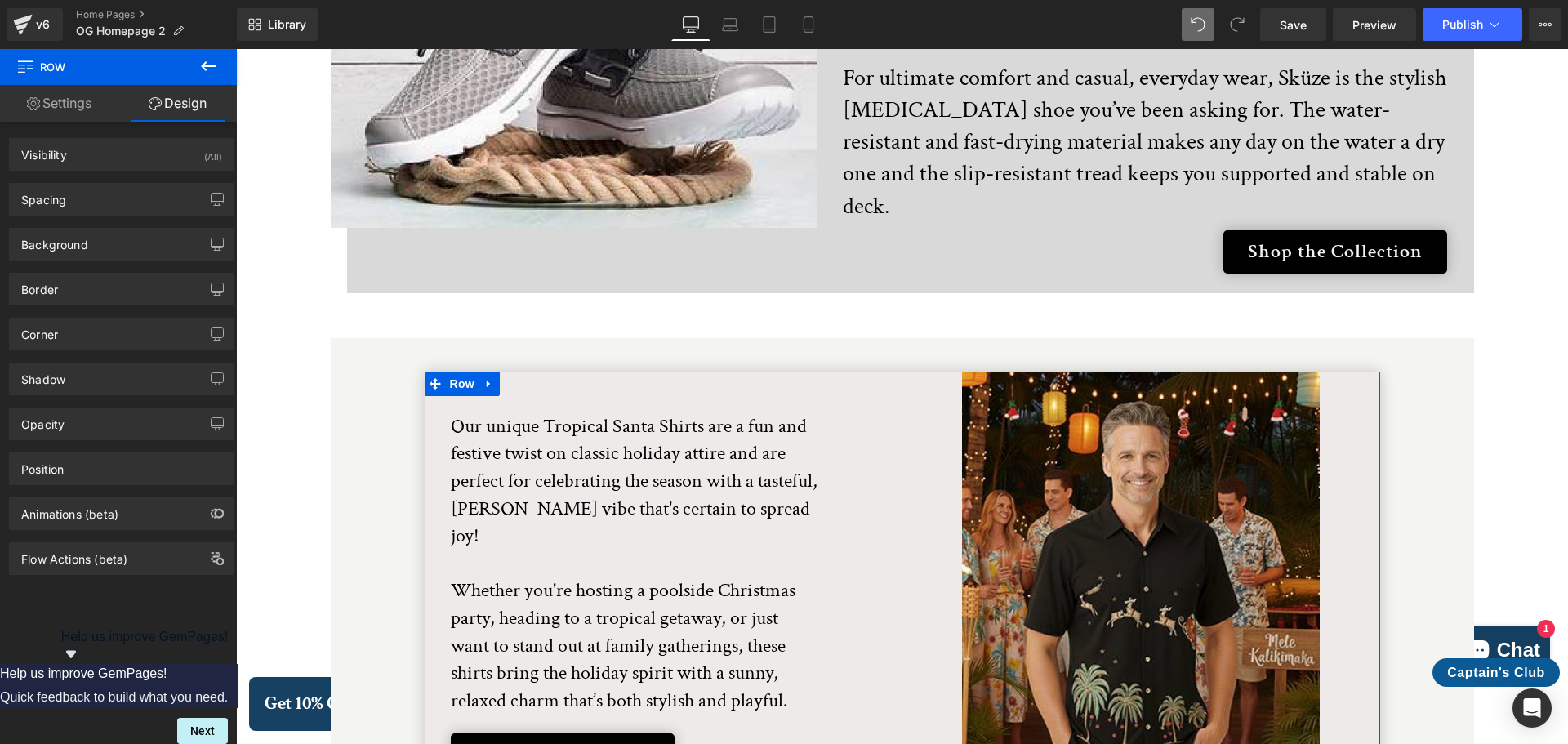
click at [82, 104] on link "Settings" at bounding box center [59, 103] width 118 height 36
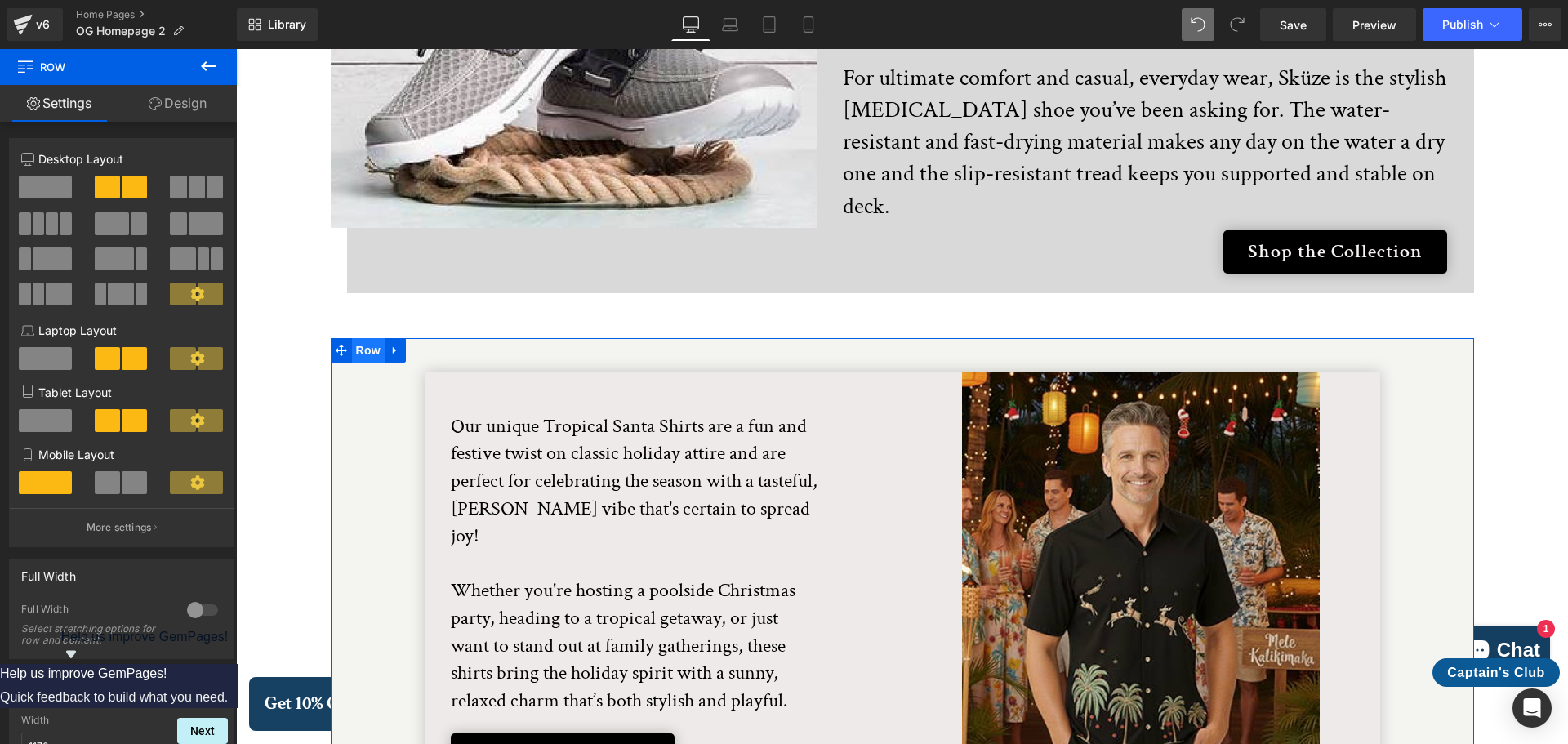
click at [364, 339] on span "Row" at bounding box center [369, 351] width 33 height 24
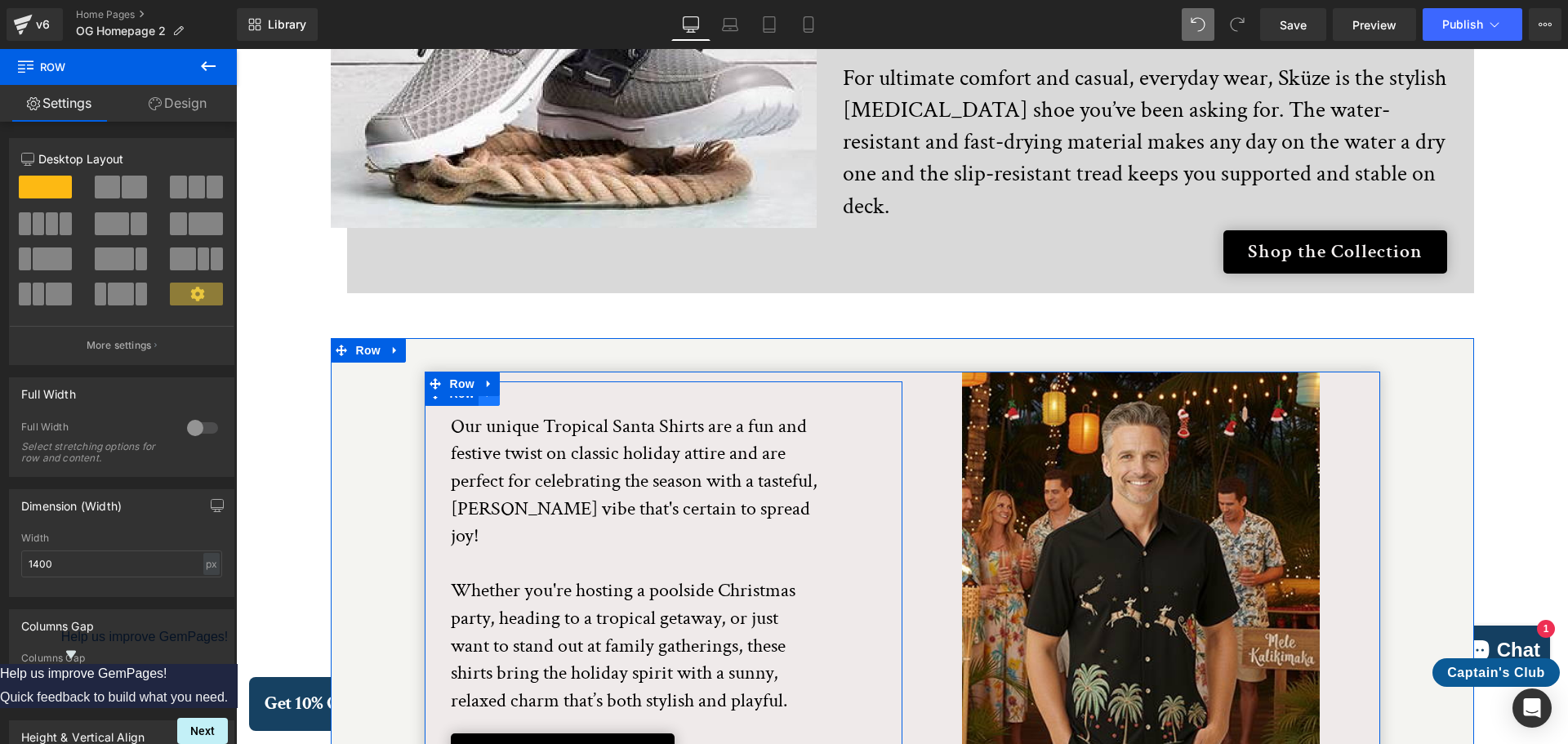
click at [483, 387] on icon at bounding box center [489, 393] width 11 height 12
click at [487, 380] on icon at bounding box center [489, 384] width 3 height 7
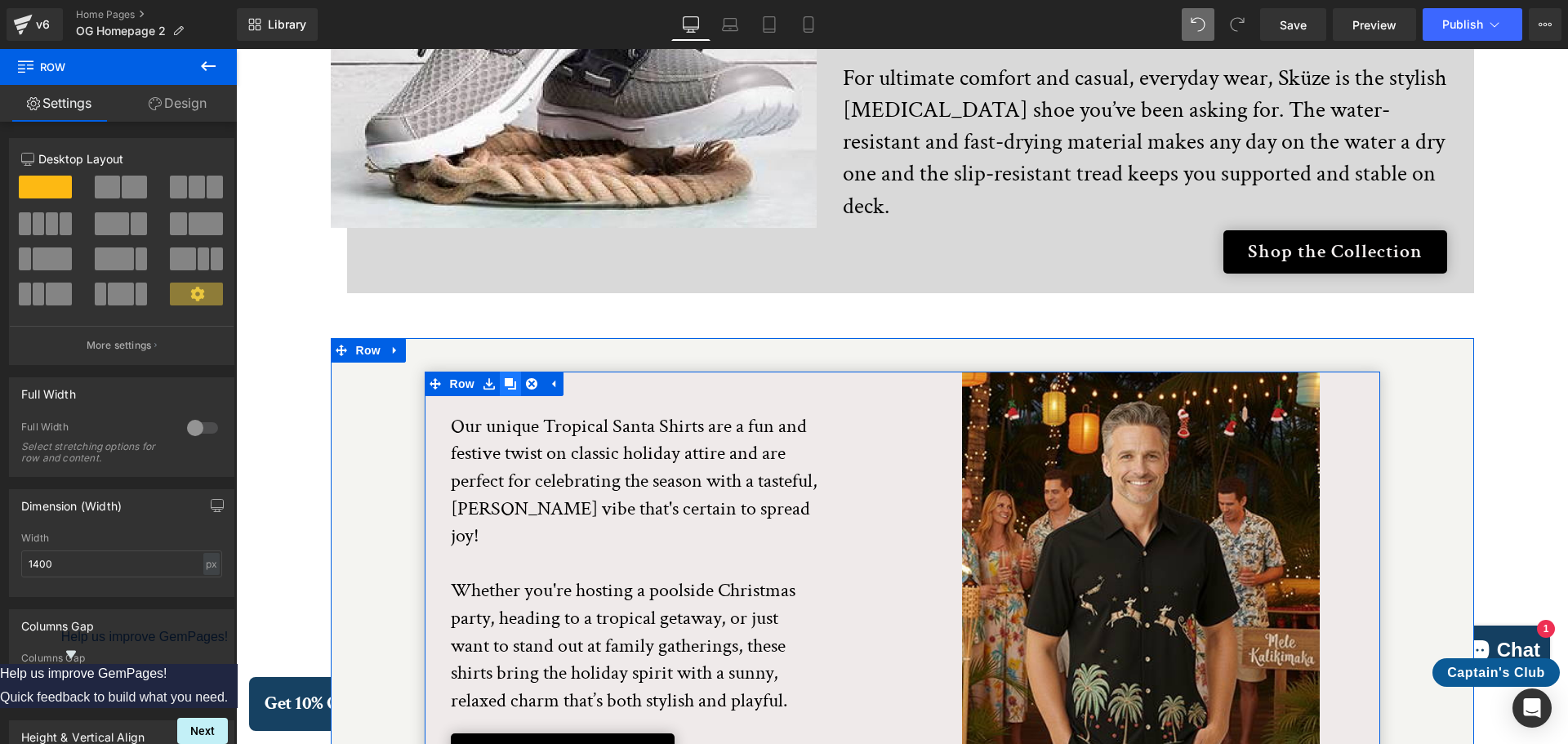
click at [505, 379] on icon at bounding box center [510, 384] width 11 height 11
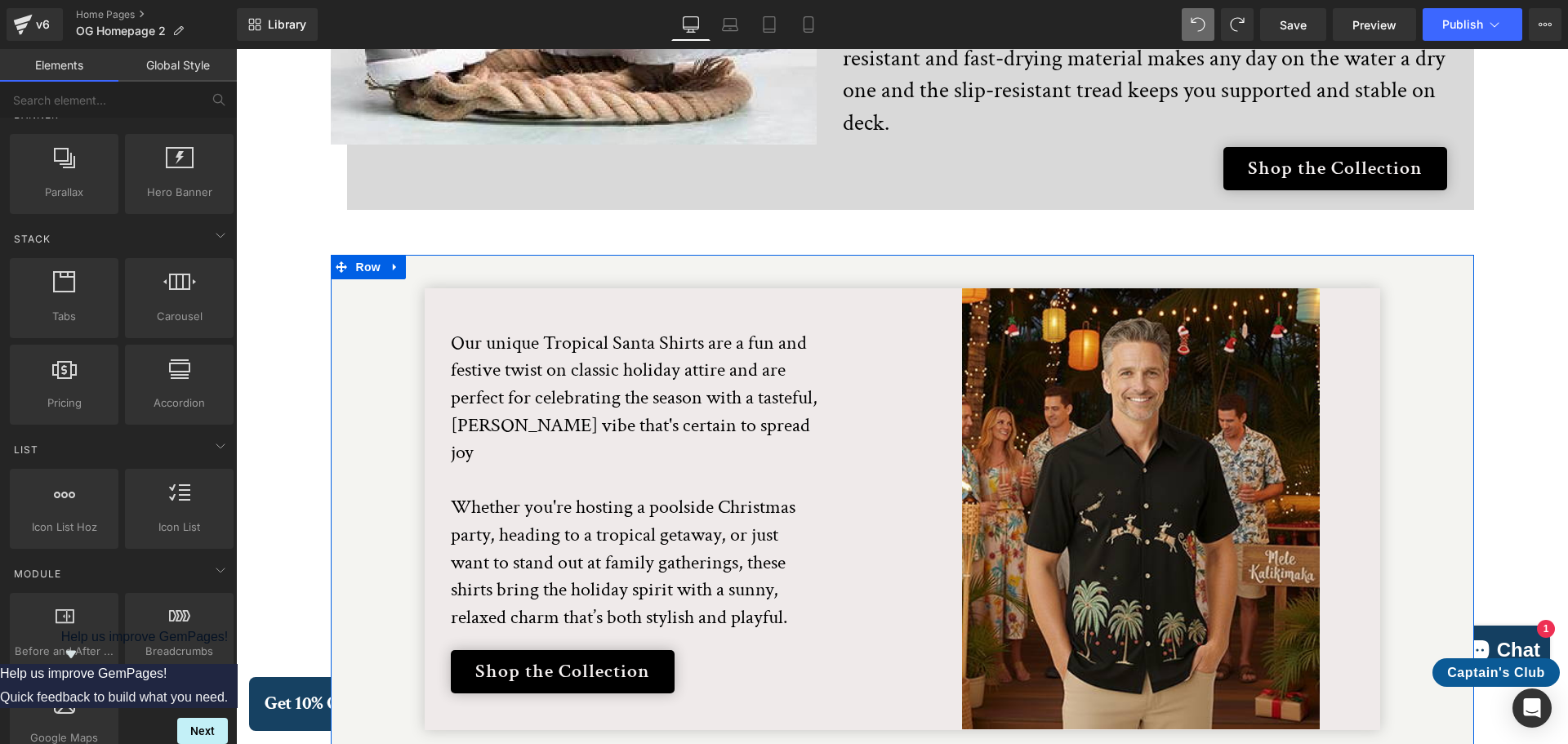
scroll to position [3154, 0]
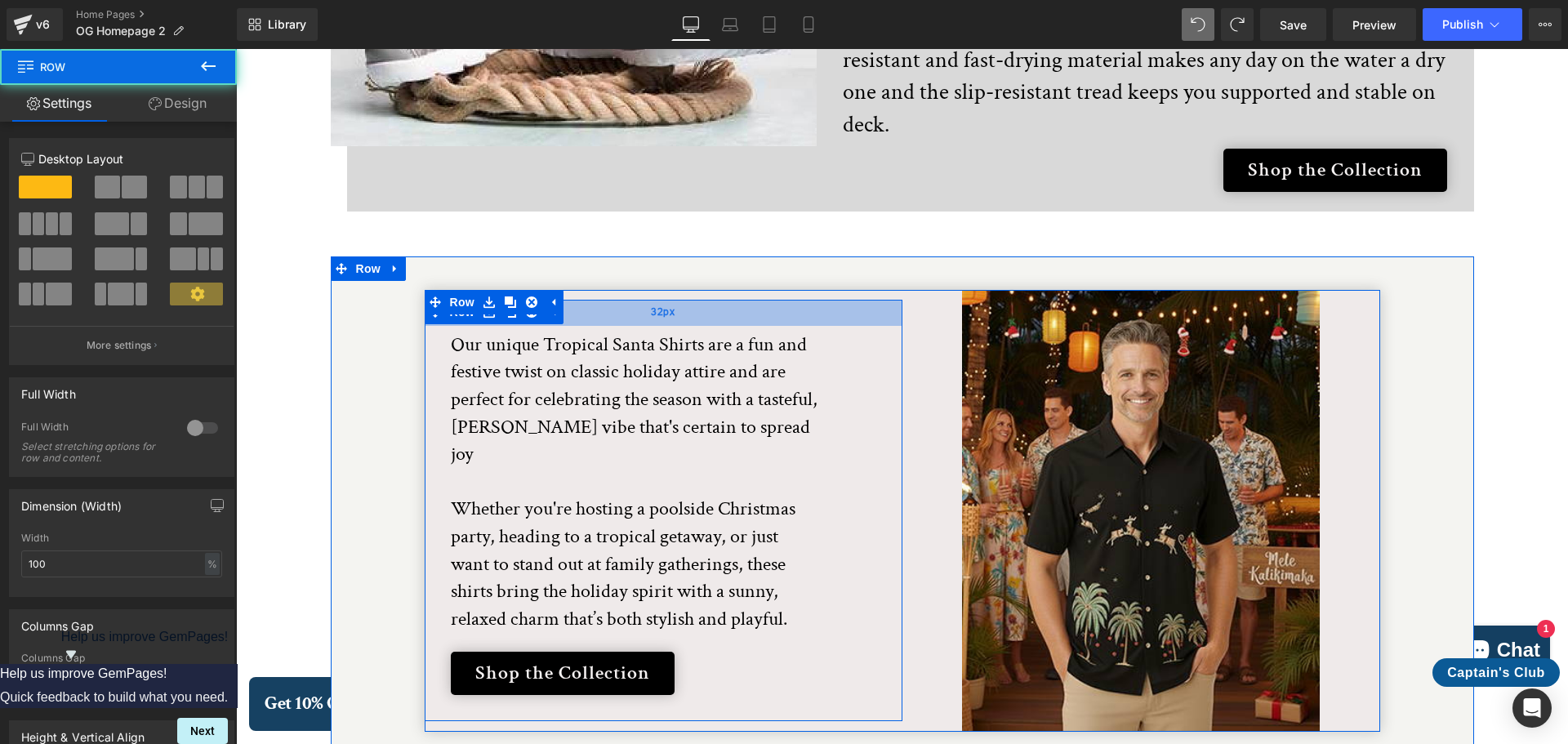
click at [644, 300] on div "32px" at bounding box center [663, 313] width 478 height 26
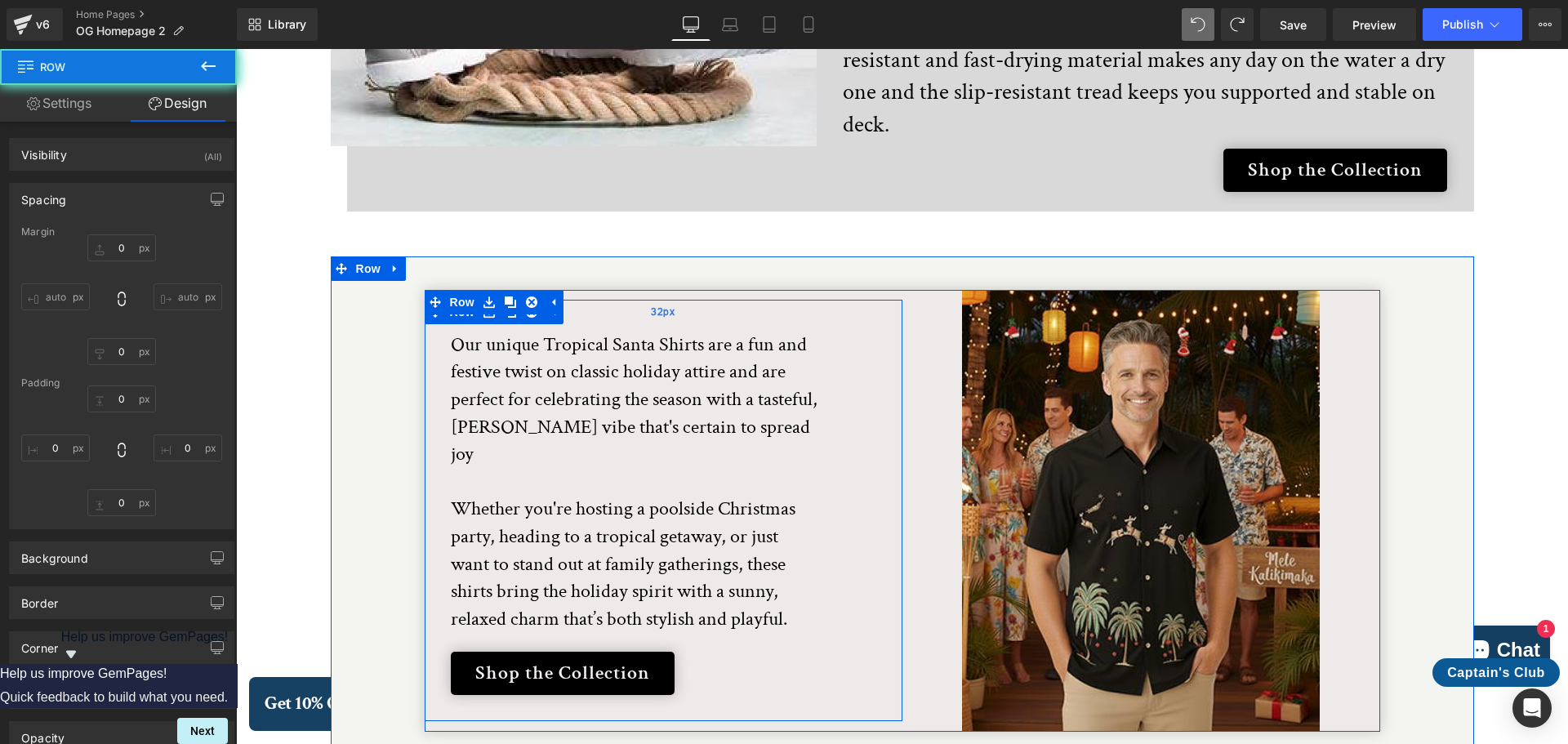
type input "0"
type input "32"
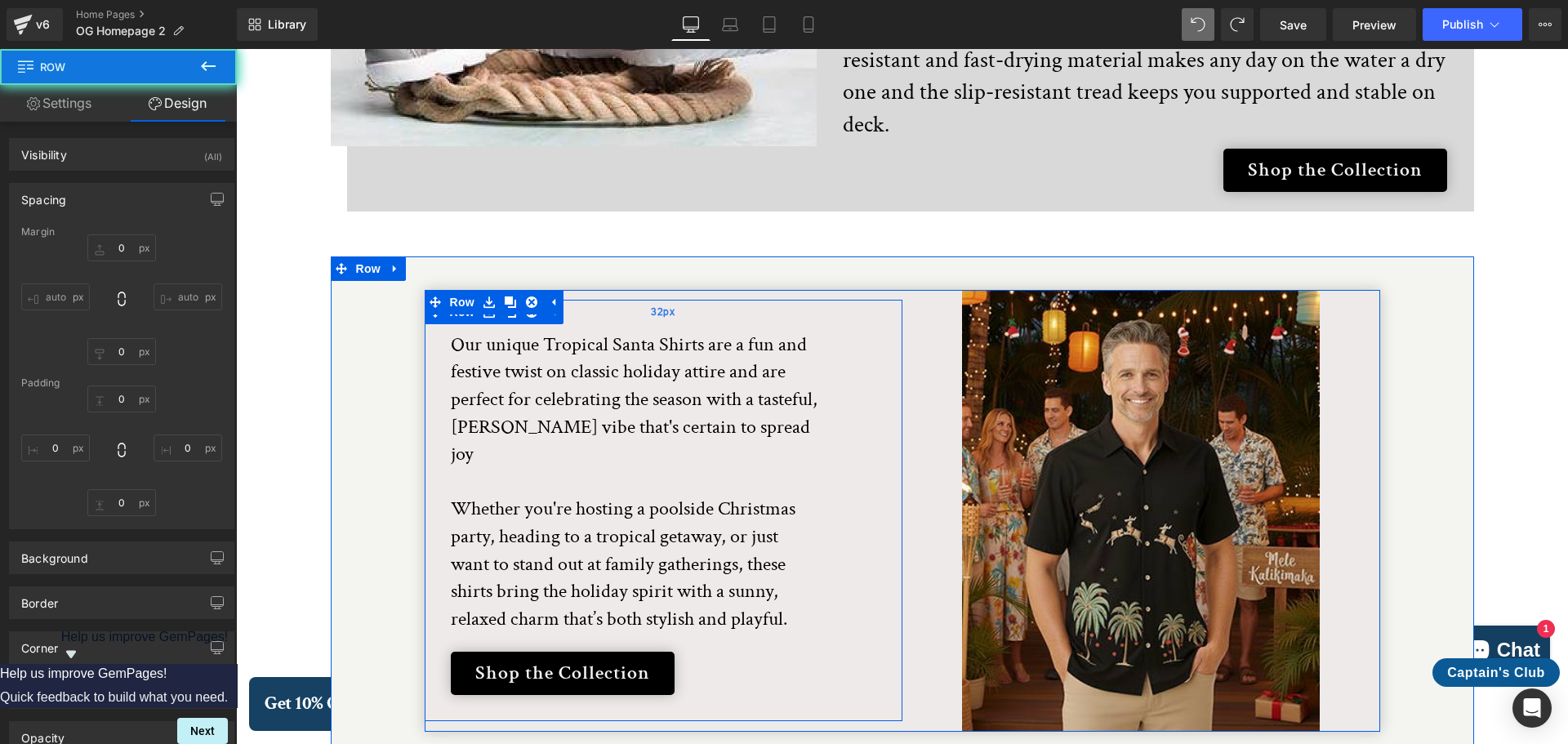
type input "32"
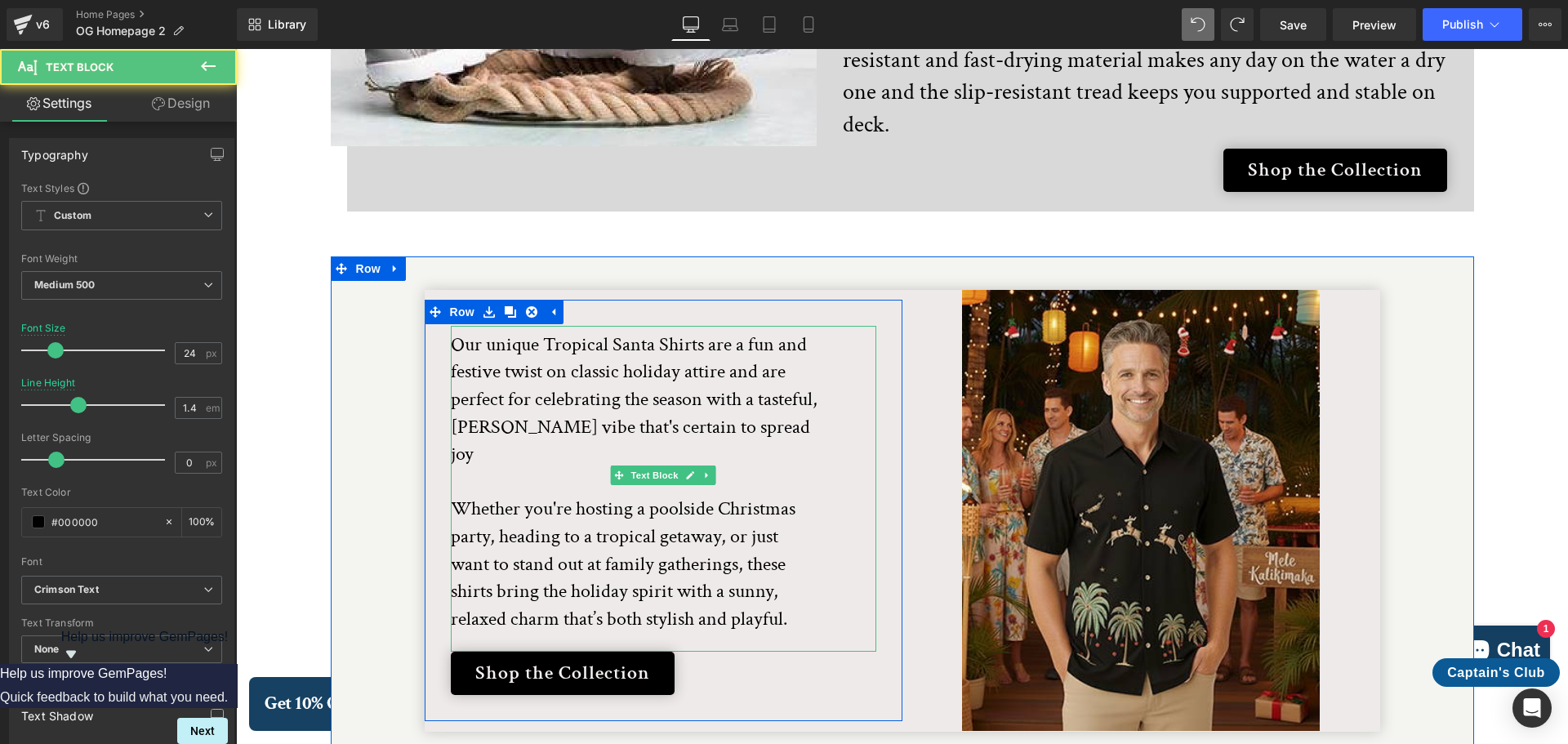
click at [451, 331] on p "Our unique Tropical Santa Shirts are a fun and festive twist on classic holiday…" at bounding box center [633, 482] width 367 height 302
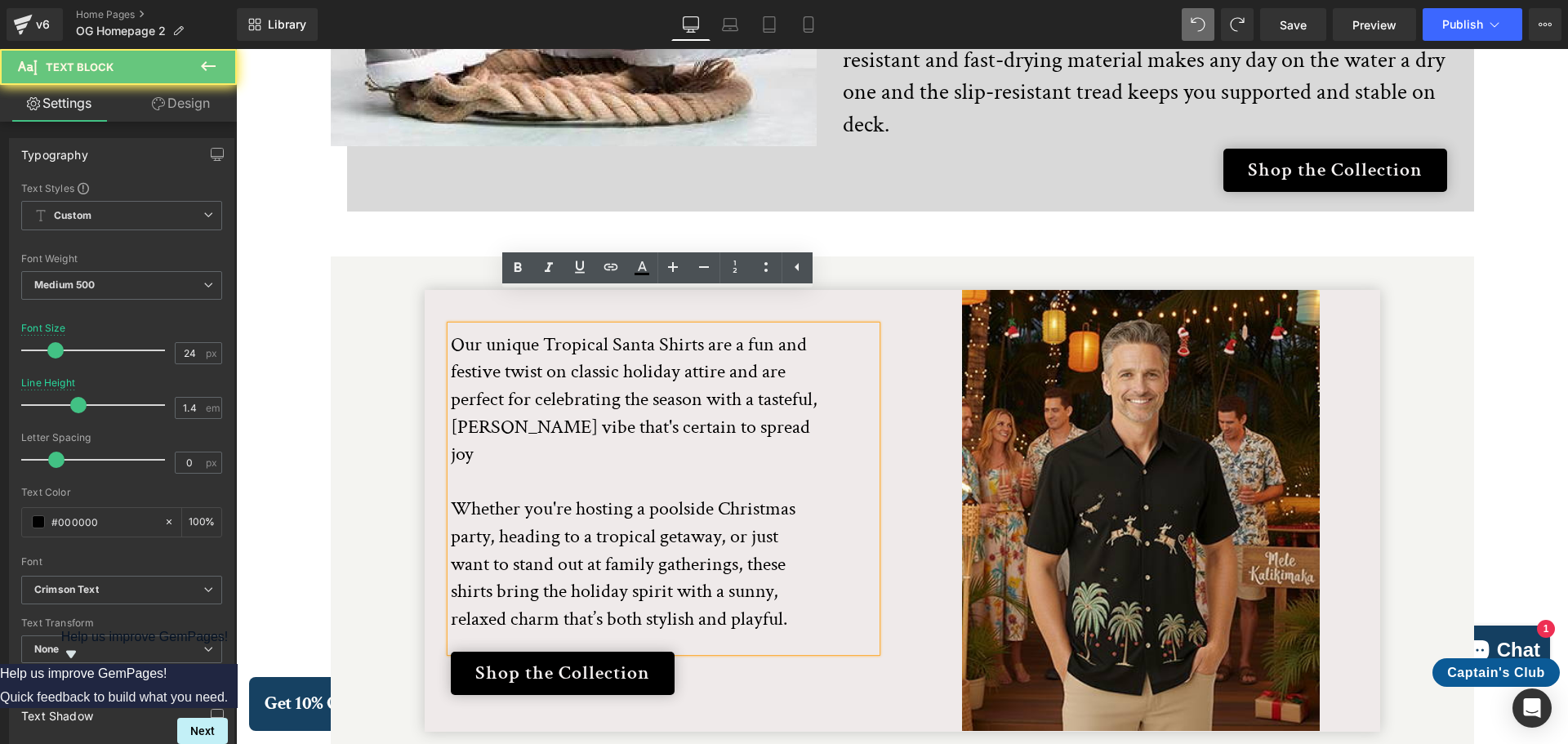
click at [450, 331] on p "Our unique Tropical Santa Shirts are a fun and festive twist on classic holiday…" at bounding box center [633, 482] width 367 height 302
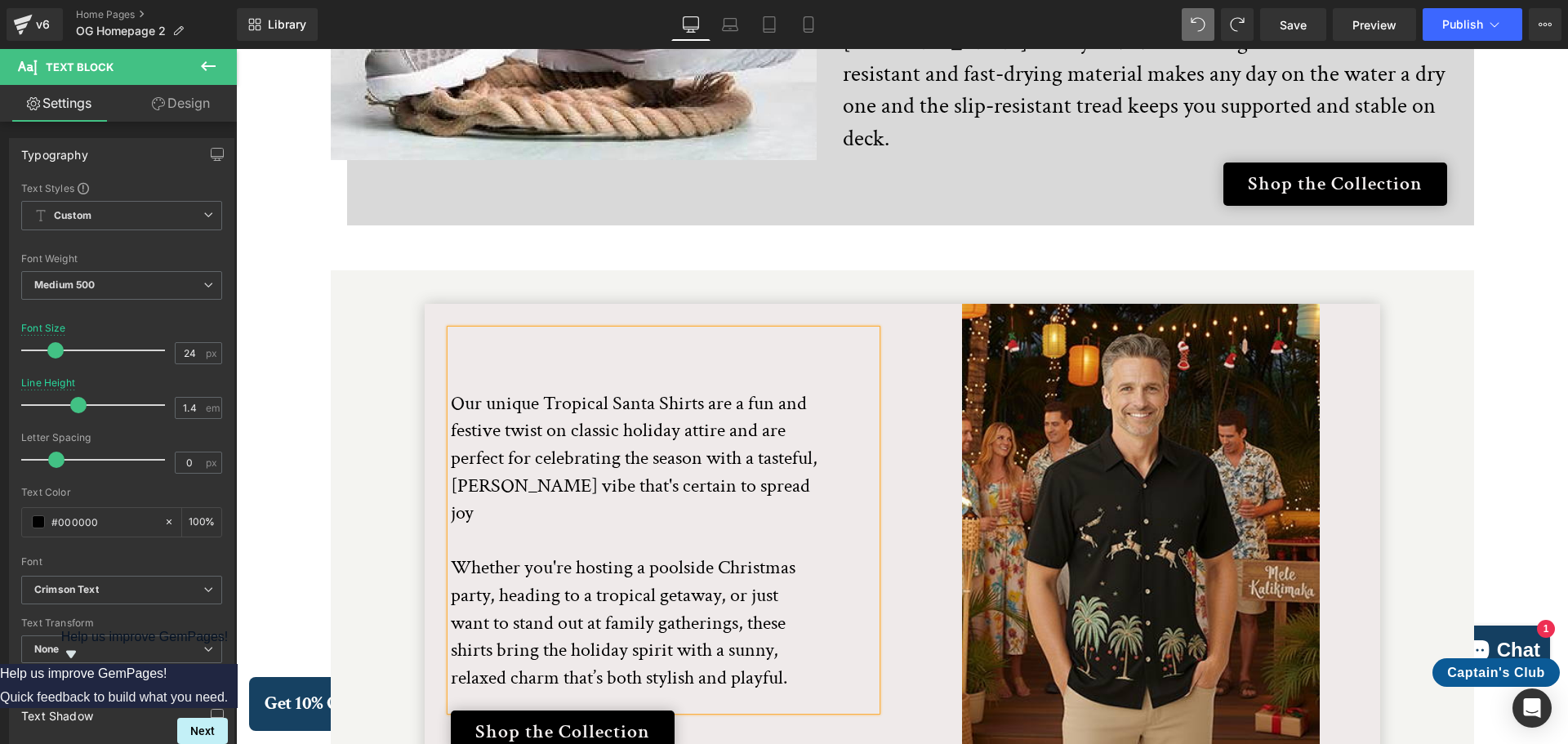
scroll to position [3130, 0]
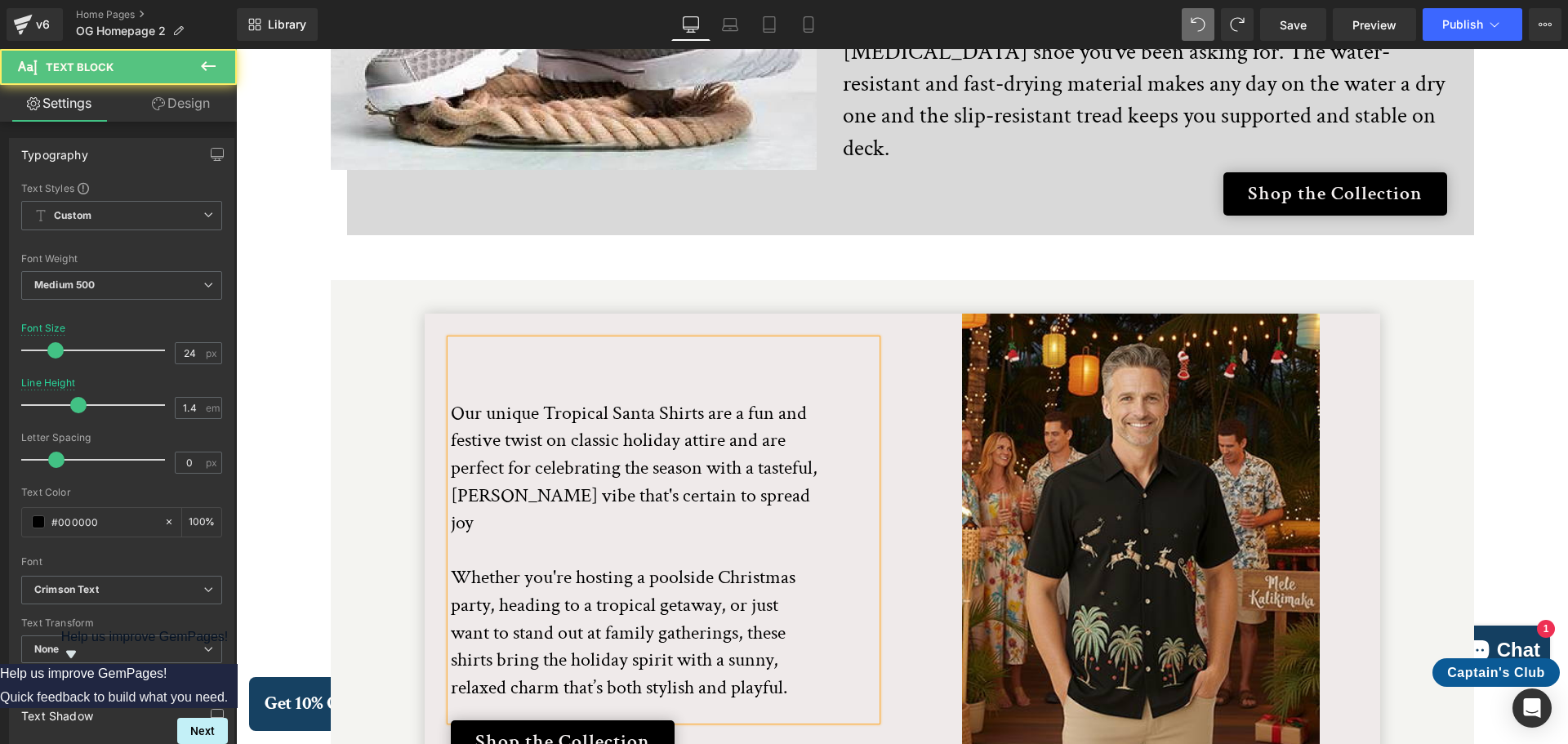
click at [476, 345] on p at bounding box center [633, 359] width 367 height 28
drag, startPoint x: 559, startPoint y: 313, endPoint x: 445, endPoint y: 306, distance: 114.2
click at [450, 345] on p "Tis The Season" at bounding box center [633, 359] width 367 height 28
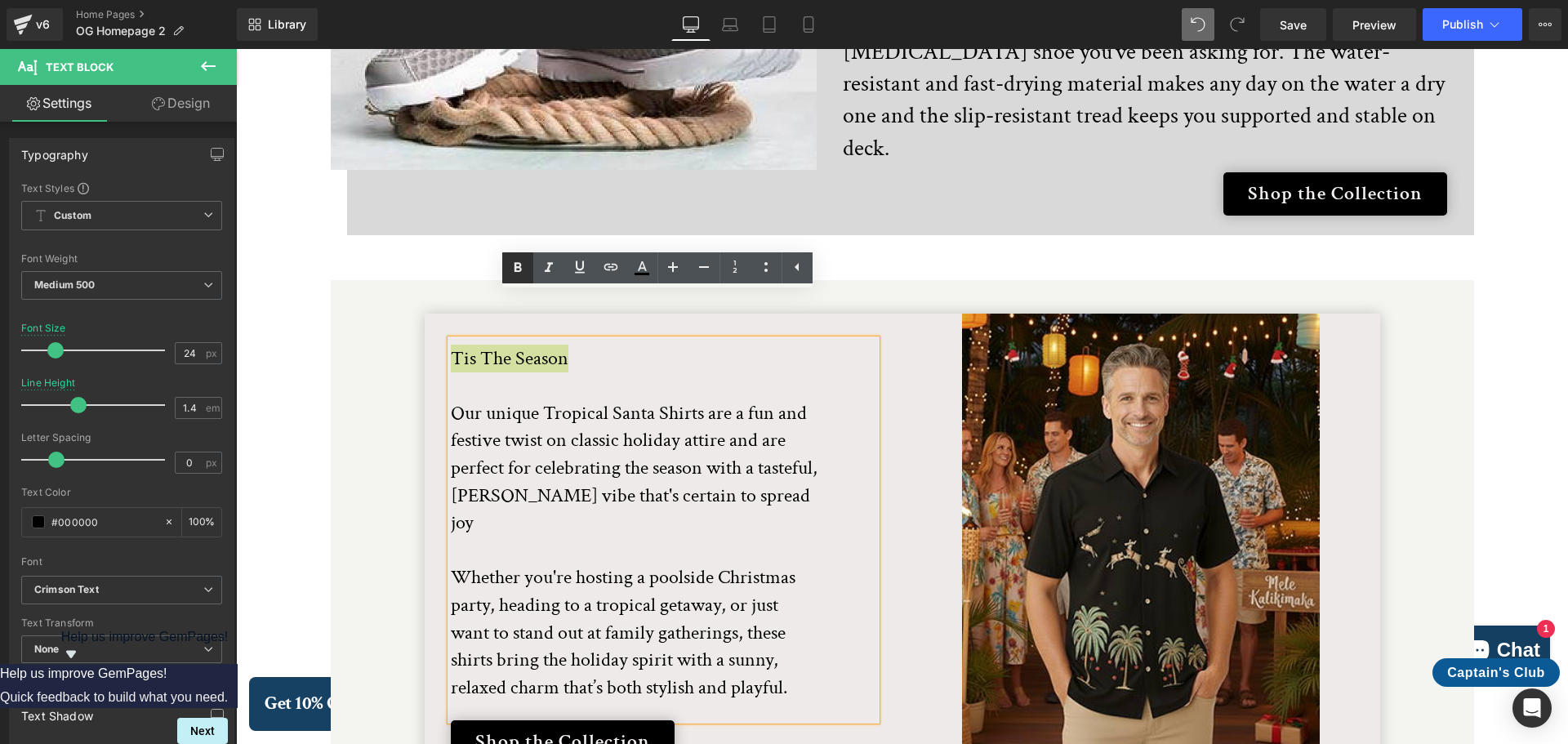
click at [526, 271] on icon at bounding box center [517, 267] width 20 height 20
click at [672, 265] on icon at bounding box center [672, 267] width 20 height 20
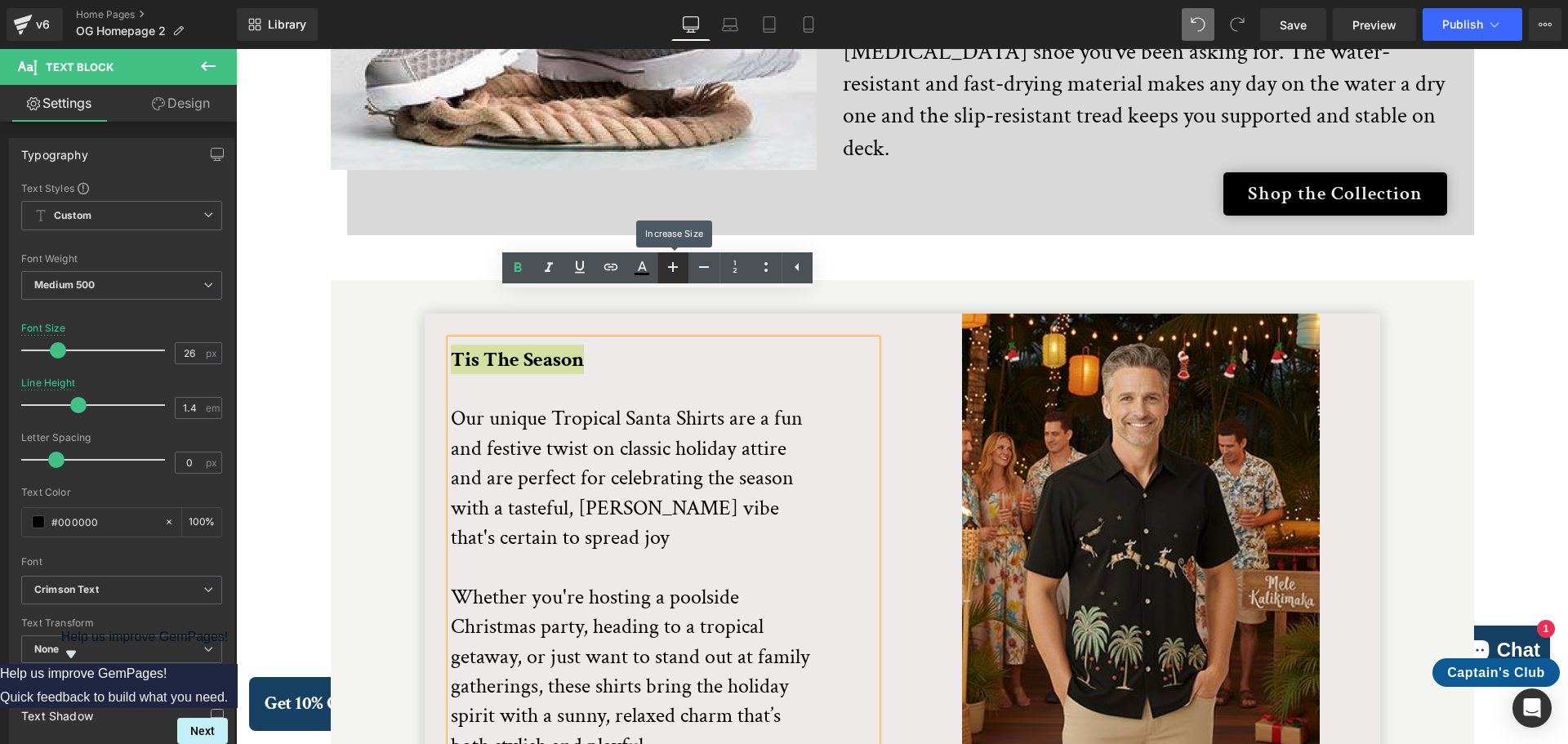
click at [672, 265] on icon at bounding box center [672, 267] width 20 height 20
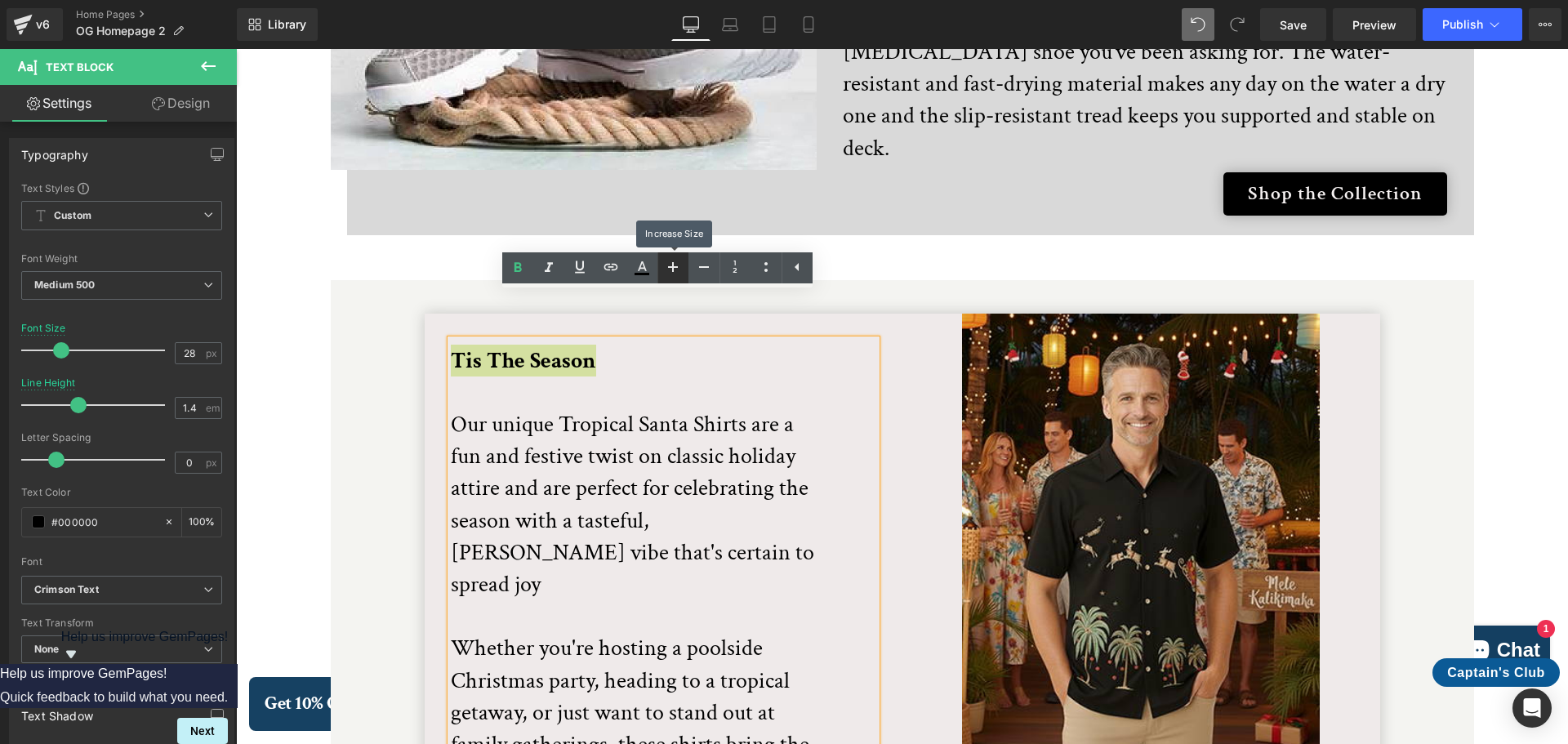
click at [672, 265] on icon at bounding box center [672, 267] width 20 height 20
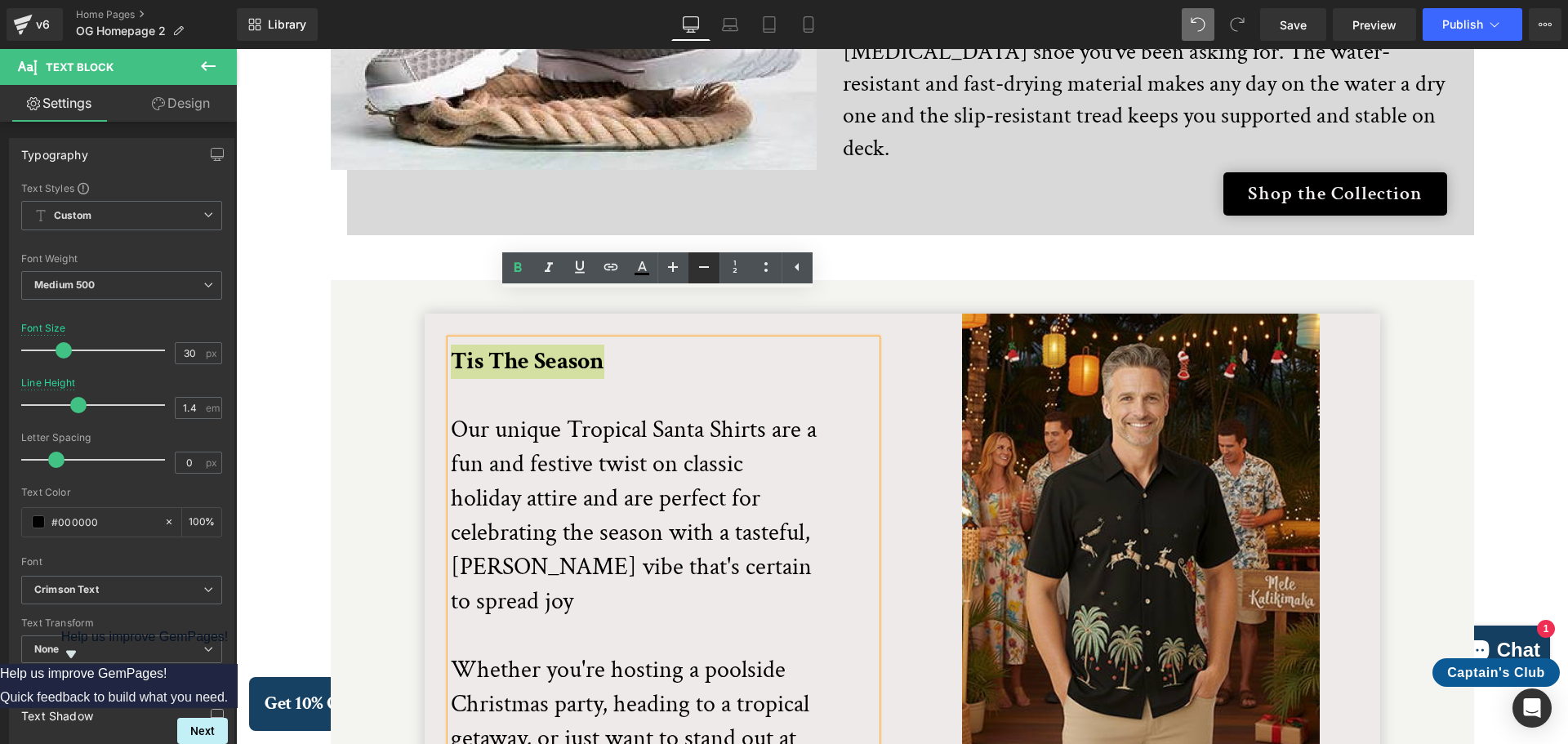
click at [699, 267] on icon at bounding box center [704, 267] width 20 height 20
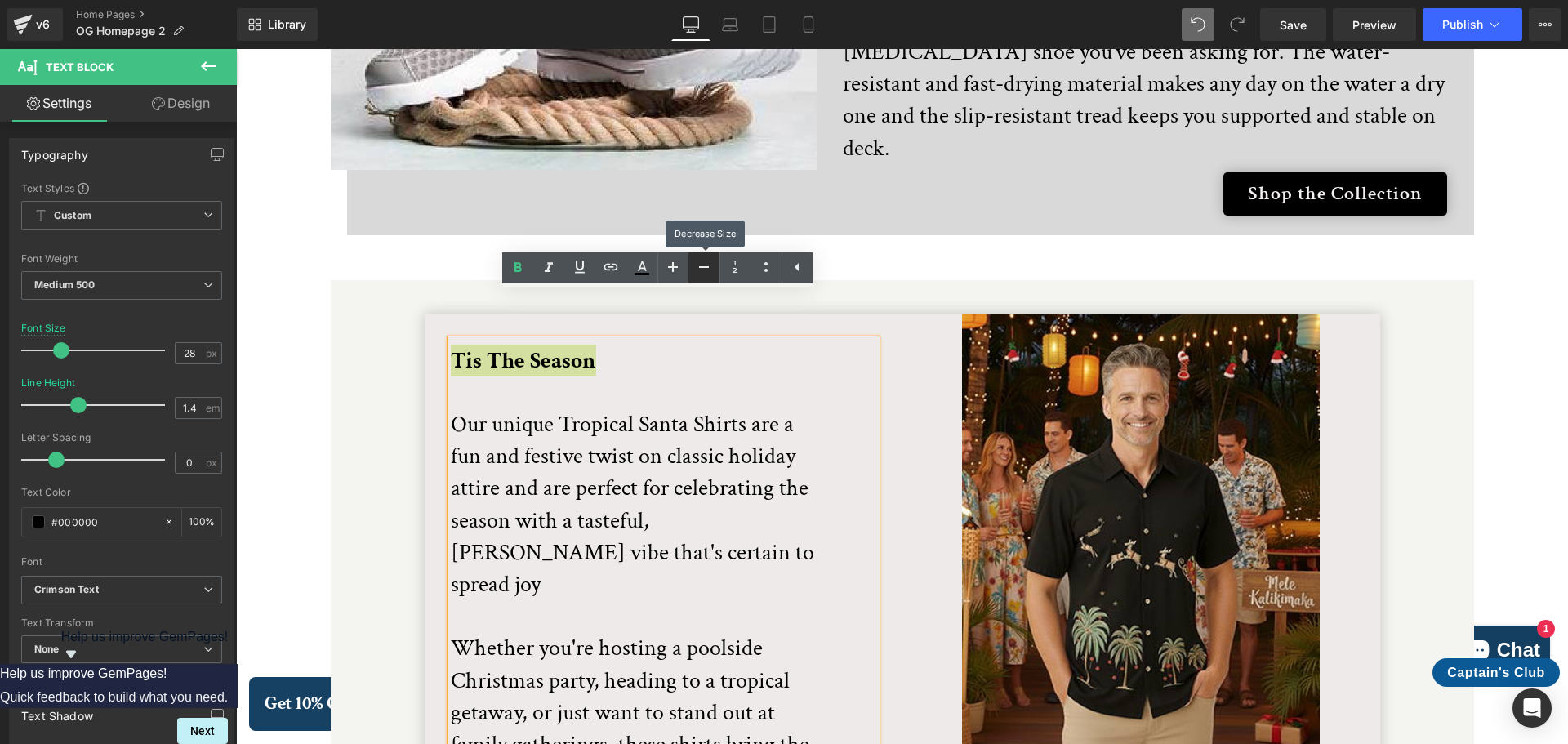
click at [699, 267] on icon at bounding box center [704, 267] width 20 height 20
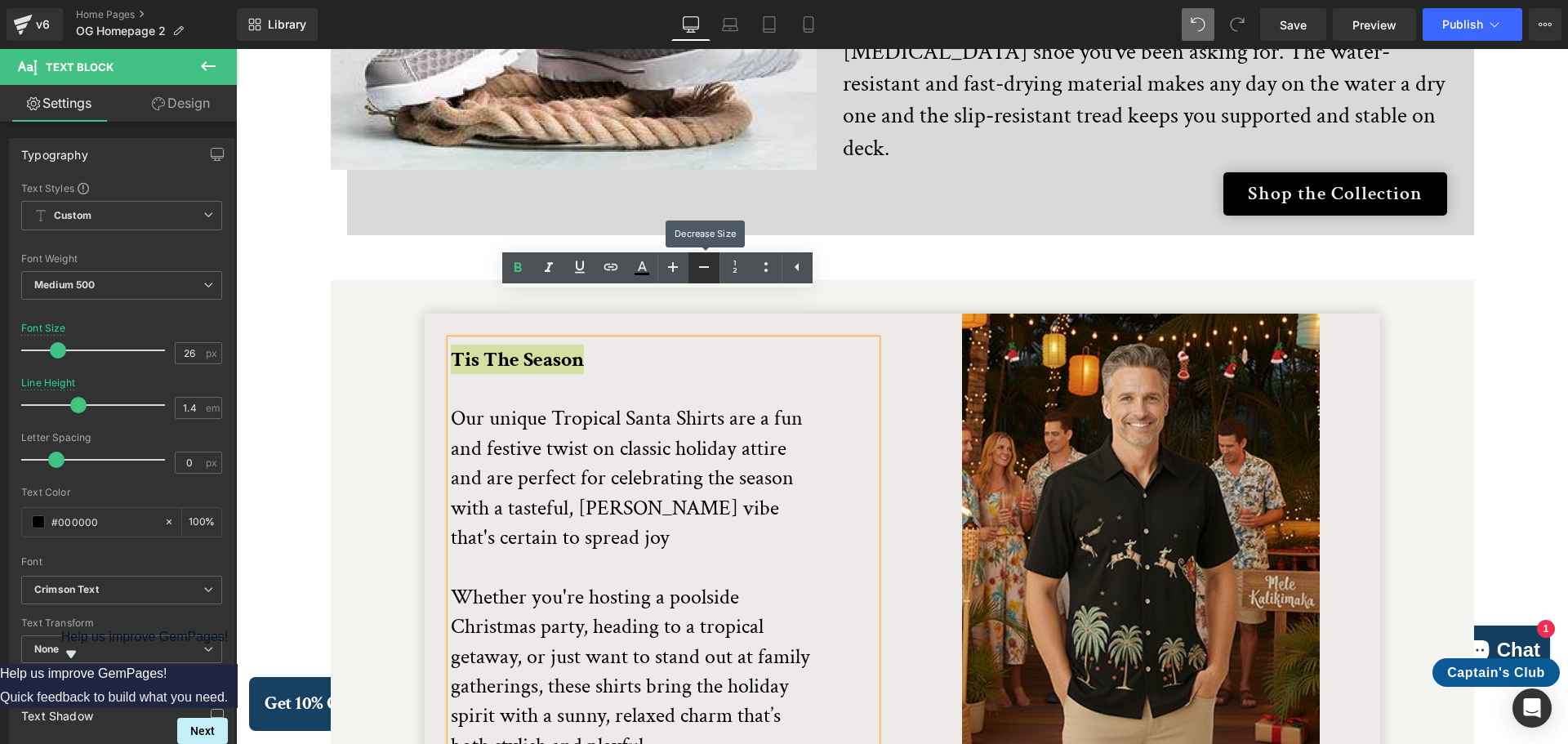
click at [699, 267] on icon at bounding box center [704, 267] width 20 height 20
type input "24"
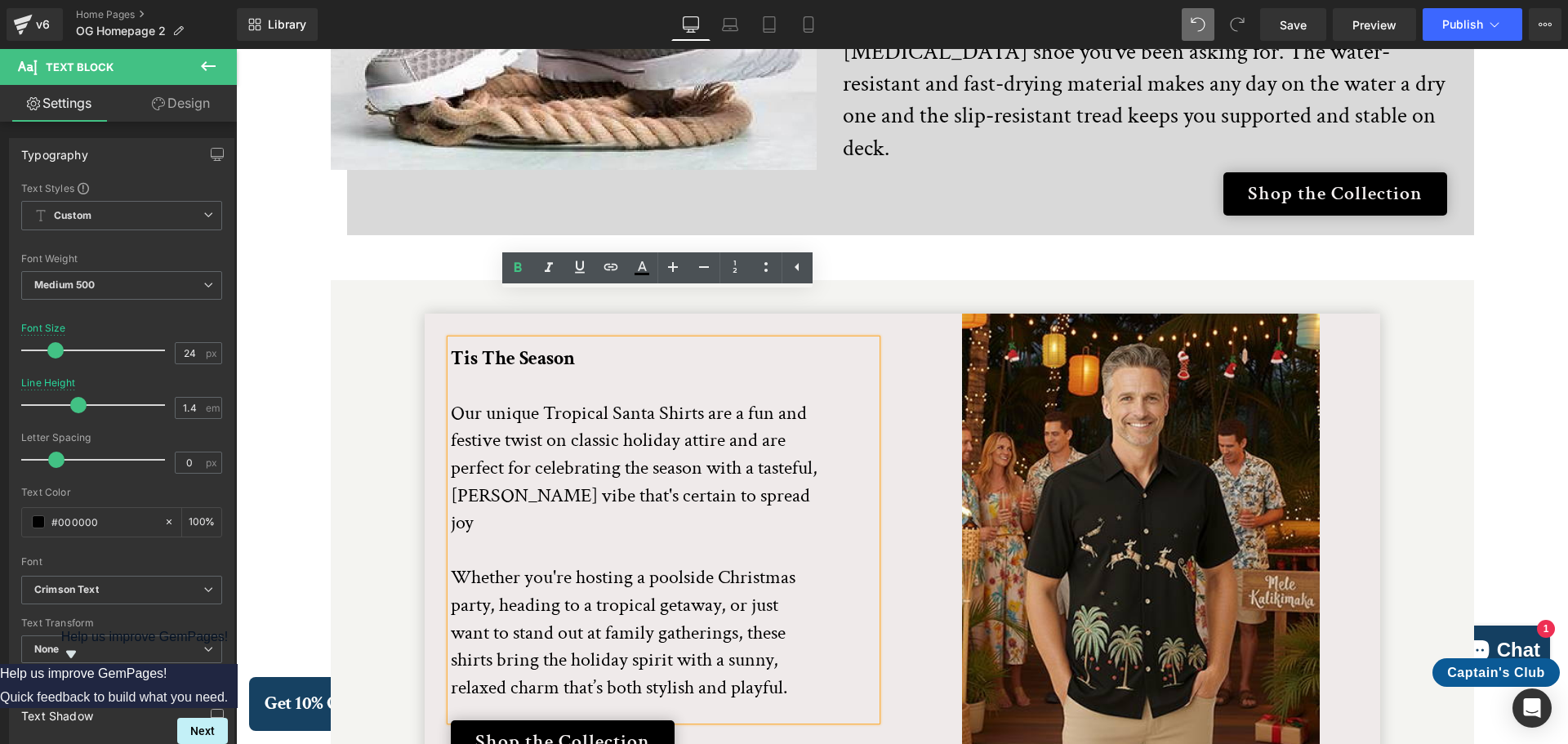
click at [532, 372] on p at bounding box center [633, 385] width 367 height 28
click at [573, 345] on p "Tis The Season" at bounding box center [633, 359] width 367 height 28
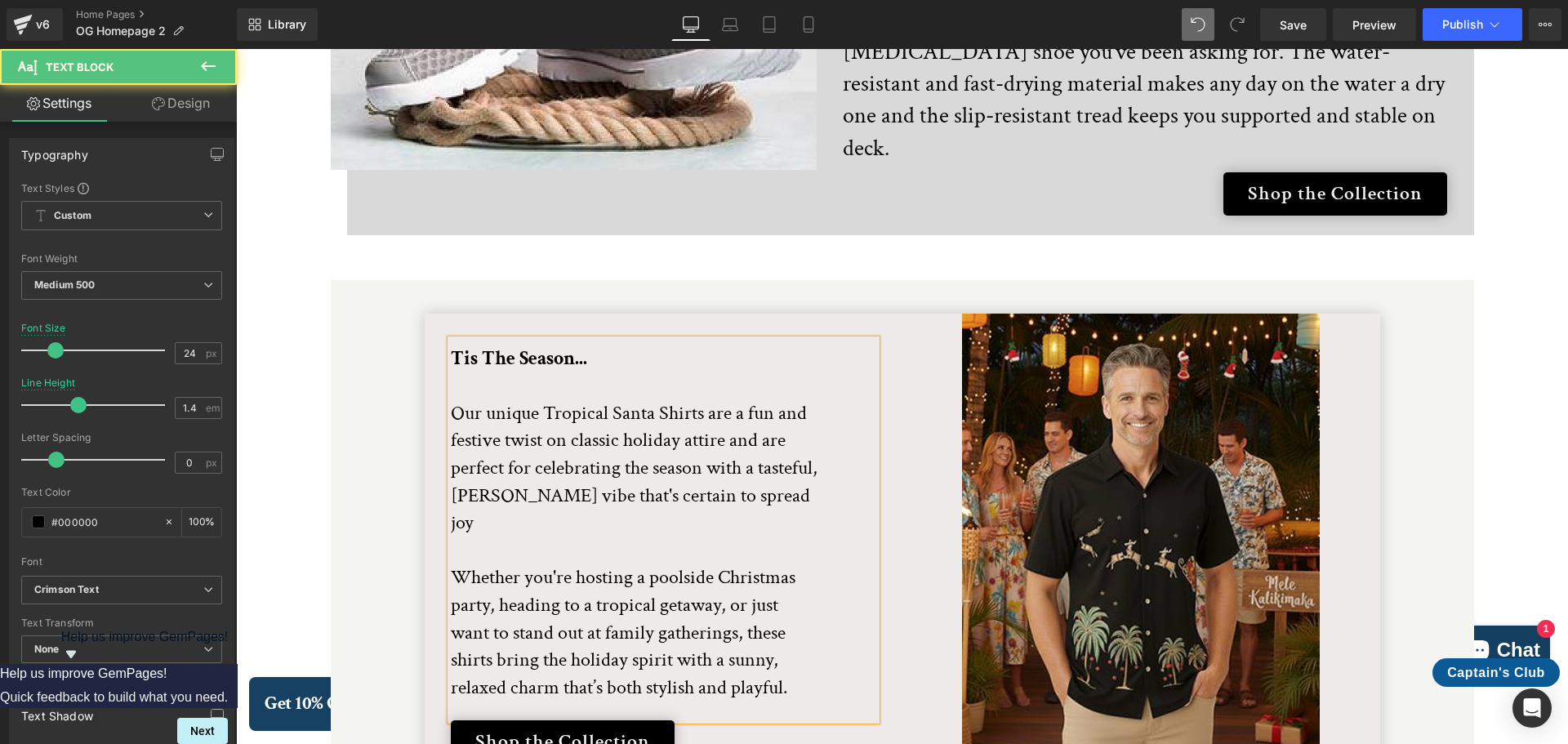
click at [534, 372] on p at bounding box center [633, 385] width 367 height 28
drag, startPoint x: 588, startPoint y: 310, endPoint x: 425, endPoint y: 309, distance: 163.0
click at [425, 313] on div "Tis The Season... Our unique Tropical Santa Shirts are a fun and festive twist …" at bounding box center [663, 552] width 478 height 477
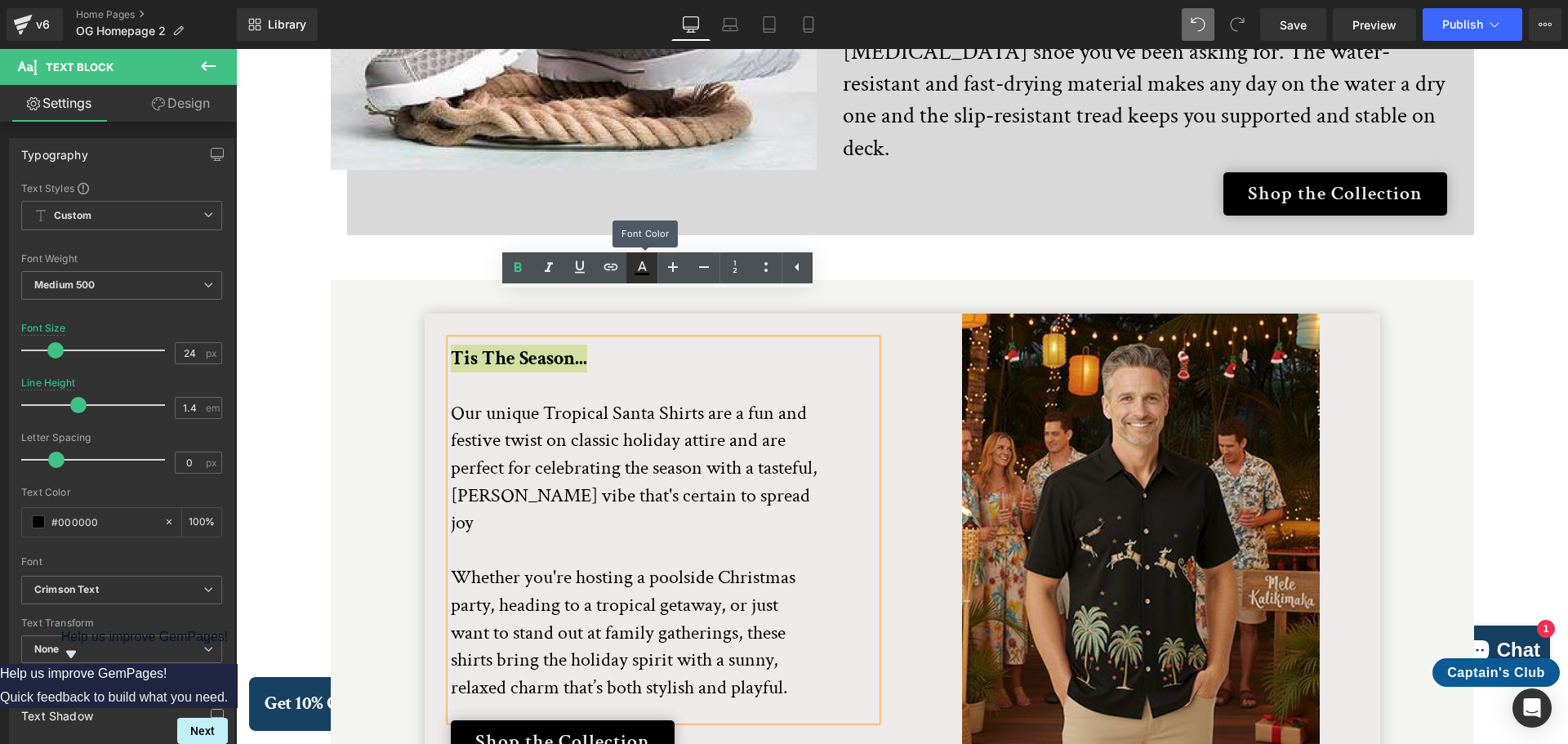
click at [639, 264] on icon at bounding box center [641, 267] width 20 height 20
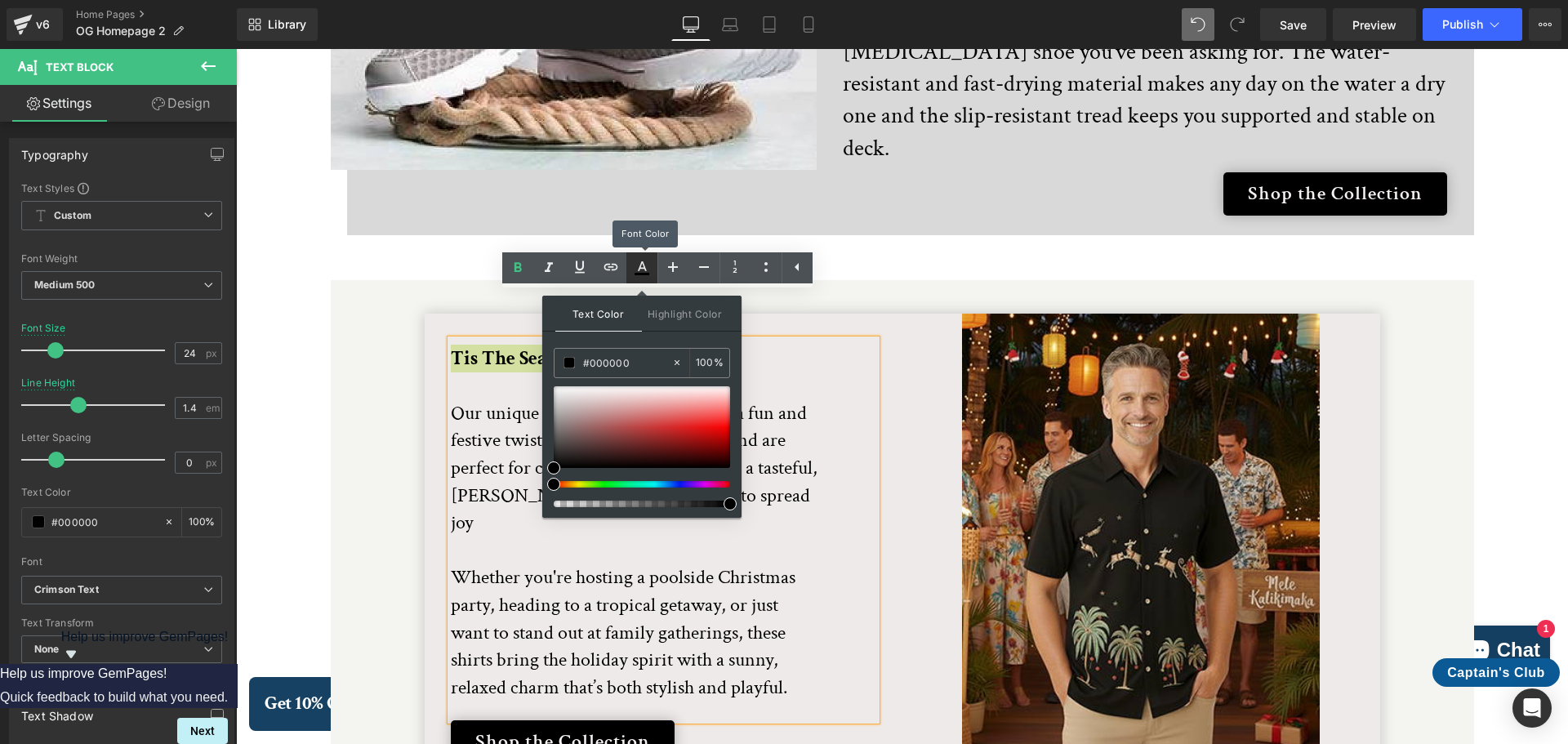
click at [639, 264] on icon at bounding box center [641, 267] width 20 height 20
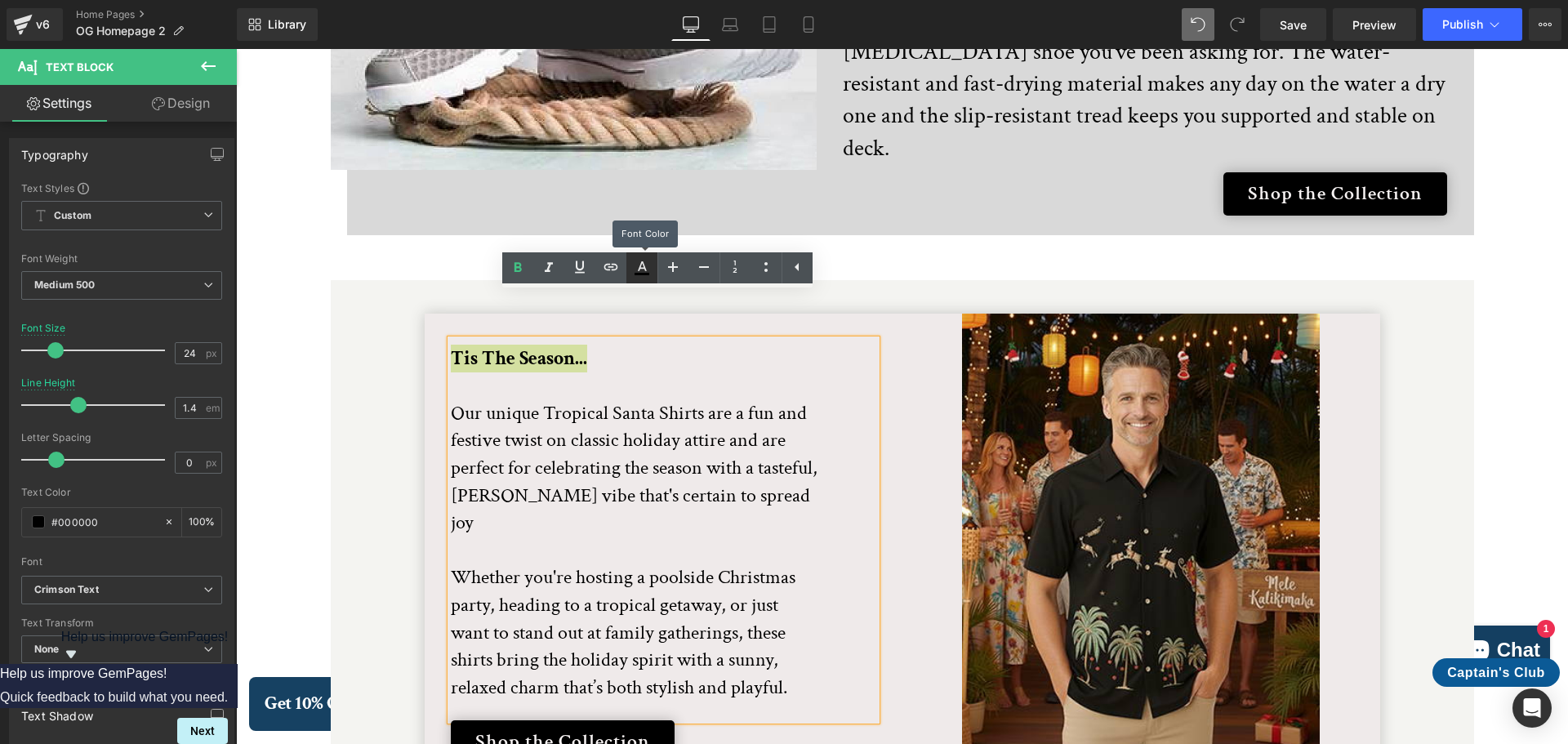
click at [639, 264] on icon at bounding box center [641, 267] width 20 height 20
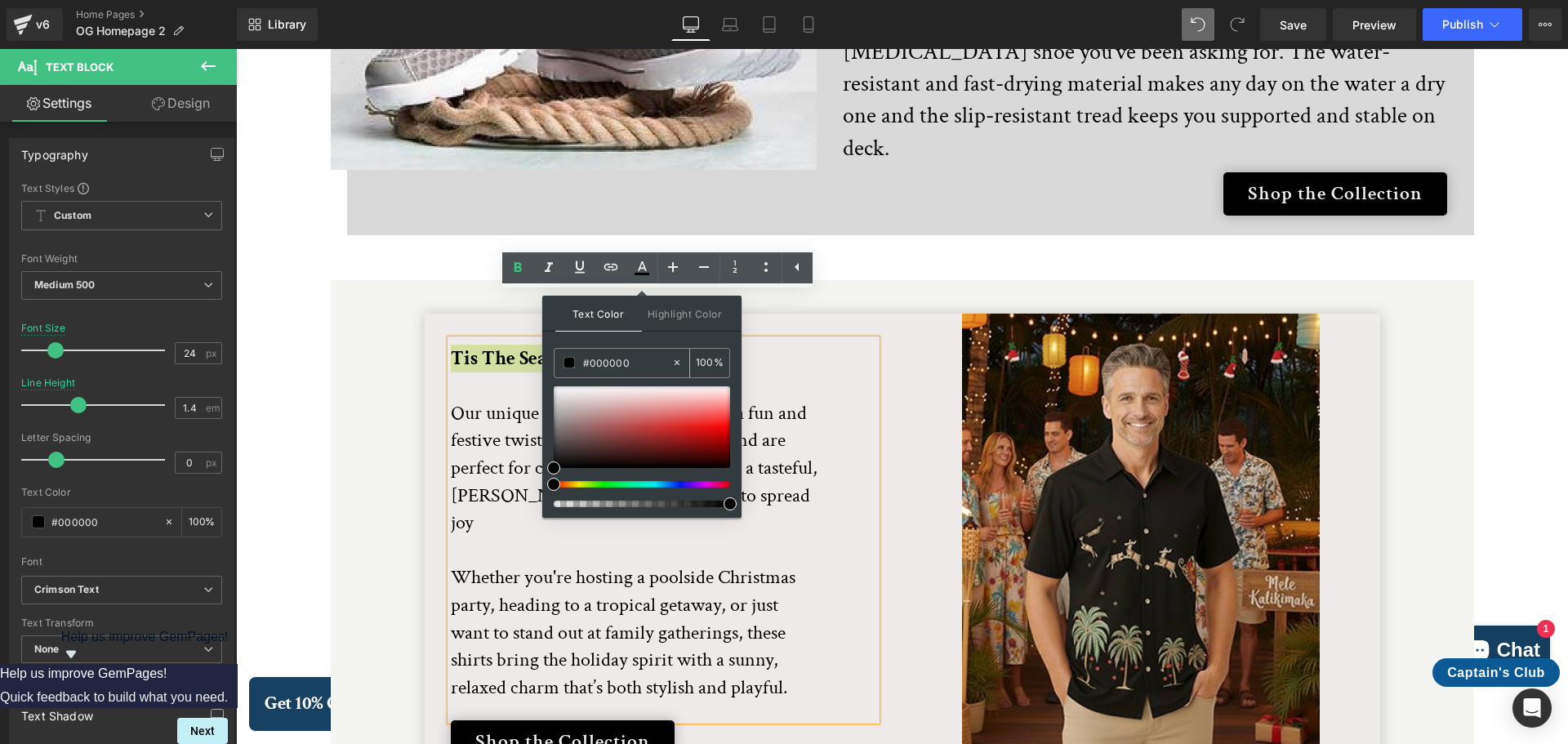
click at [699, 354] on input "100" at bounding box center [705, 362] width 18 height 18
type input "1200"
click at [838, 339] on div "Tis The Season... Our unique Tropical Santa Shirts are a fun and festive twist …" at bounding box center [663, 530] width 425 height 381
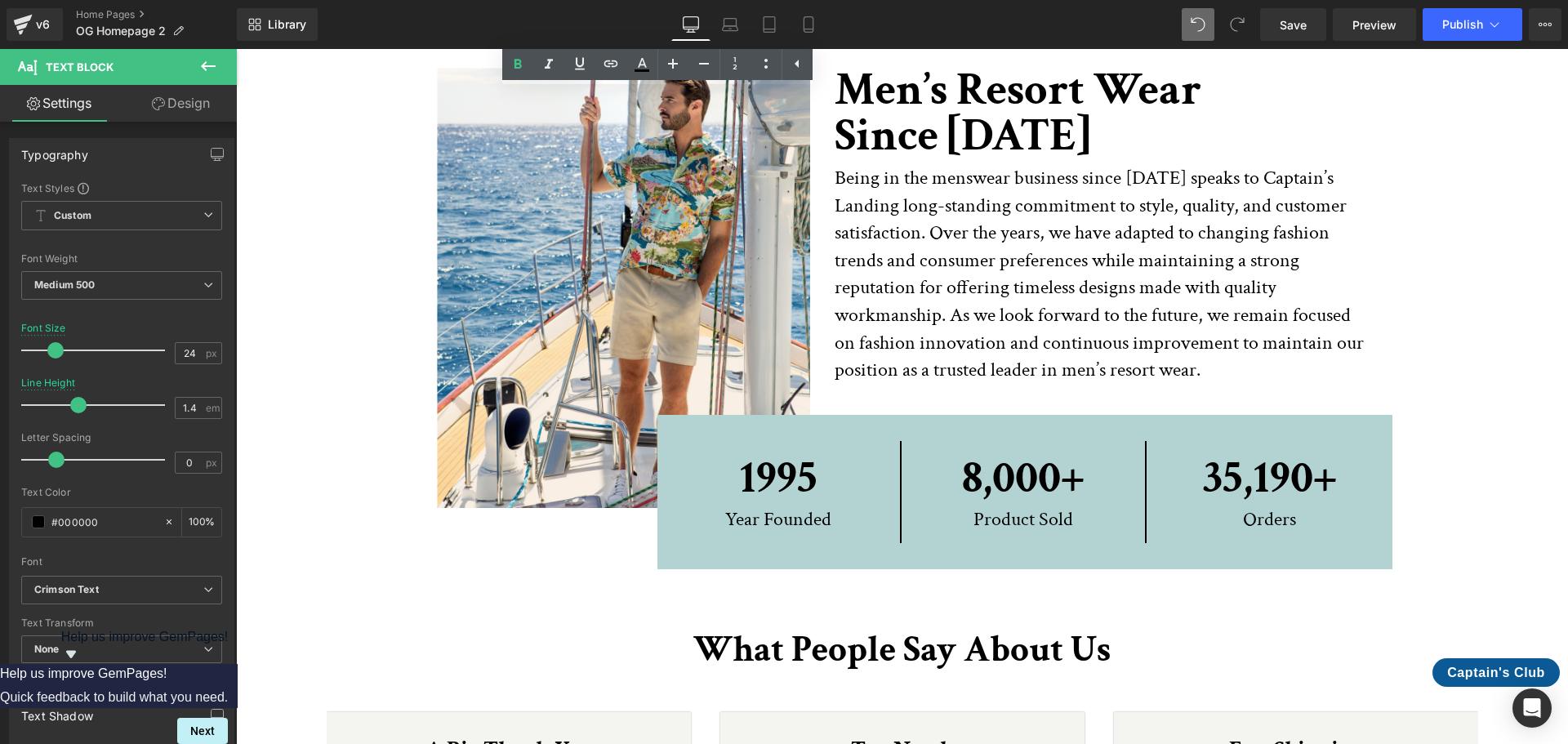
scroll to position [3539, 0]
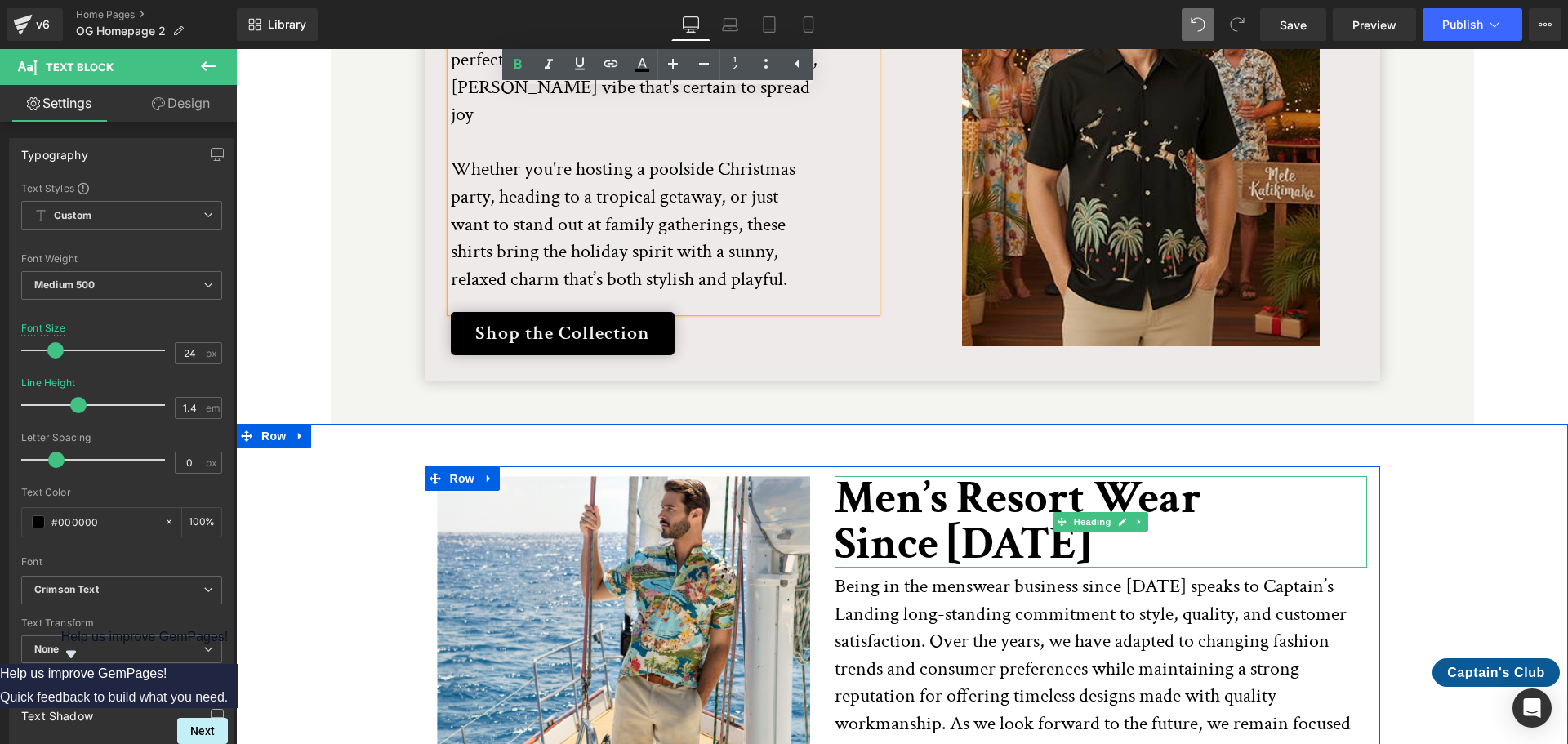
click at [858, 477] on h1 "Men’s Resort Wear" at bounding box center [1101, 499] width 533 height 46
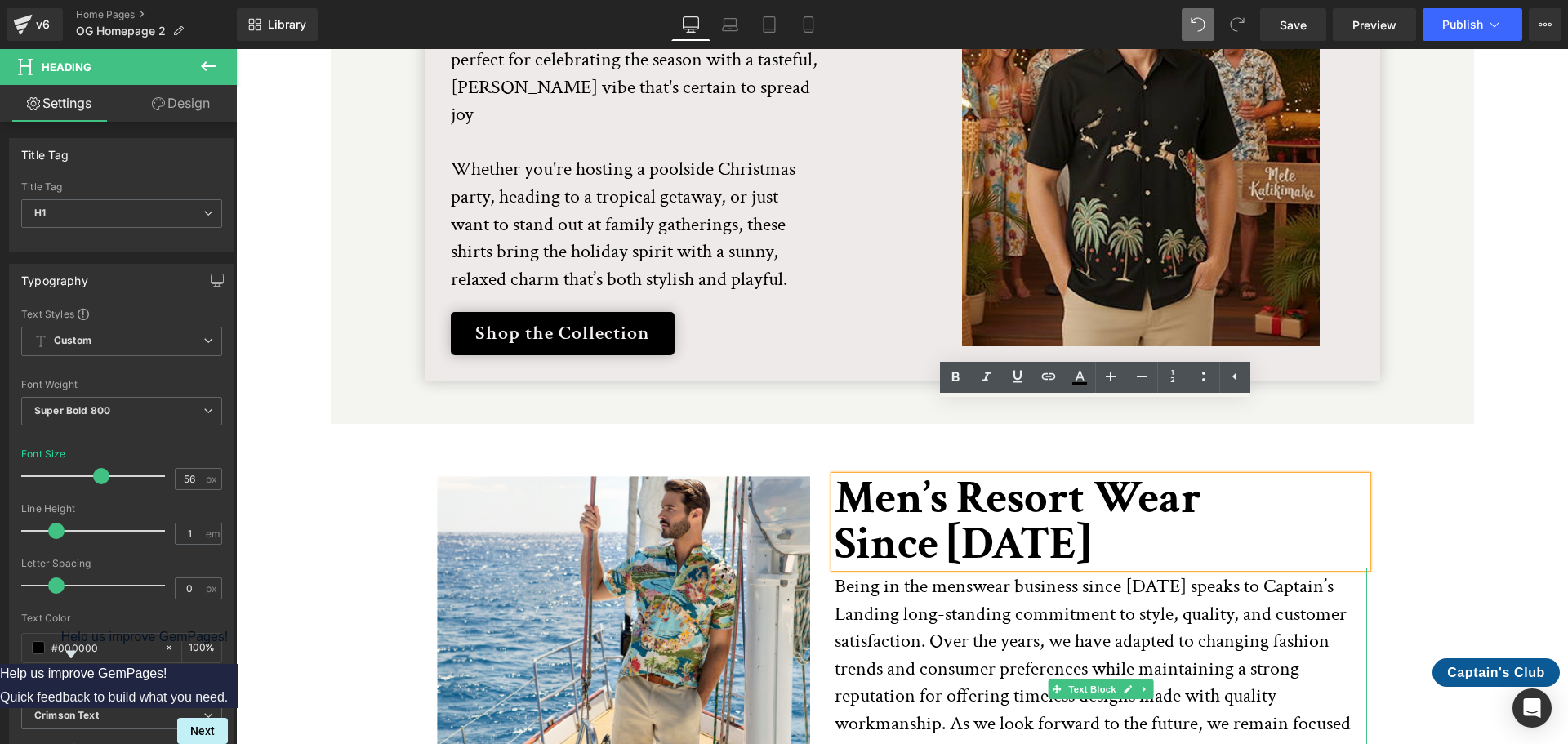
click at [1161, 573] on p "Being in the menswear business since [DATE] speaks to Captain’s Landing long-st…" at bounding box center [1101, 682] width 533 height 220
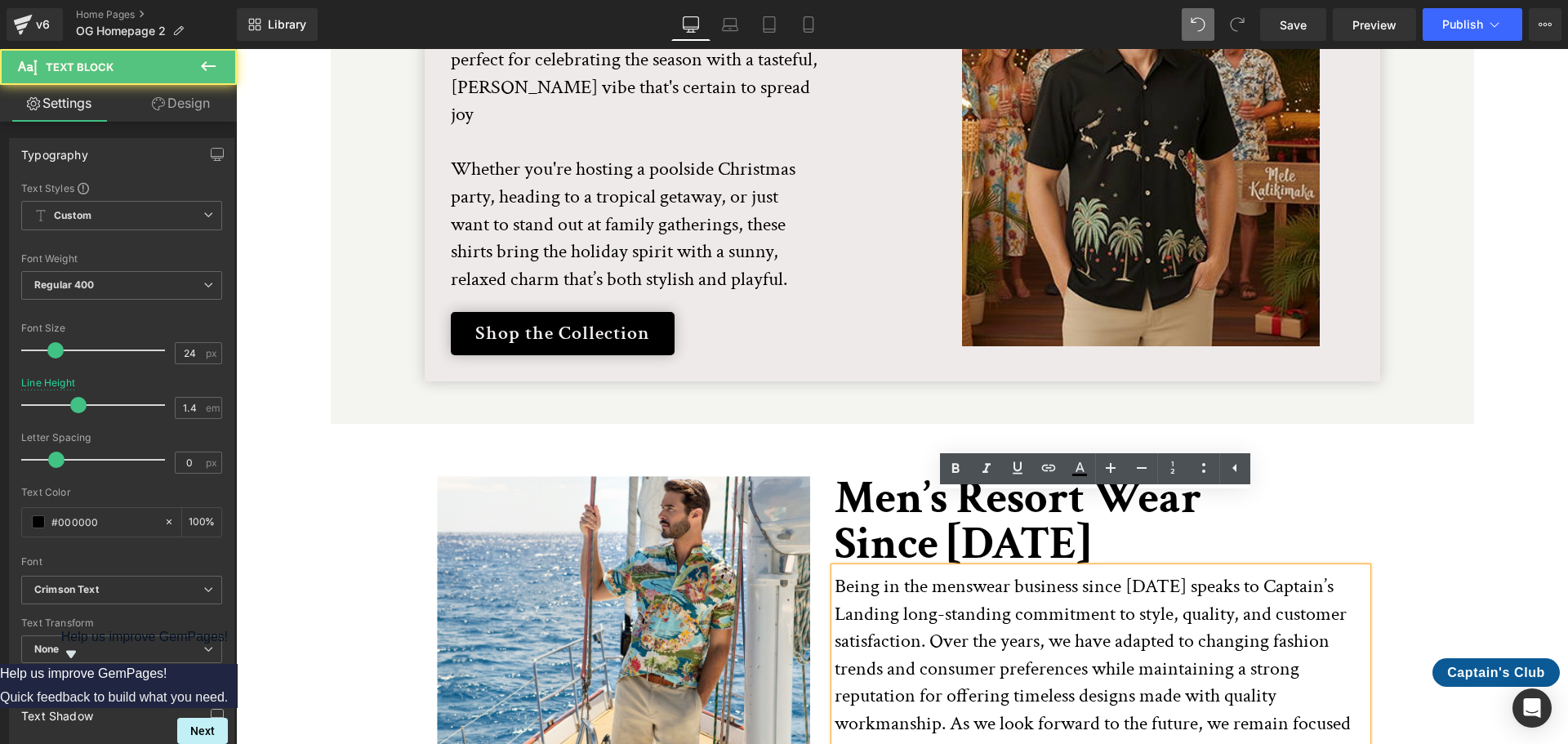
click at [1361, 477] on div "Men’s Resort Wear Since 1995 Heading Being in the menswear business since 1995 …" at bounding box center [1101, 644] width 557 height 336
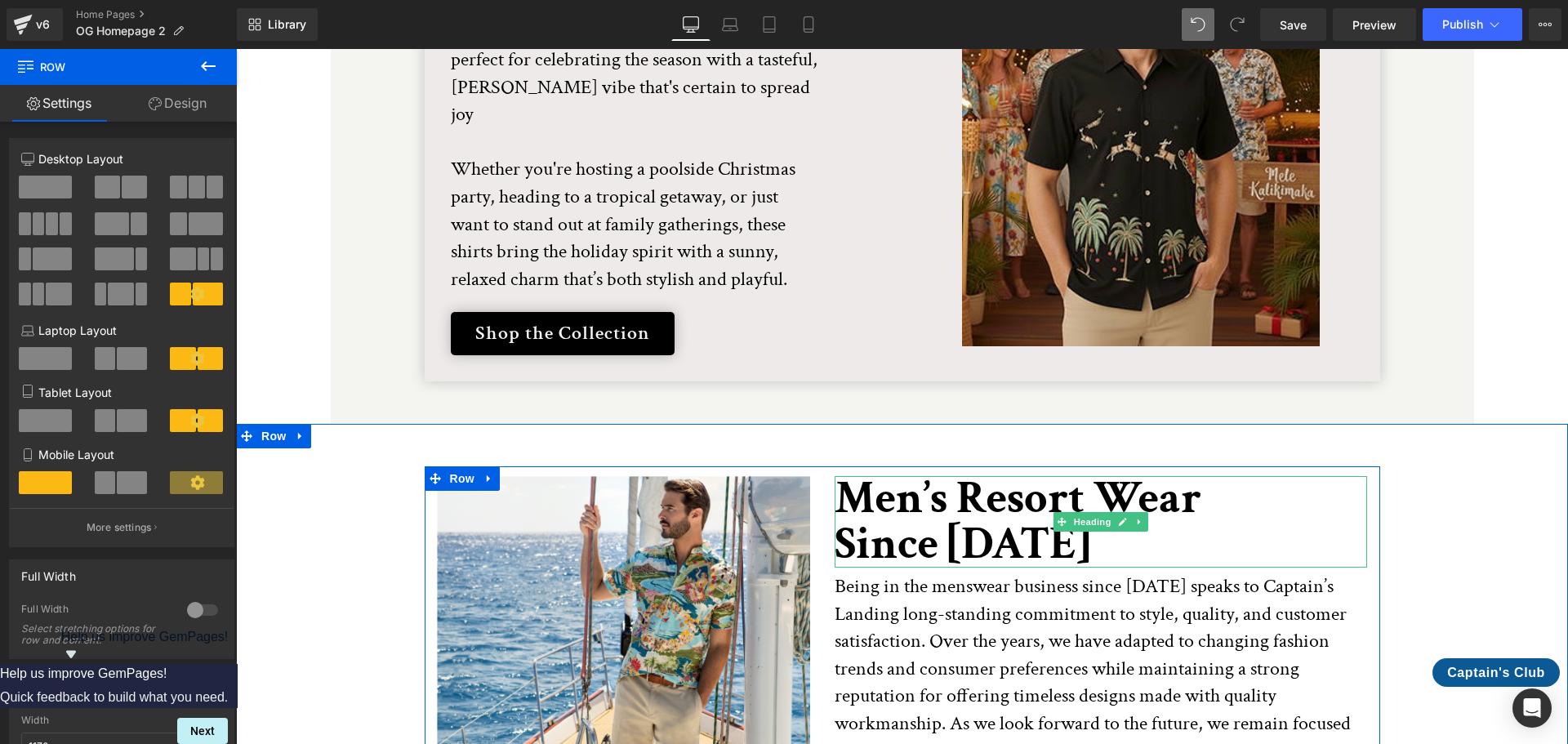
click at [993, 477] on h1 "Men’s Resort Wear" at bounding box center [1101, 499] width 533 height 46
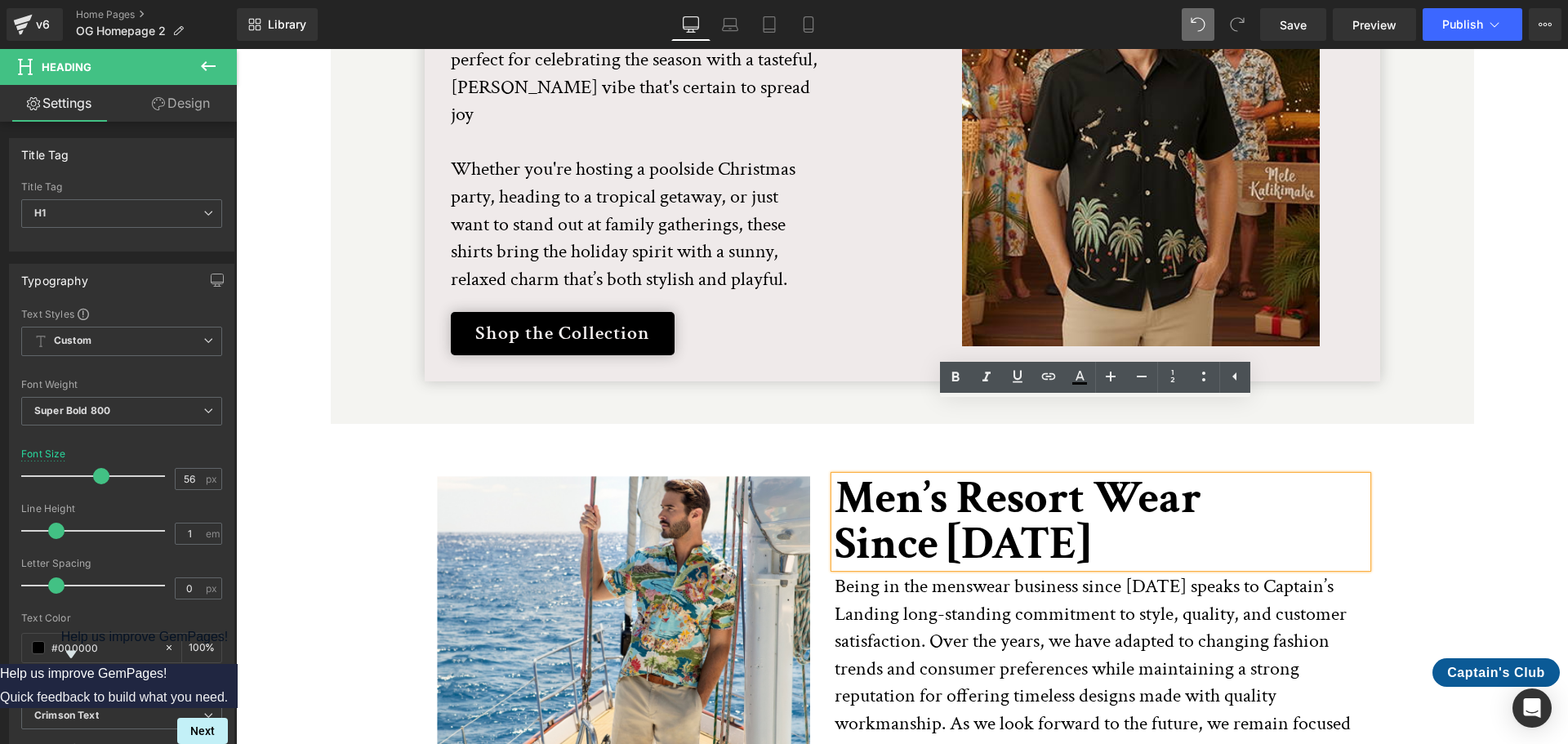
click at [1084, 477] on h1 "Men’s Resort Wear" at bounding box center [1101, 499] width 533 height 46
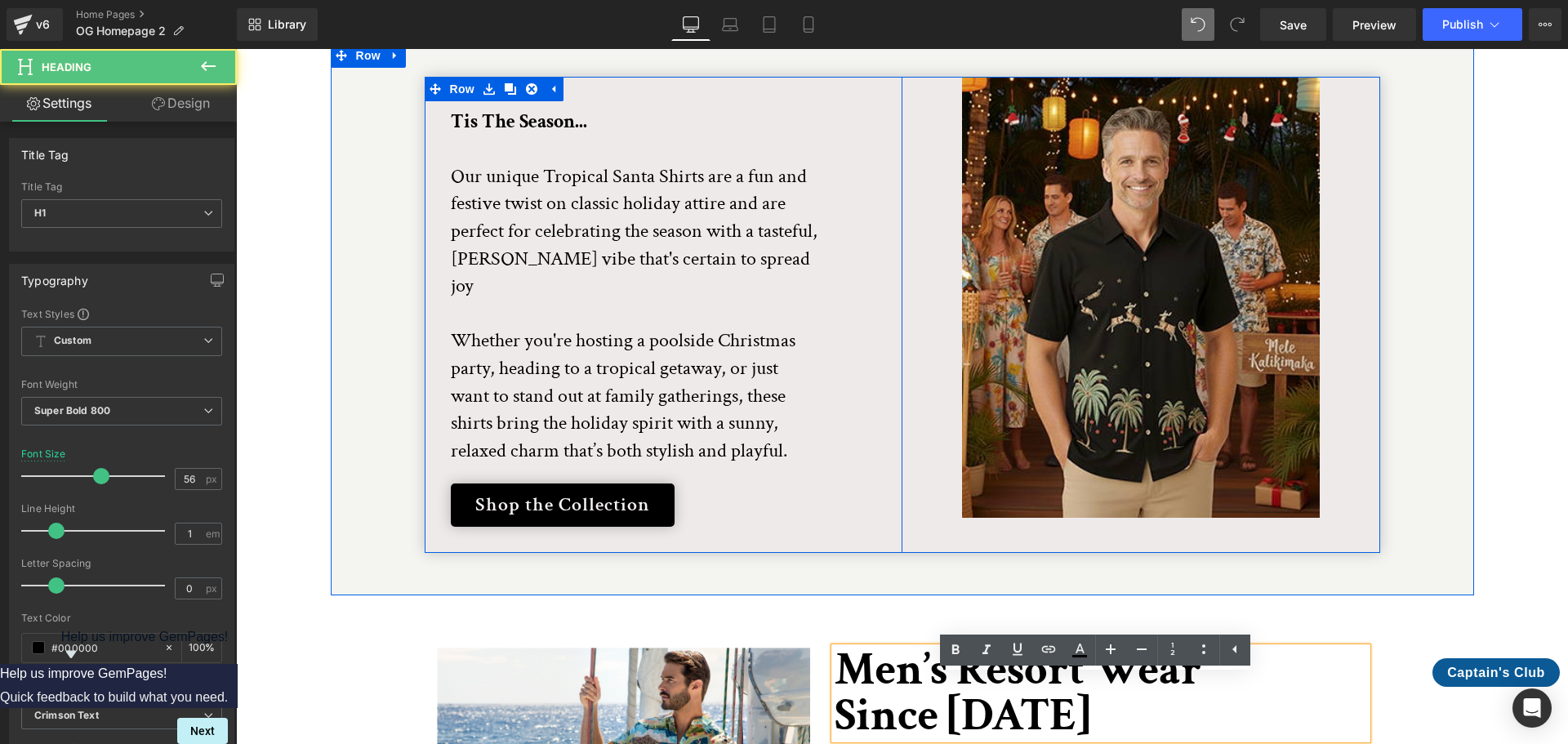
scroll to position [3211, 0]
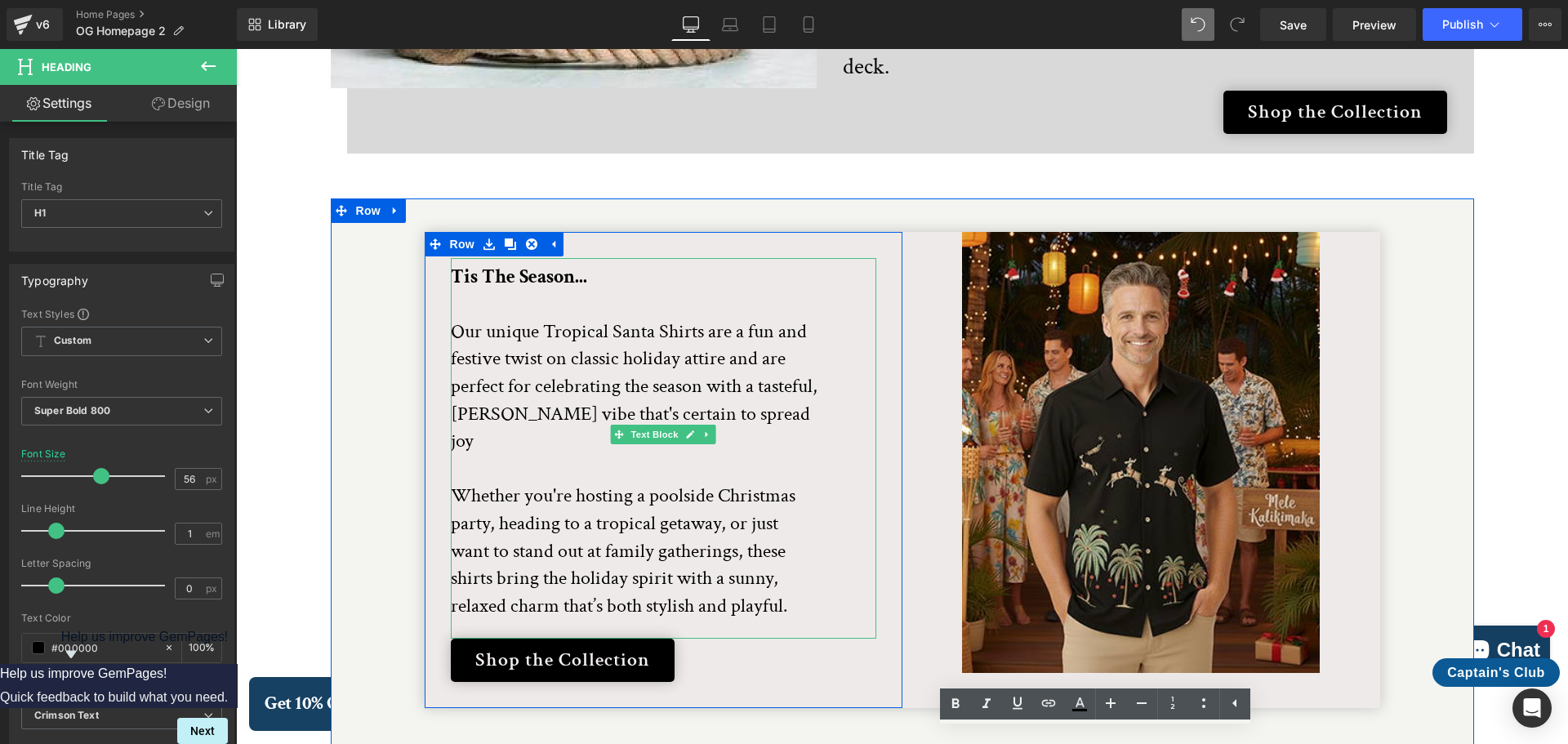
click at [587, 263] on p "Tis The Season..." at bounding box center [633, 290] width 367 height 55
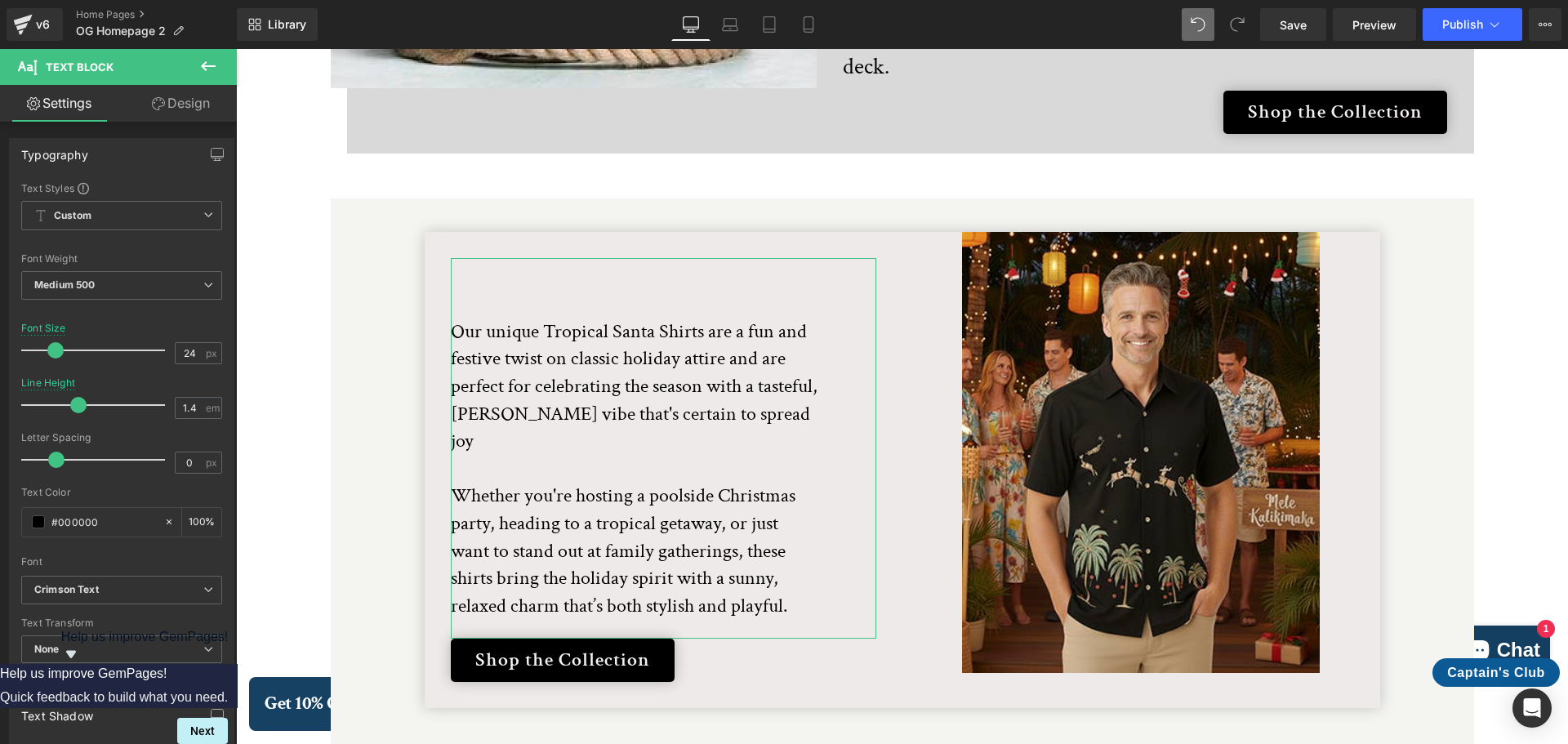
click at [187, 97] on link "Design" at bounding box center [180, 103] width 118 height 36
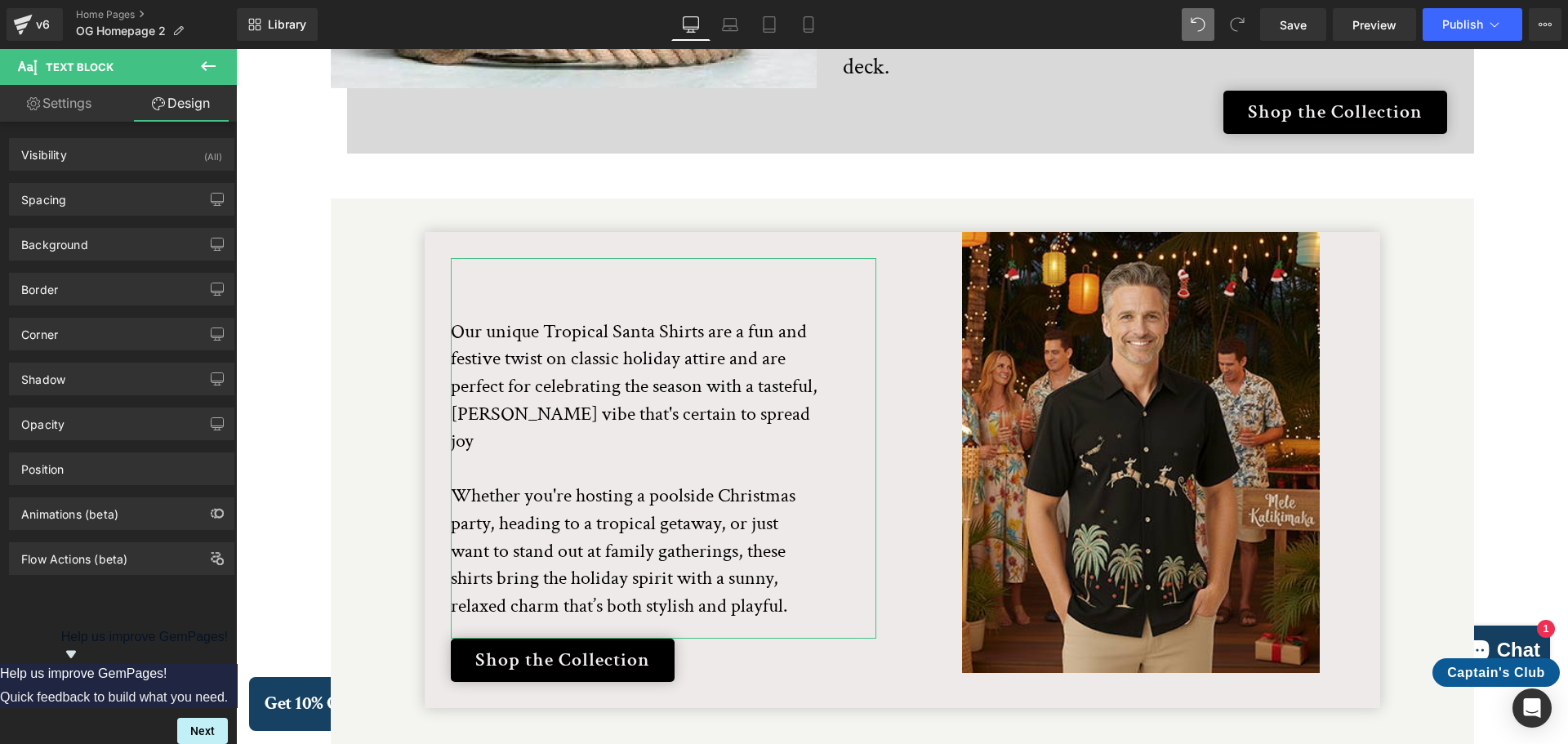
click at [82, 104] on link "Settings" at bounding box center [59, 103] width 118 height 36
type input "100"
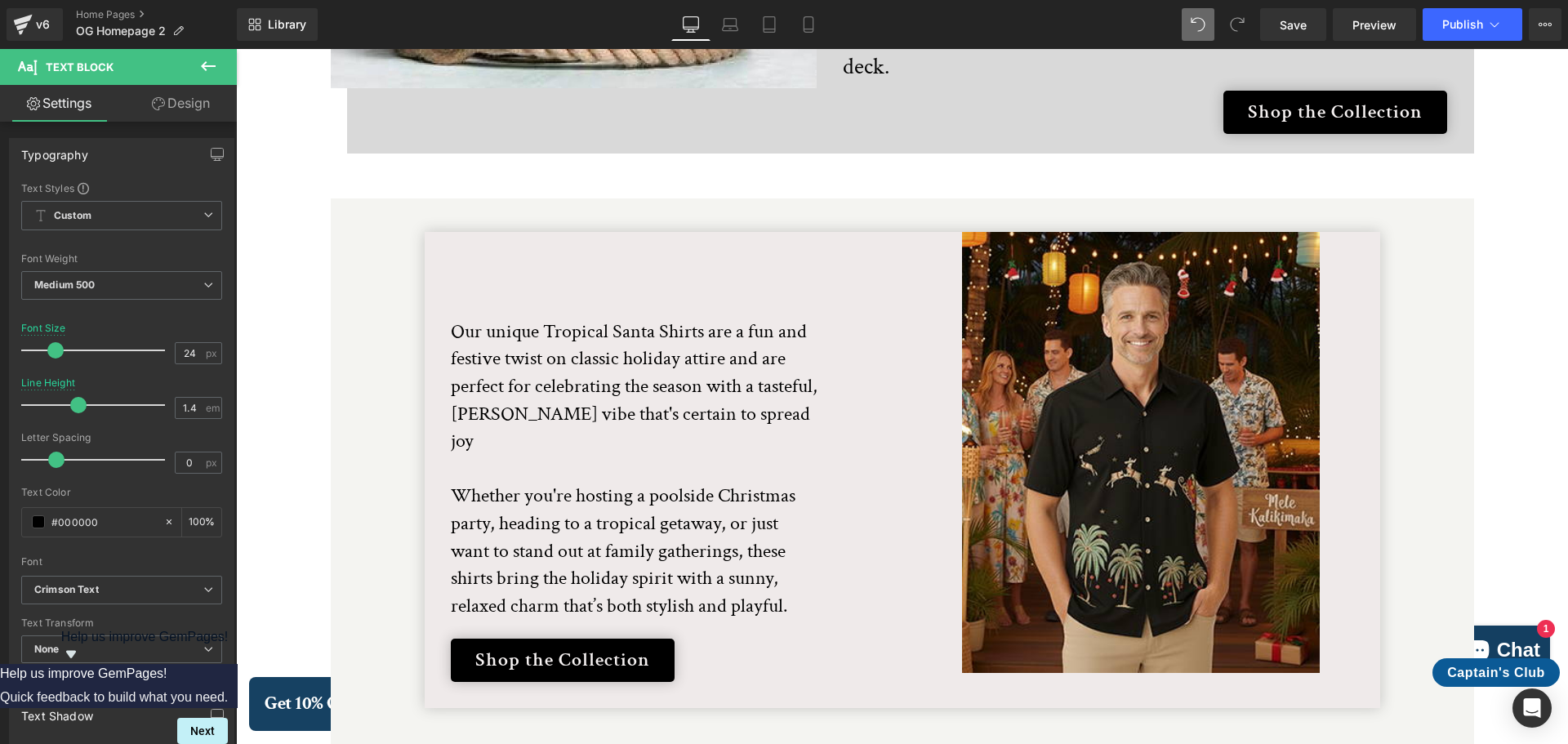
click at [138, 76] on span "Text Block" at bounding box center [98, 66] width 163 height 36
click at [213, 63] on icon at bounding box center [208, 66] width 20 height 20
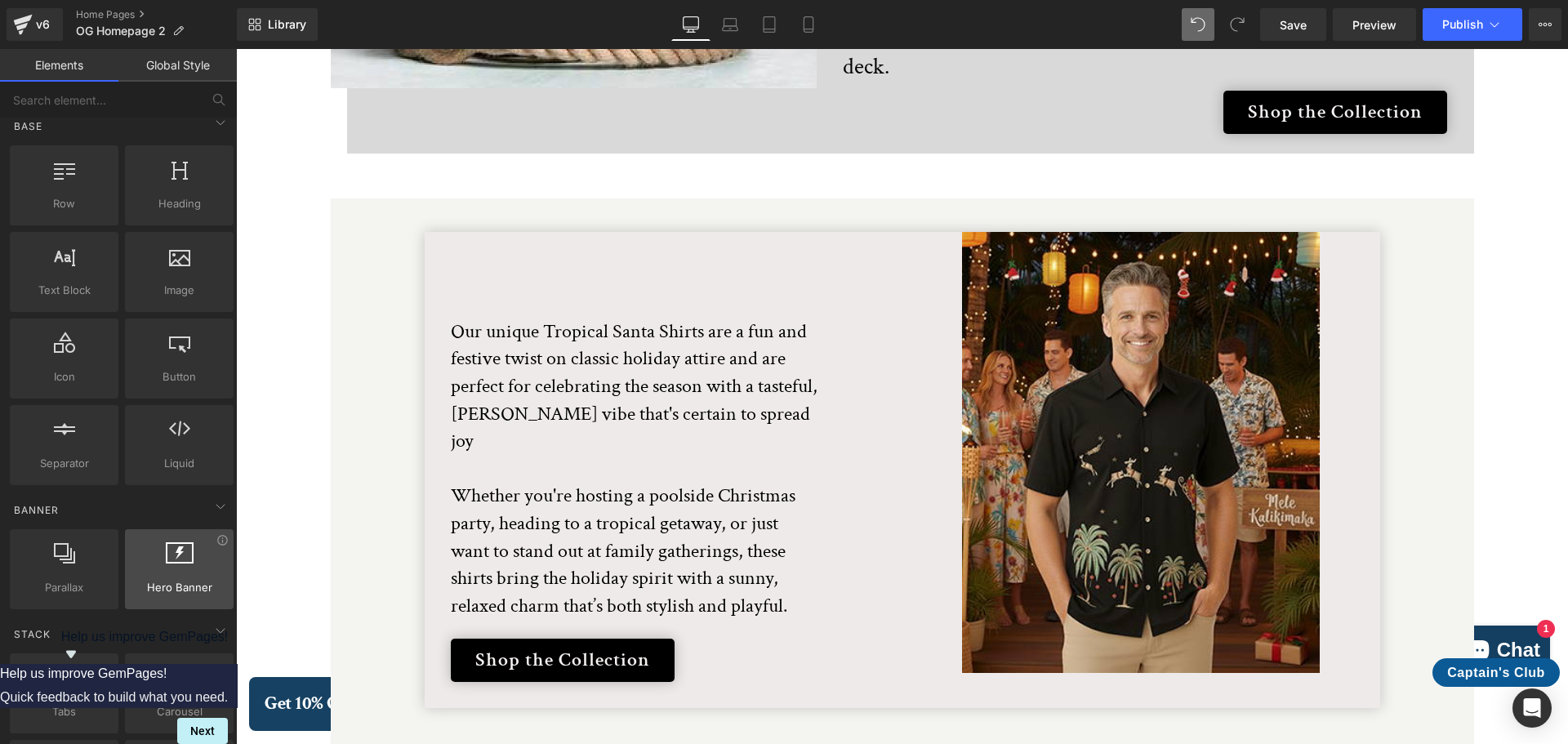
scroll to position [0, 0]
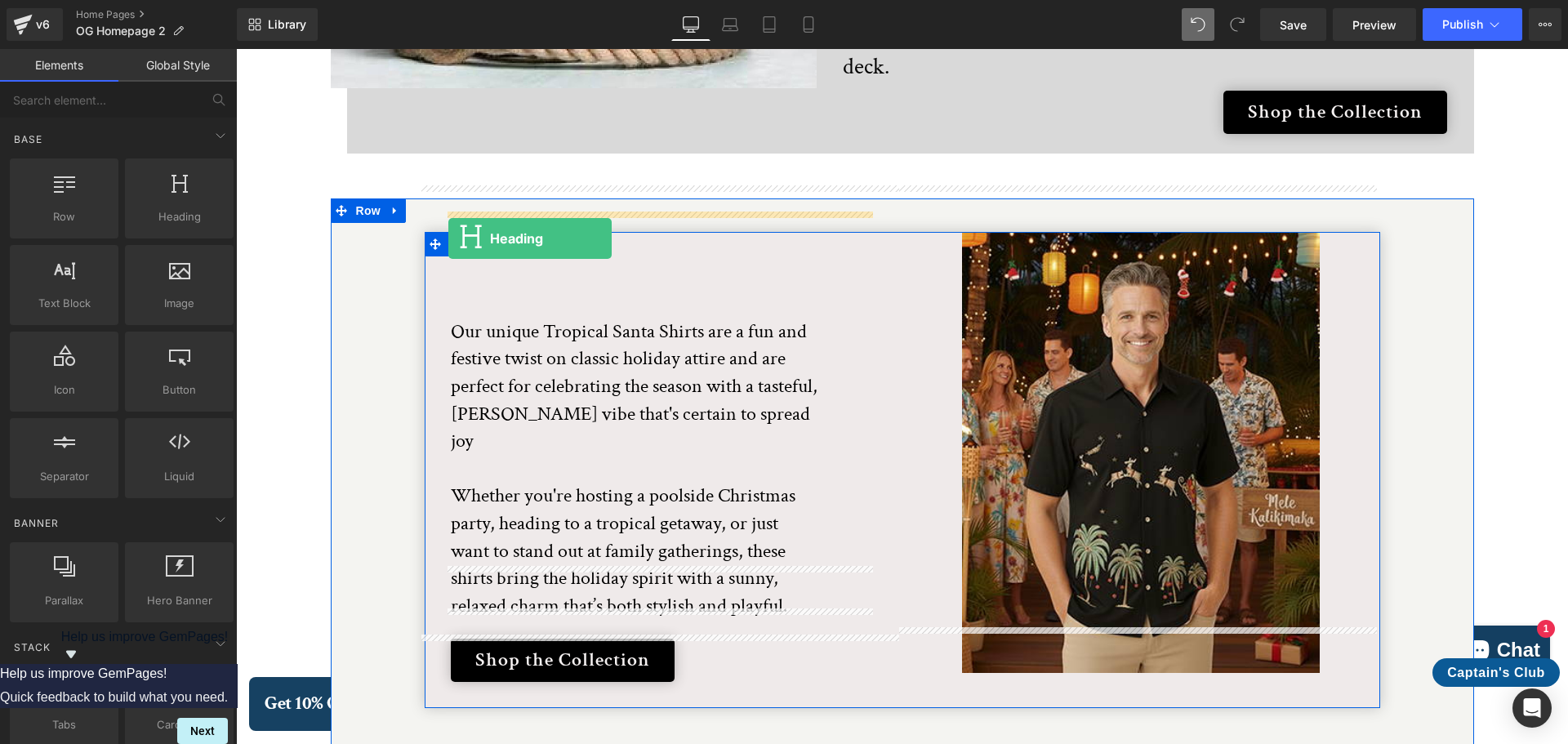
drag, startPoint x: 399, startPoint y: 255, endPoint x: 449, endPoint y: 239, distance: 52.5
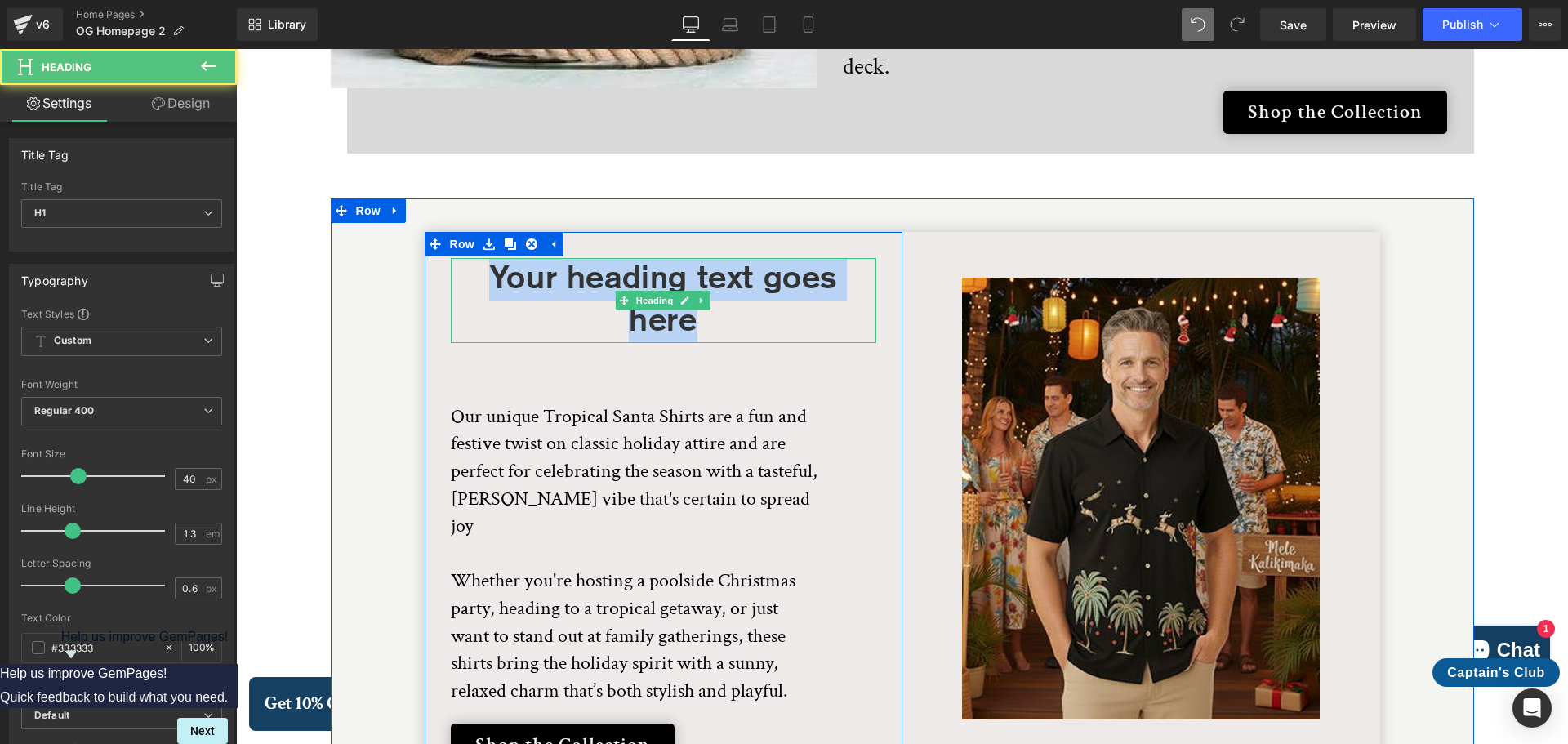
drag, startPoint x: 703, startPoint y: 279, endPoint x: 477, endPoint y: 242, distance: 229.0
click at [478, 258] on h1 "Your heading text goes here" at bounding box center [663, 300] width 425 height 85
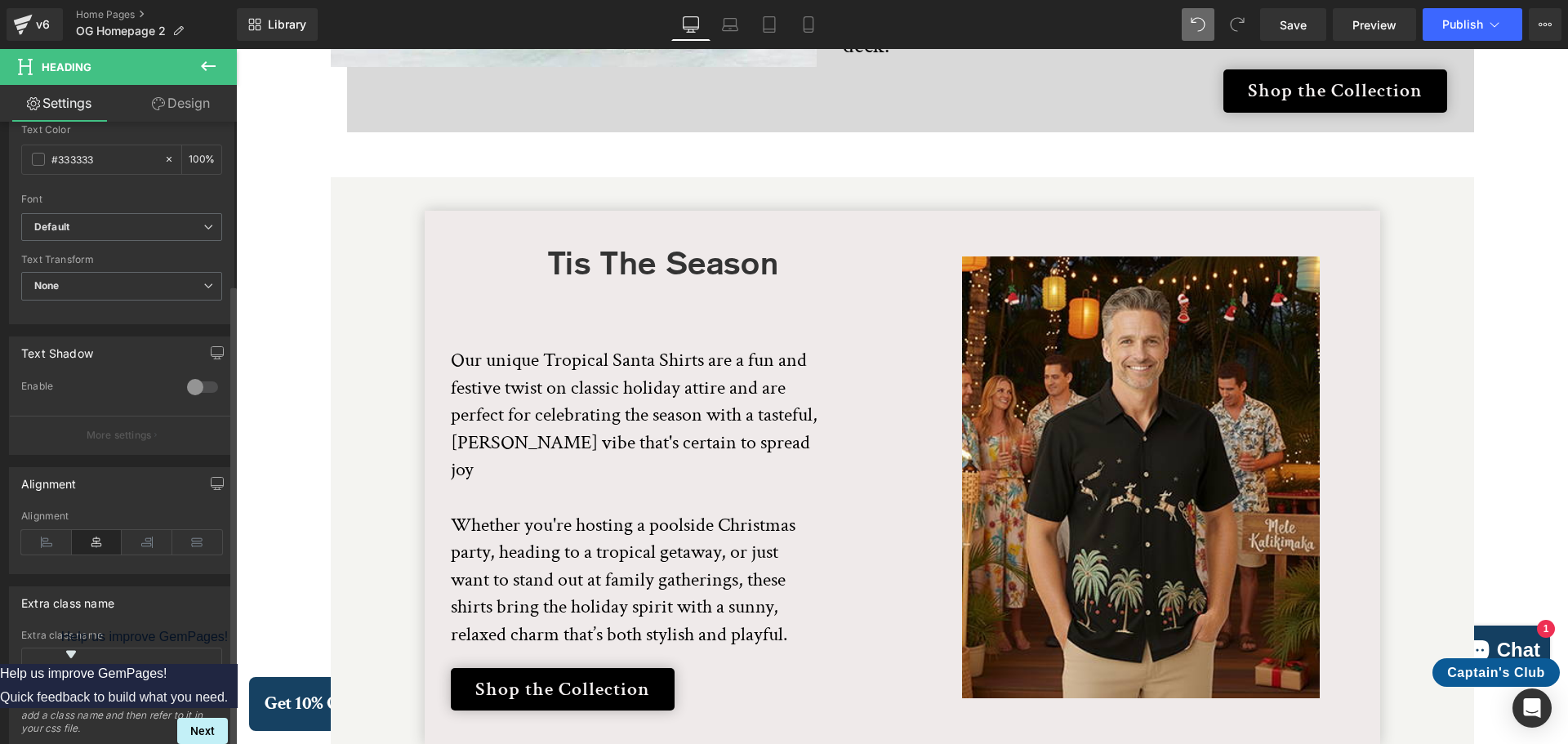
scroll to position [491, 0]
click at [55, 544] on icon at bounding box center [46, 541] width 50 height 24
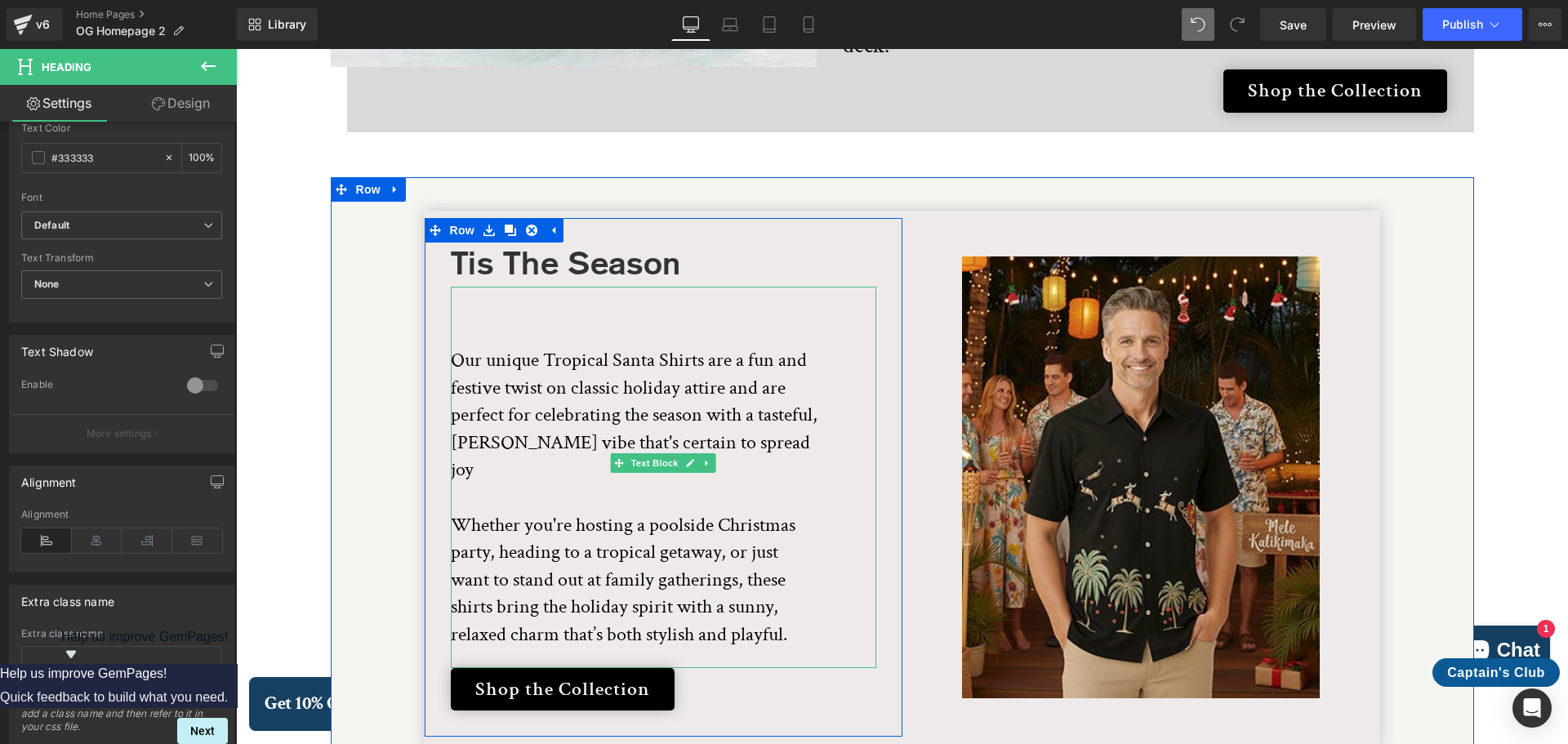
click at [478, 302] on p at bounding box center [633, 319] width 367 height 55
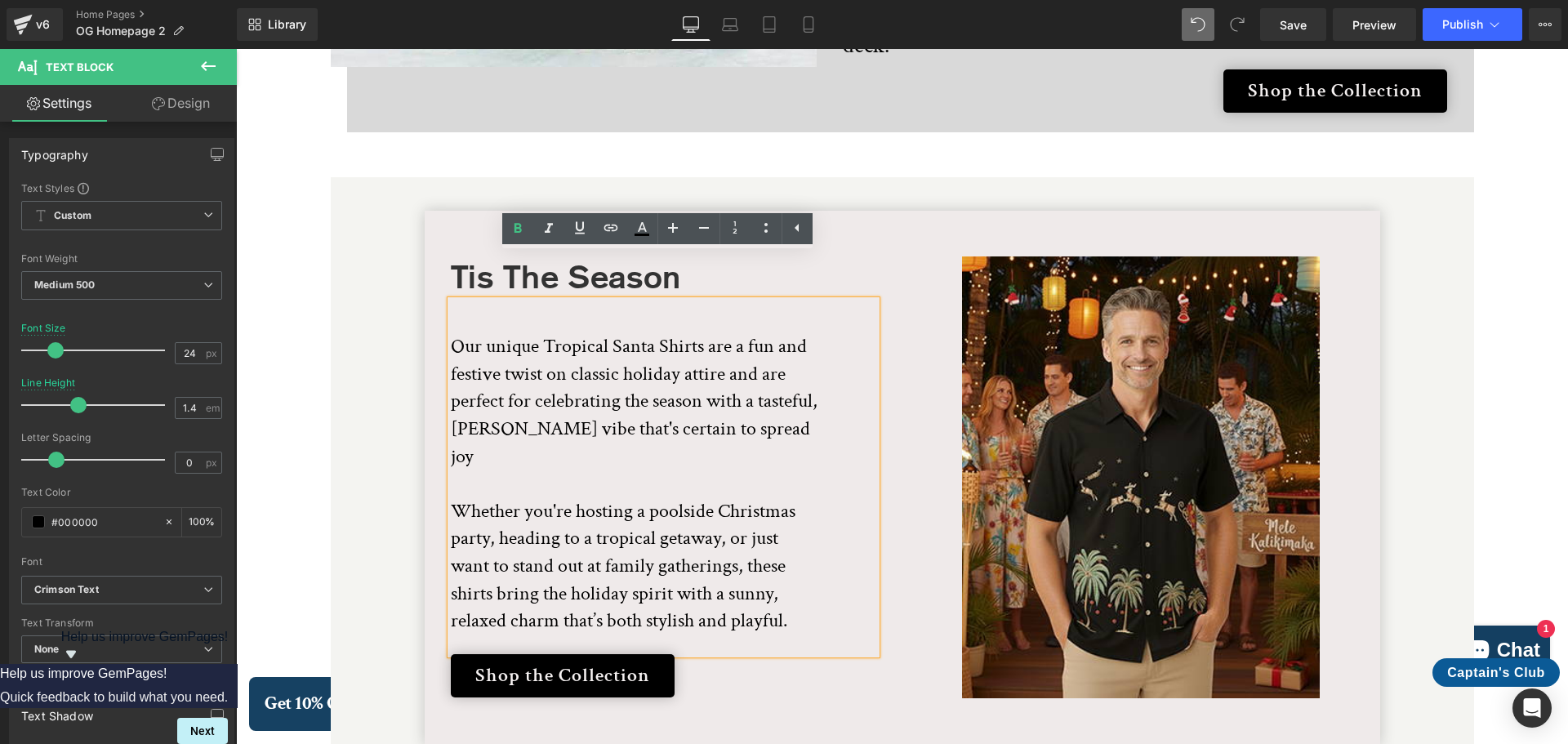
scroll to position [3247, 0]
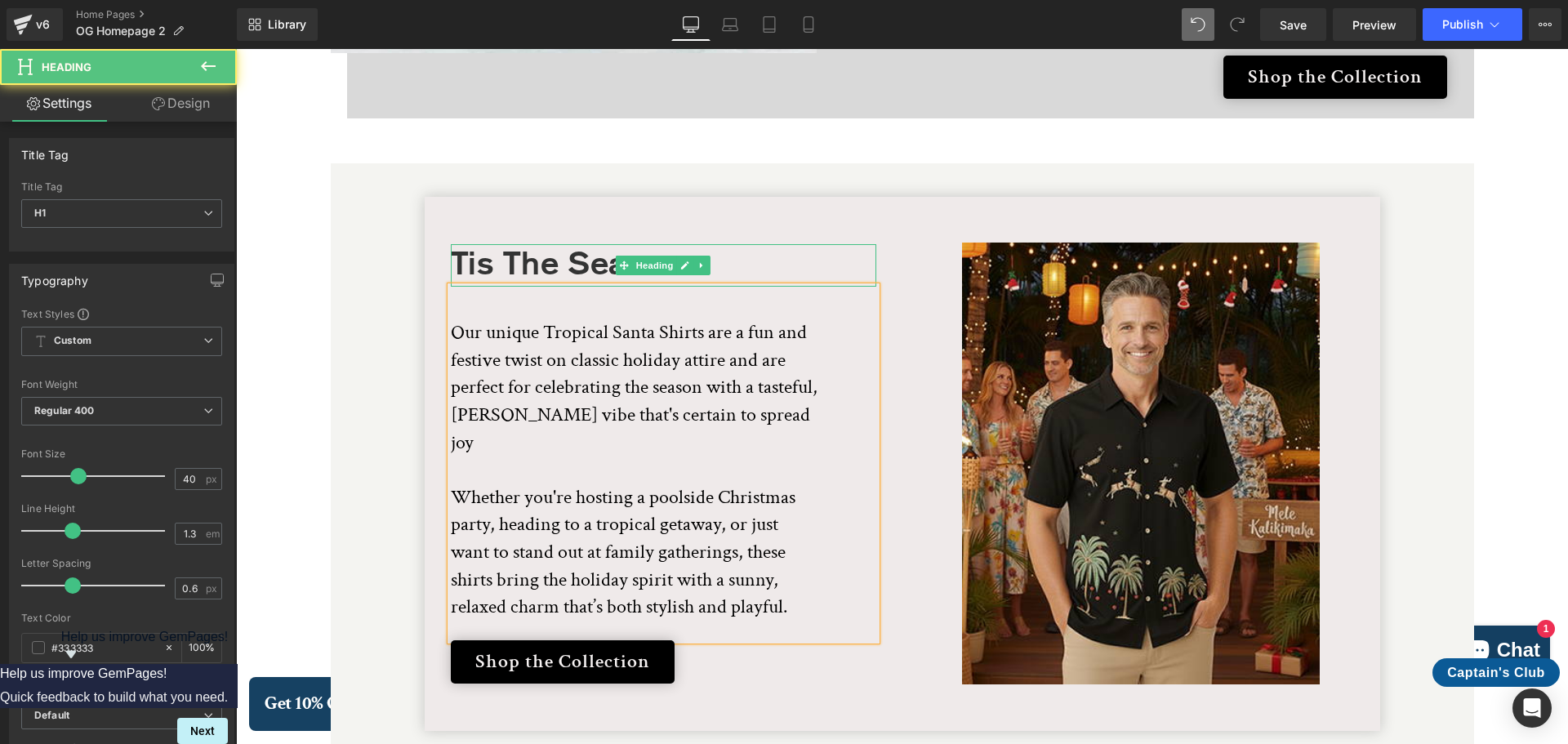
click at [725, 244] on h1 "Tis The Season" at bounding box center [663, 265] width 425 height 43
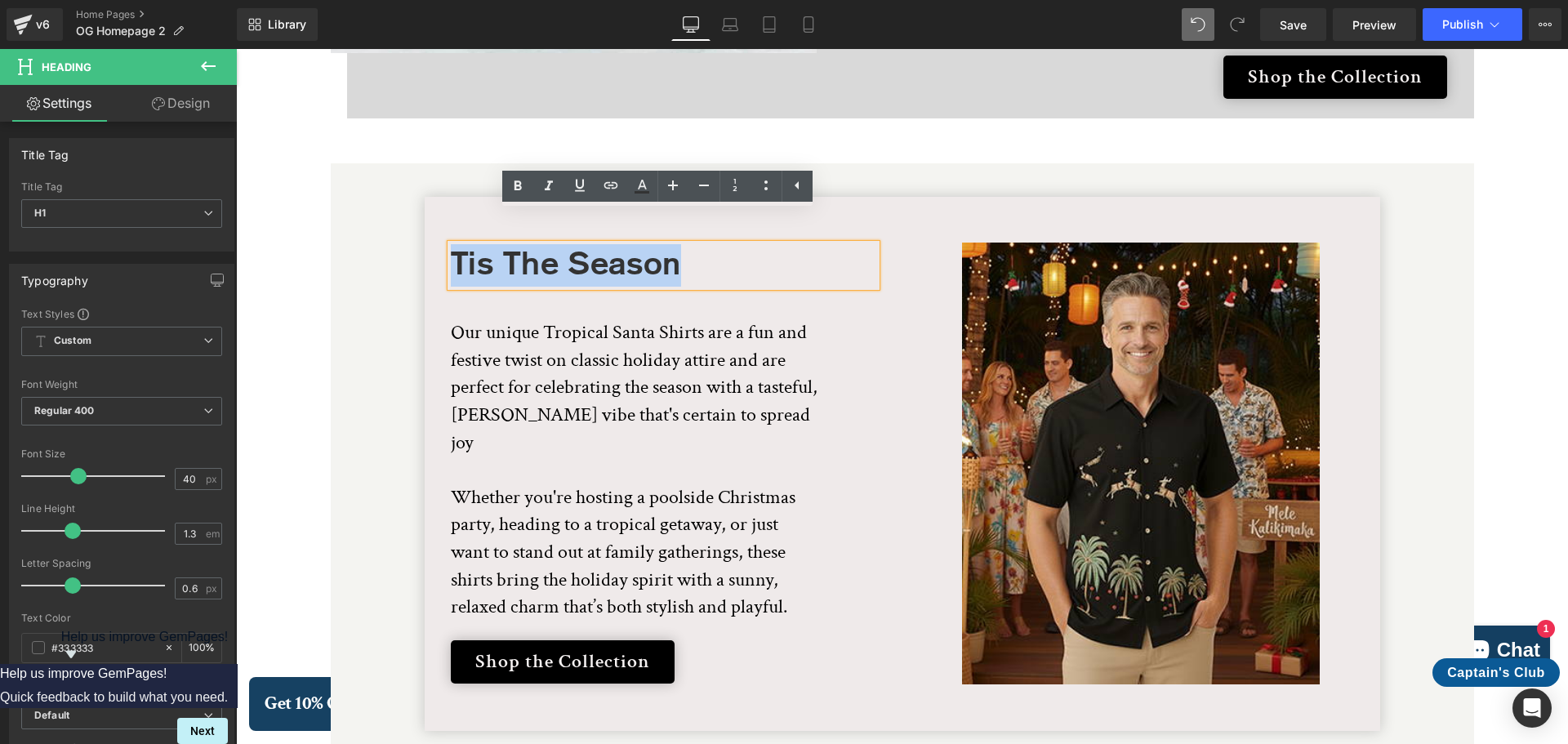
drag, startPoint x: 696, startPoint y: 234, endPoint x: 449, endPoint y: 238, distance: 247.0
click at [450, 244] on h1 "Tis The Season" at bounding box center [663, 265] width 425 height 43
click at [581, 191] on icon at bounding box center [580, 185] width 10 height 12
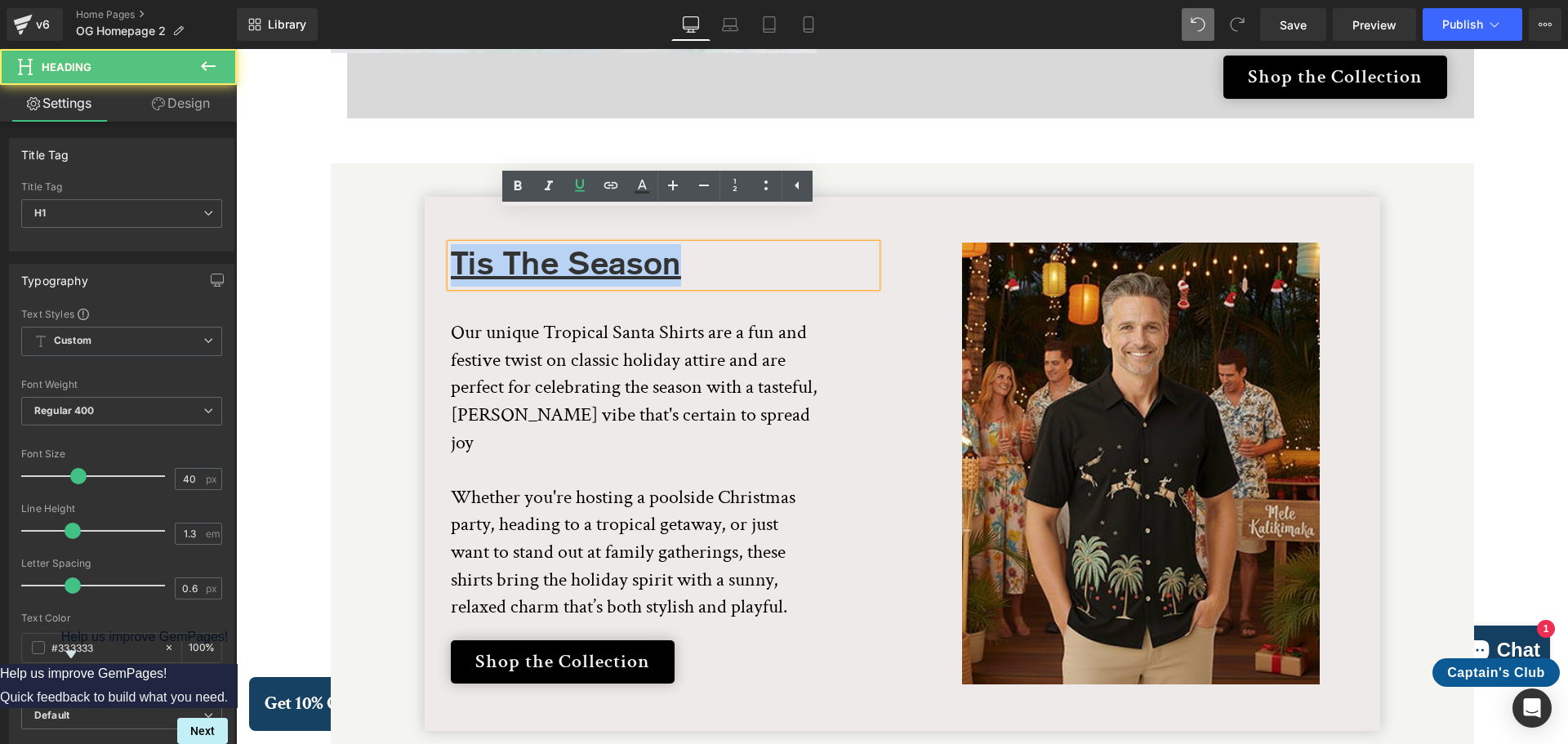
click at [778, 244] on h1 "Tis The Season" at bounding box center [663, 265] width 425 height 43
click at [236, 49] on div at bounding box center [236, 49] width 0 height 0
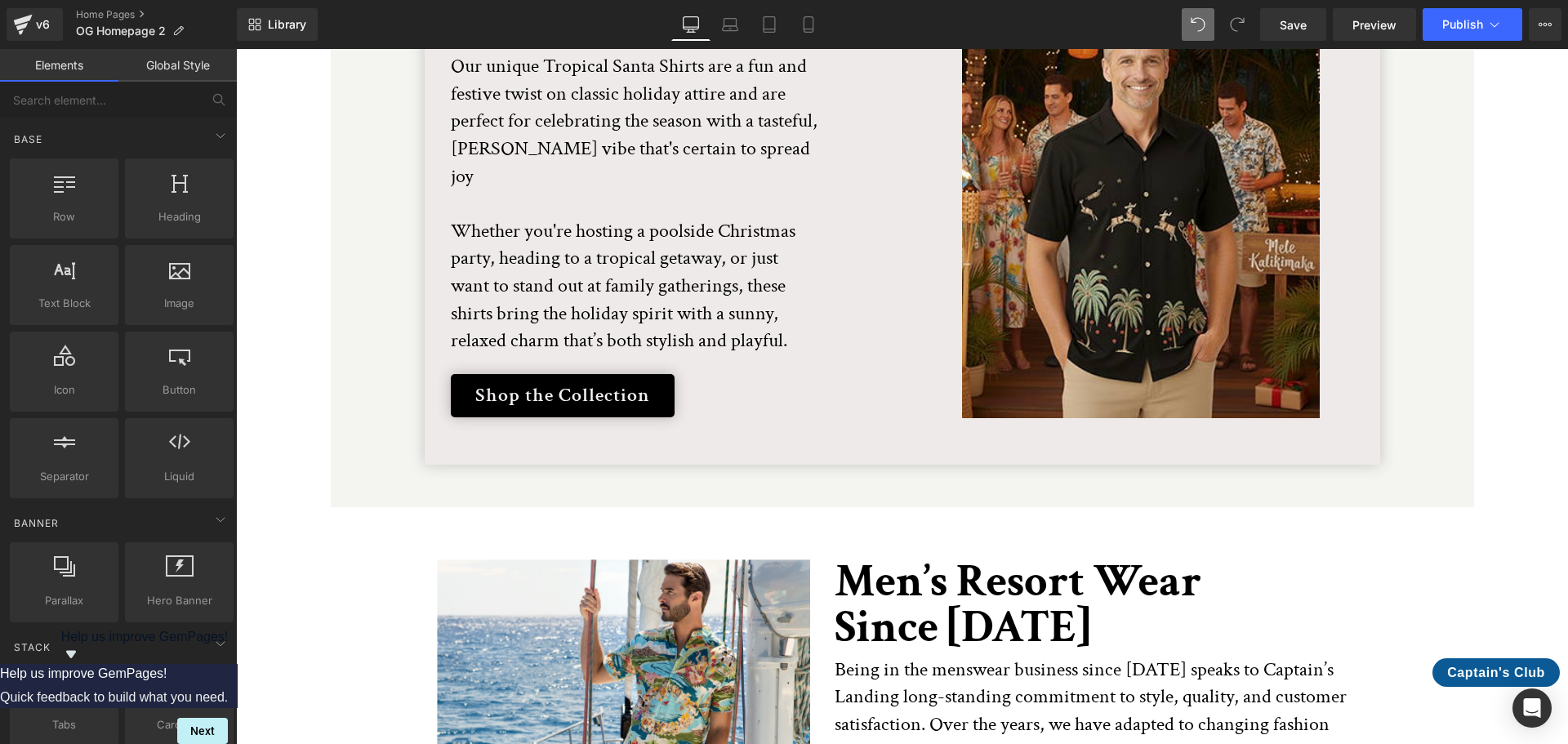
scroll to position [3410, 0]
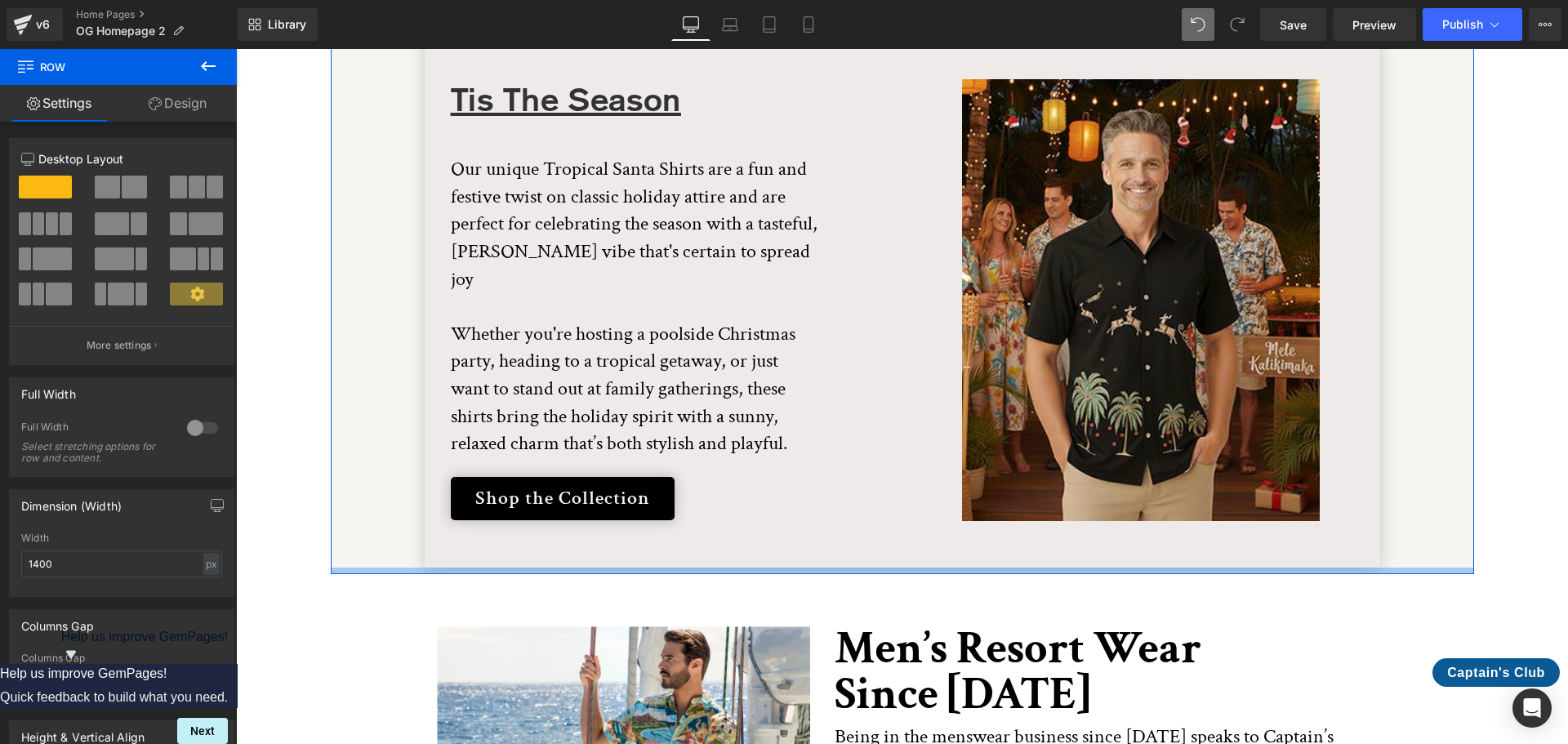
drag, startPoint x: 1014, startPoint y: 562, endPoint x: 1019, endPoint y: 525, distance: 37.3
click at [1019, 568] on div at bounding box center [902, 571] width 1144 height 7
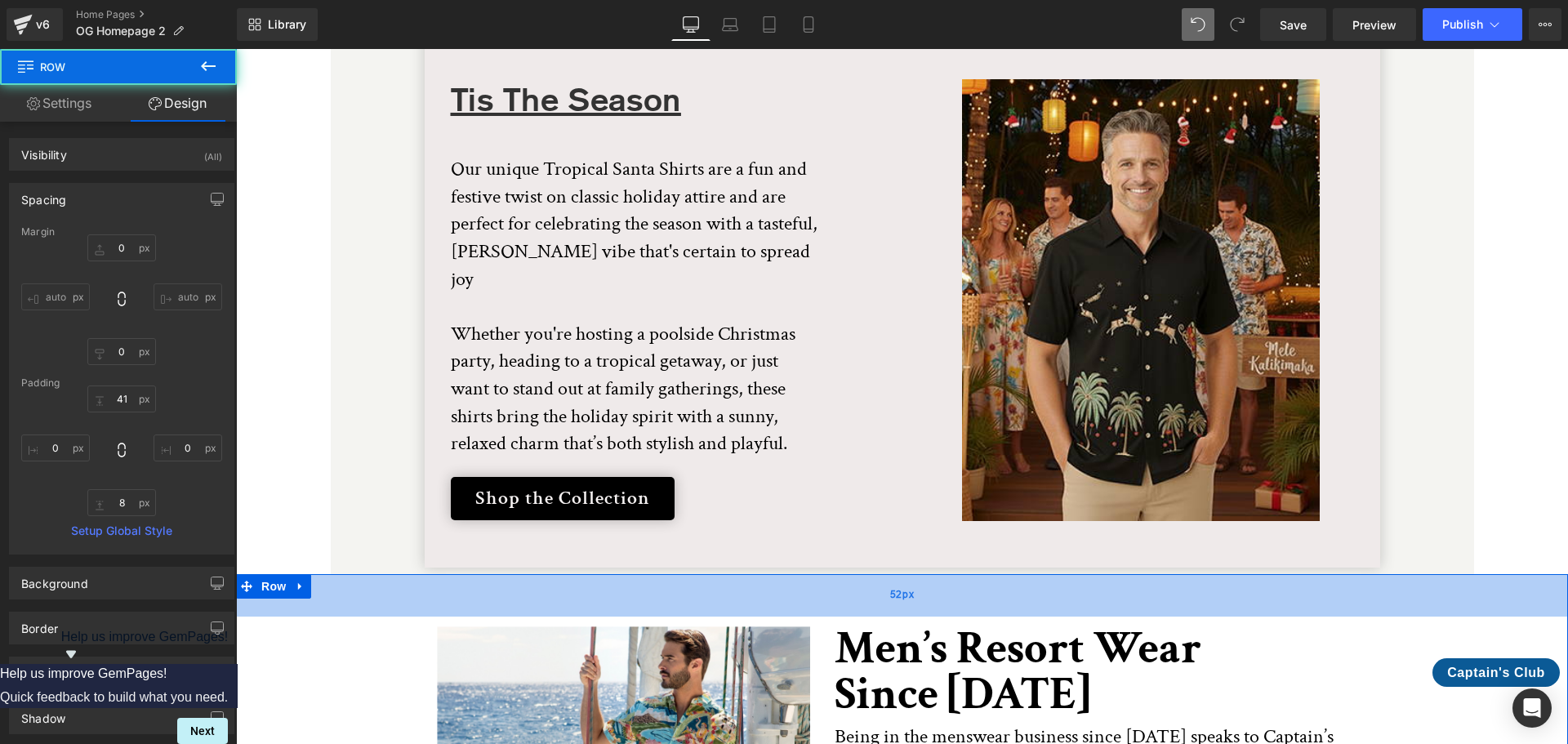
scroll to position [3084, 0]
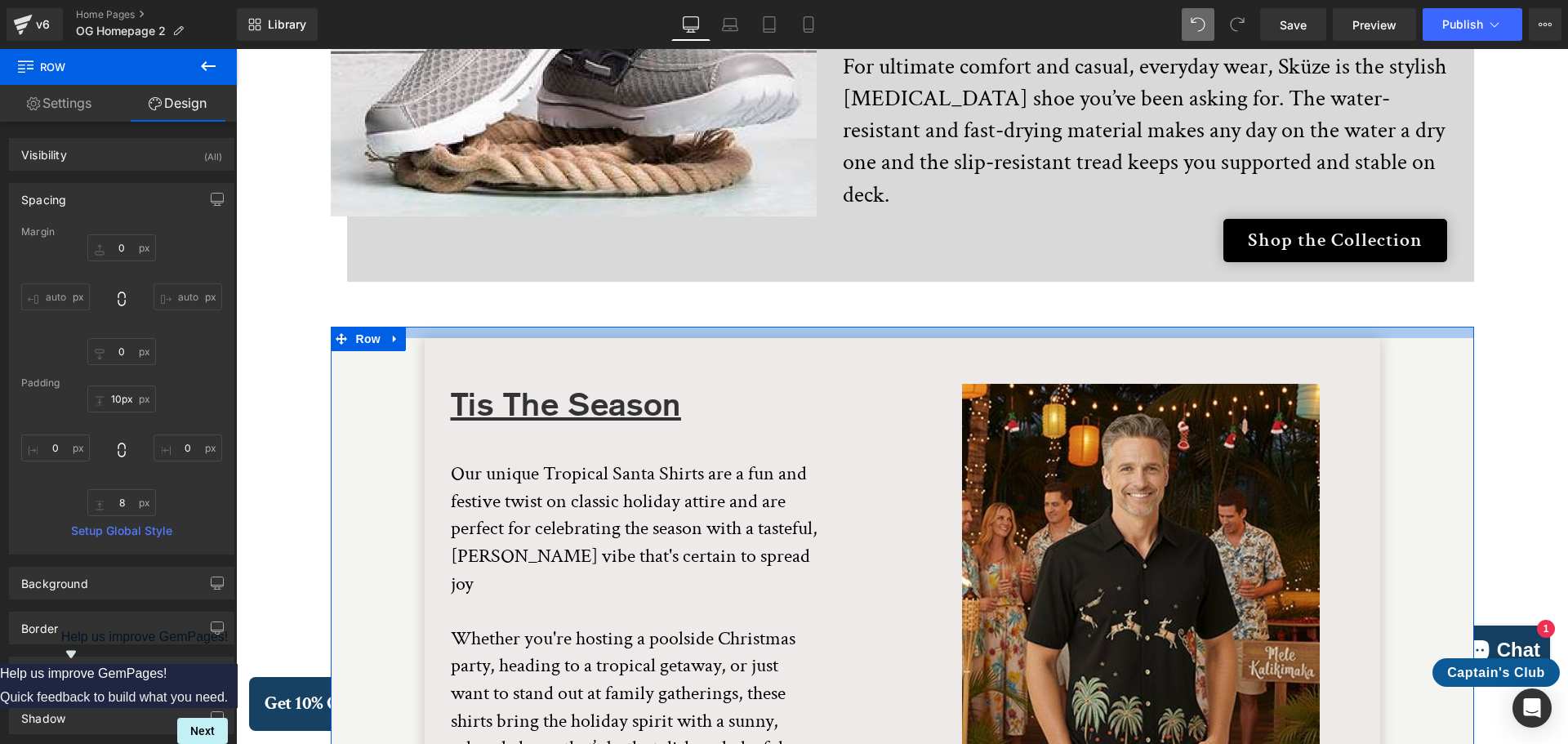
type input "9px"
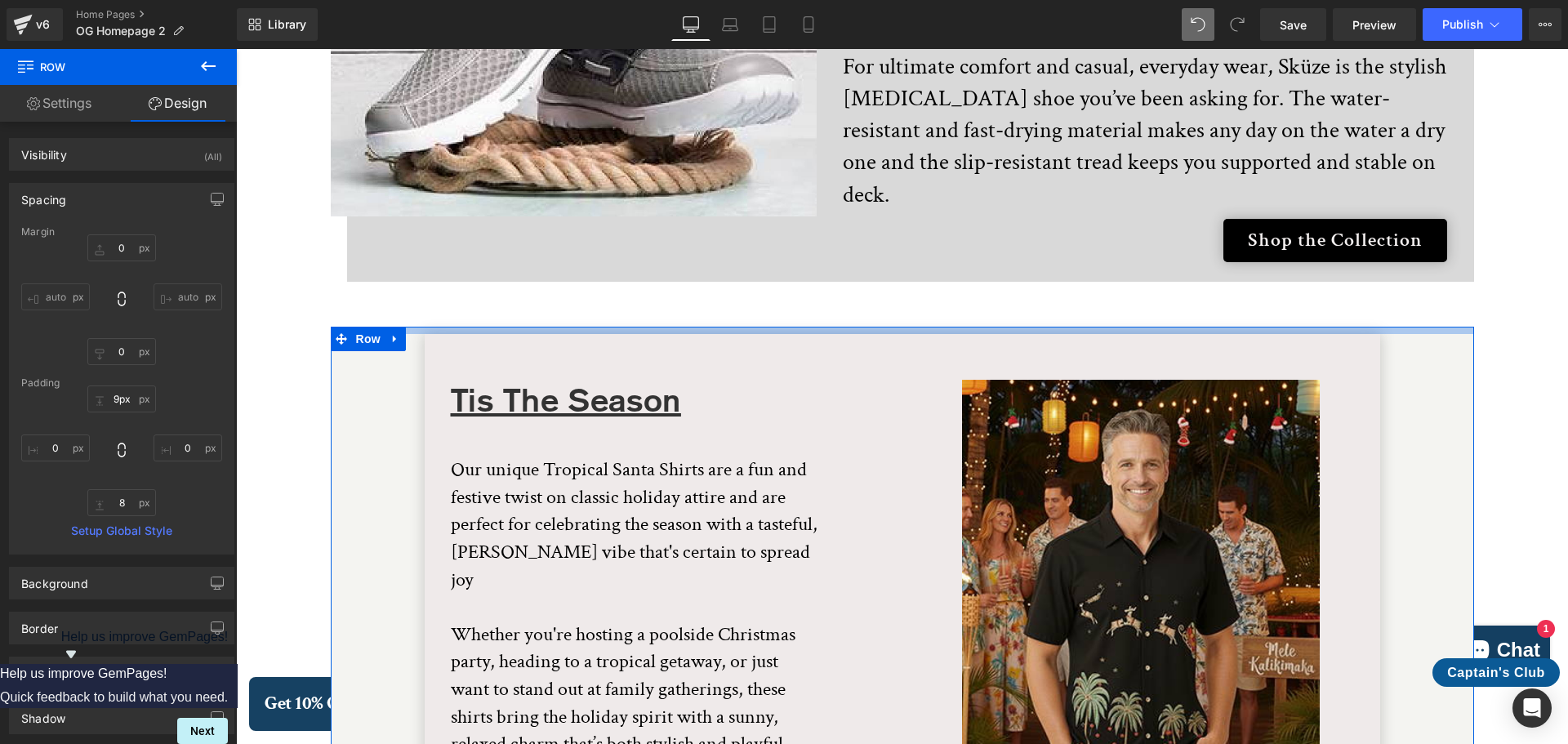
drag, startPoint x: 889, startPoint y: 281, endPoint x: 896, endPoint y: 255, distance: 26.9
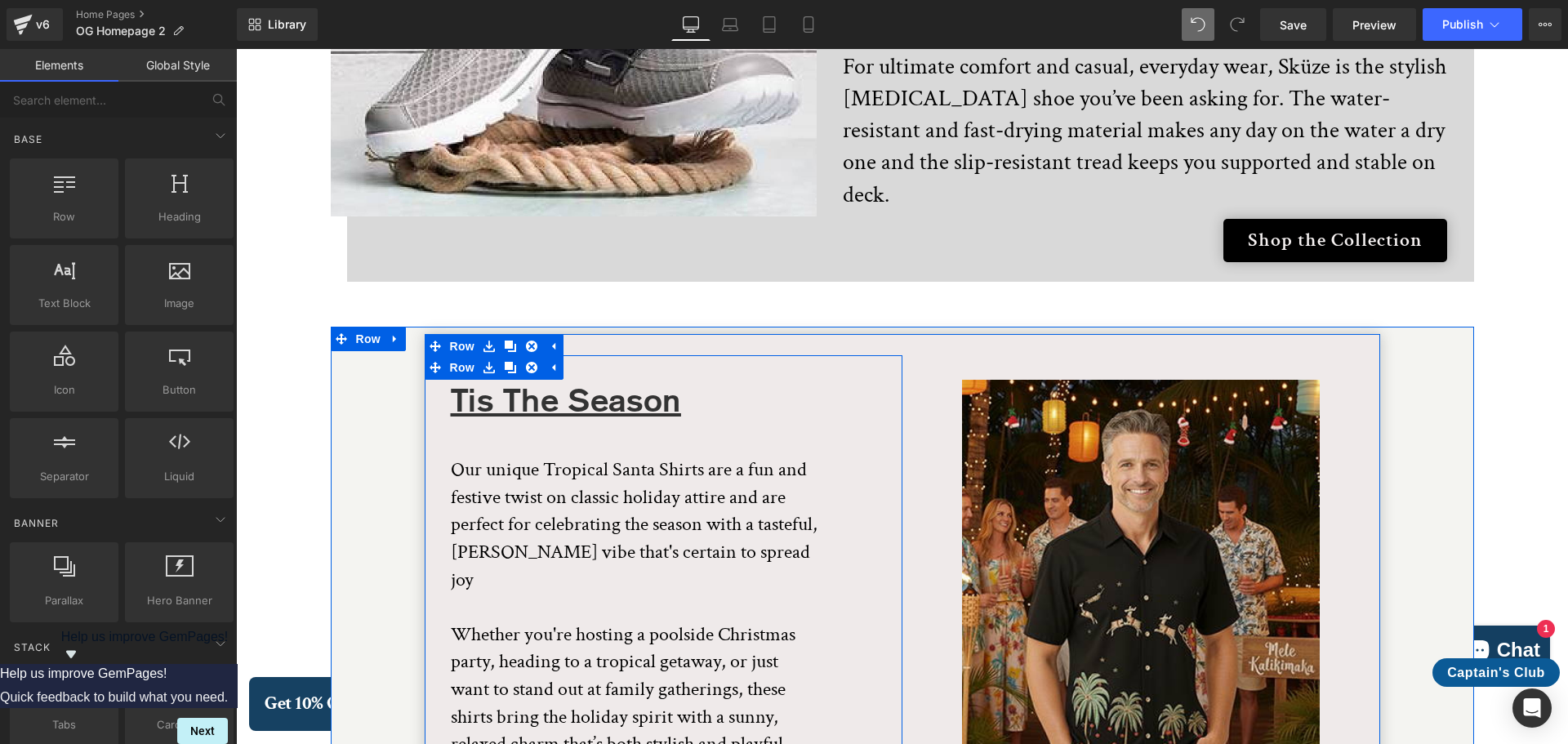
scroll to position [3165, 0]
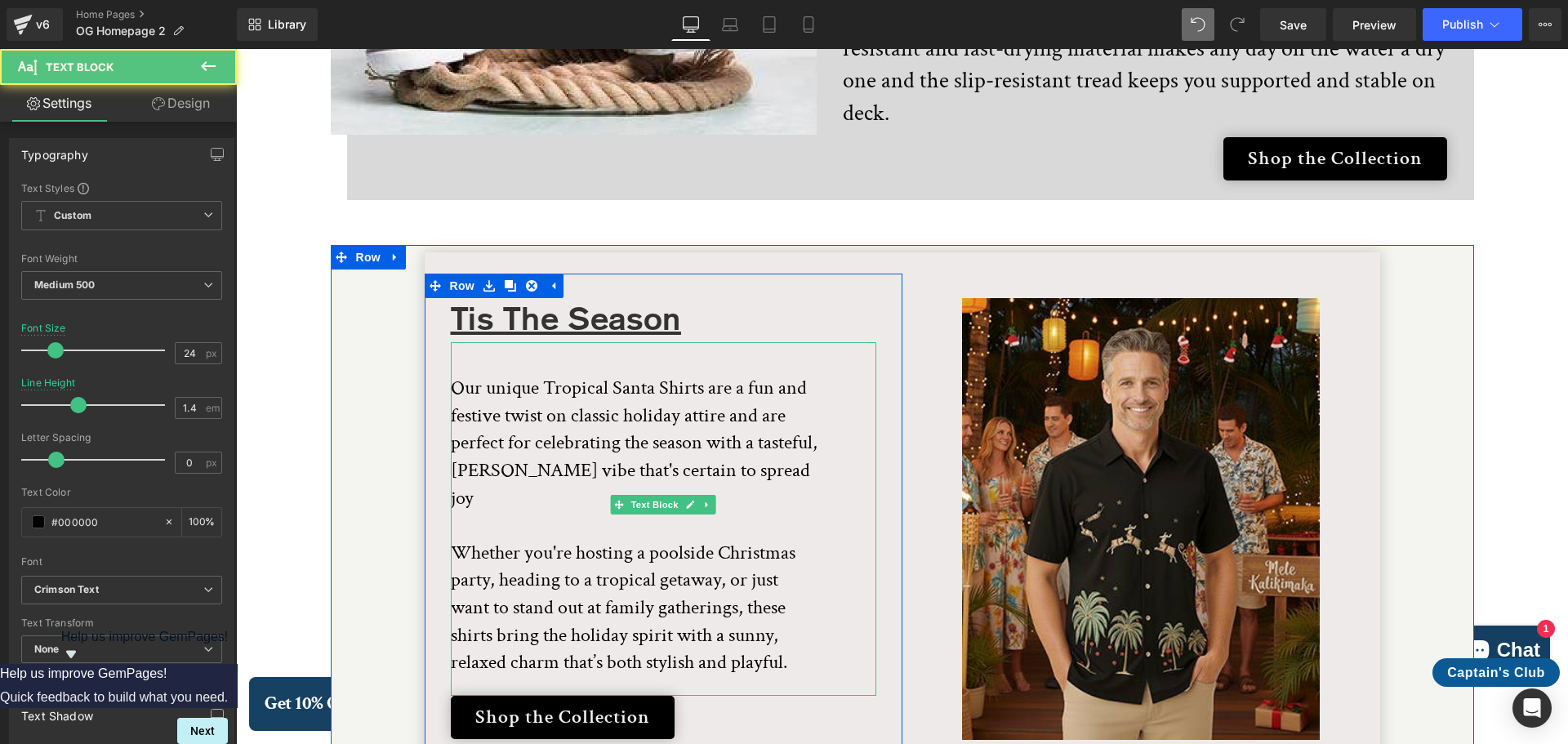
click at [810, 438] on div "Our unique Tropical Santa Shirts are a fun and festive twist on classic holiday…" at bounding box center [663, 518] width 425 height 353
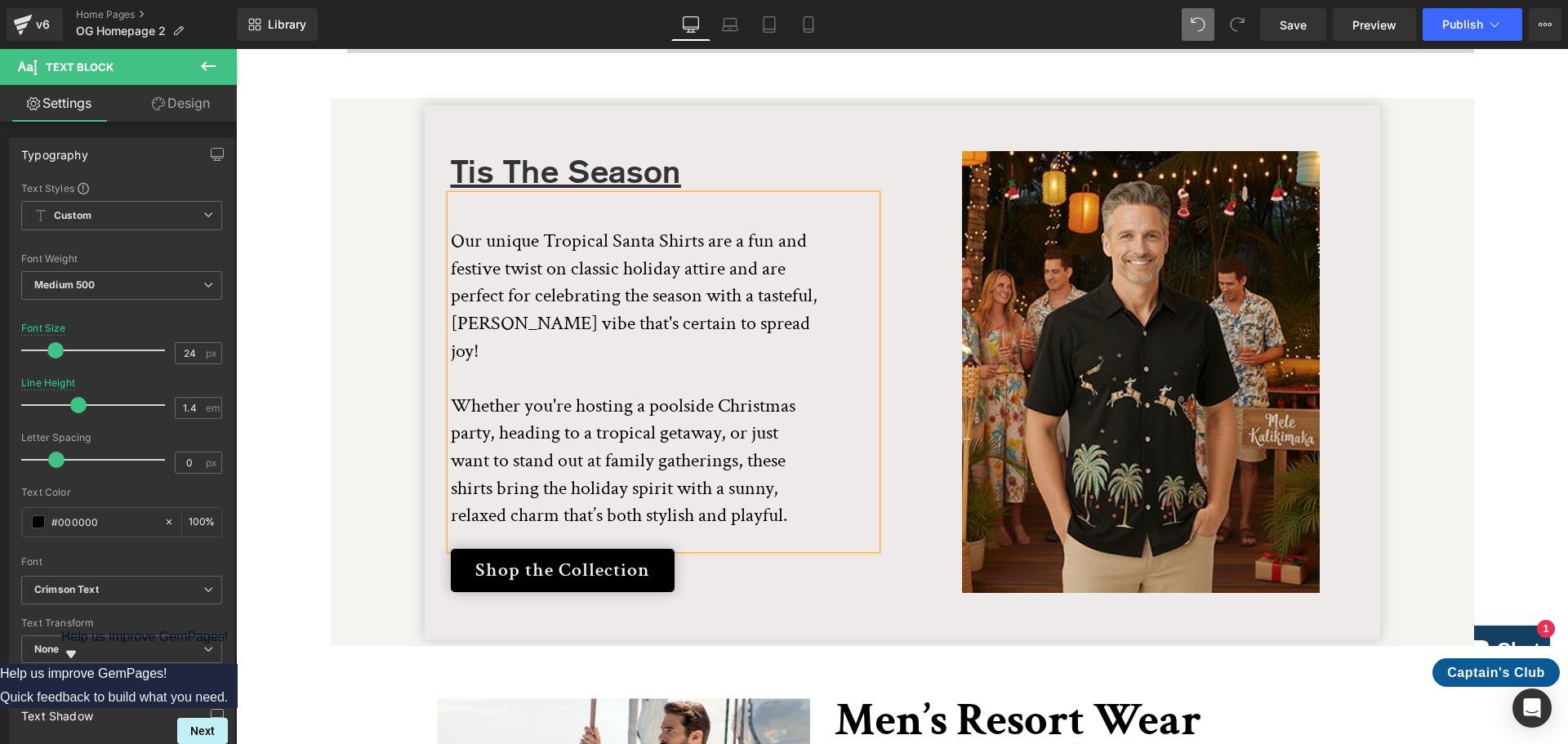
scroll to position [3328, 0]
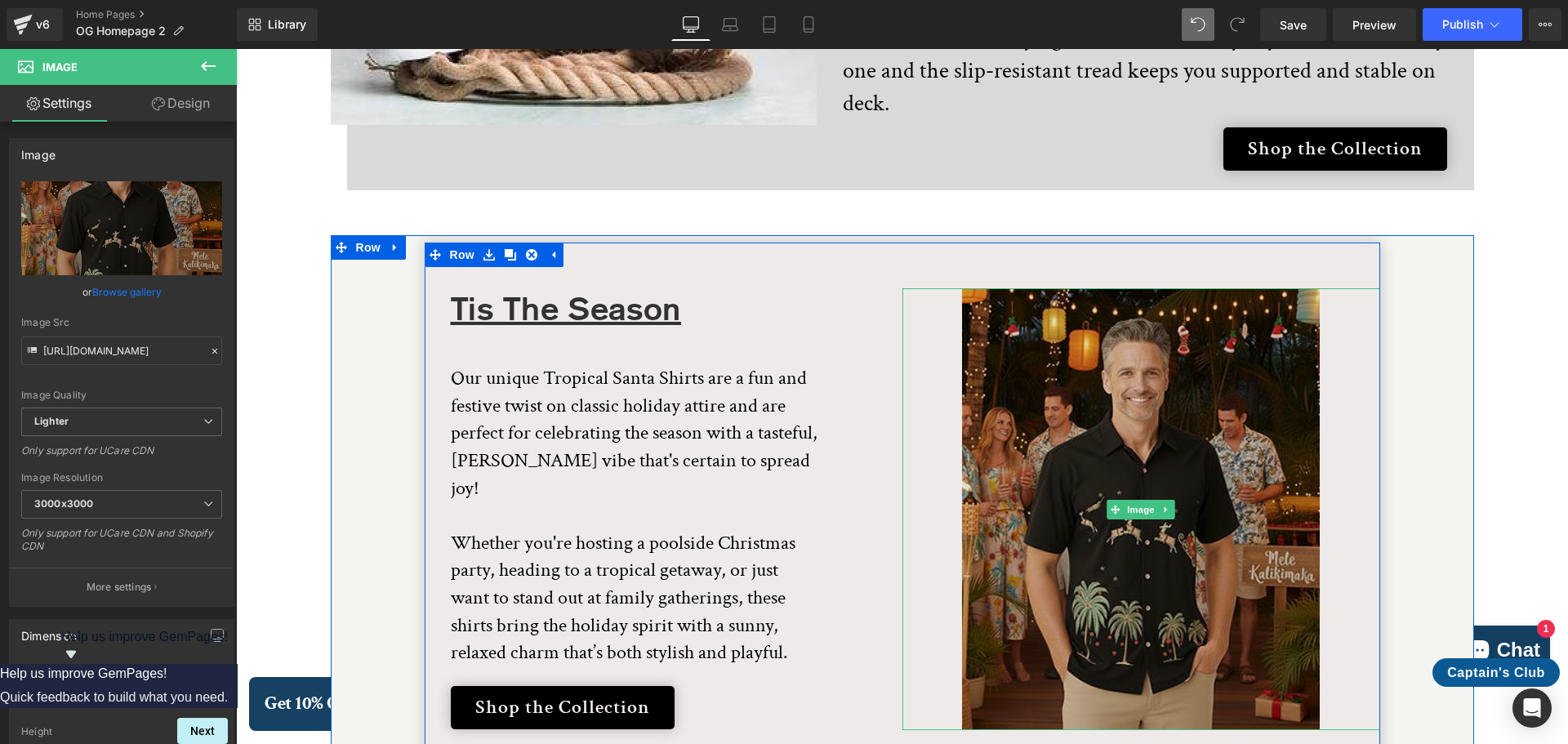
scroll to position [3410, 0]
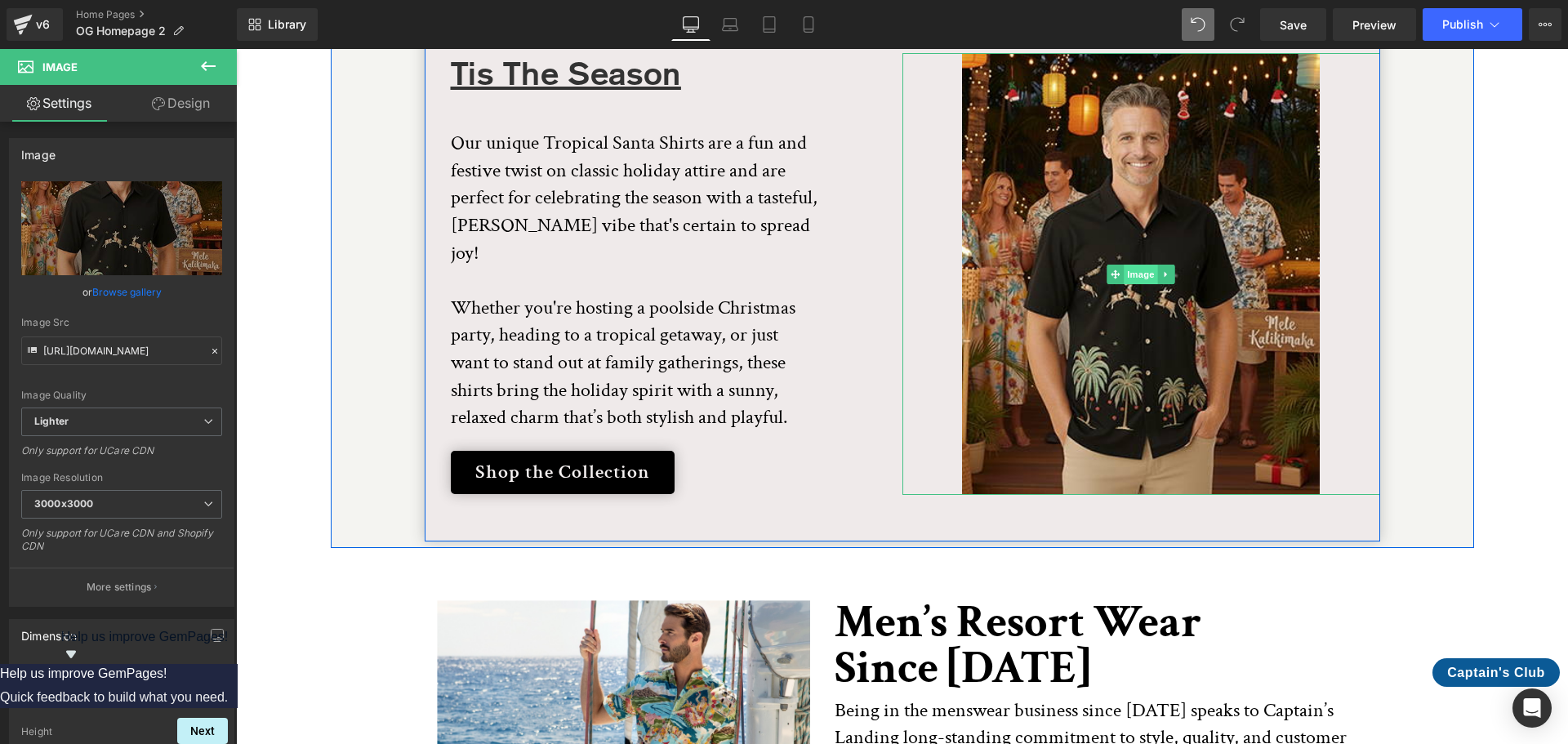
click at [1134, 265] on span "Image" at bounding box center [1141, 274] width 35 height 20
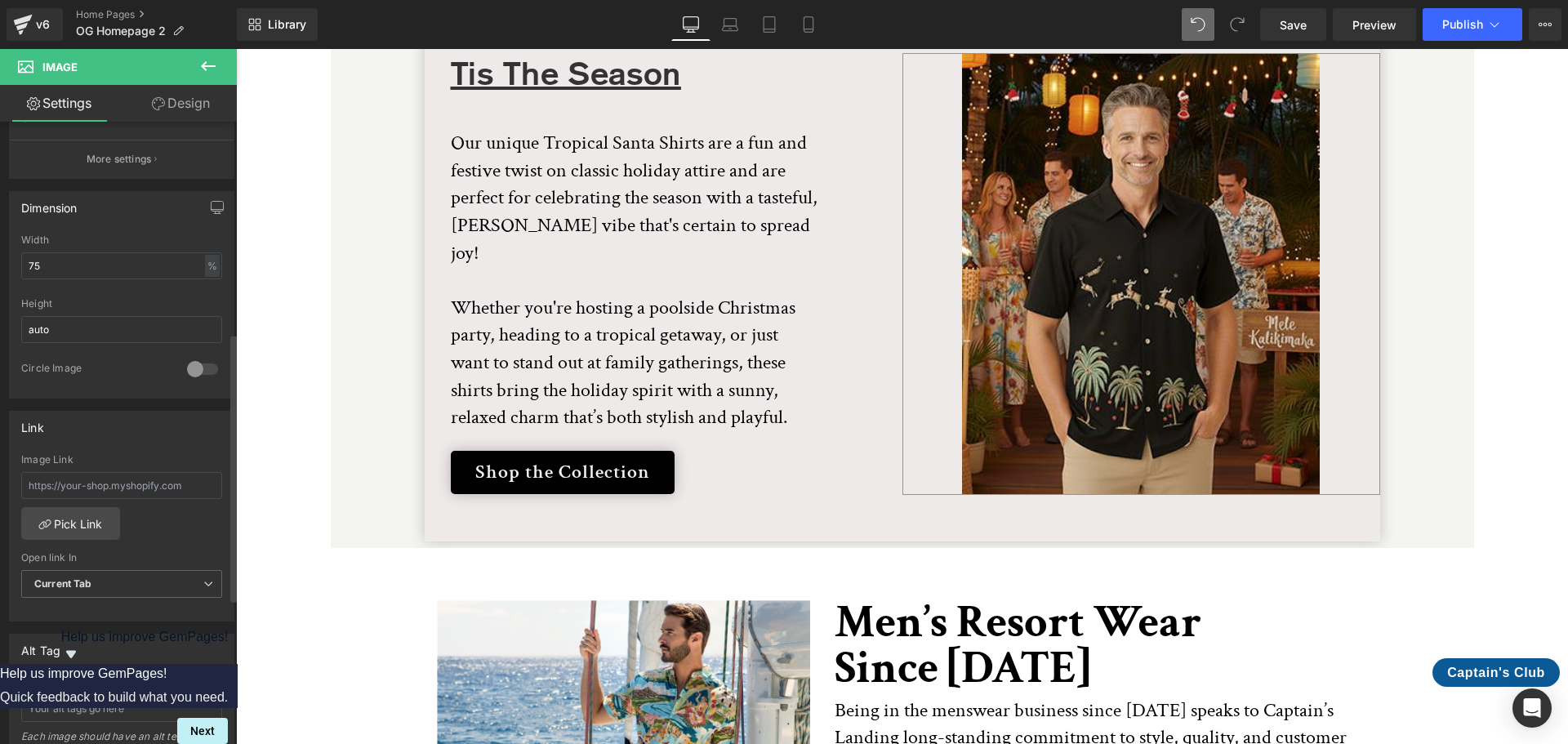
scroll to position [491, 0]
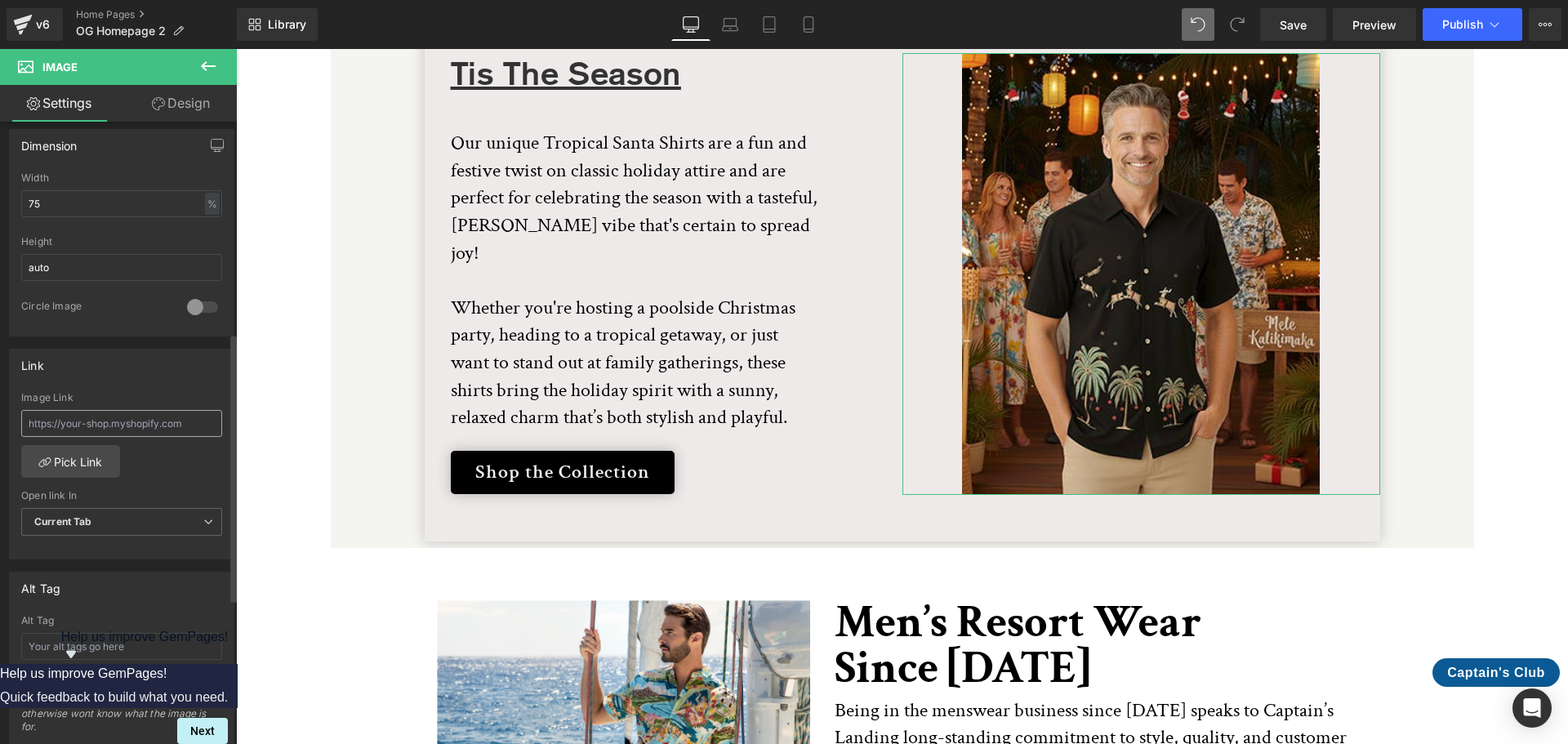
drag, startPoint x: 191, startPoint y: 426, endPoint x: 35, endPoint y: 424, distance: 156.0
click at [35, 424] on input "text" at bounding box center [121, 423] width 201 height 27
type input "[URL][DOMAIN_NAME]"
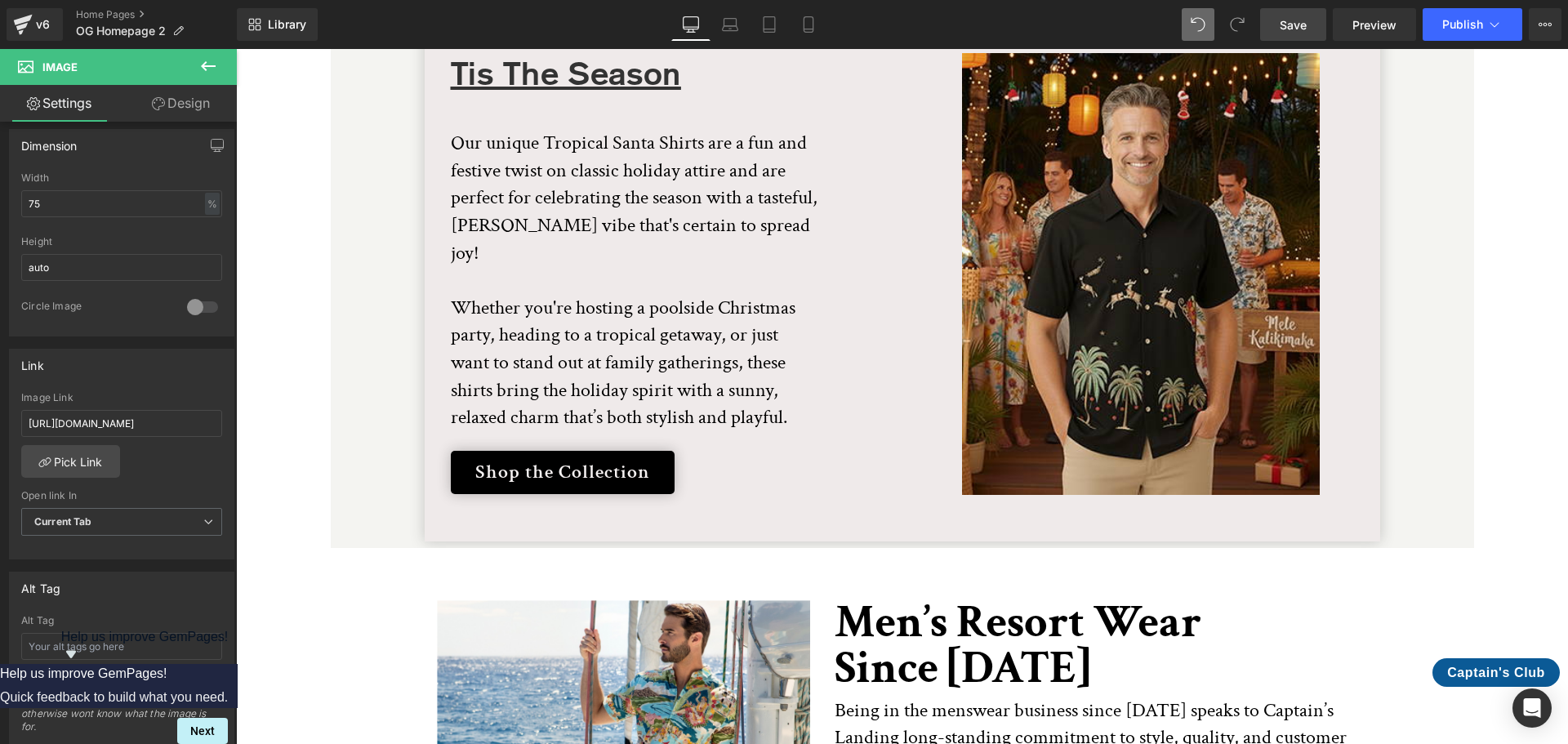
click at [1283, 18] on span "Save" at bounding box center [1293, 25] width 27 height 17
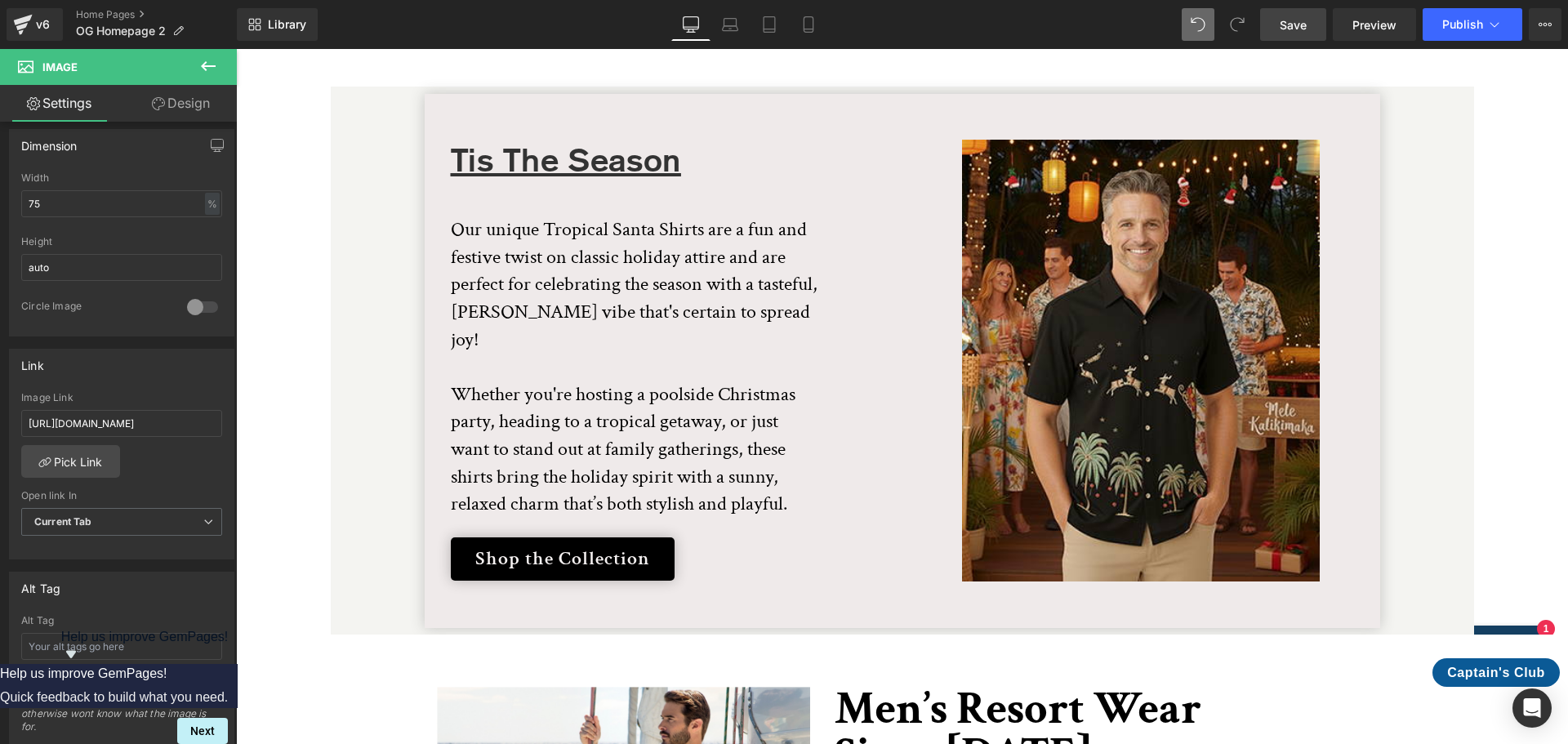
scroll to position [3328, 0]
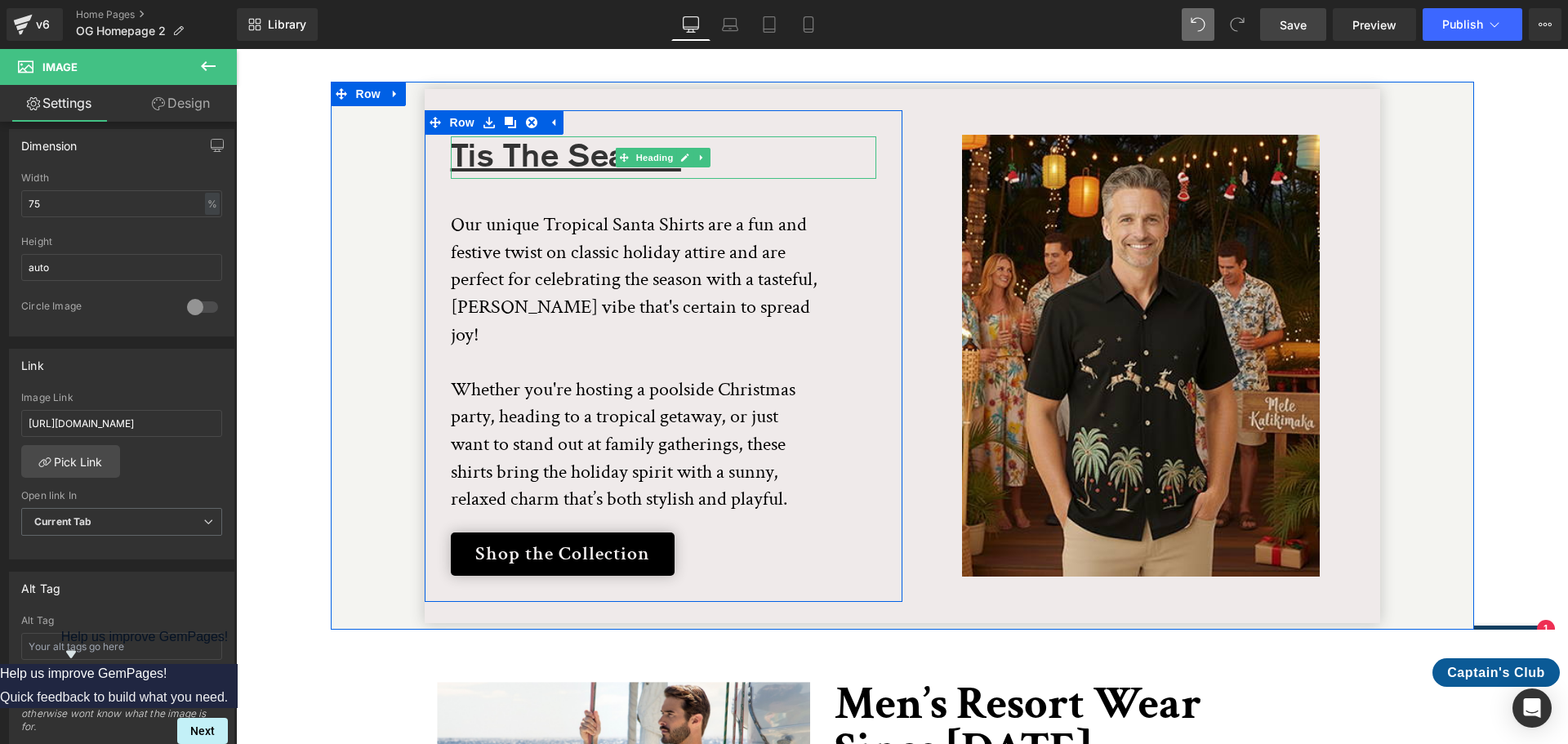
click at [549, 144] on u "Tis The Season" at bounding box center [565, 158] width 230 height 28
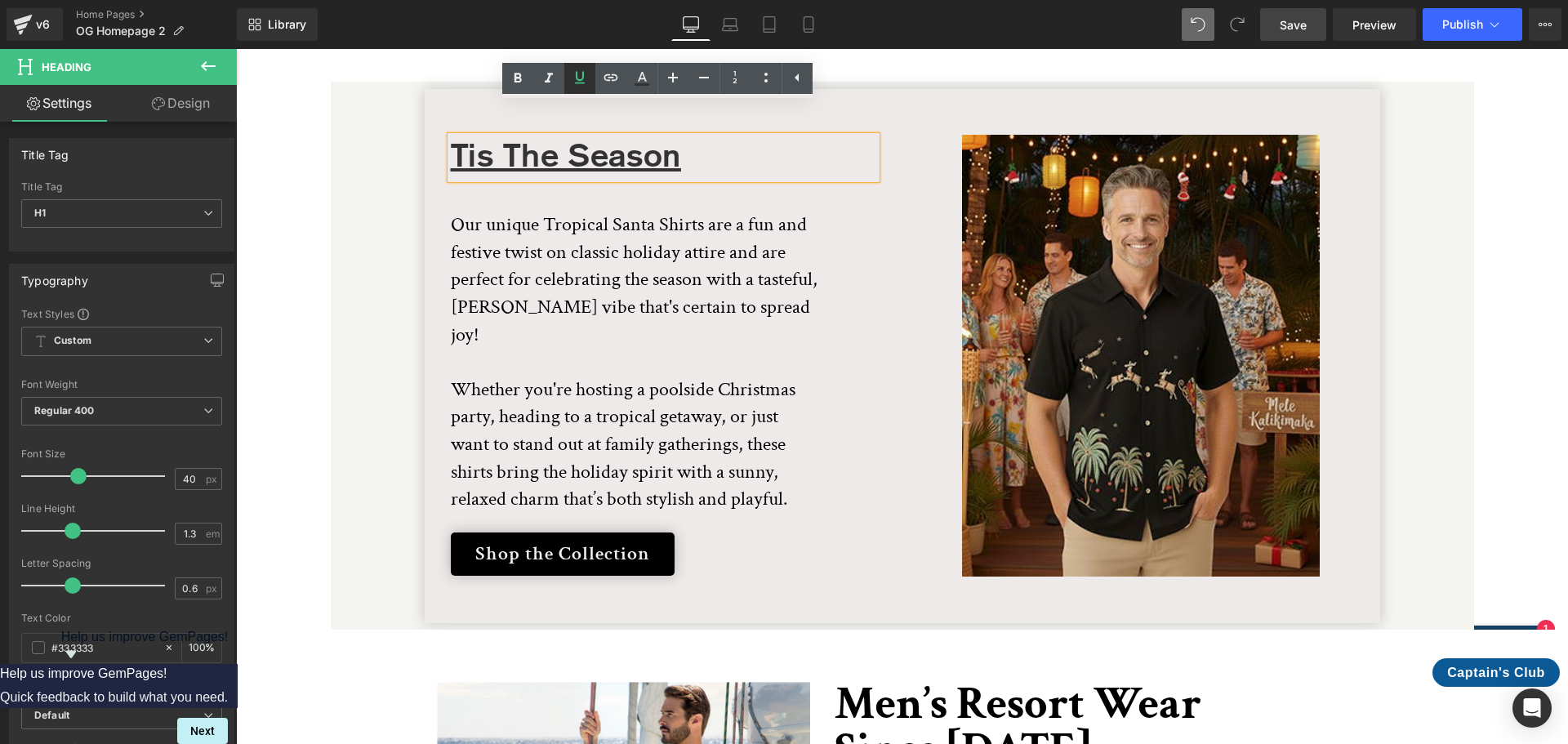
click at [580, 77] on icon at bounding box center [580, 77] width 20 height 20
click at [591, 144] on u "Tis The Season" at bounding box center [565, 158] width 230 height 28
drag, startPoint x: 672, startPoint y: 123, endPoint x: 449, endPoint y: 122, distance: 223.0
click at [450, 144] on u "Tis The Season" at bounding box center [565, 158] width 230 height 28
click at [578, 81] on icon at bounding box center [580, 77] width 20 height 20
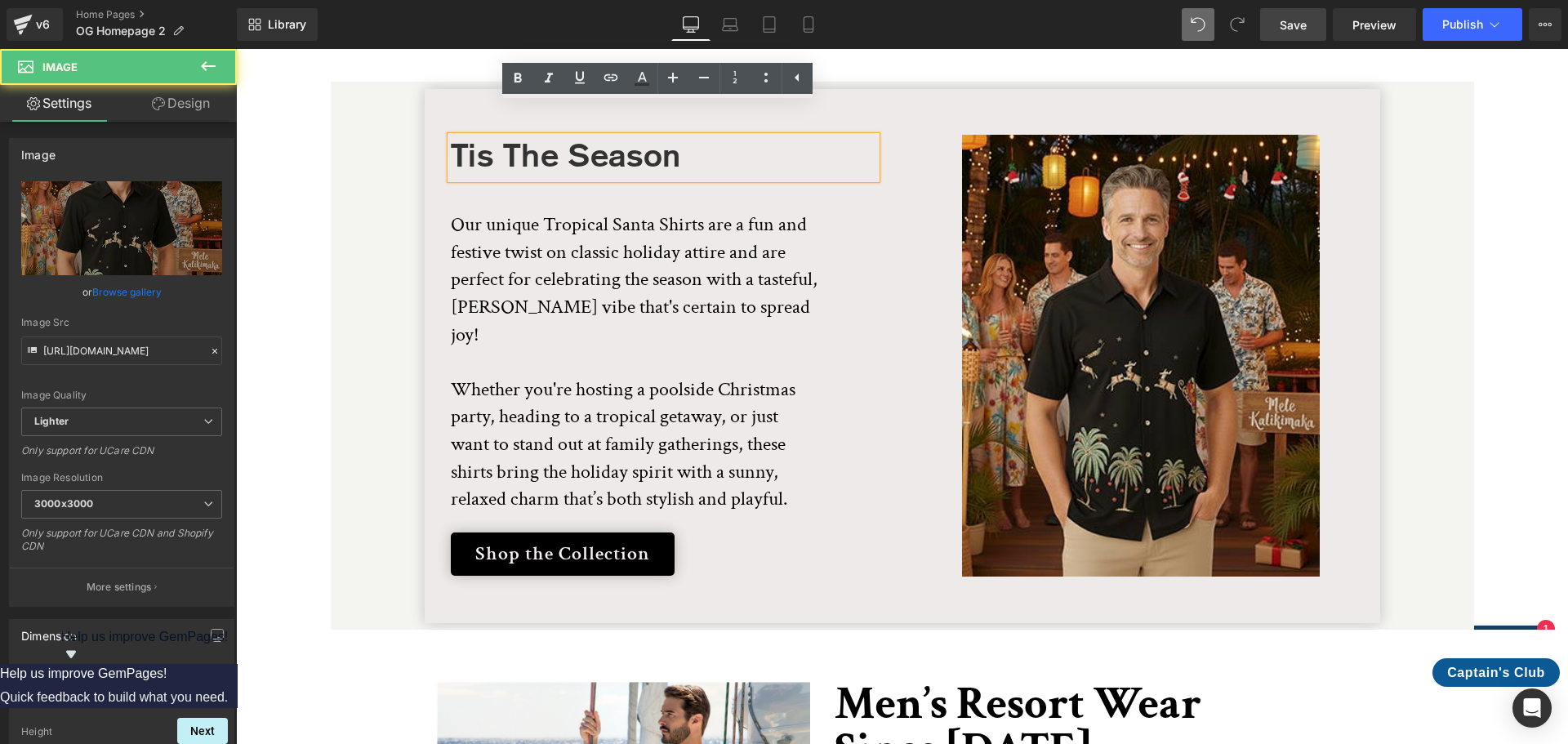
click at [913, 135] on link at bounding box center [1141, 355] width 478 height 442
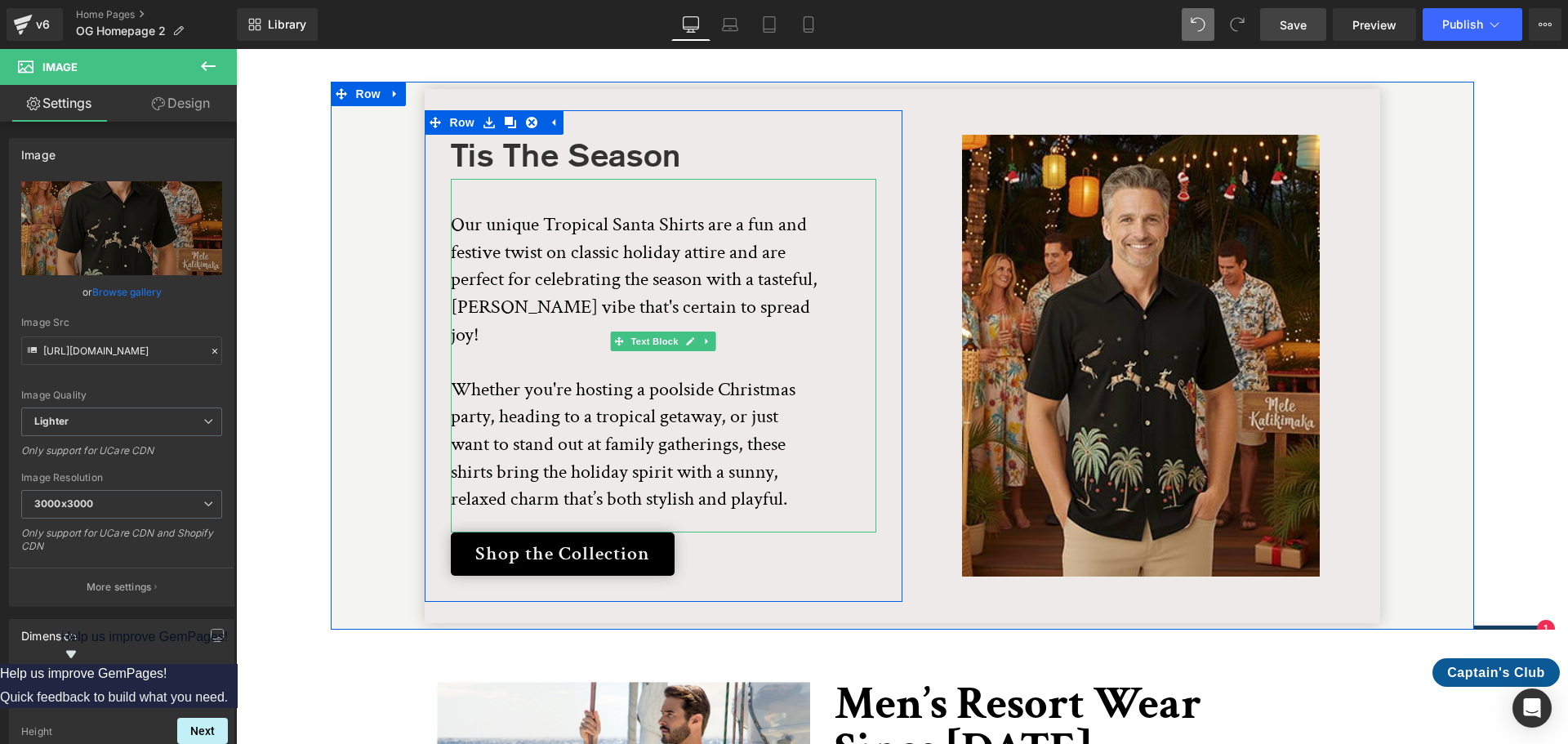
click at [456, 184] on p at bounding box center [633, 198] width 367 height 28
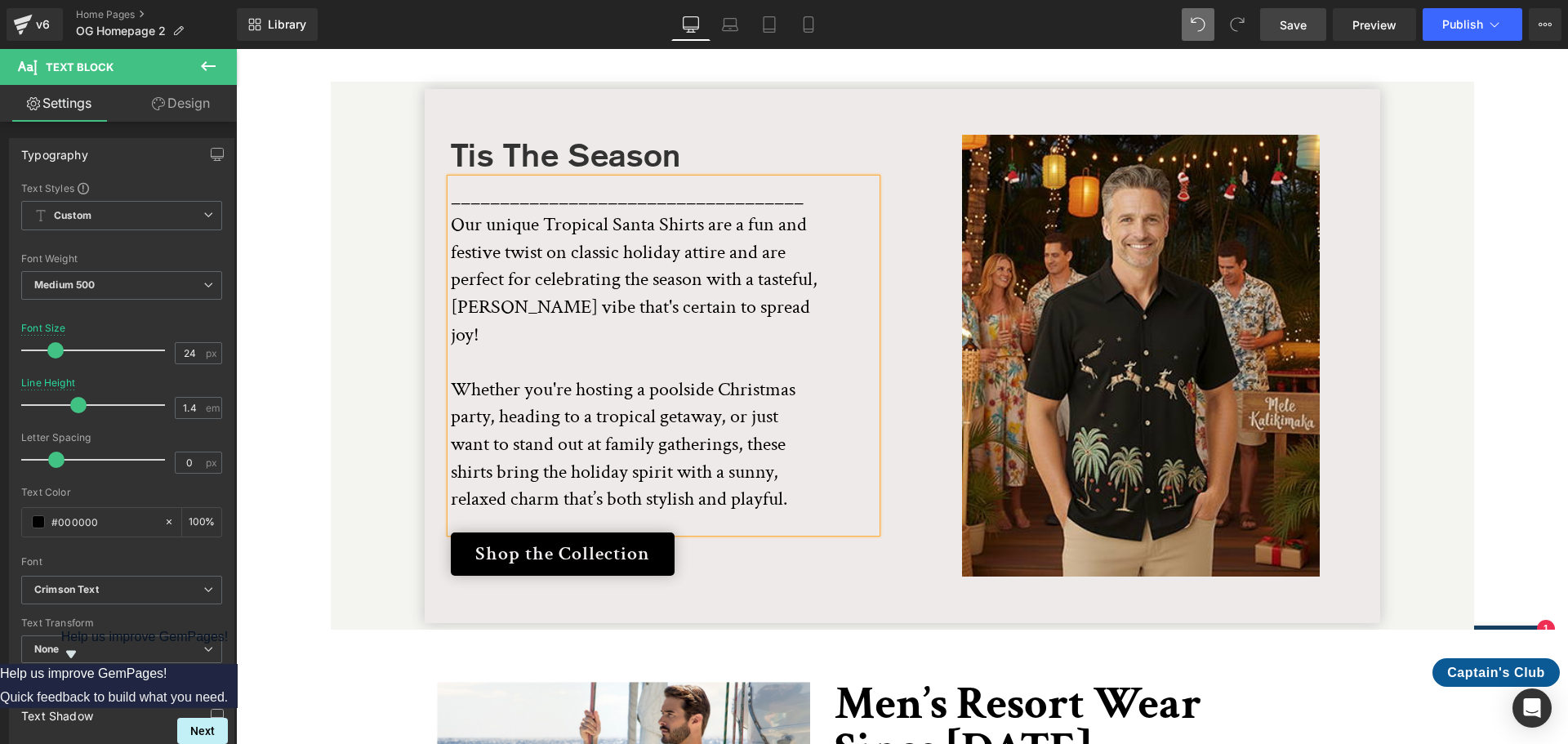
click at [856, 240] on div "____________________________________ Our unique Tropical Santa Shirts are a fun…" at bounding box center [663, 355] width 425 height 353
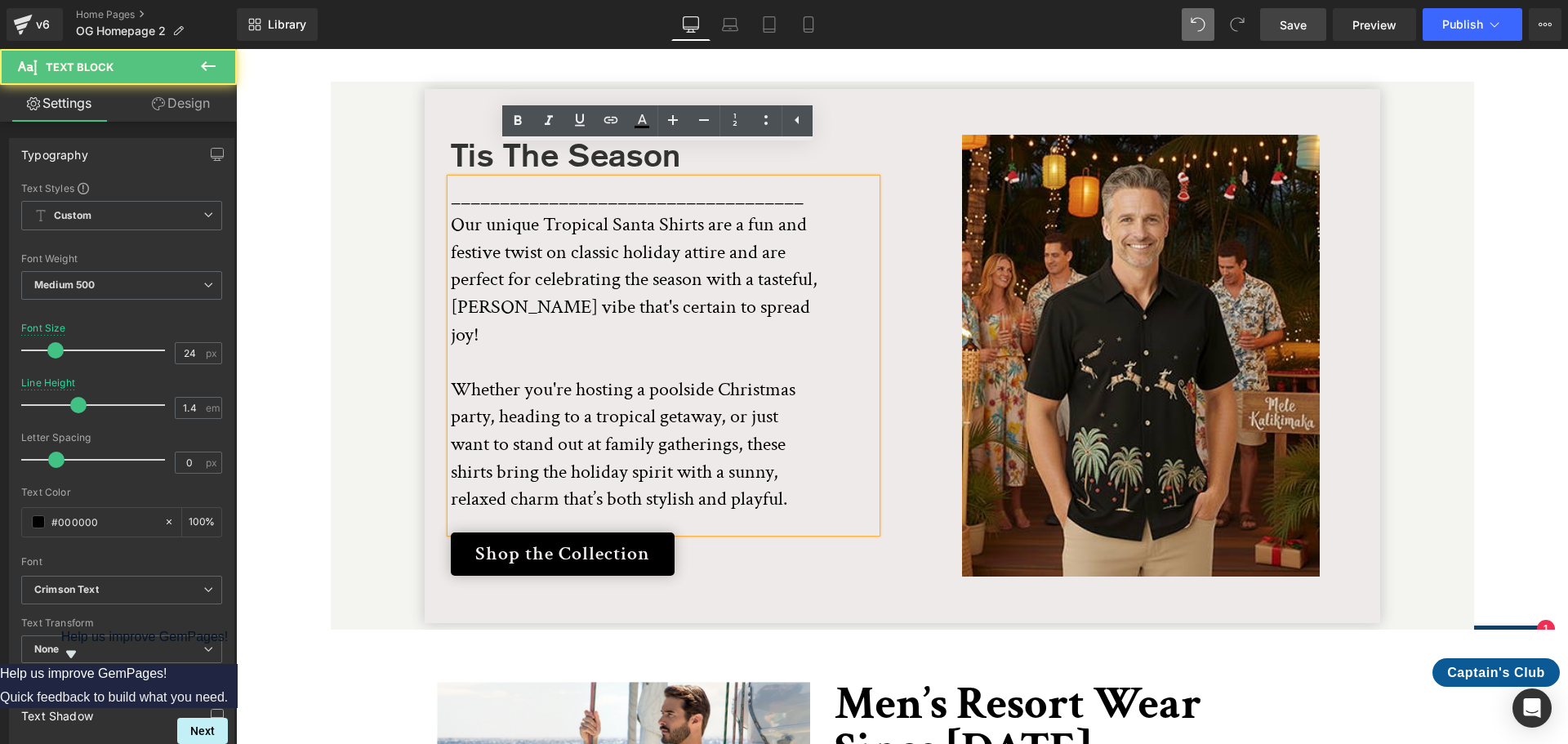
click at [881, 110] on div "Tis The Season Heading ____________________________________ Our unique Tropical…" at bounding box center [663, 356] width 478 height 492
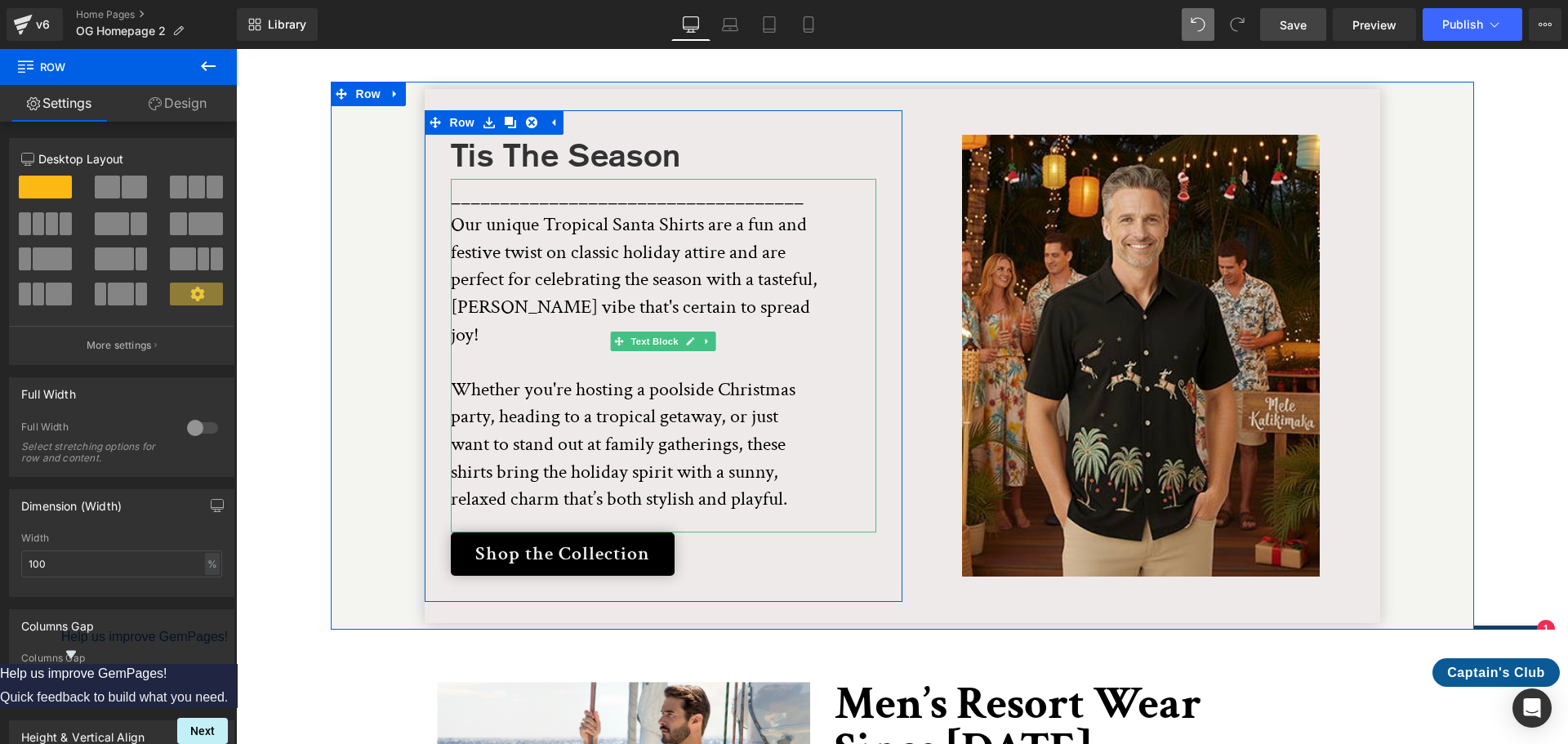
click at [820, 179] on div "____________________________________ Our unique Tropical Santa Shirts are a fun…" at bounding box center [663, 355] width 425 height 353
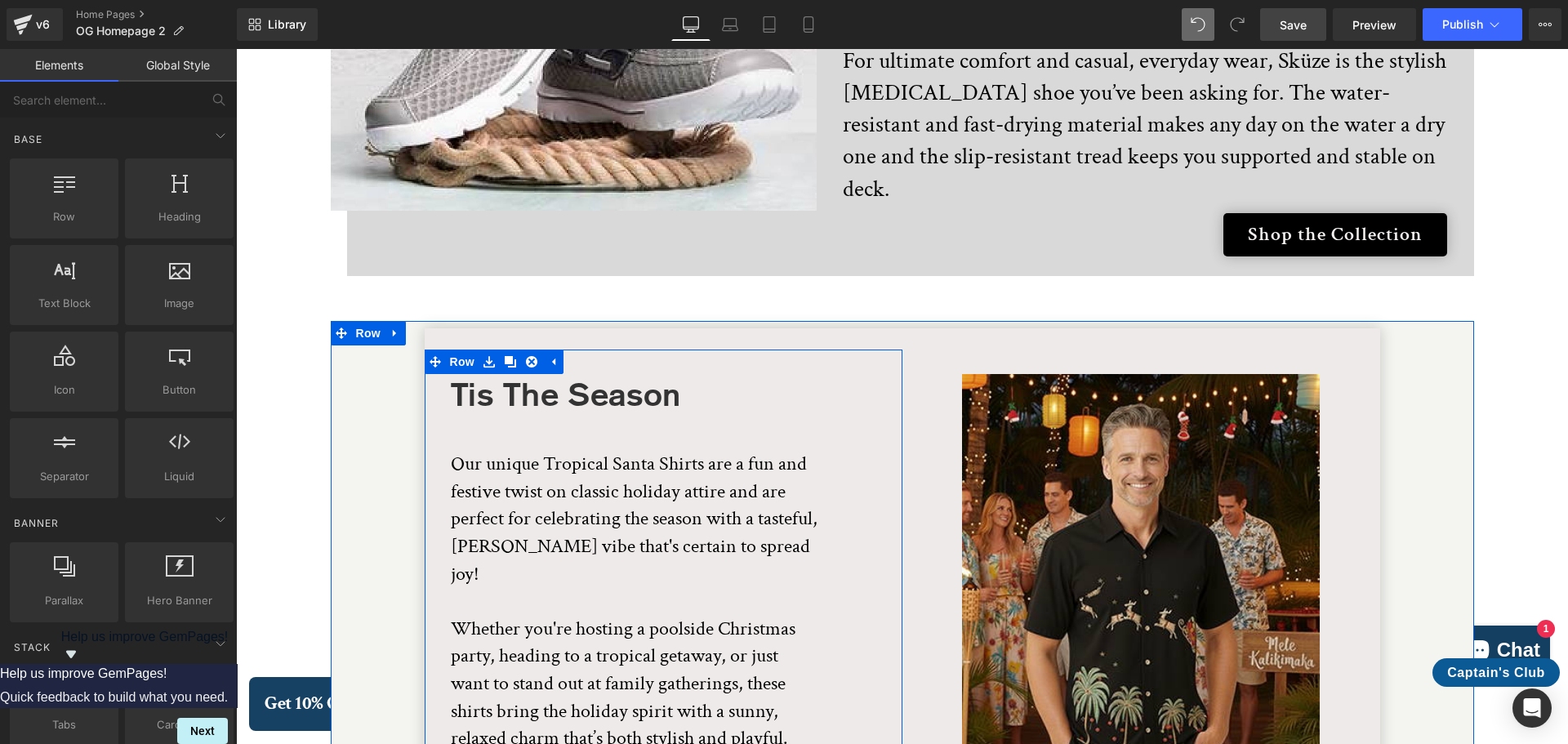
scroll to position [3084, 0]
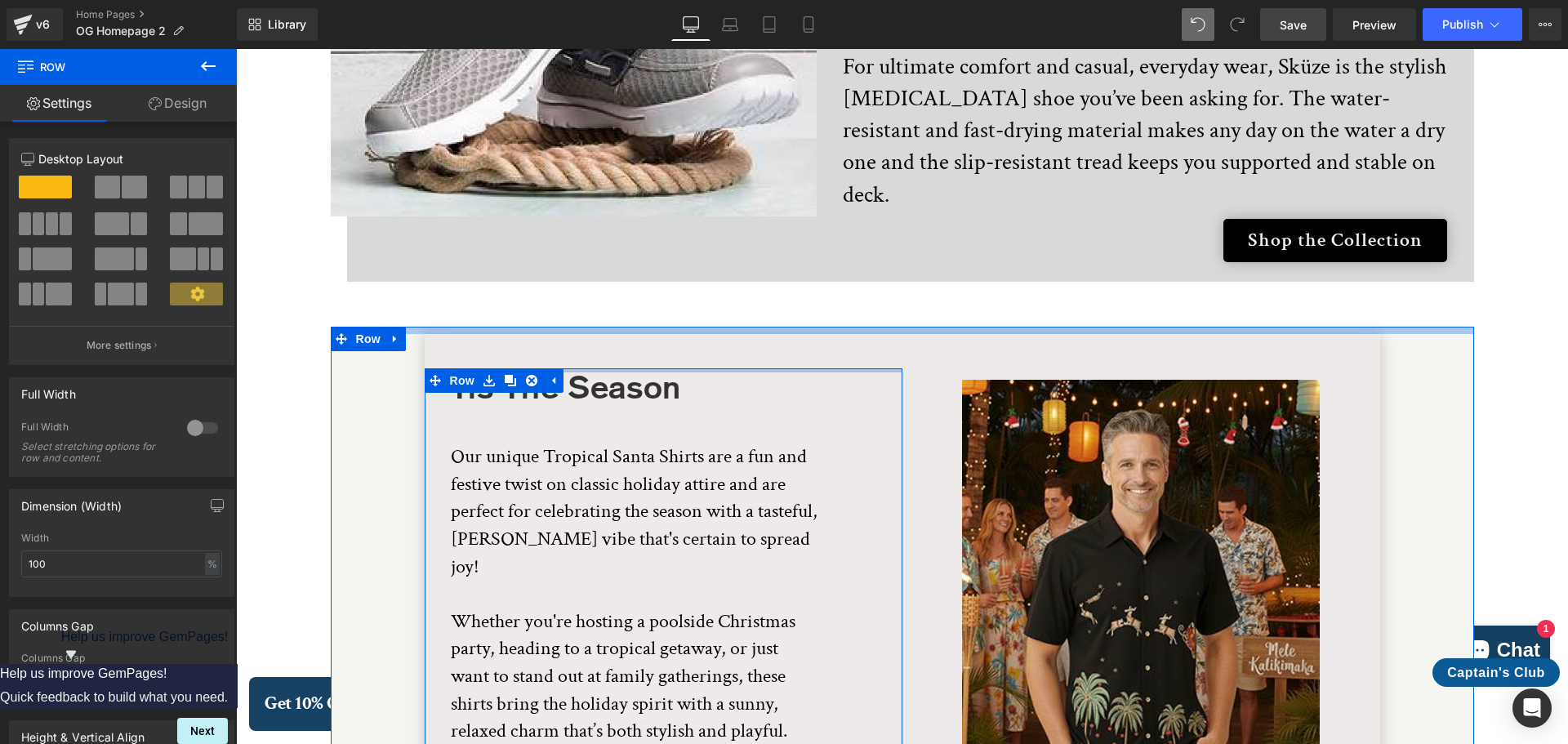
drag, startPoint x: 583, startPoint y: 326, endPoint x: 594, endPoint y: 286, distance: 41.5
click at [594, 326] on div "Tis The Season Heading Our unique Tropical Santa Shirts are a fun and festive t…" at bounding box center [902, 600] width 1144 height 548
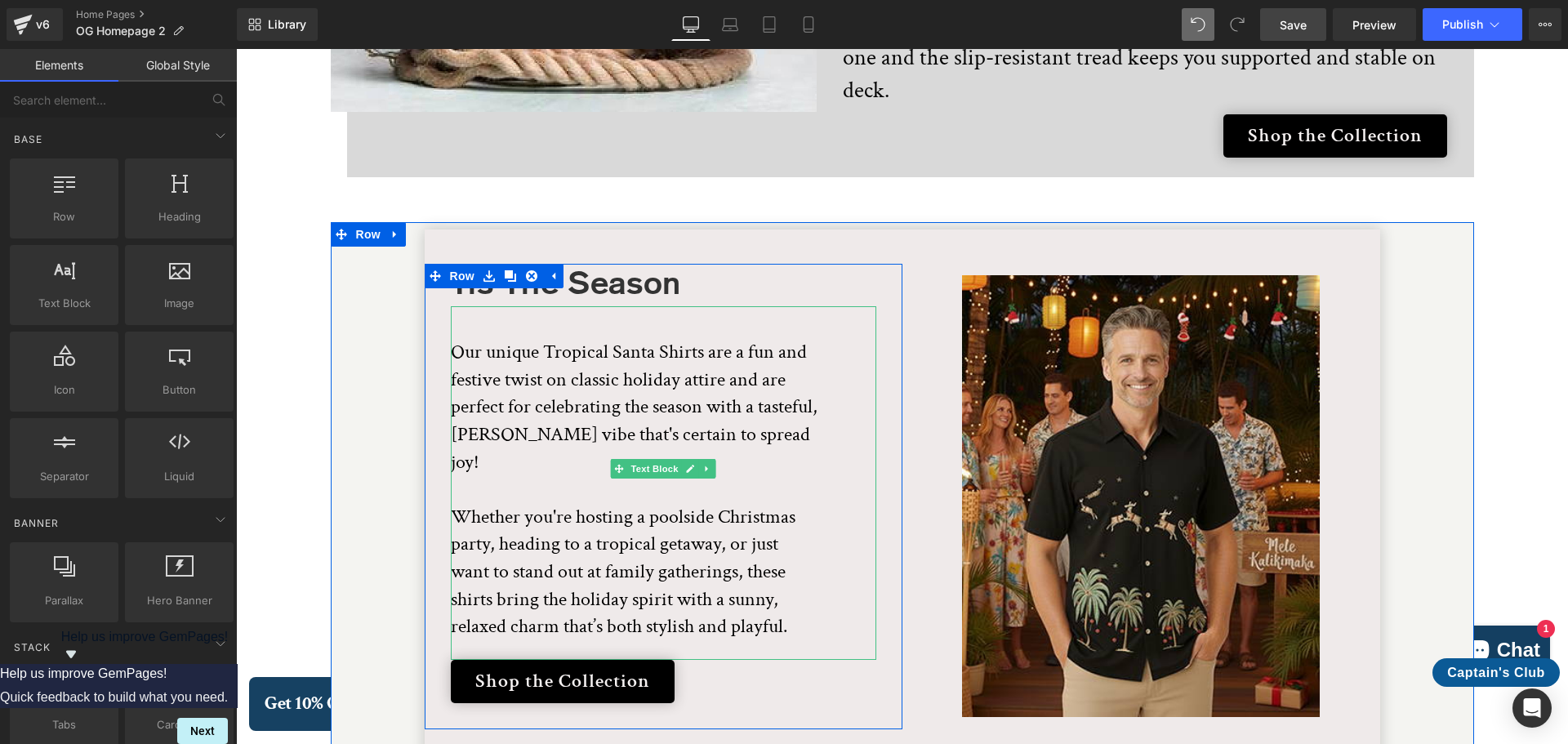
scroll to position [3328, 0]
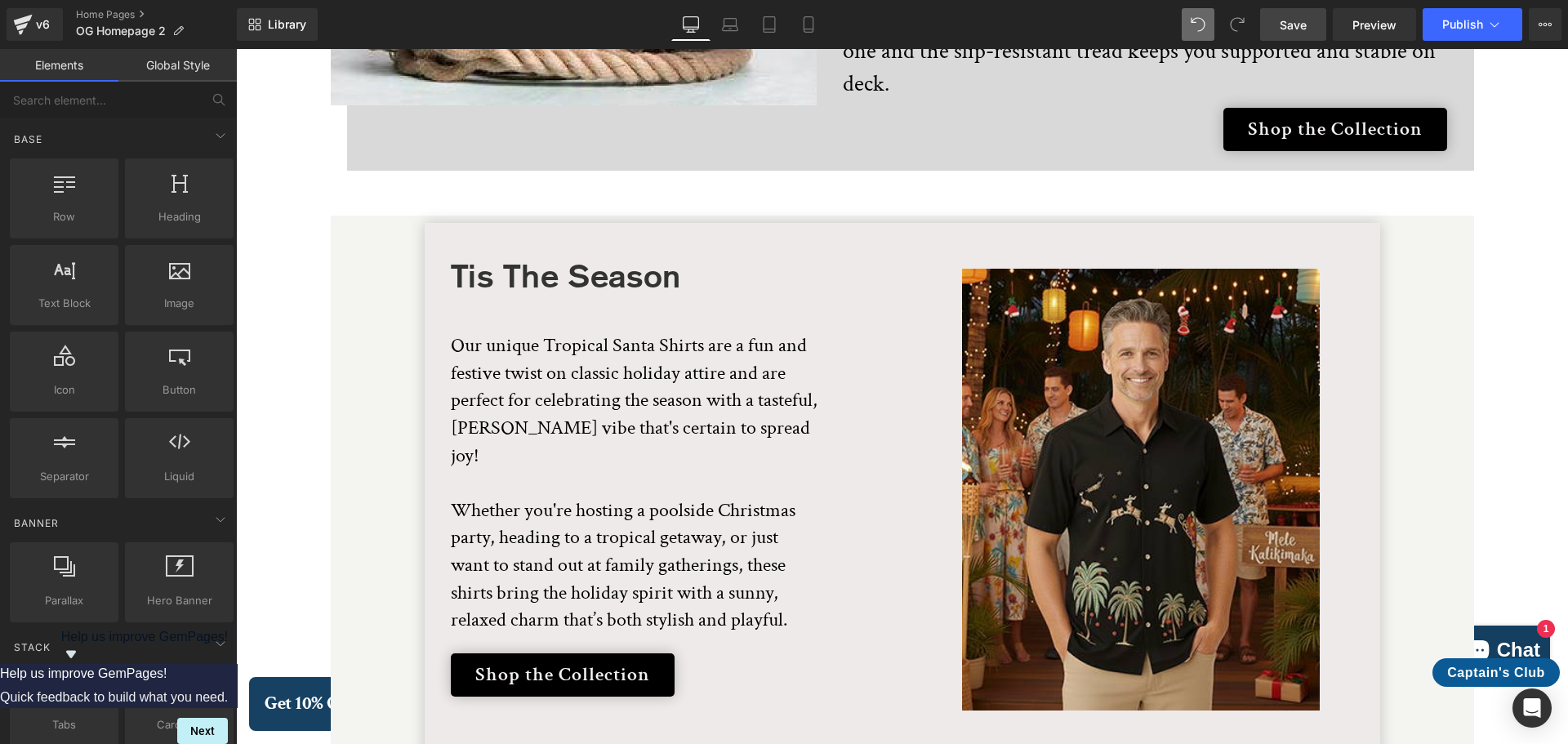
scroll to position [3165, 0]
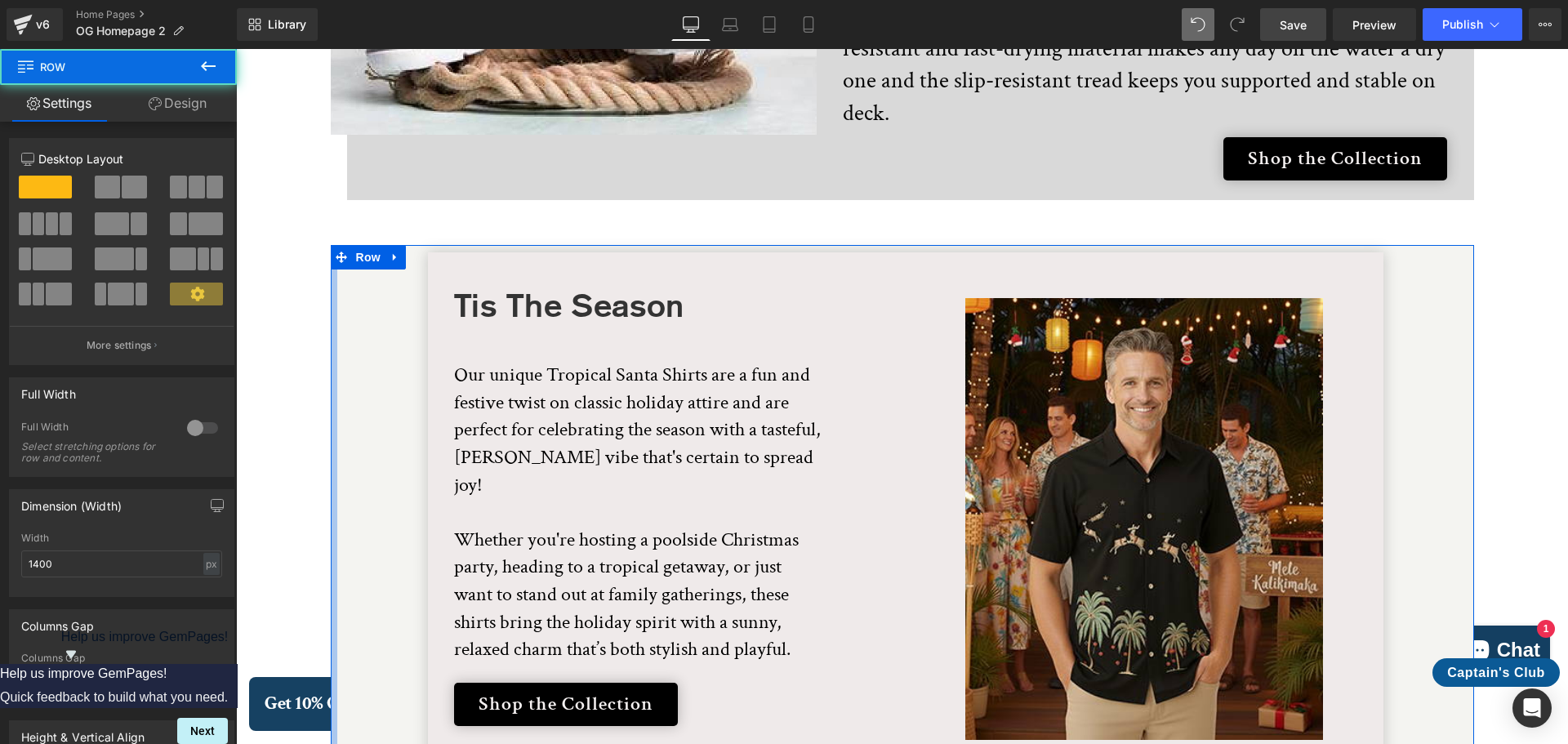
click at [332, 395] on div "Tis The Season Heading Our unique Tropical Santa Shirts are a fun and festive t…" at bounding box center [902, 518] width 1144 height 548
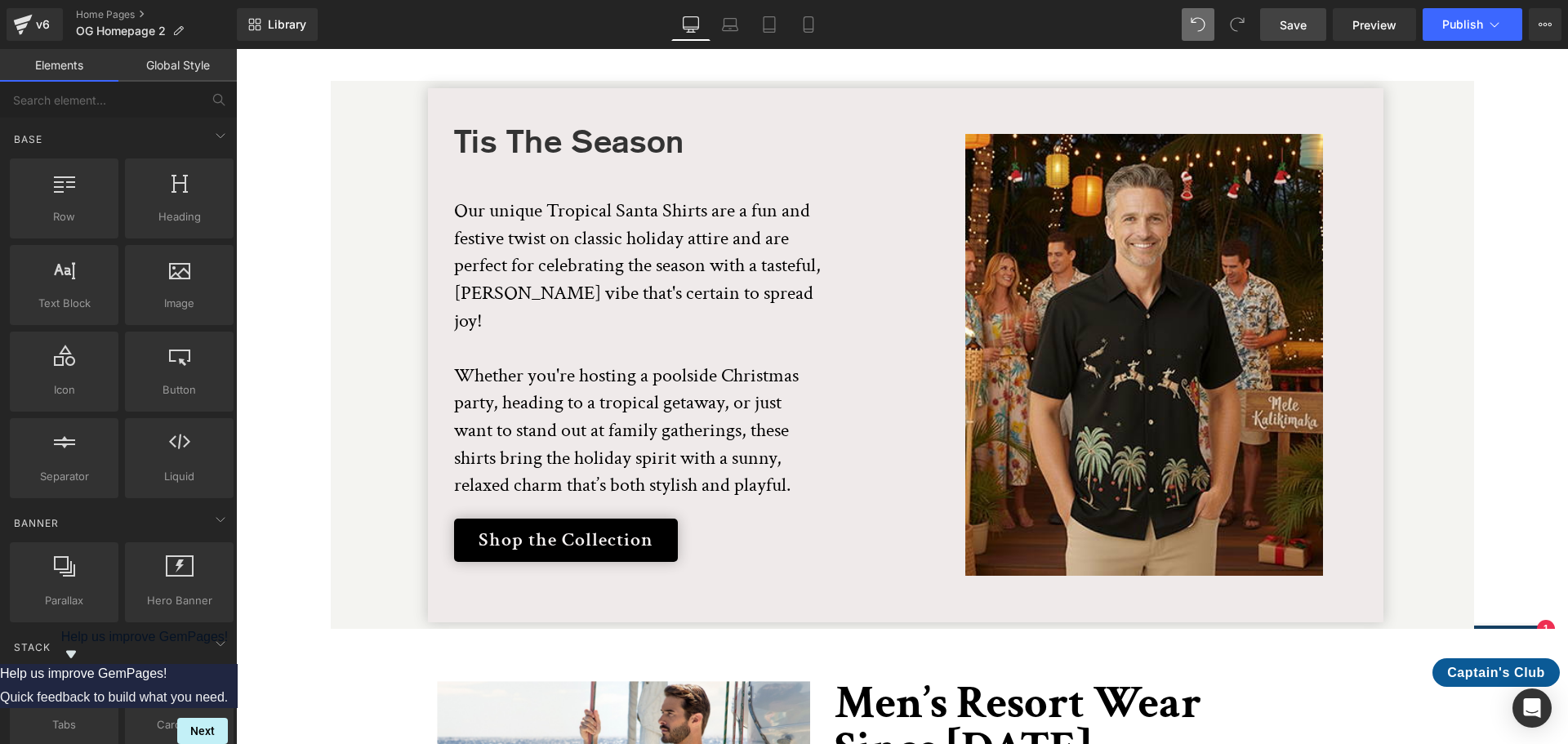
scroll to position [3328, 0]
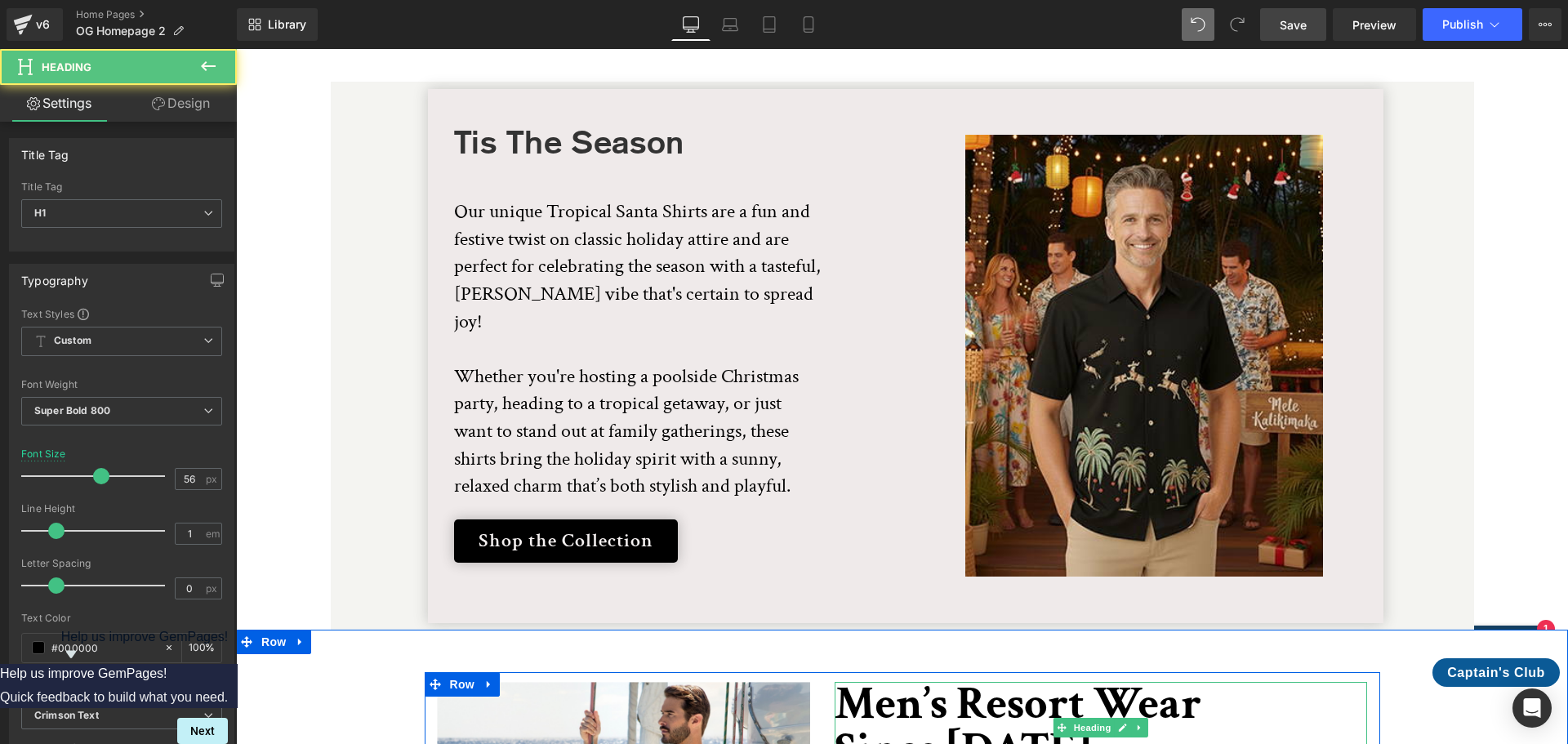
click at [966, 682] on h1 "Men’s Resort Wear" at bounding box center [1101, 705] width 533 height 46
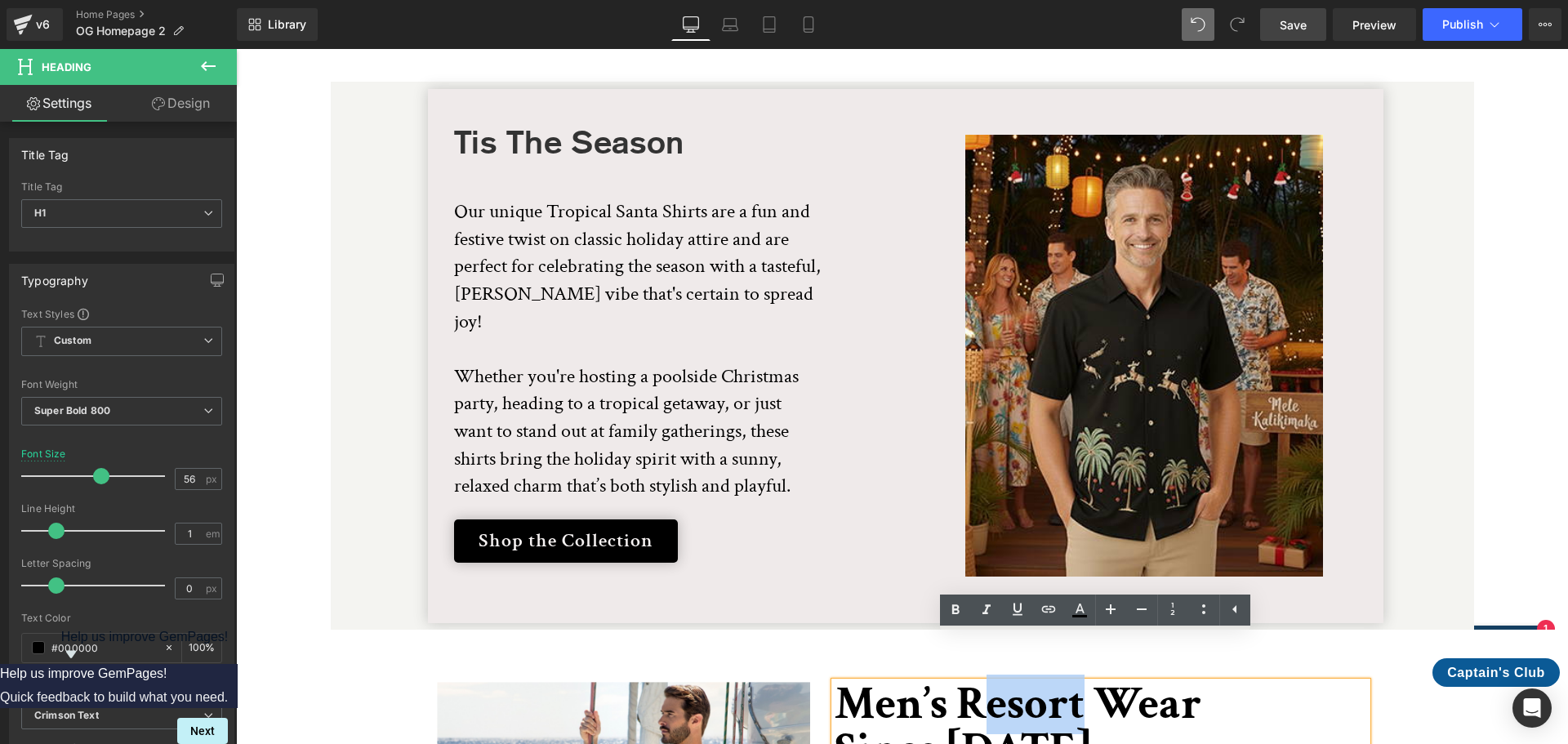
drag, startPoint x: 966, startPoint y: 655, endPoint x: 1079, endPoint y: 673, distance: 114.4
click at [1079, 682] on h1 "Men’s Resort Wear" at bounding box center [1101, 705] width 533 height 46
click at [1233, 607] on icon at bounding box center [1235, 609] width 20 height 20
click at [1033, 682] on h1 "Men’s Resort Wear" at bounding box center [1101, 705] width 533 height 46
drag, startPoint x: 957, startPoint y: 659, endPoint x: 1102, endPoint y: 664, distance: 145.1
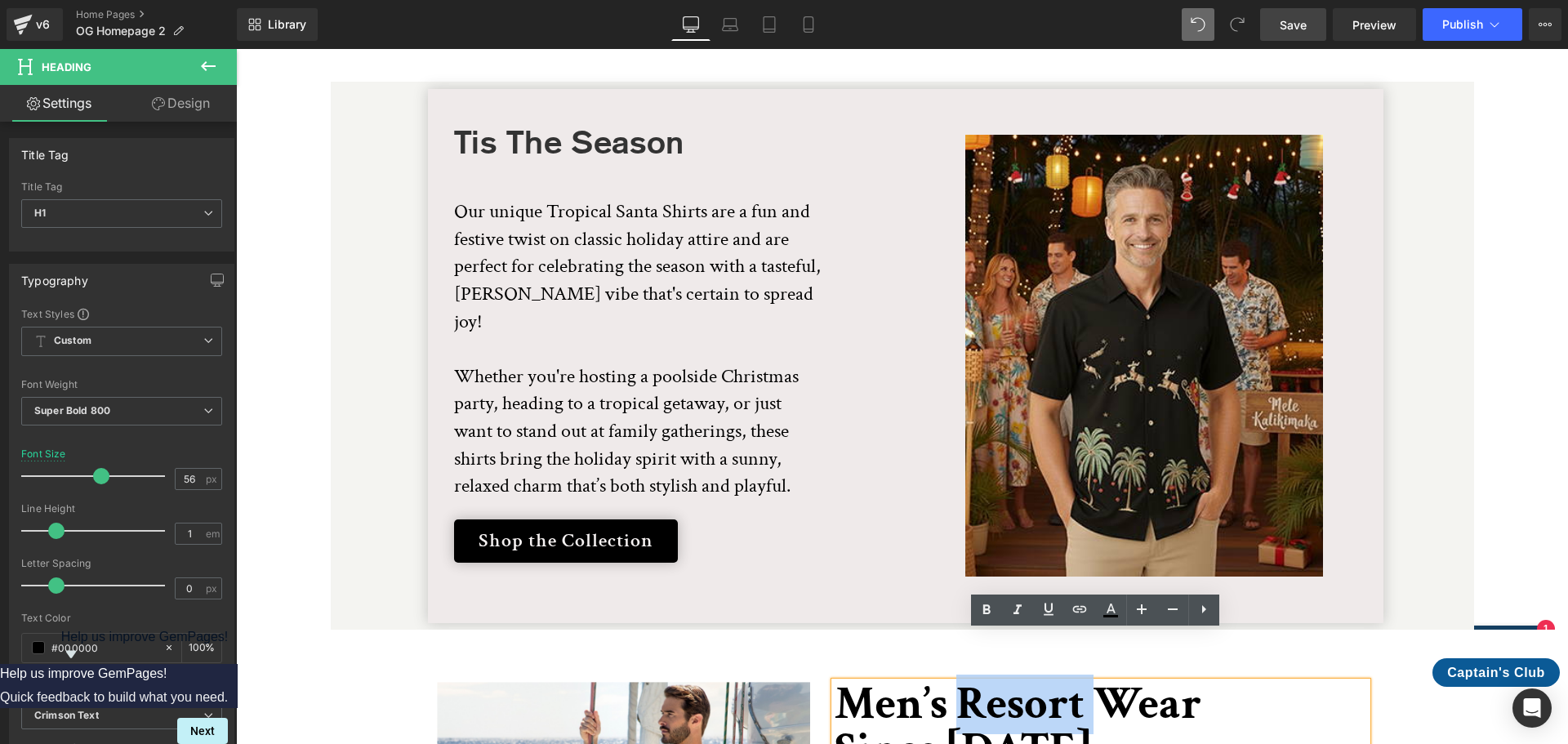
click at [1102, 682] on h1 "Men’s Resort Wear" at bounding box center [1101, 705] width 533 height 46
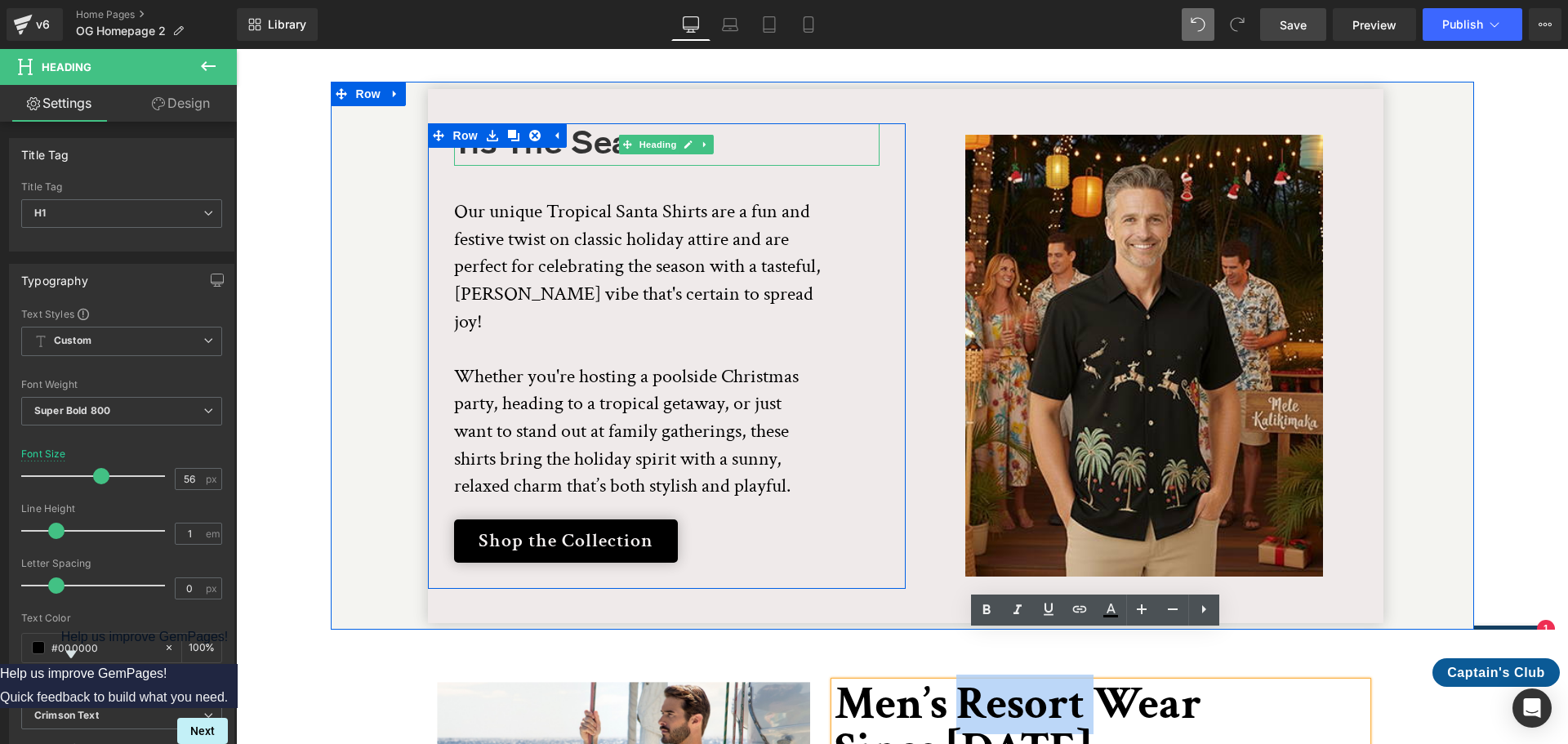
click at [606, 123] on h1 "Tis The Season" at bounding box center [666, 144] width 425 height 43
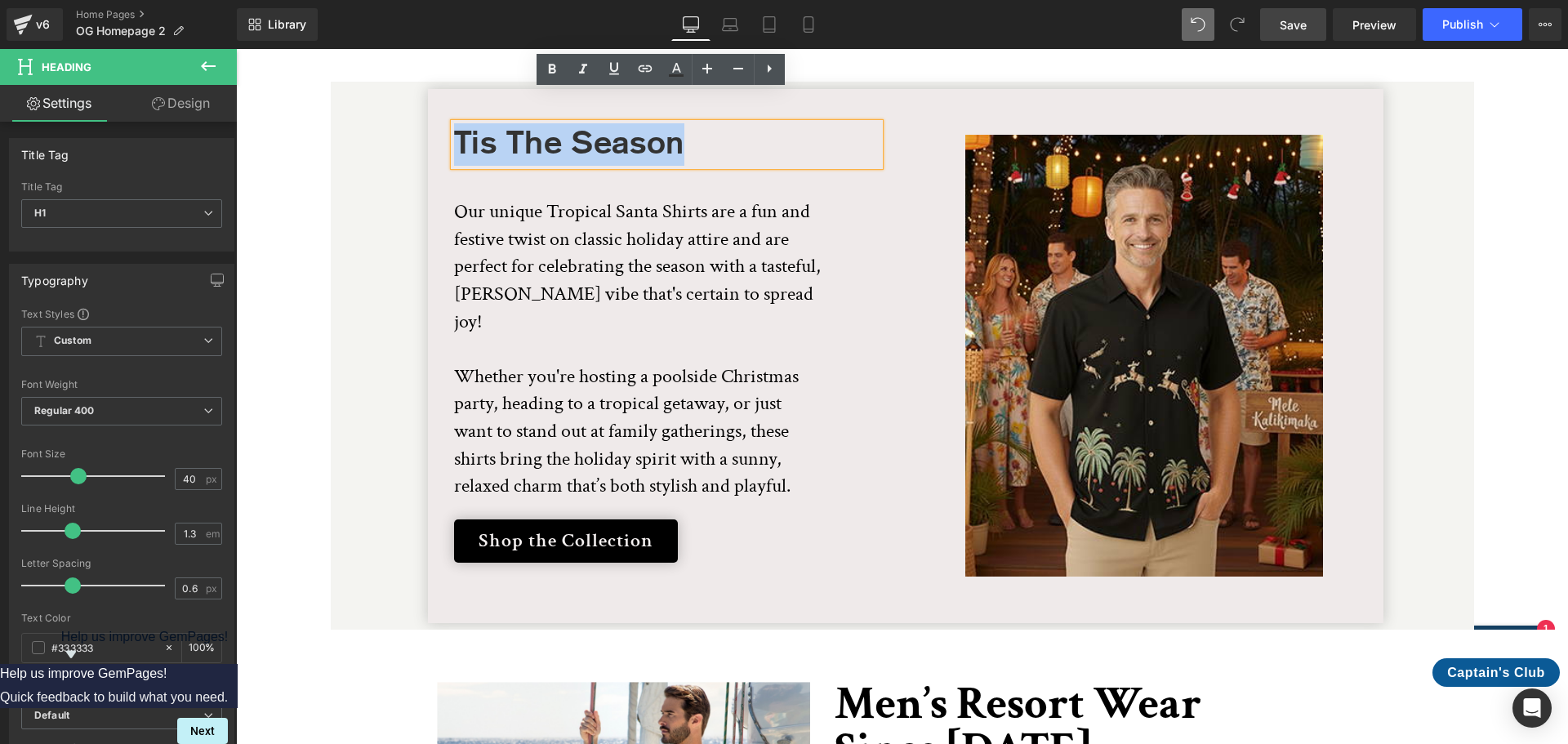
drag, startPoint x: 659, startPoint y: 115, endPoint x: 448, endPoint y: 121, distance: 211.1
click at [454, 123] on h1 "Tis The Season" at bounding box center [666, 144] width 425 height 43
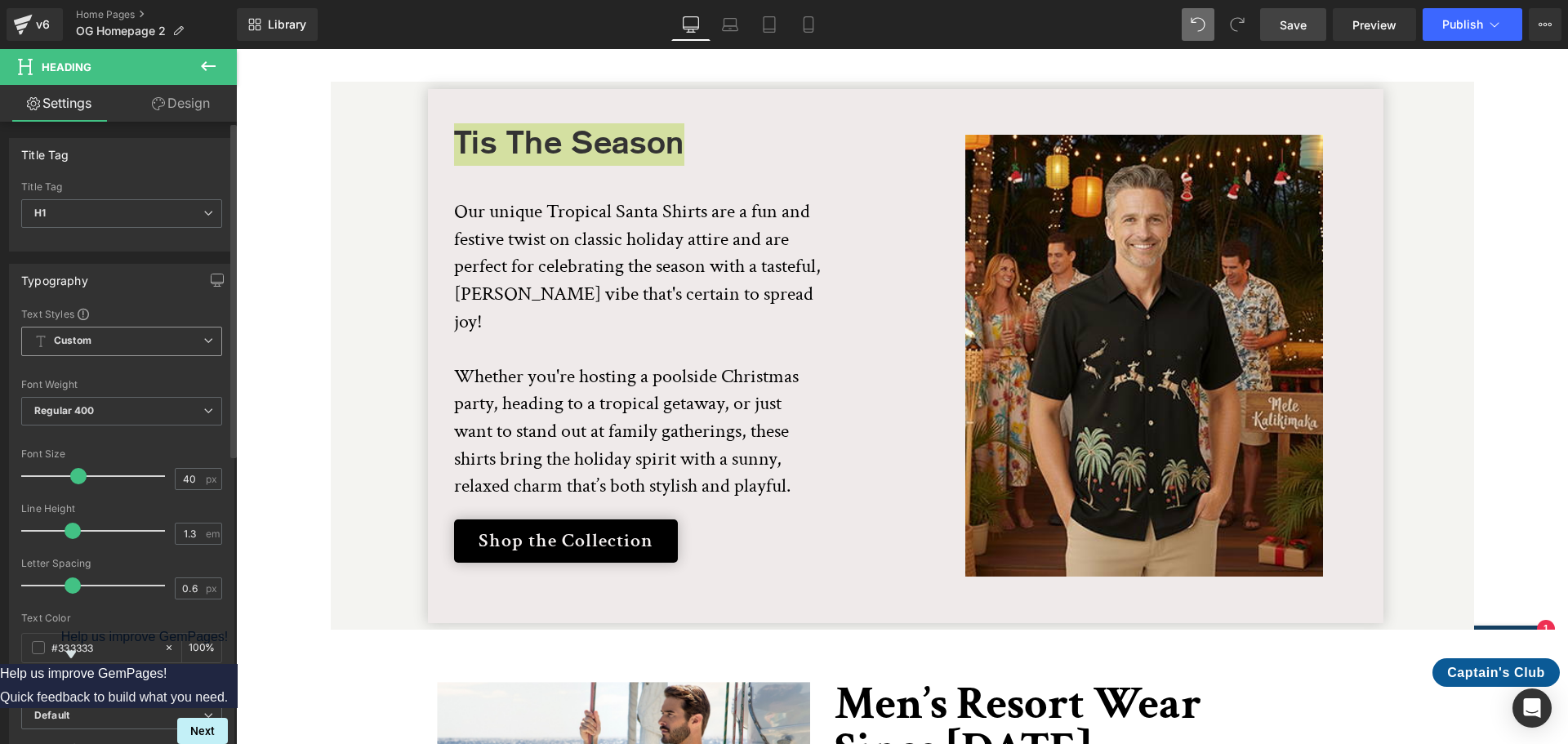
click at [200, 332] on span "Custom Setup Global Style" at bounding box center [121, 341] width 201 height 30
click at [200, 332] on span "Custom Setup Global Style" at bounding box center [118, 341] width 194 height 30
click at [164, 412] on span "Regular 400" at bounding box center [121, 411] width 201 height 29
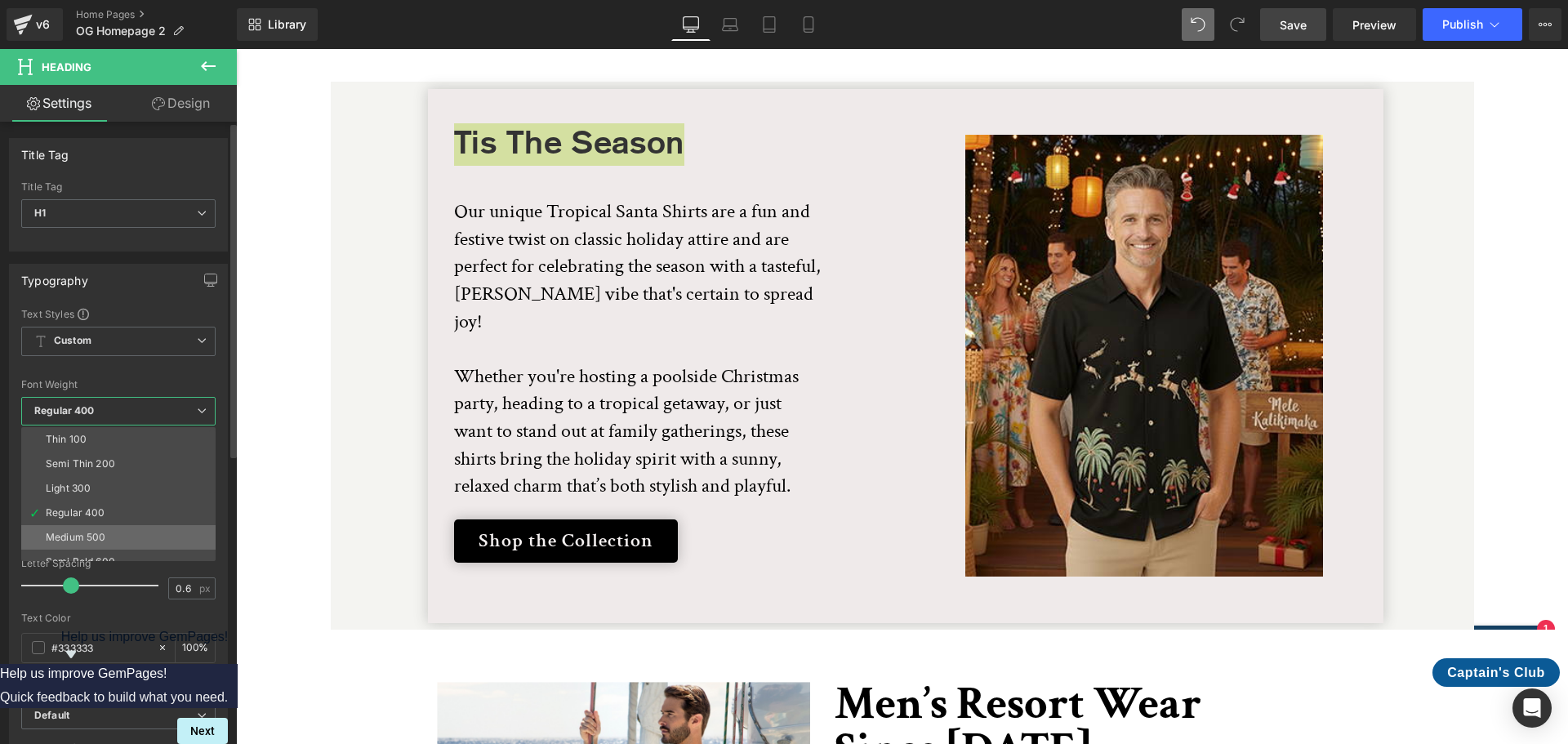
click at [89, 533] on div "Medium 500" at bounding box center [75, 537] width 60 height 11
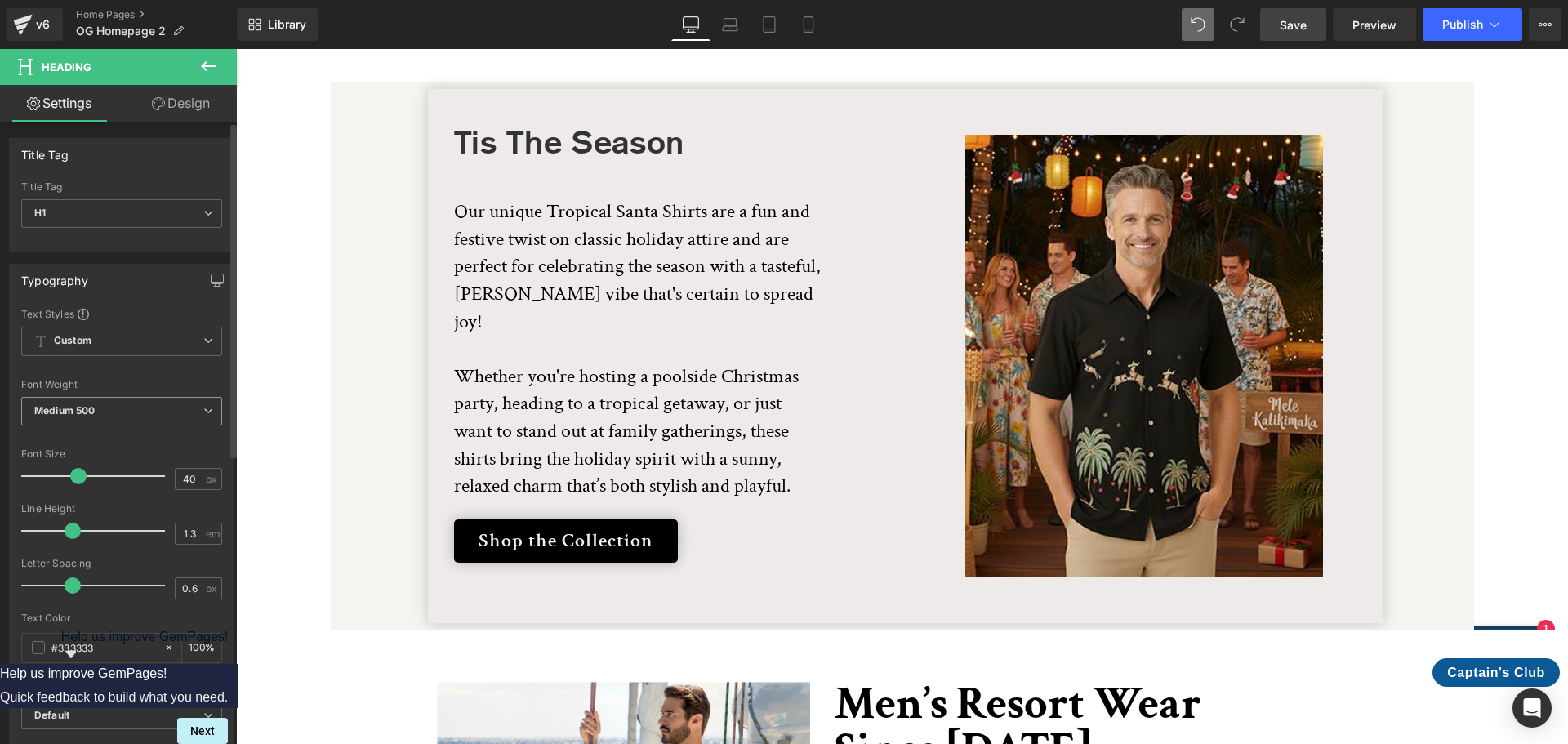
click at [203, 414] on icon at bounding box center [207, 411] width 10 height 10
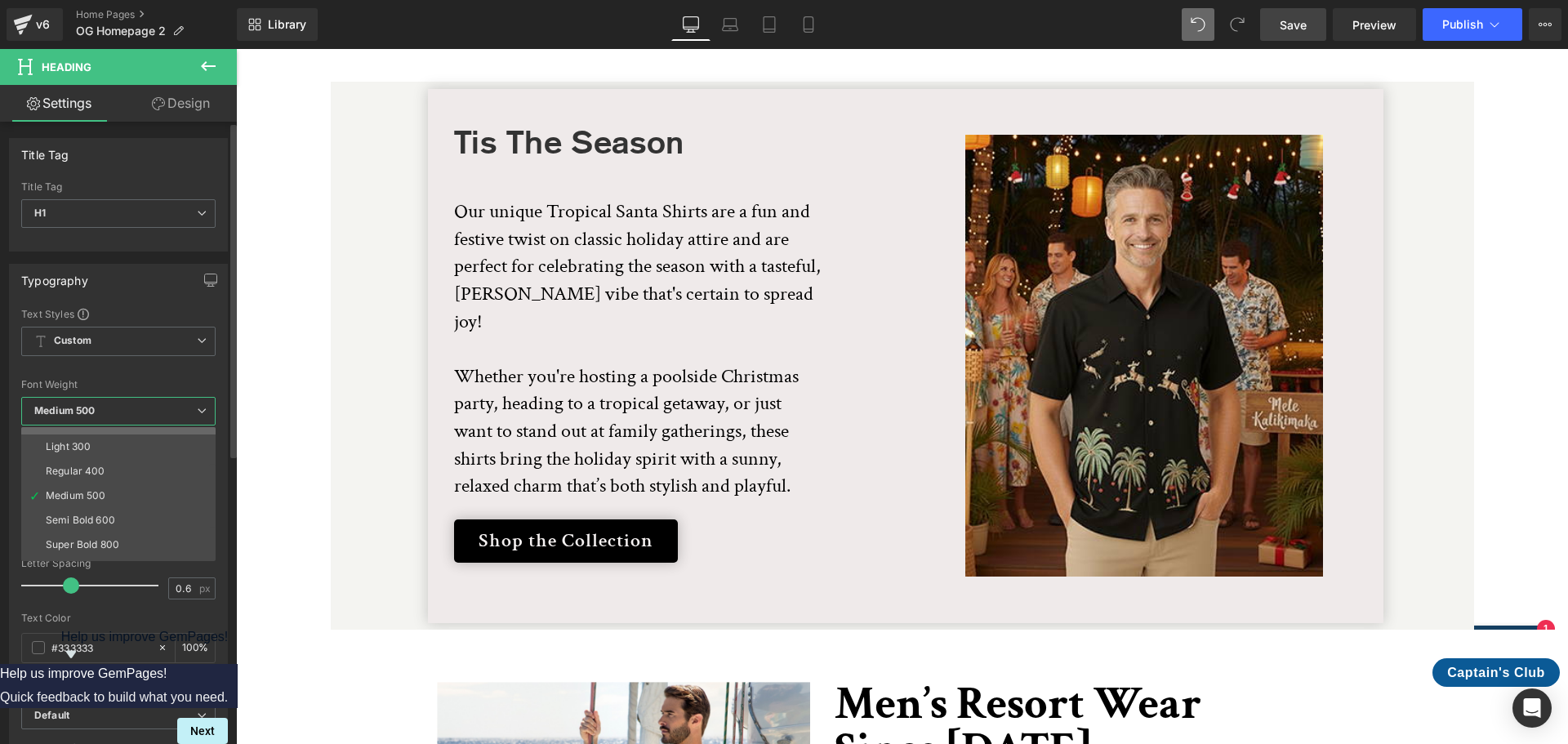
scroll to position [82, 0]
click at [133, 500] on li "Super Bold 800" at bounding box center [121, 504] width 201 height 24
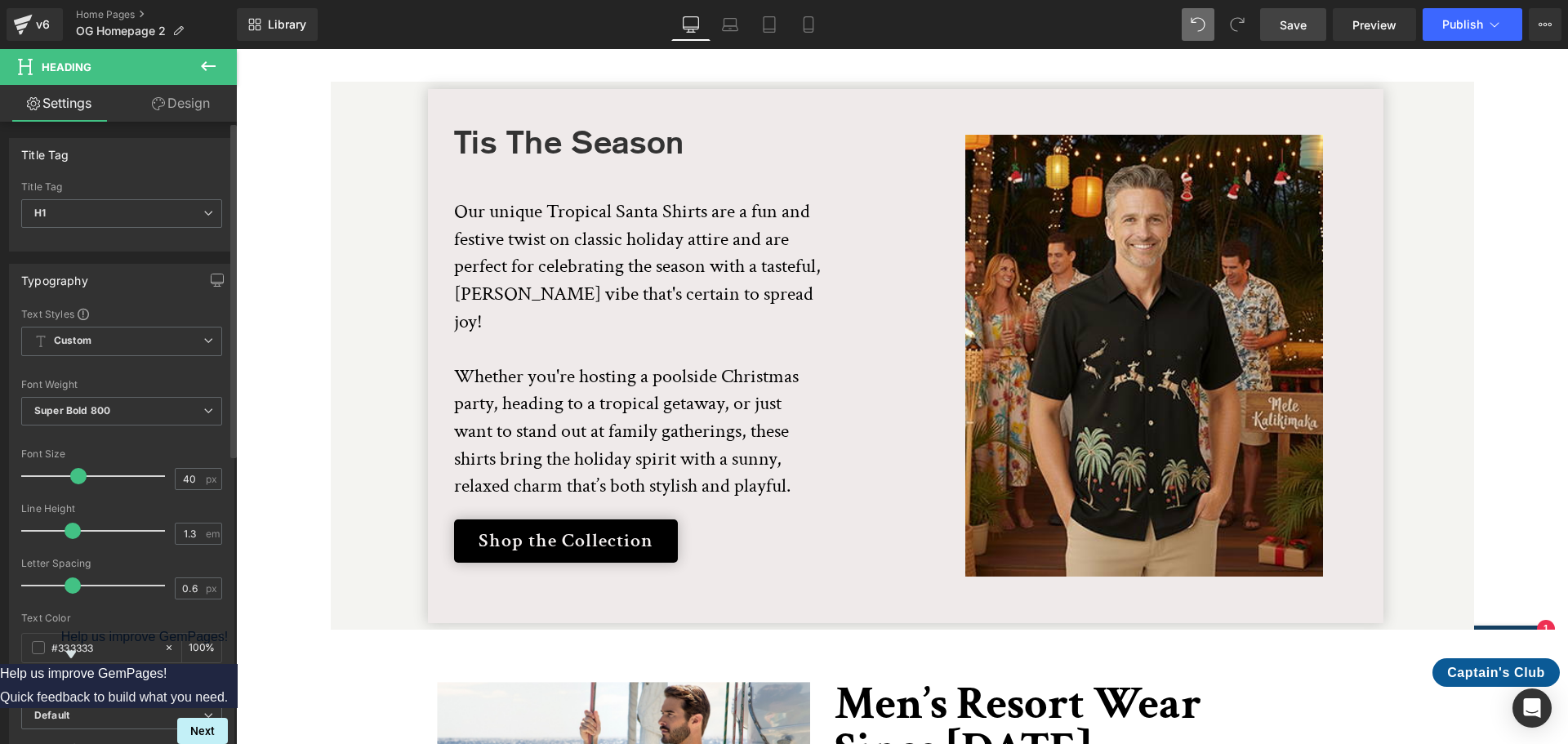
click at [211, 385] on div "Font Weight" at bounding box center [121, 385] width 201 height 11
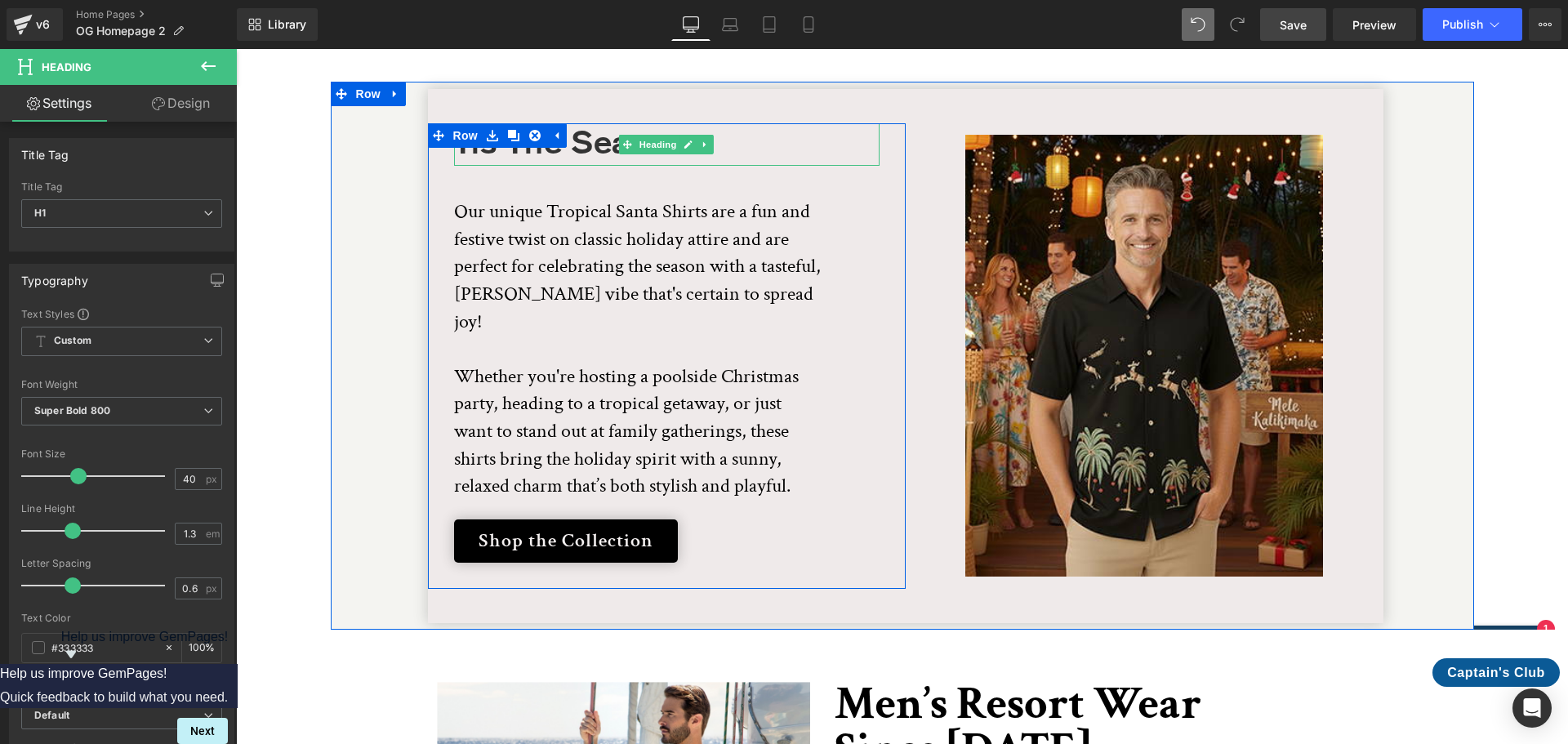
click at [768, 123] on h1 "Tis The Season" at bounding box center [666, 144] width 425 height 43
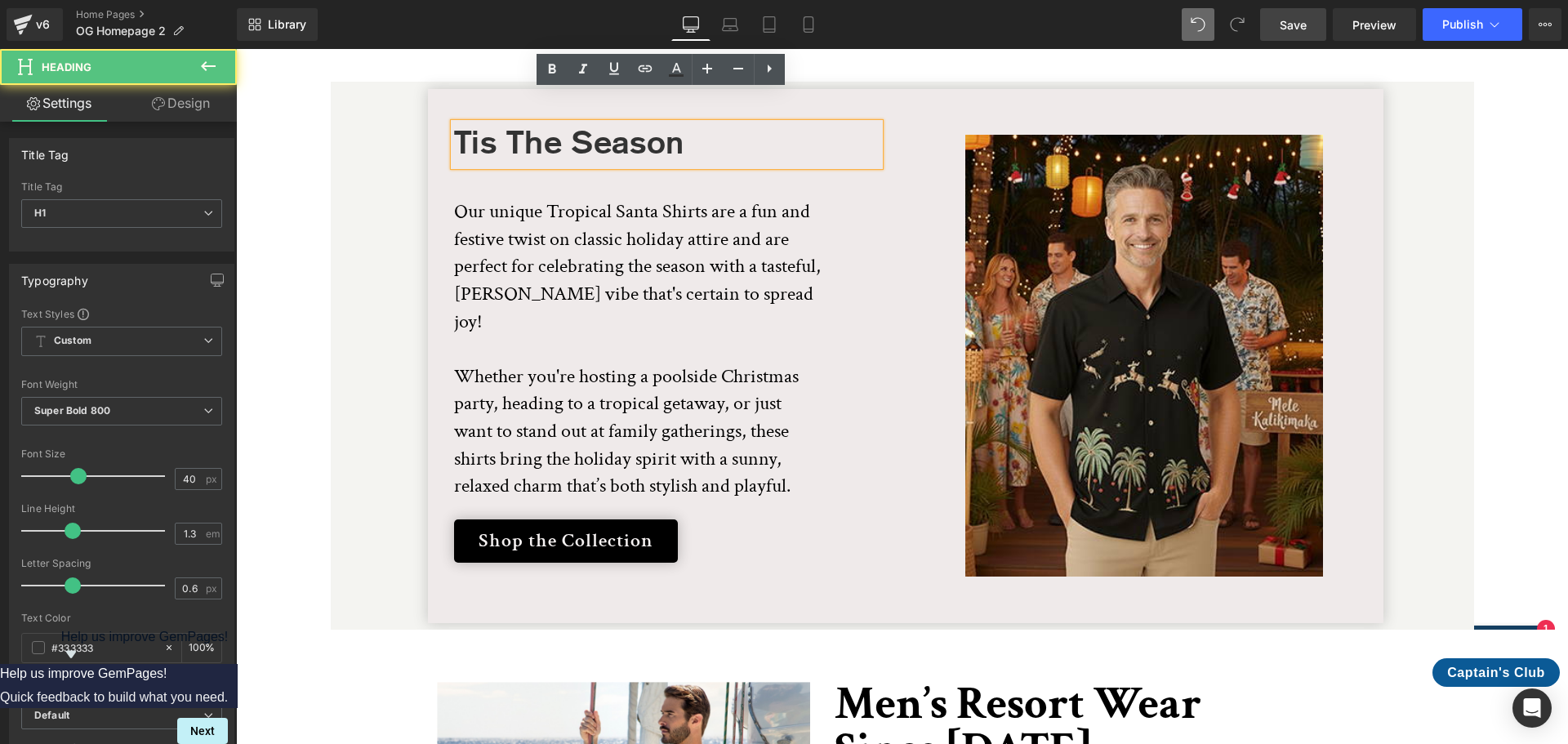
click at [670, 123] on h1 "Tis The Season" at bounding box center [666, 144] width 425 height 43
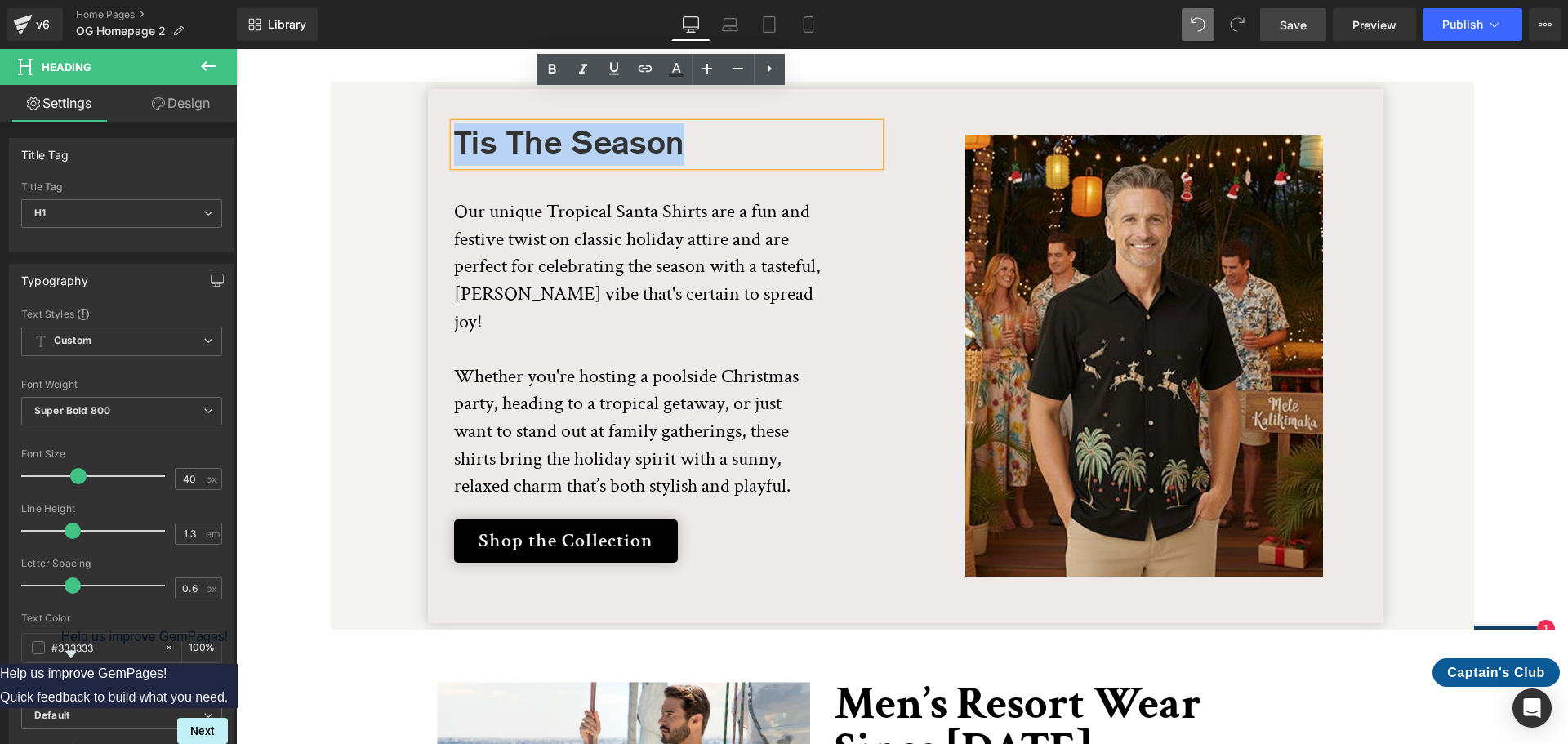
drag, startPoint x: 670, startPoint y: 117, endPoint x: 452, endPoint y: 115, distance: 218.0
click at [454, 123] on h1 "Tis The Season" at bounding box center [666, 144] width 425 height 43
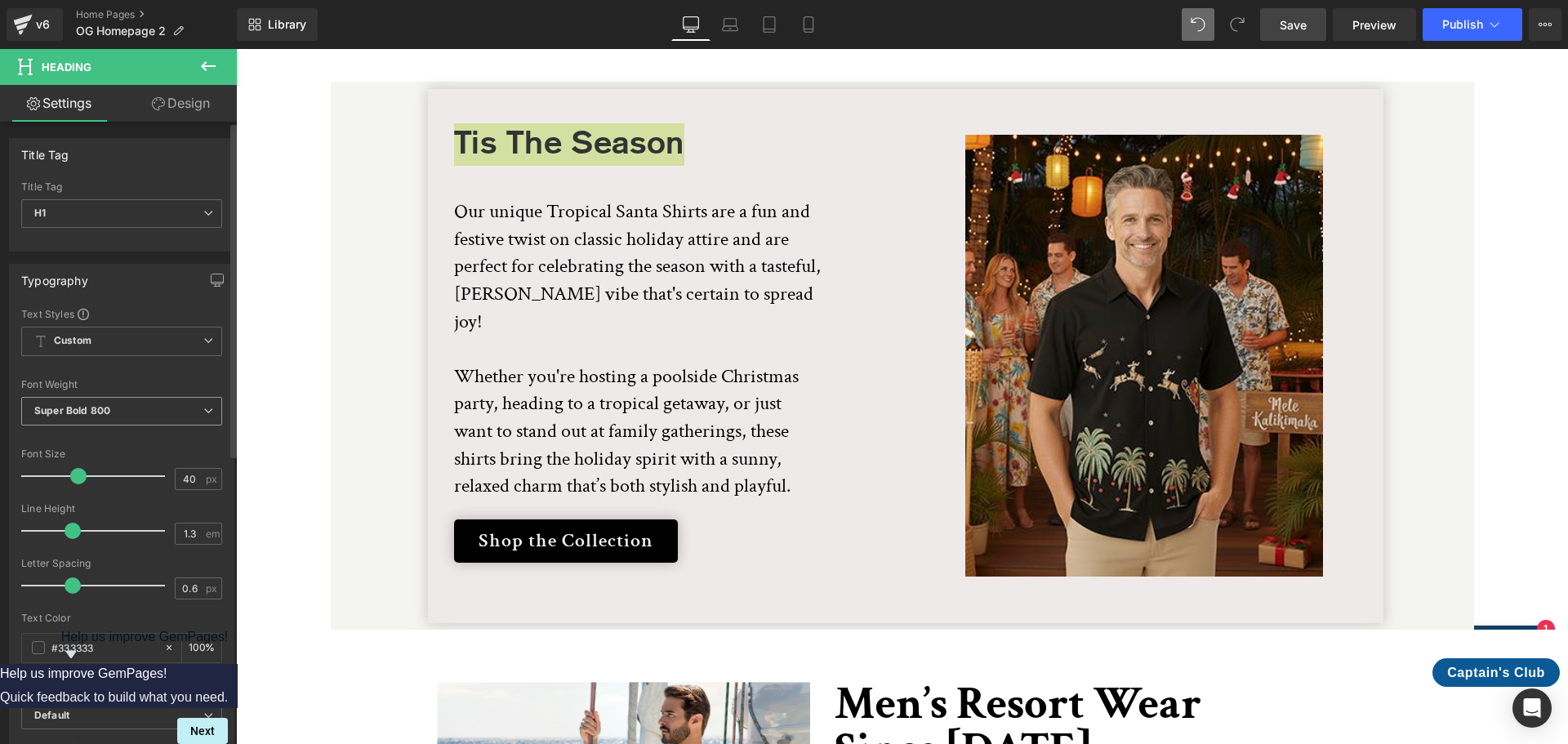
click at [203, 408] on icon at bounding box center [207, 411] width 10 height 10
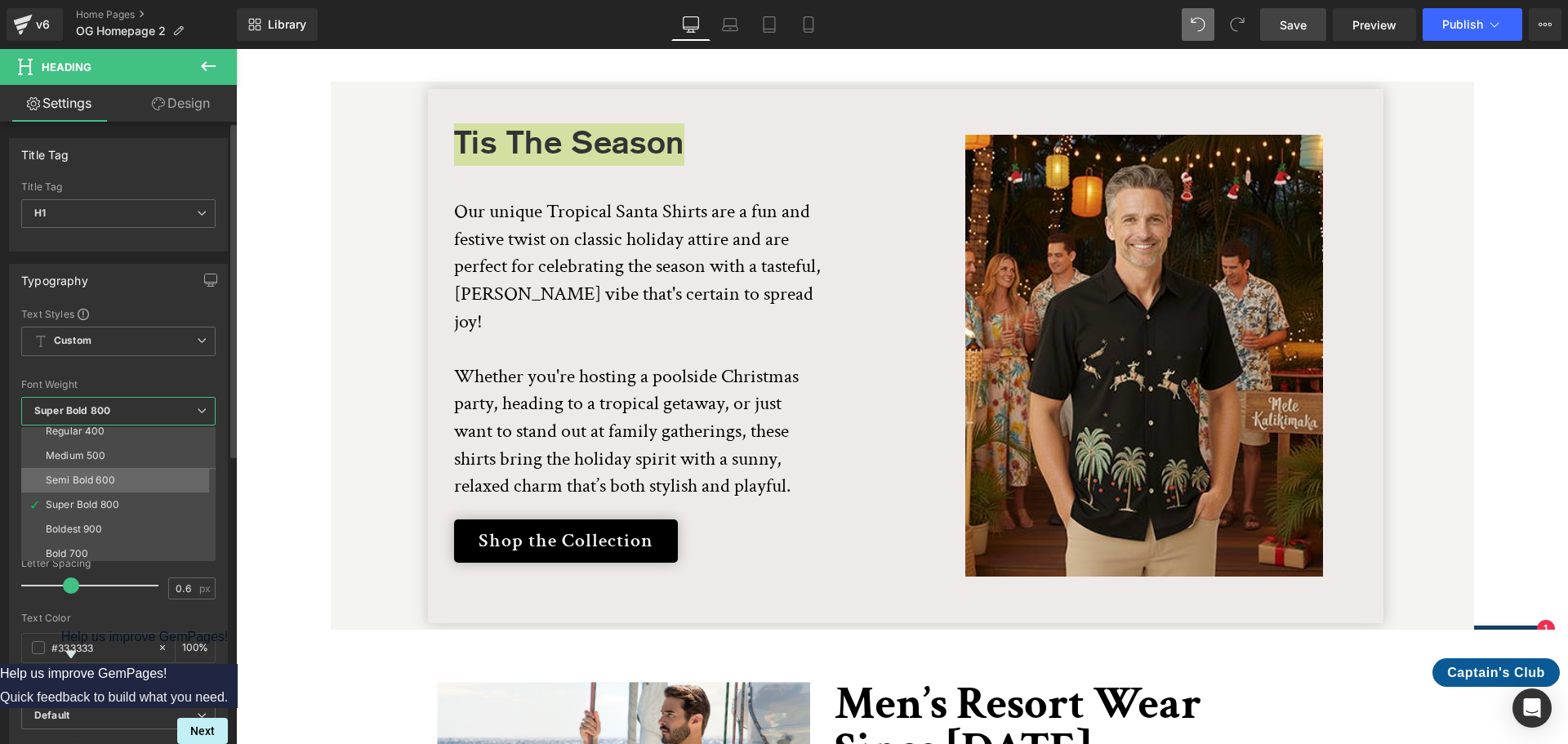
click at [110, 473] on li "Semi Bold 600" at bounding box center [121, 480] width 201 height 24
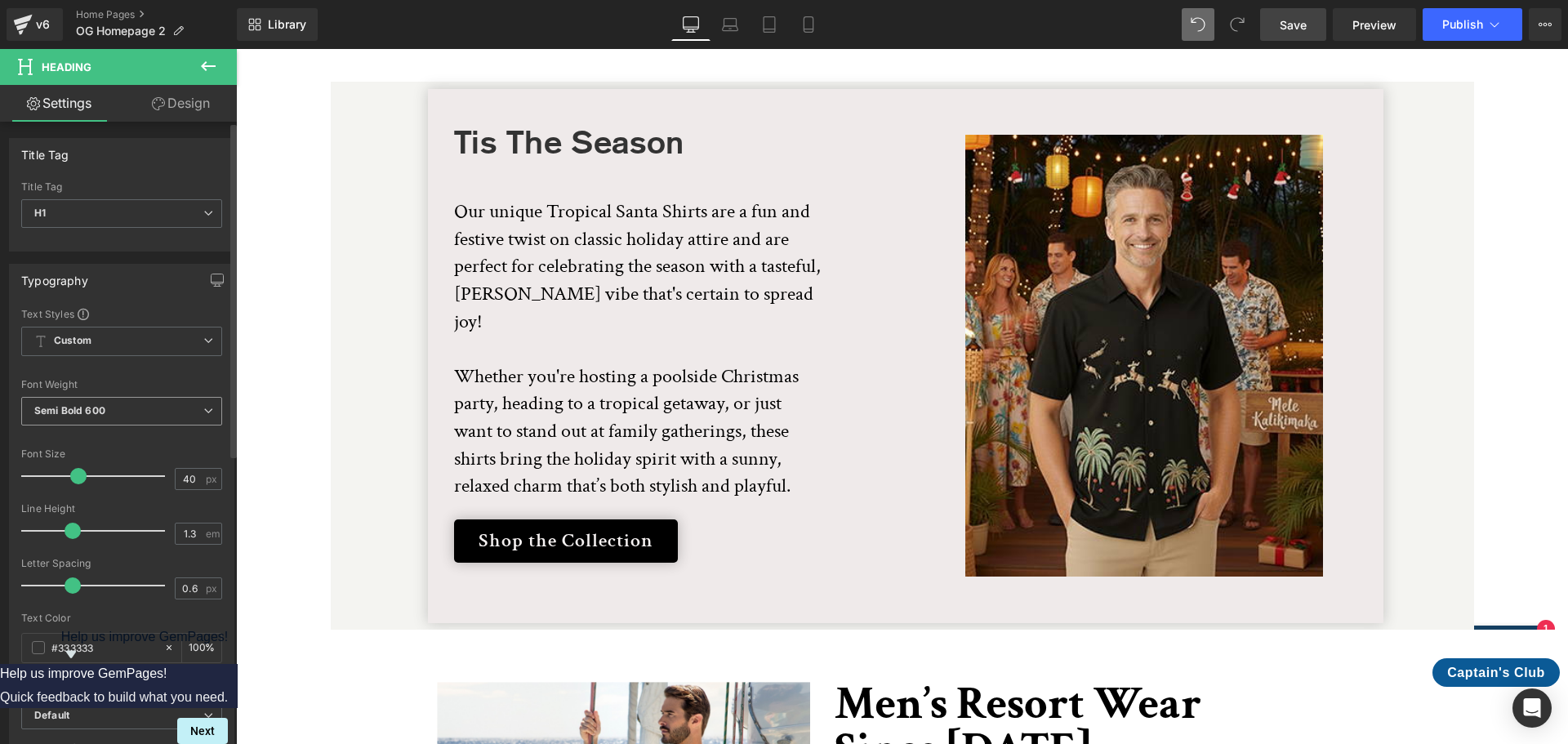
click at [212, 400] on span "Semi Bold 600" at bounding box center [121, 411] width 201 height 29
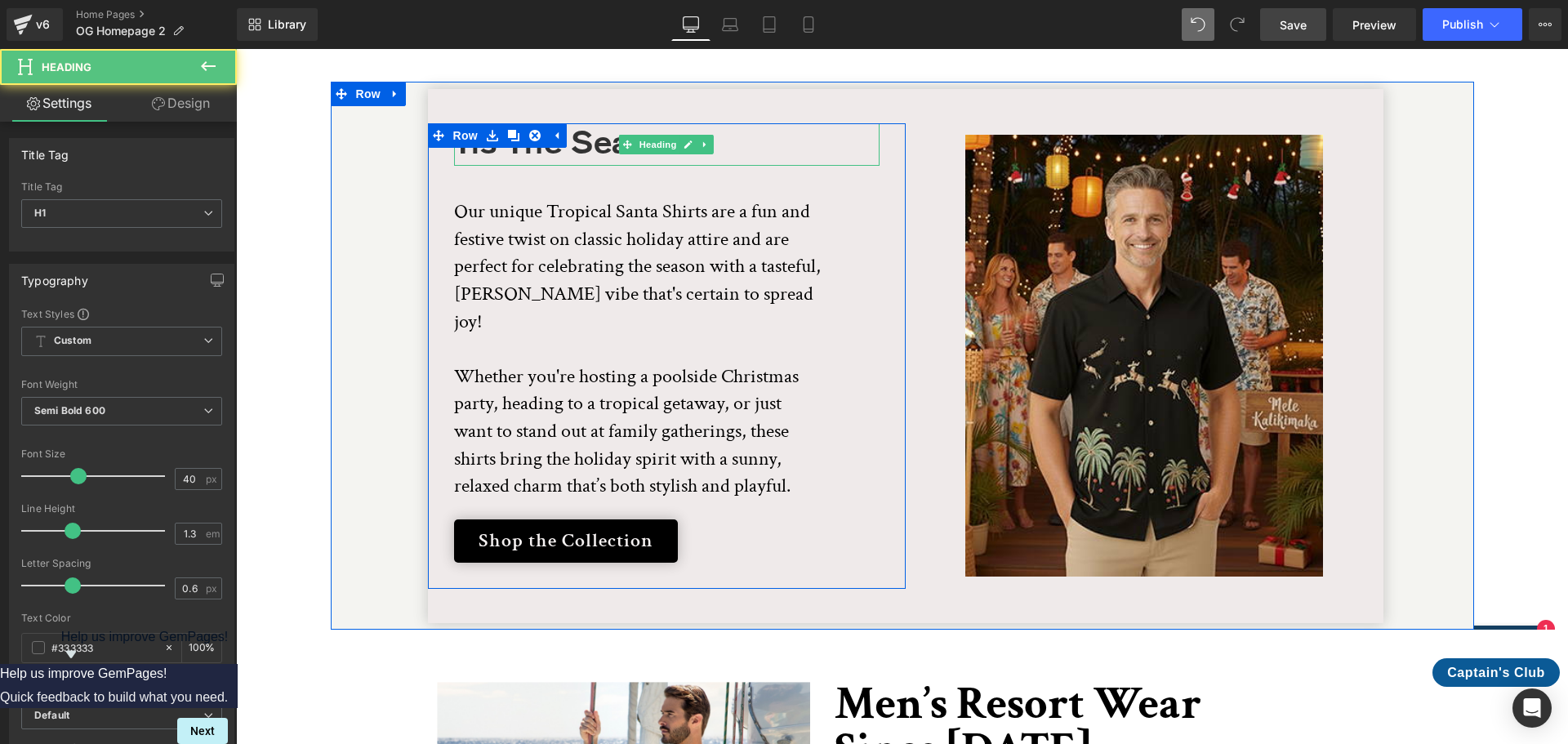
click at [574, 123] on h1 "Tis The Season" at bounding box center [666, 144] width 425 height 43
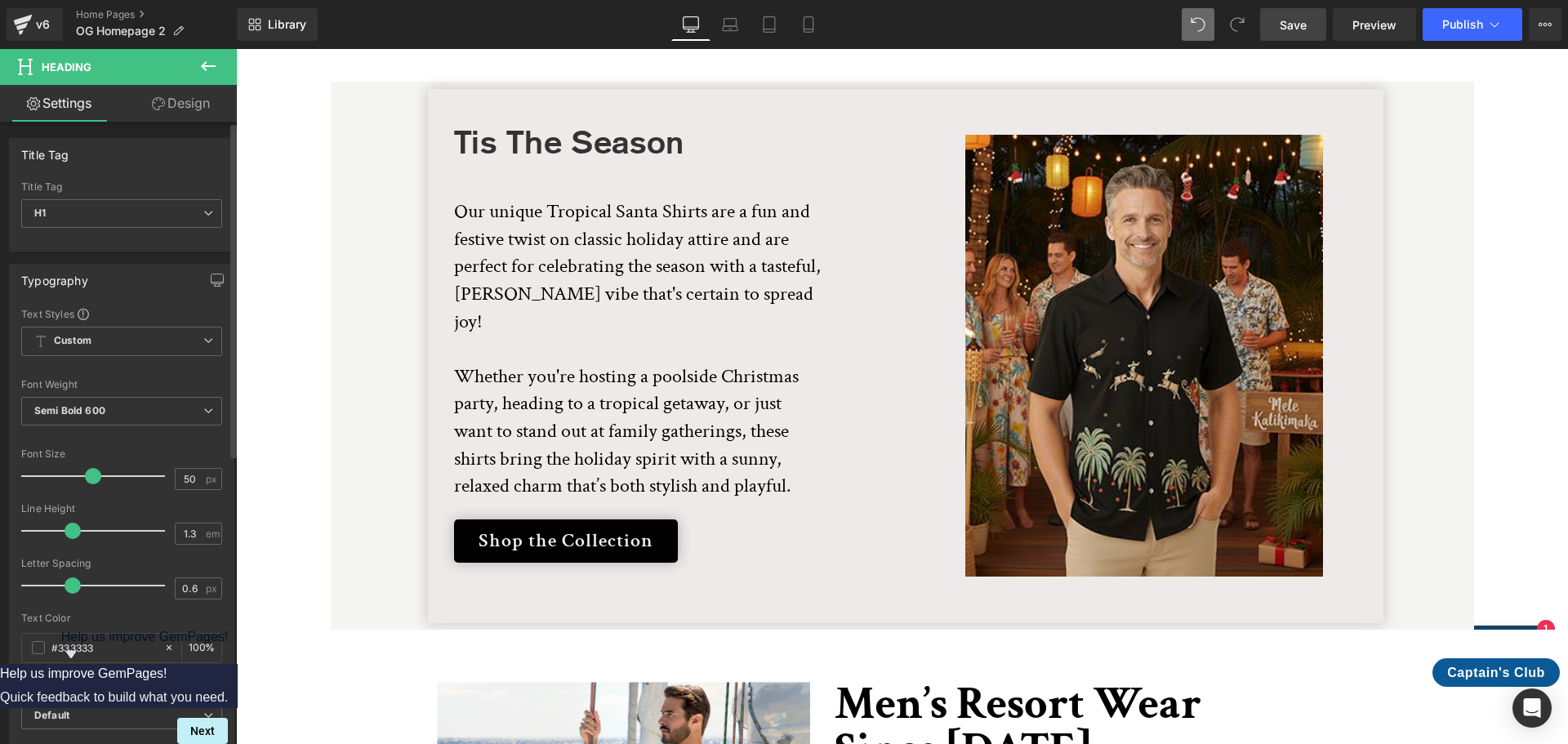
scroll to position [3322, 0]
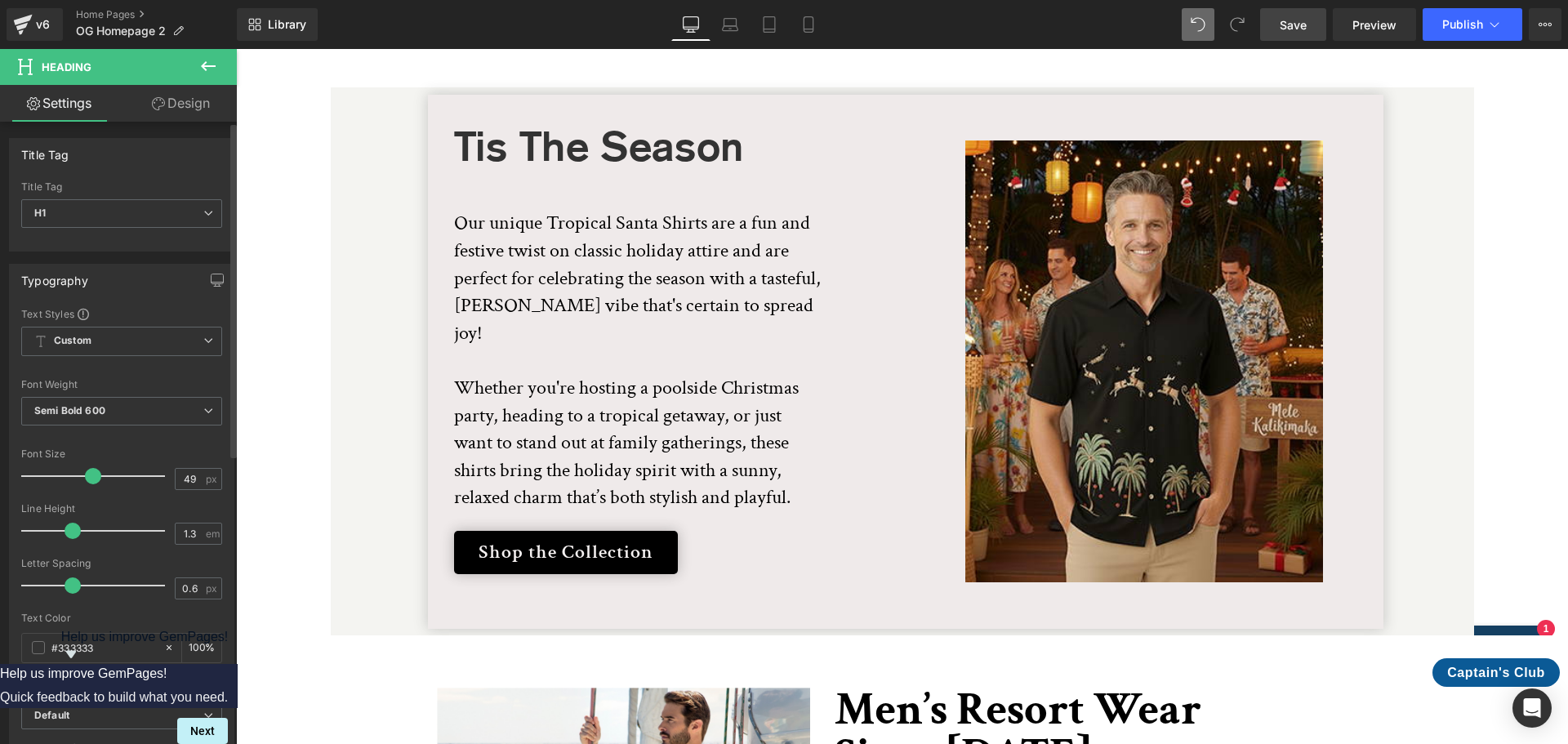
type input "48"
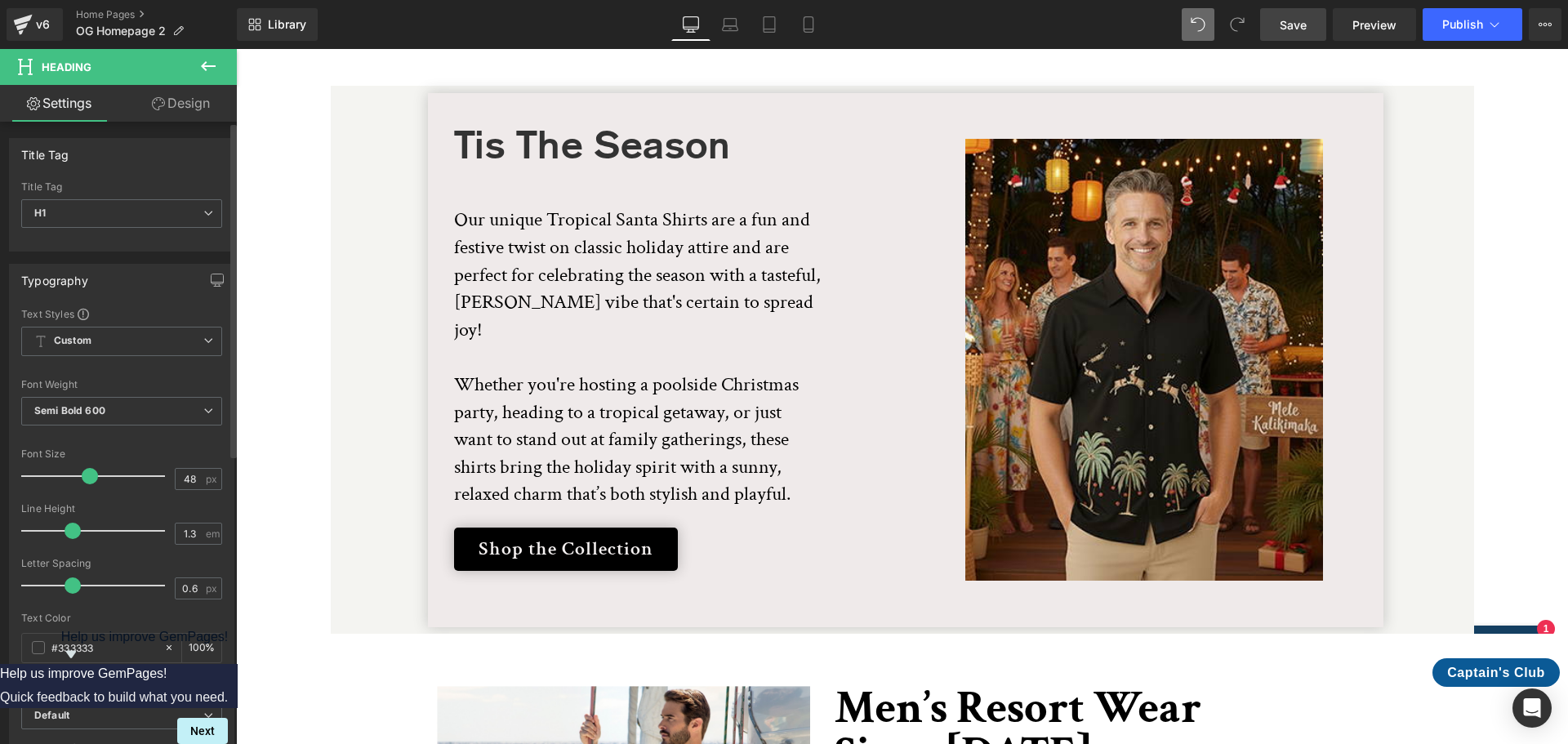
drag, startPoint x: 83, startPoint y: 477, endPoint x: 94, endPoint y: 477, distance: 11.0
click at [94, 477] on span at bounding box center [89, 476] width 16 height 16
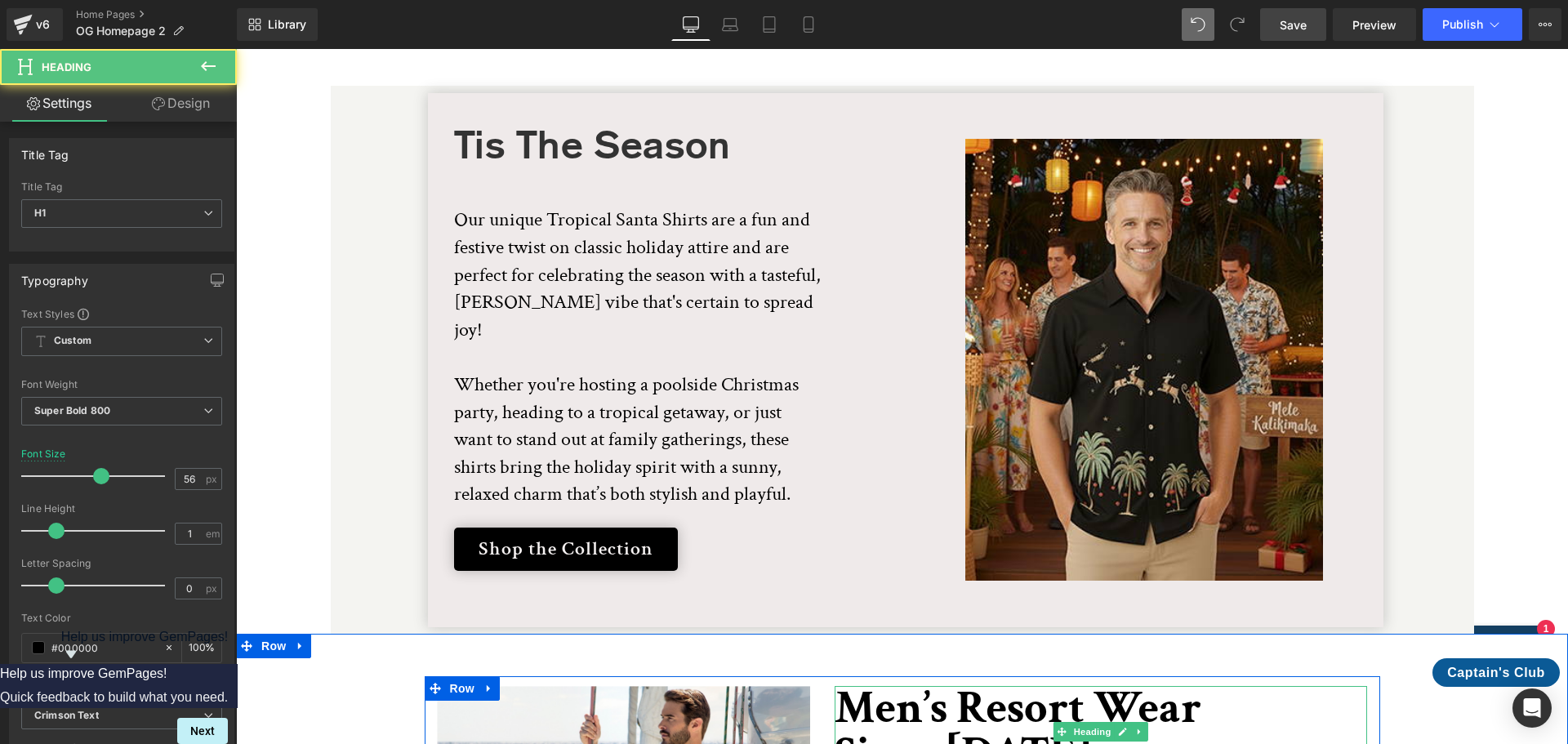
click at [939, 687] on h1 "Men’s Resort Wear" at bounding box center [1101, 709] width 533 height 46
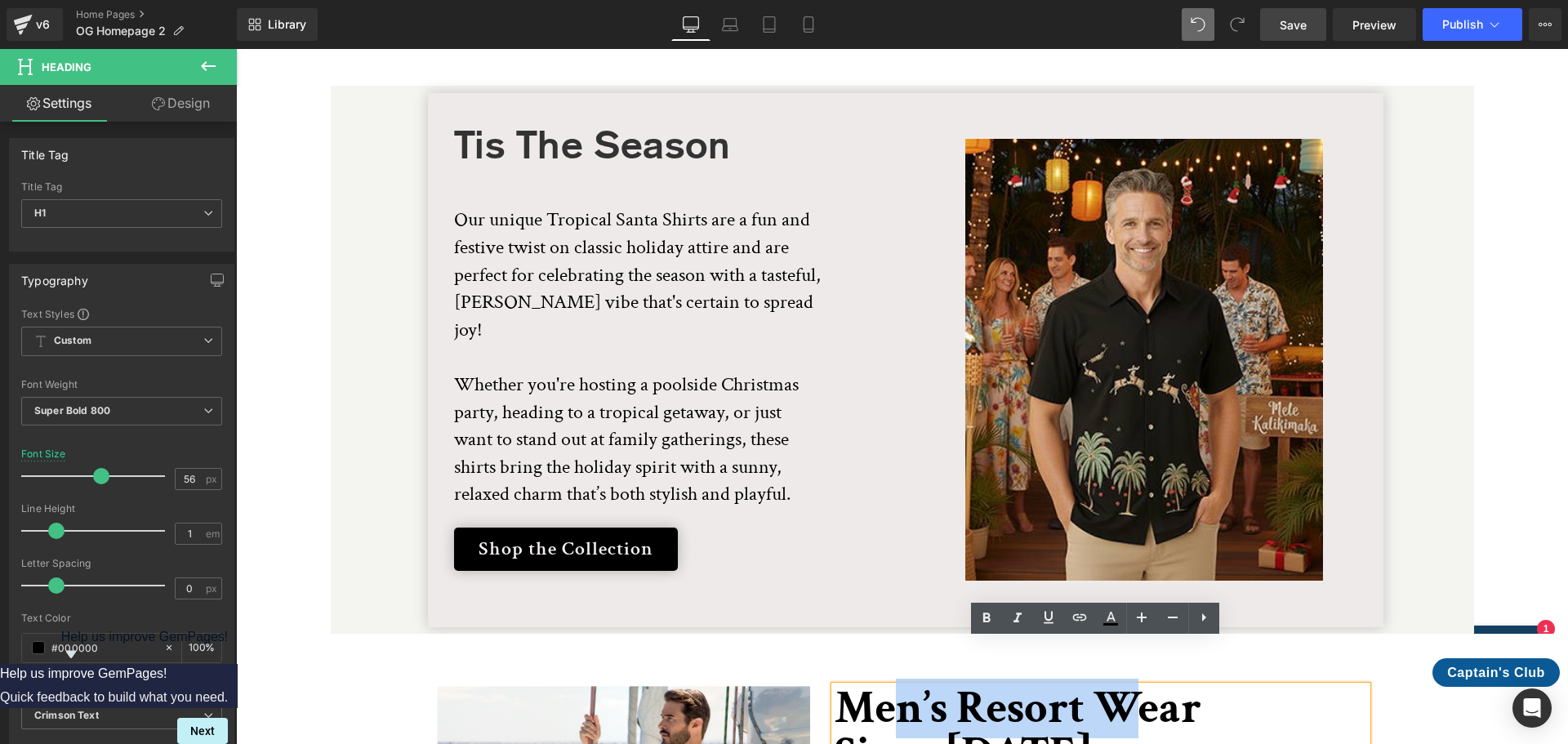
drag, startPoint x: 880, startPoint y: 668, endPoint x: 1119, endPoint y: 667, distance: 239.0
click at [1119, 687] on h1 "Men’s Resort Wear" at bounding box center [1101, 709] width 533 height 46
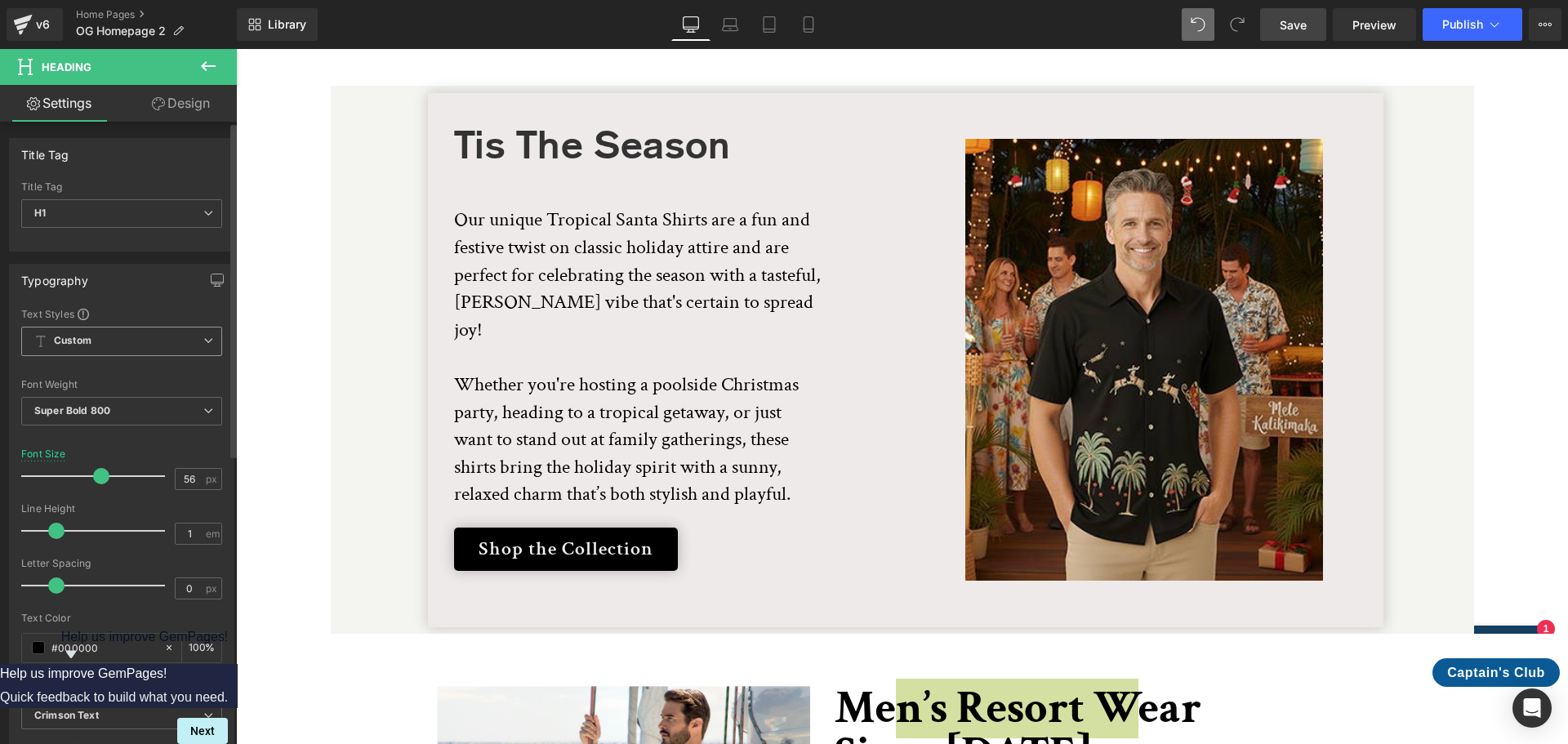
click at [203, 339] on icon at bounding box center [207, 340] width 10 height 10
click at [201, 339] on icon at bounding box center [201, 340] width 10 height 10
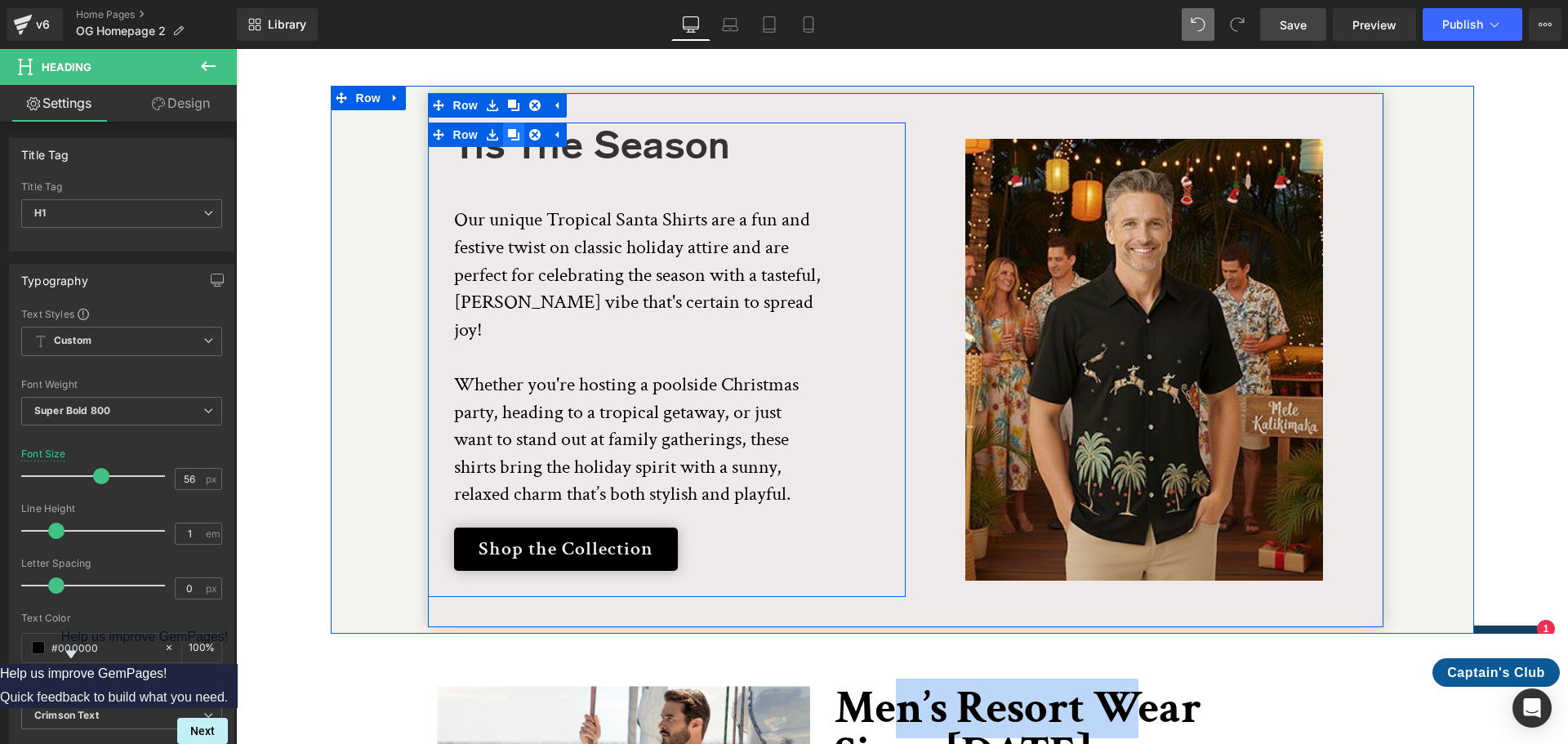
click at [508, 129] on icon at bounding box center [513, 135] width 11 height 11
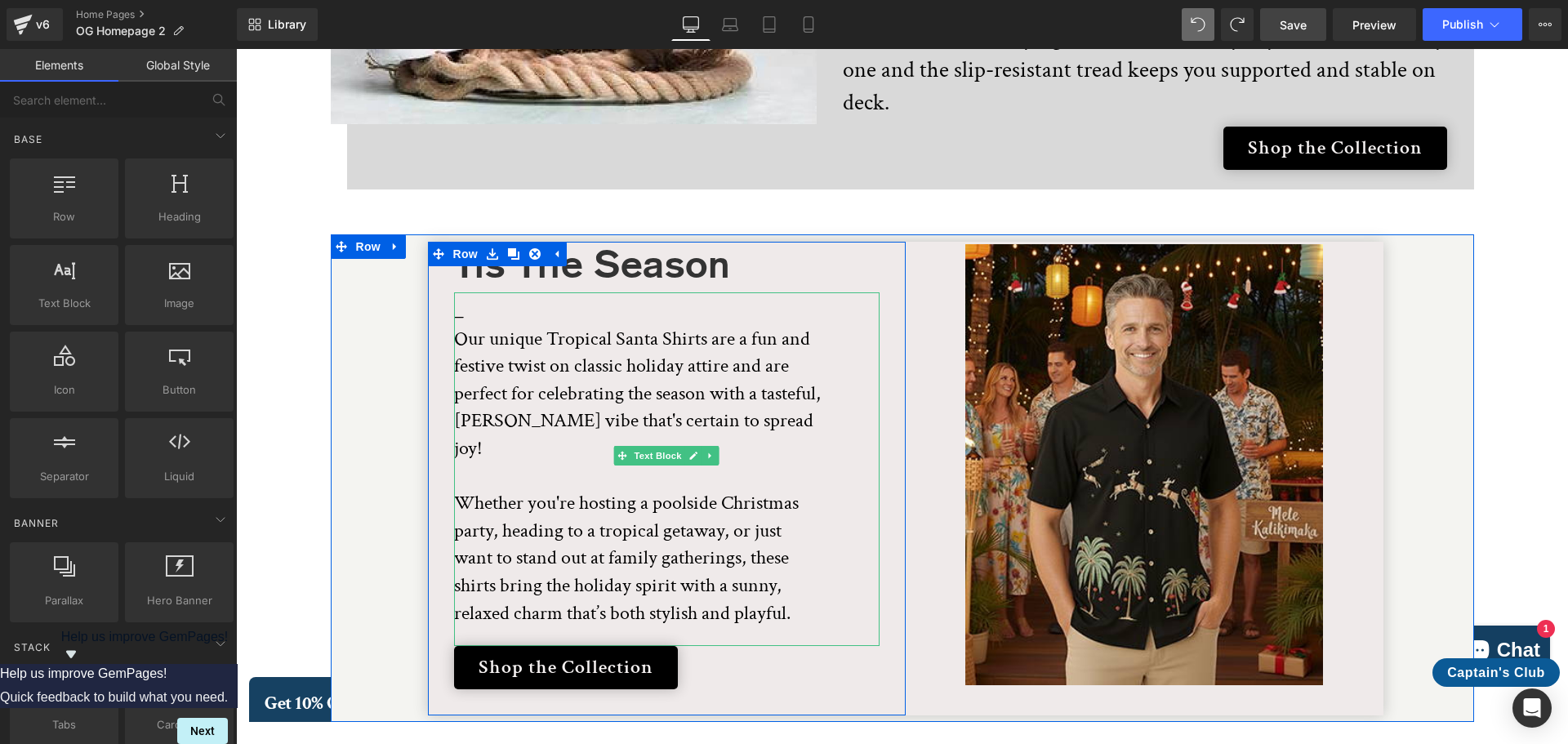
scroll to position [3161, 0]
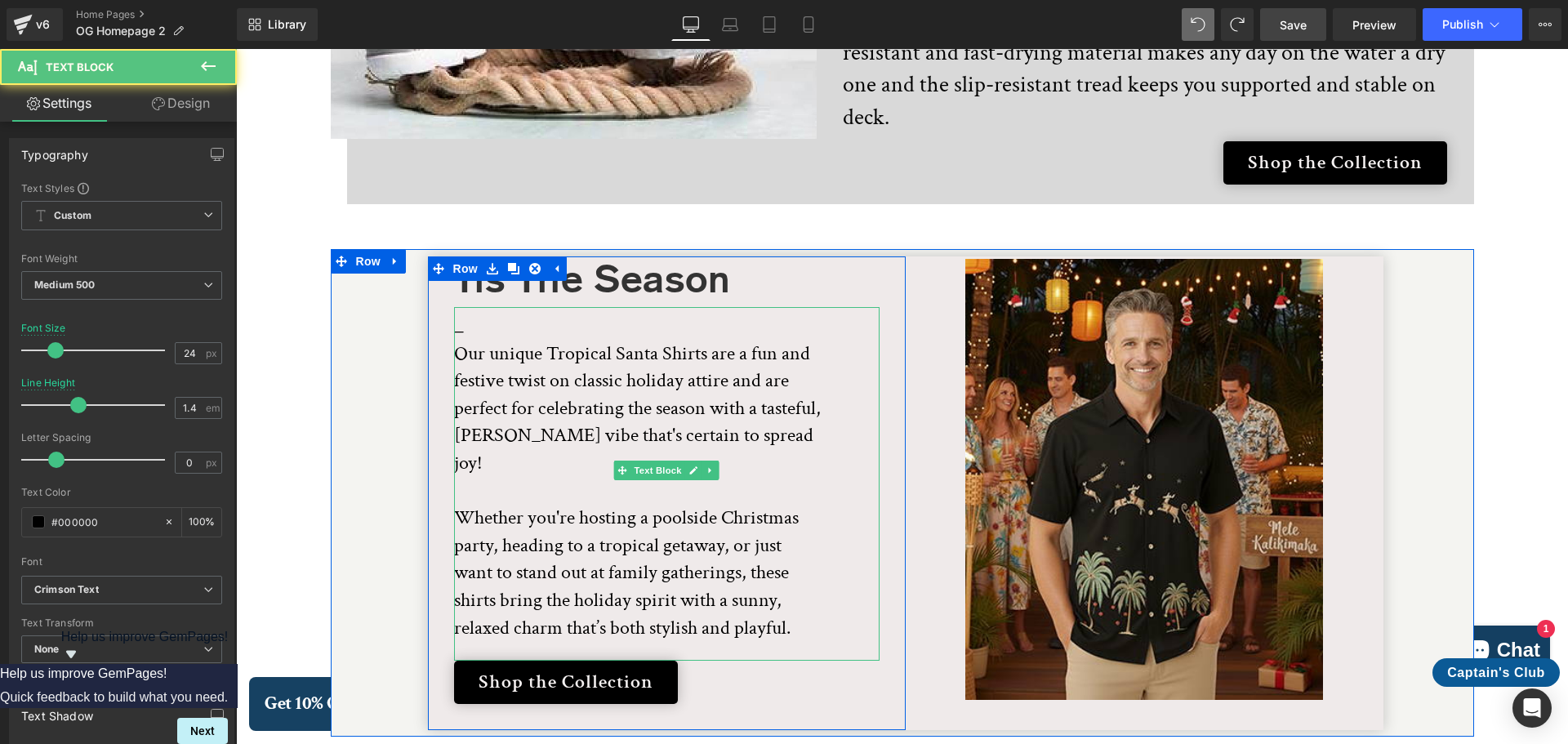
click at [467, 312] on p "_" at bounding box center [637, 326] width 367 height 28
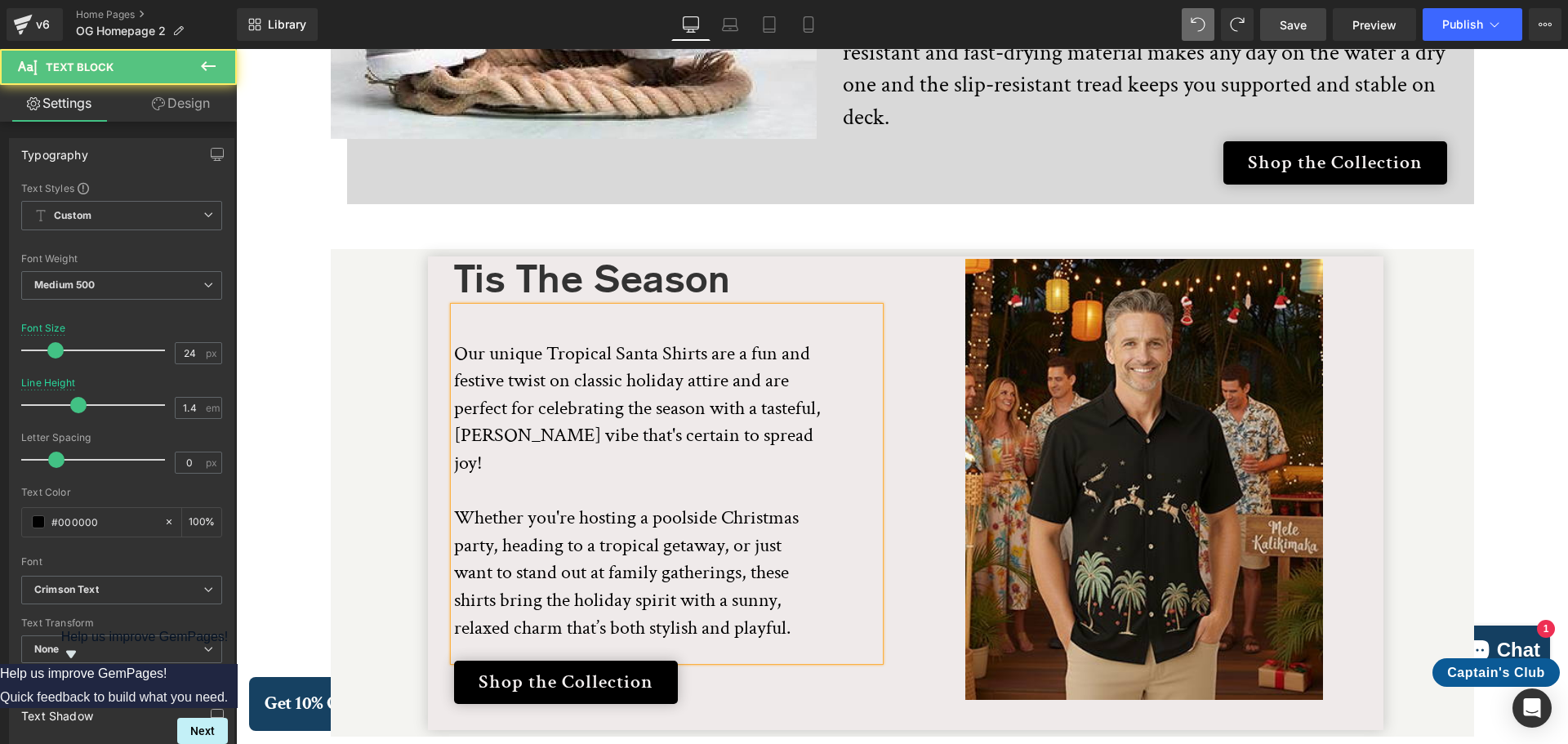
click at [454, 339] on p "Our unique Tropical Santa Shirts are a fun and festive twist on classic holiday…" at bounding box center [637, 491] width 367 height 302
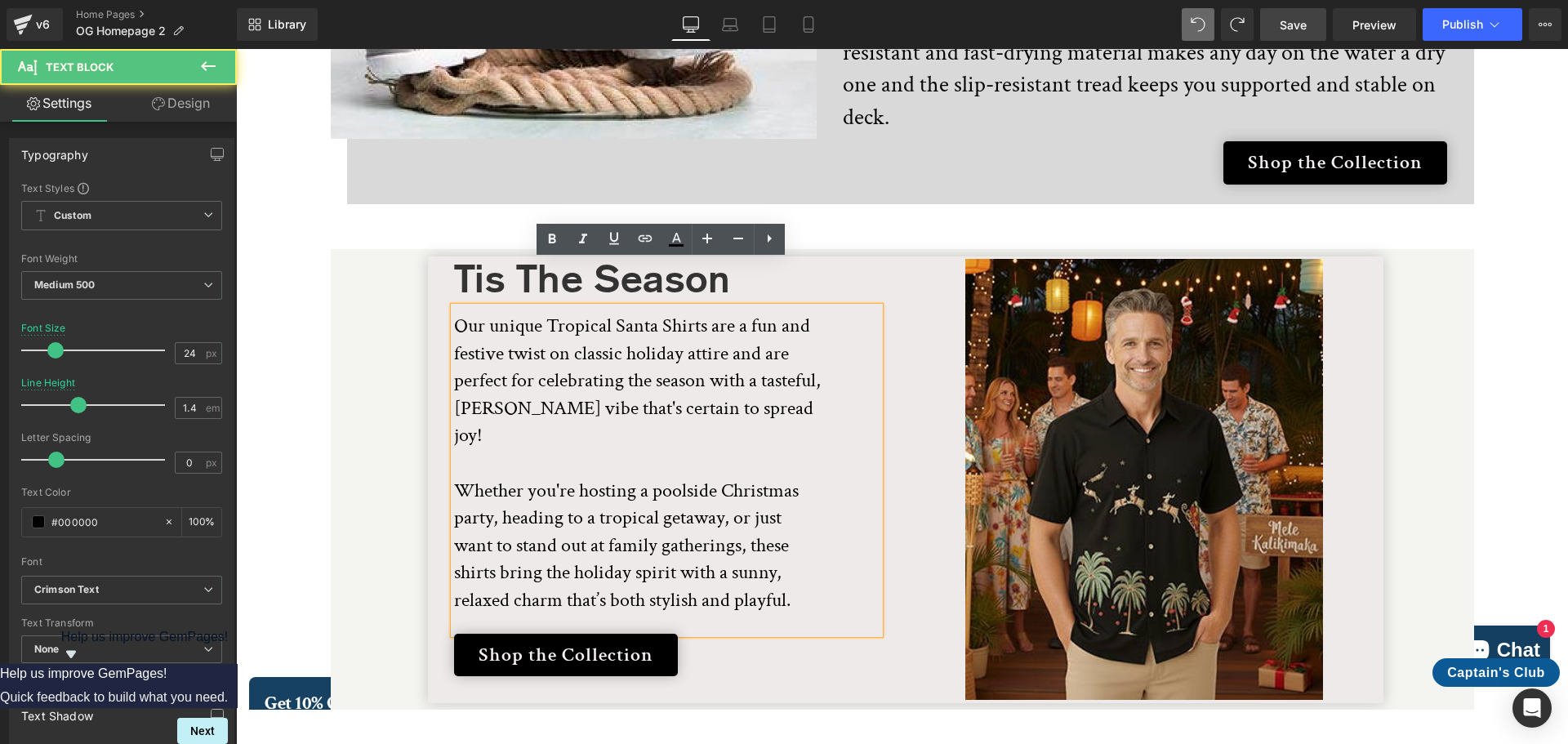
scroll to position [3175, 0]
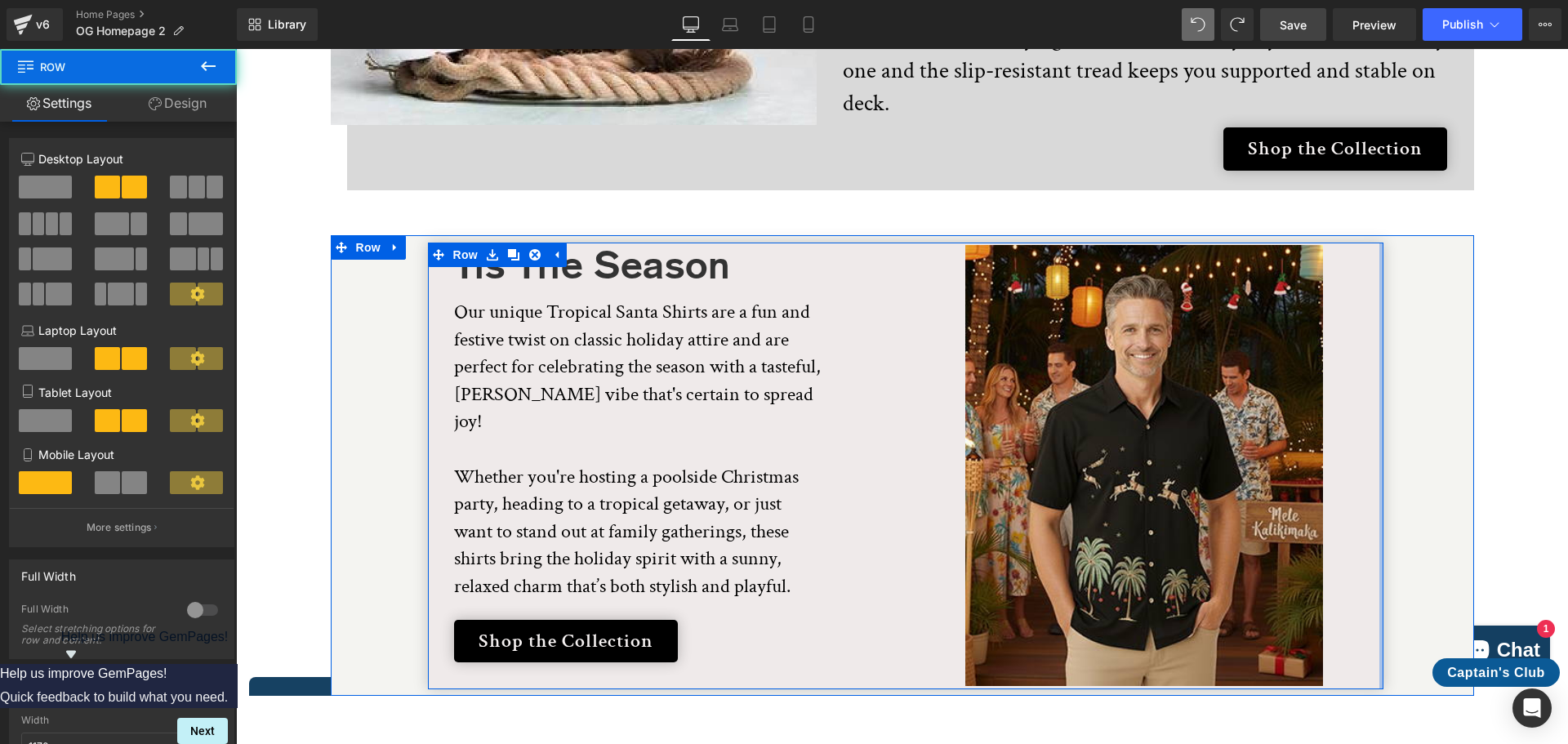
drag, startPoint x: 1374, startPoint y: 384, endPoint x: 1458, endPoint y: 385, distance: 84.0
click at [1458, 385] on div "Tis The Season Heading Our unique Tropical Santa Shirts are a fun and festive t…" at bounding box center [906, 465] width 1137 height 447
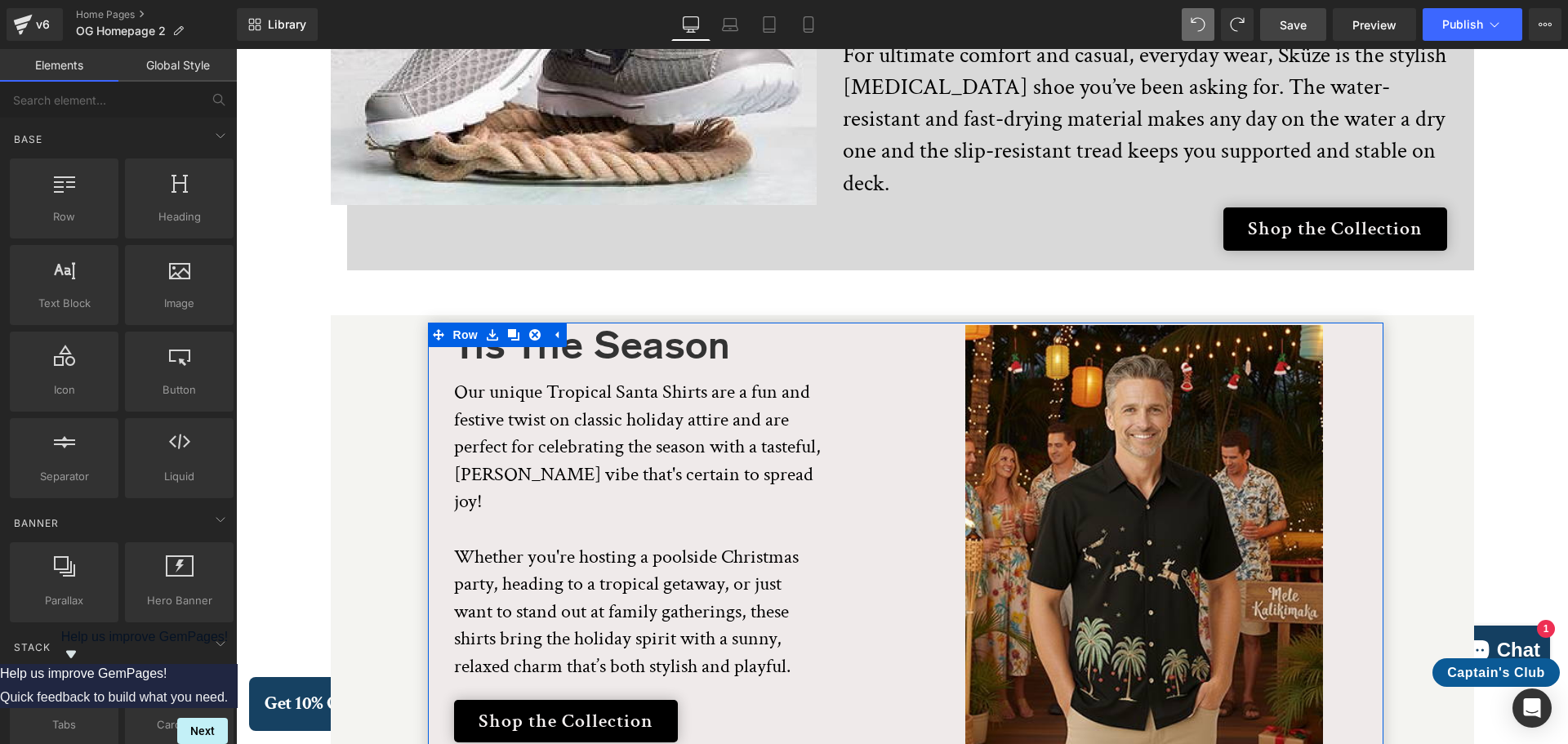
scroll to position [2930, 0]
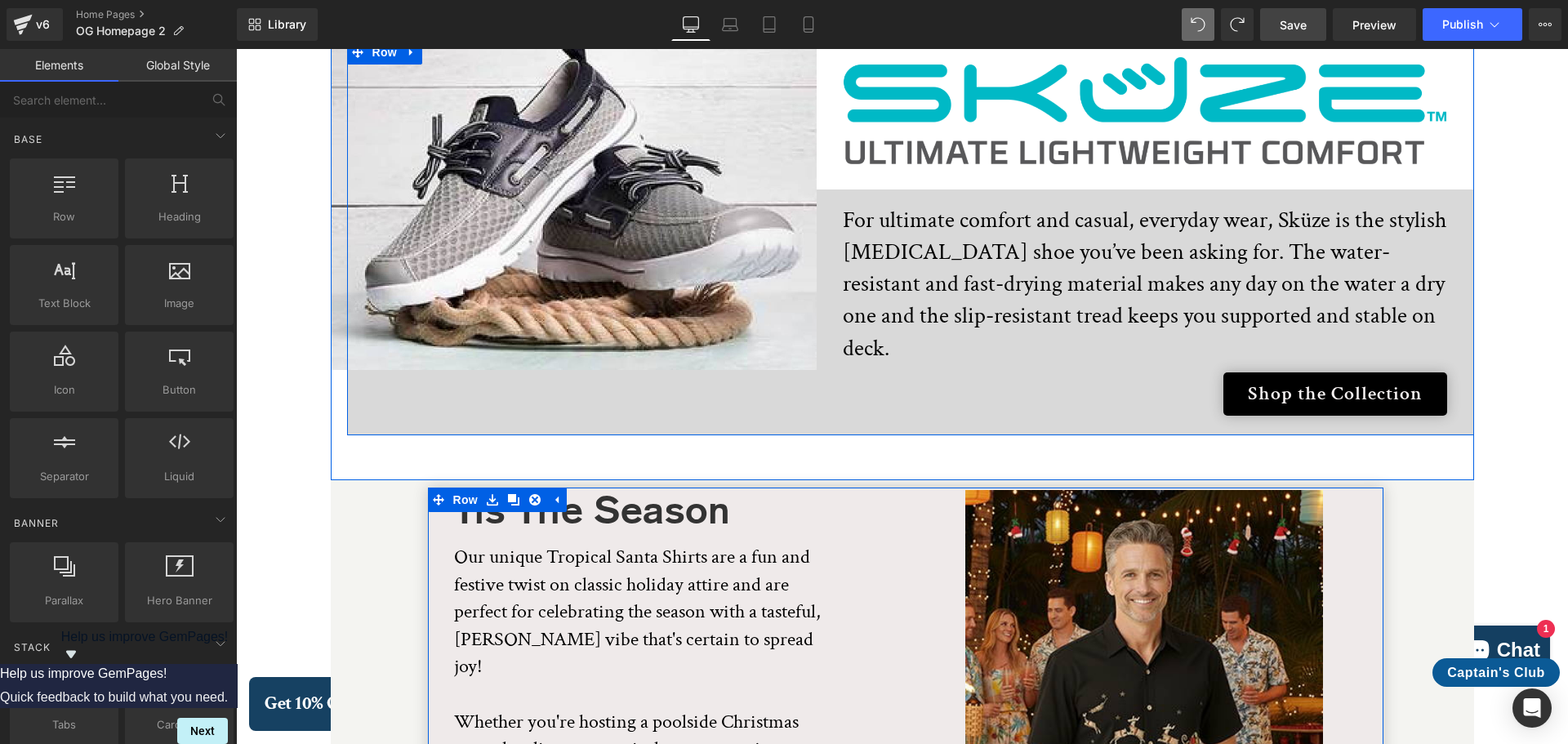
click at [423, 377] on div "Image Image Row For ultimate comfort and casual, everyday wear, Sküze is the st…" at bounding box center [910, 237] width 1127 height 395
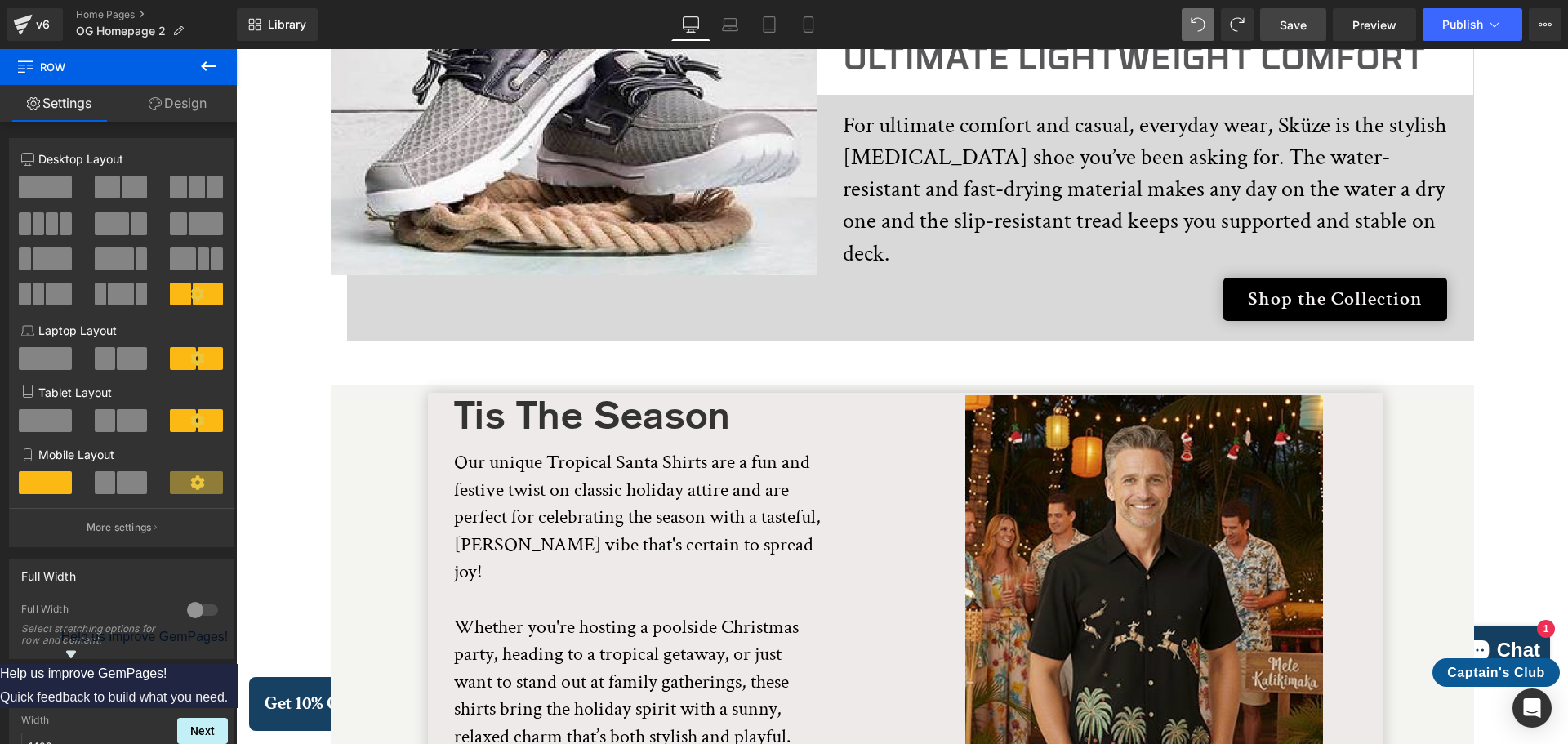
scroll to position [3175, 0]
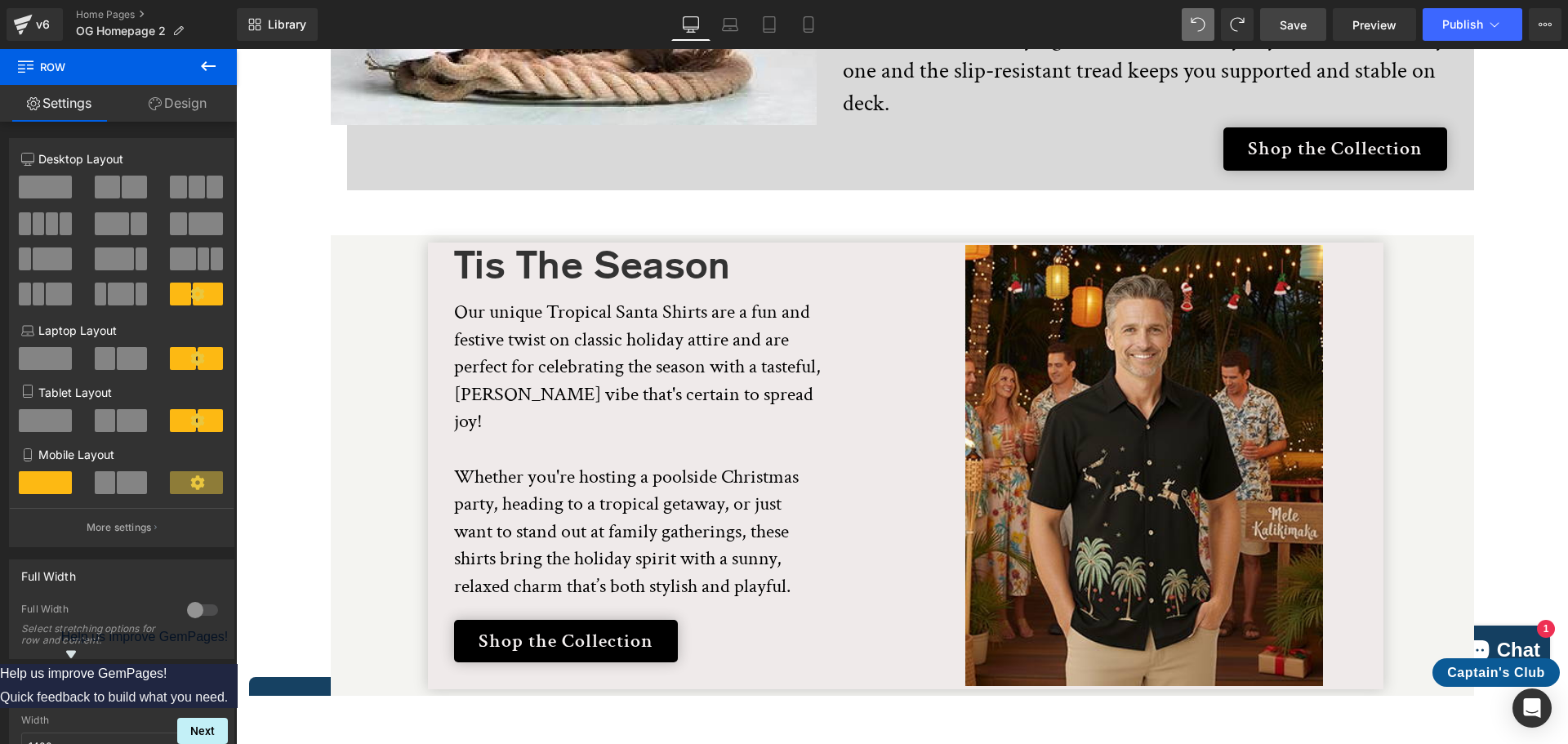
drag, startPoint x: 1317, startPoint y: 29, endPoint x: 1239, endPoint y: 89, distance: 98.4
click at [1317, 29] on link "Save" at bounding box center [1293, 24] width 66 height 33
click at [1461, 23] on span "Publish" at bounding box center [1462, 24] width 41 height 13
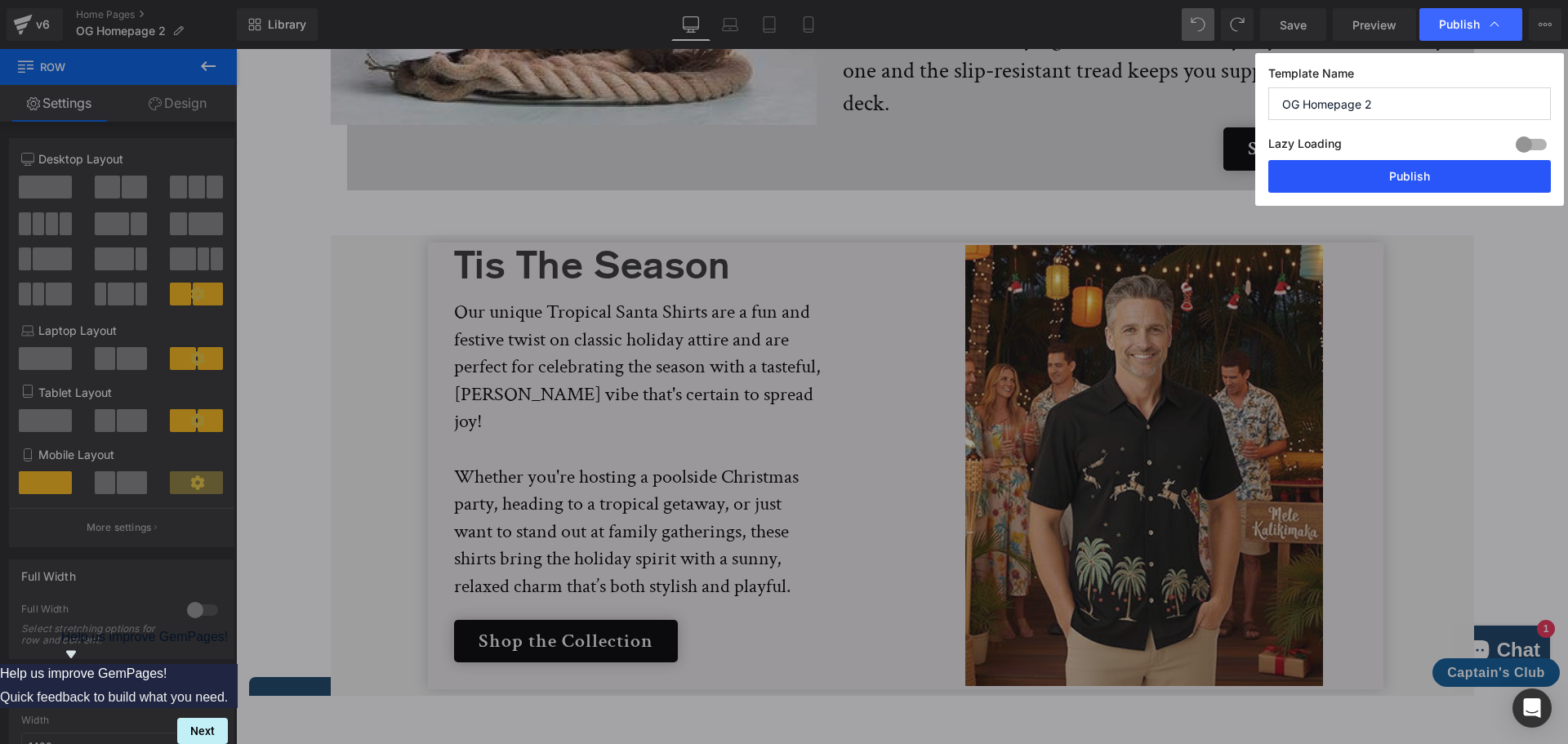
click at [1439, 183] on button "Publish" at bounding box center [1409, 176] width 283 height 33
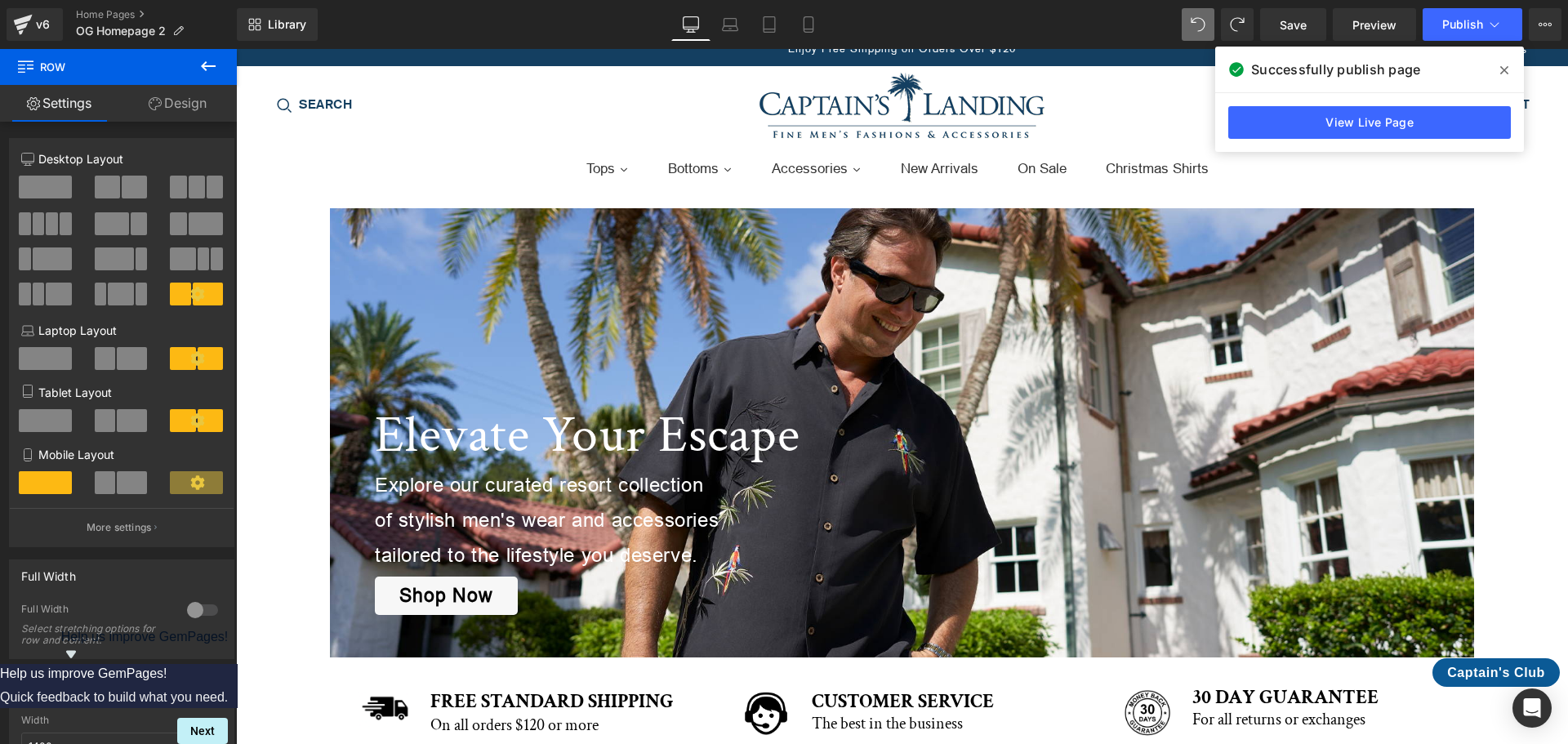
scroll to position [0, 0]
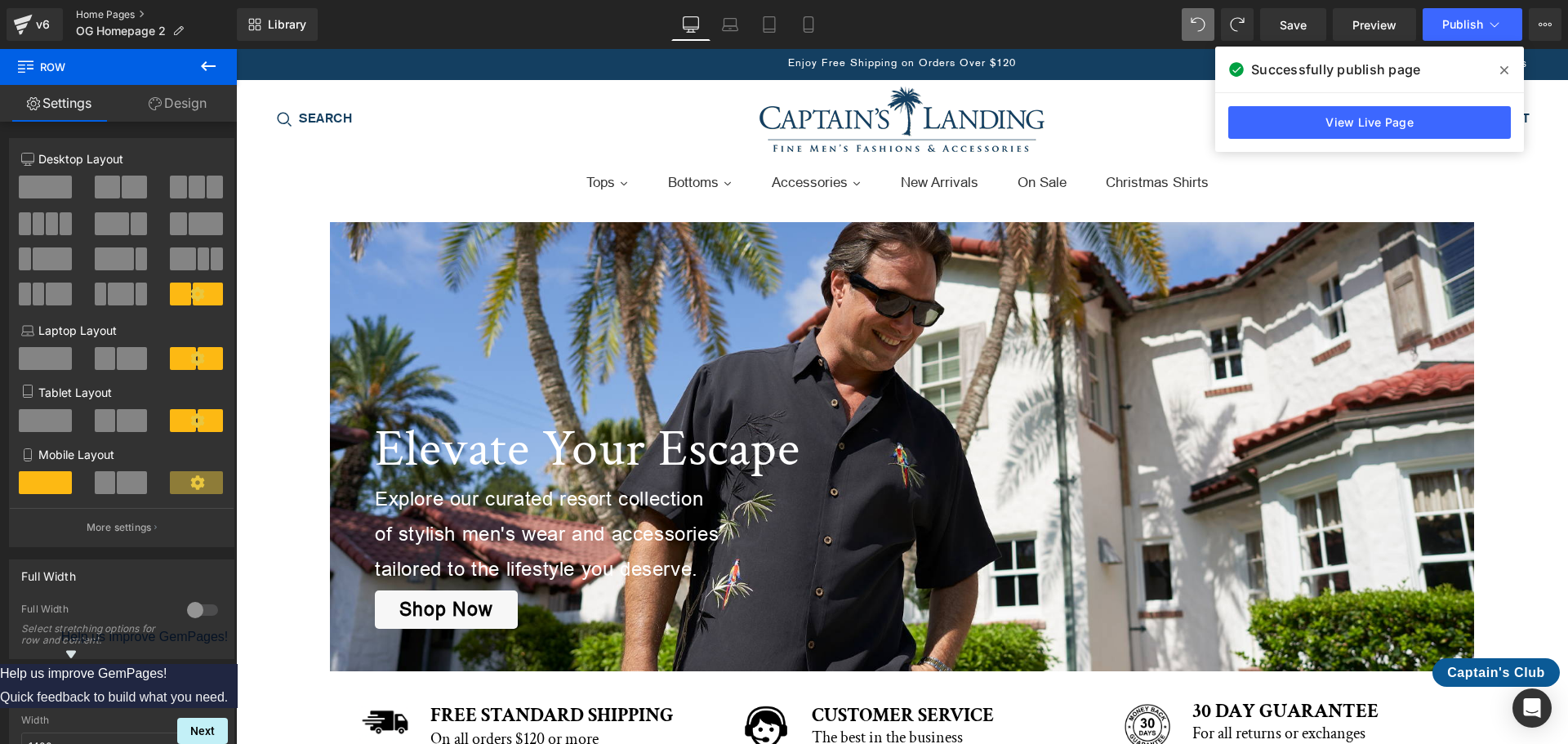
click at [118, 18] on link "Home Pages" at bounding box center [156, 14] width 161 height 13
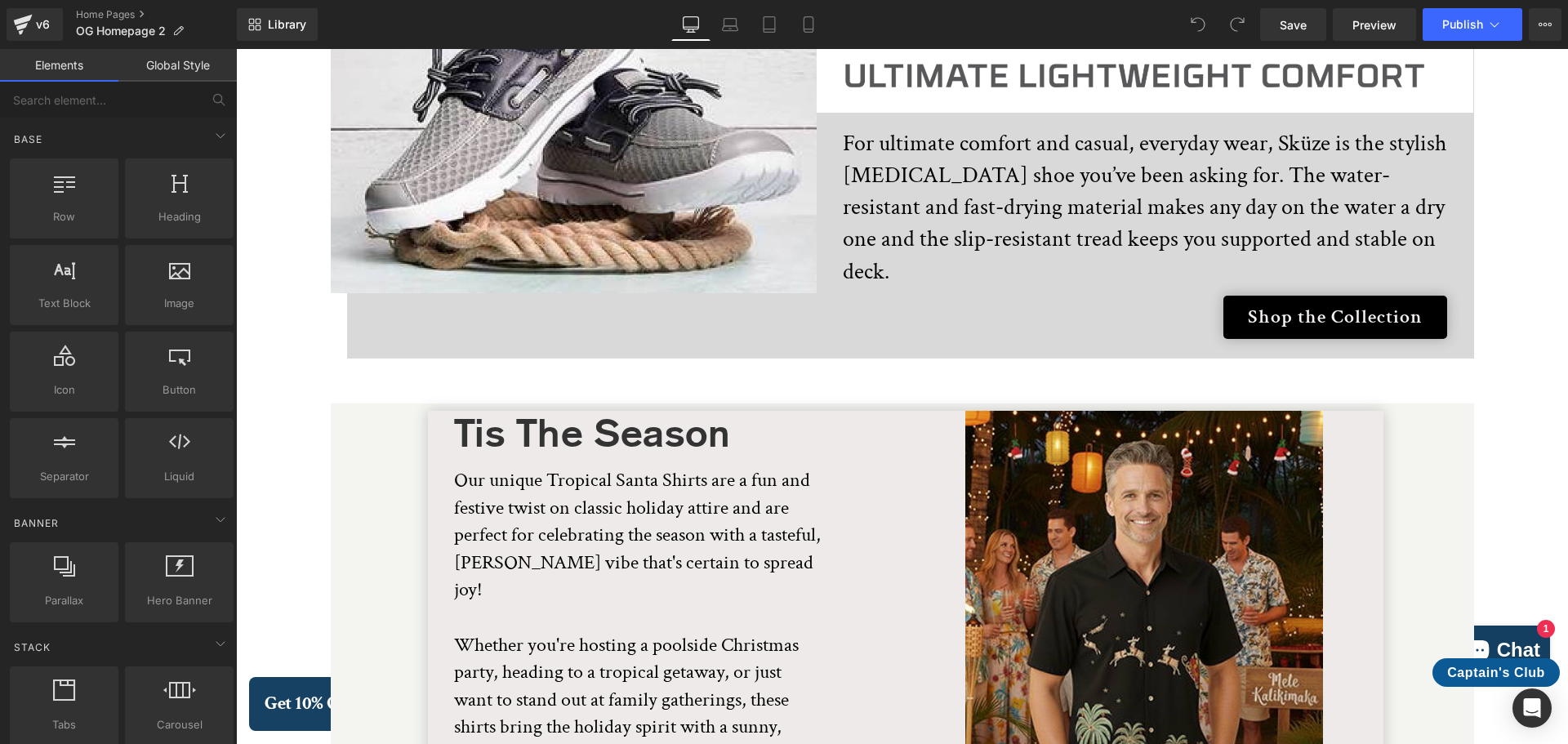
scroll to position [3259, 0]
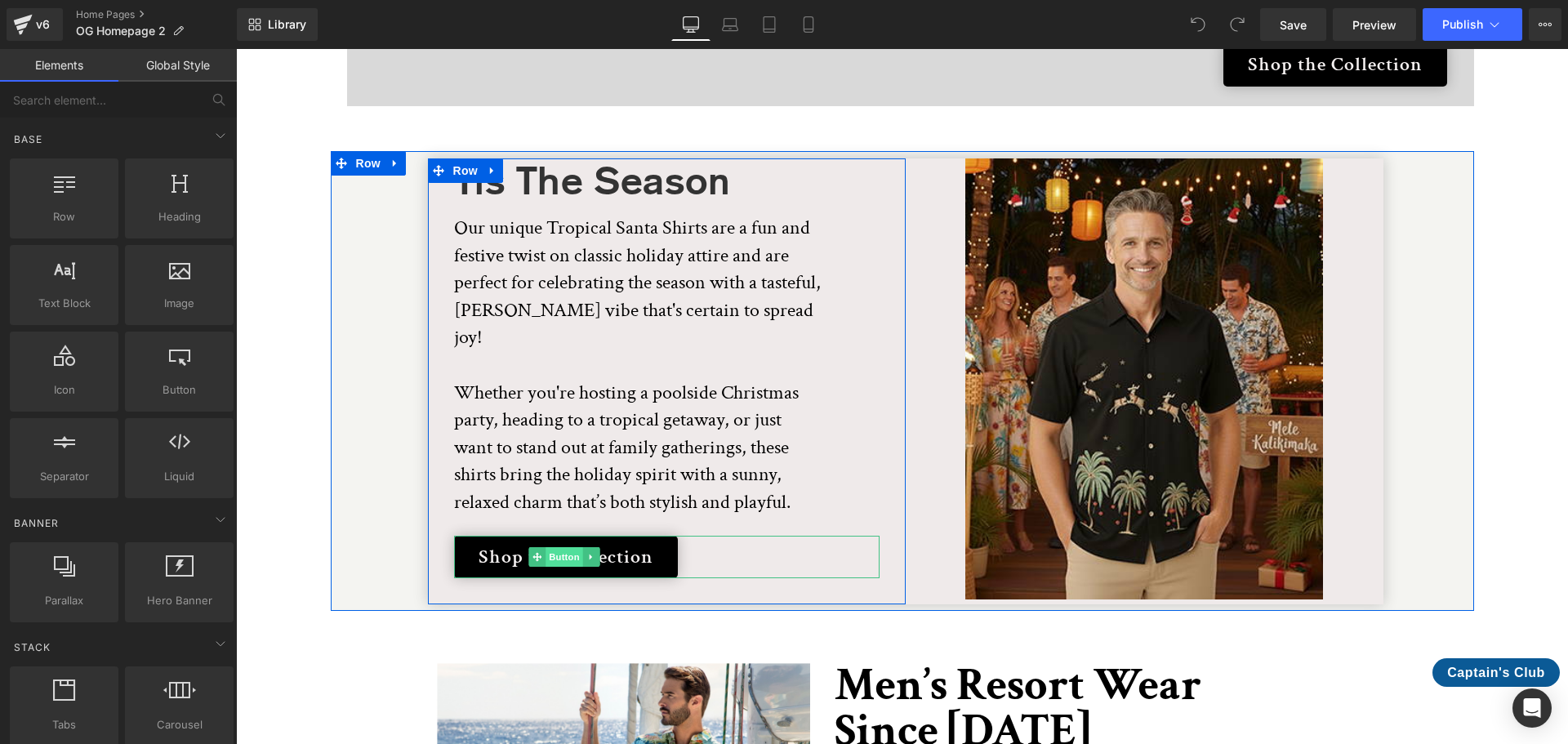
click at [561, 548] on span "Button" at bounding box center [565, 557] width 37 height 20
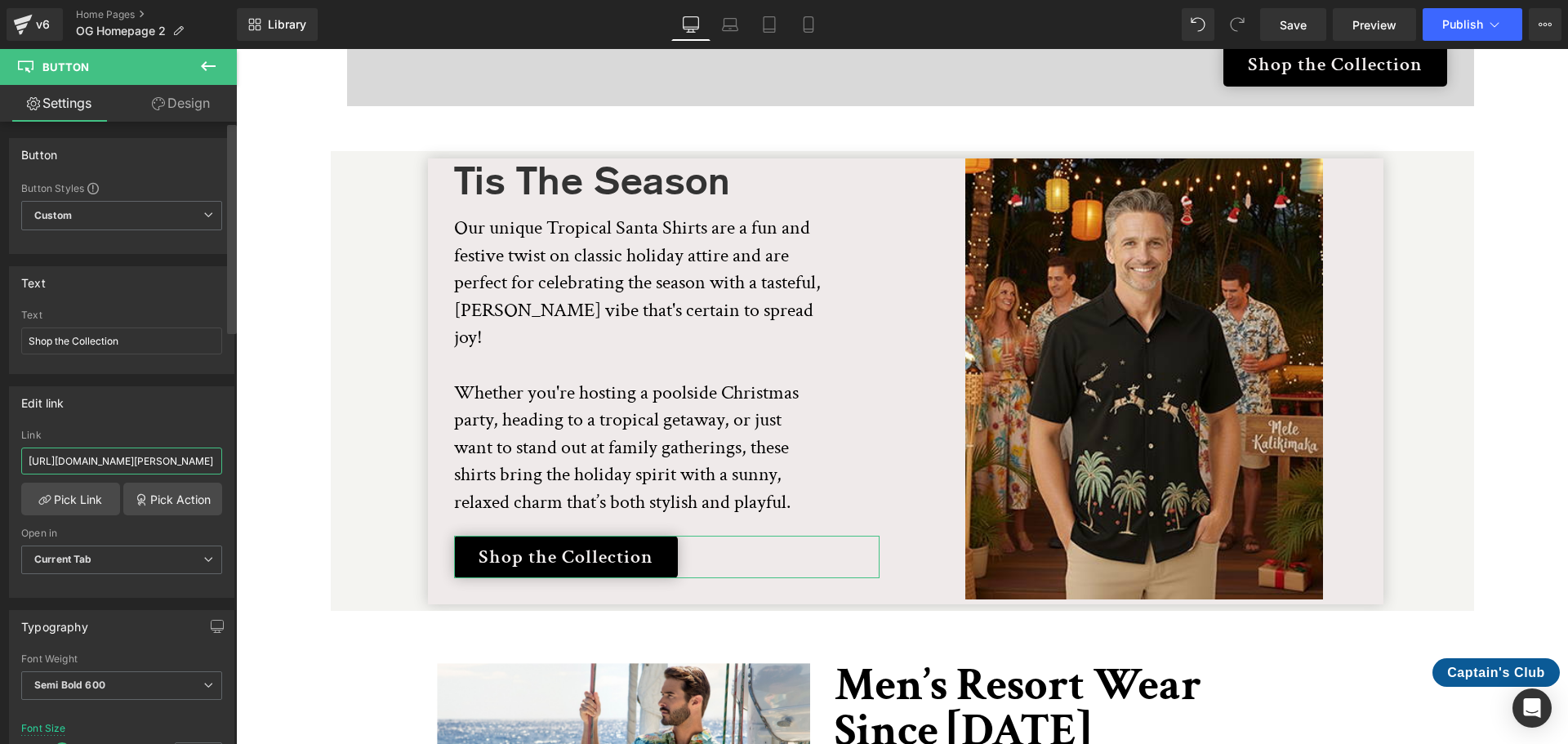
scroll to position [0, 86]
drag, startPoint x: 263, startPoint y: 507, endPoint x: 255, endPoint y: 463, distance: 44.7
paste input "holiday-santa-shirts"
type input "[URL][DOMAIN_NAME]"
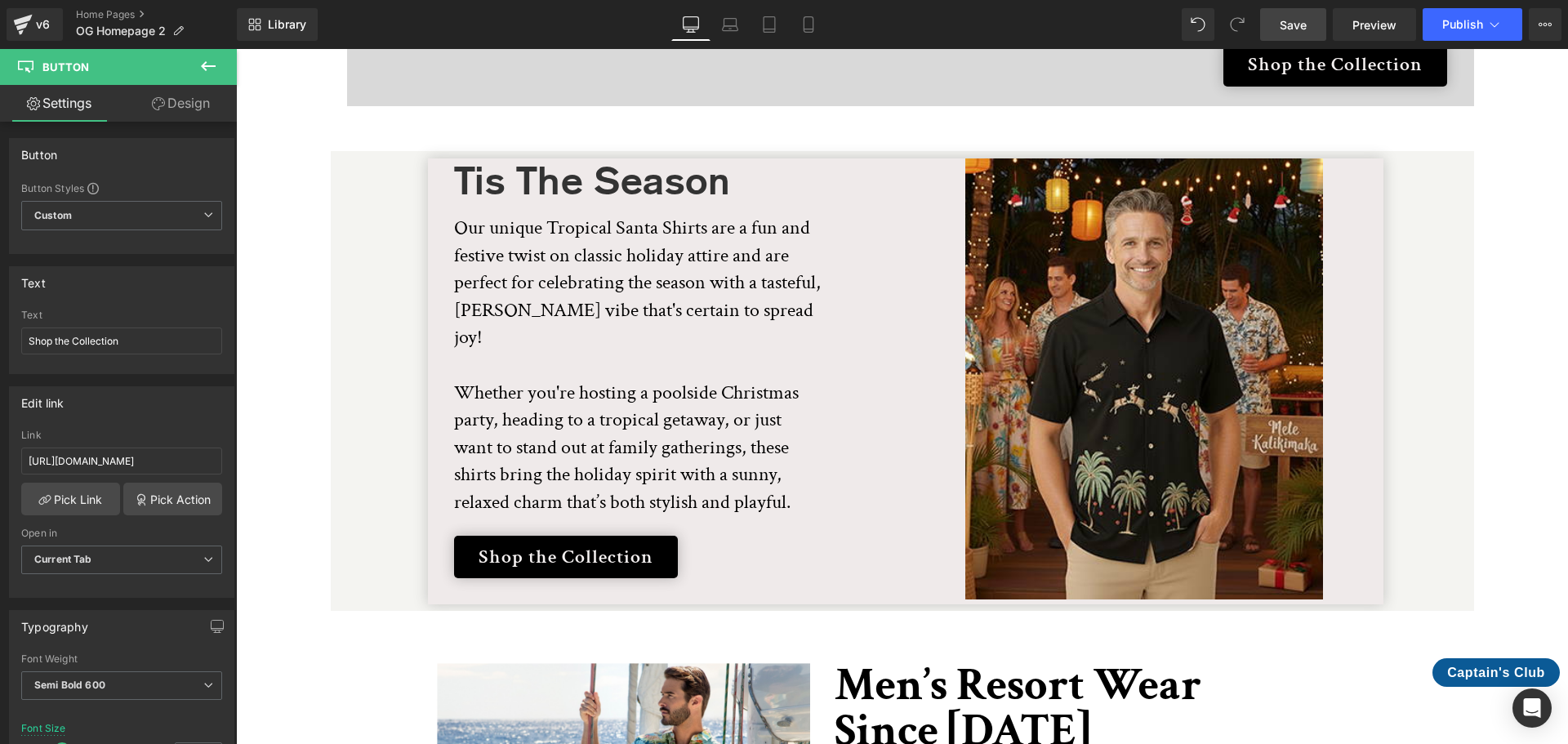
scroll to position [0, 0]
click at [1298, 20] on span "Save" at bounding box center [1293, 25] width 27 height 17
click at [1439, 21] on button "Publish" at bounding box center [1472, 24] width 100 height 33
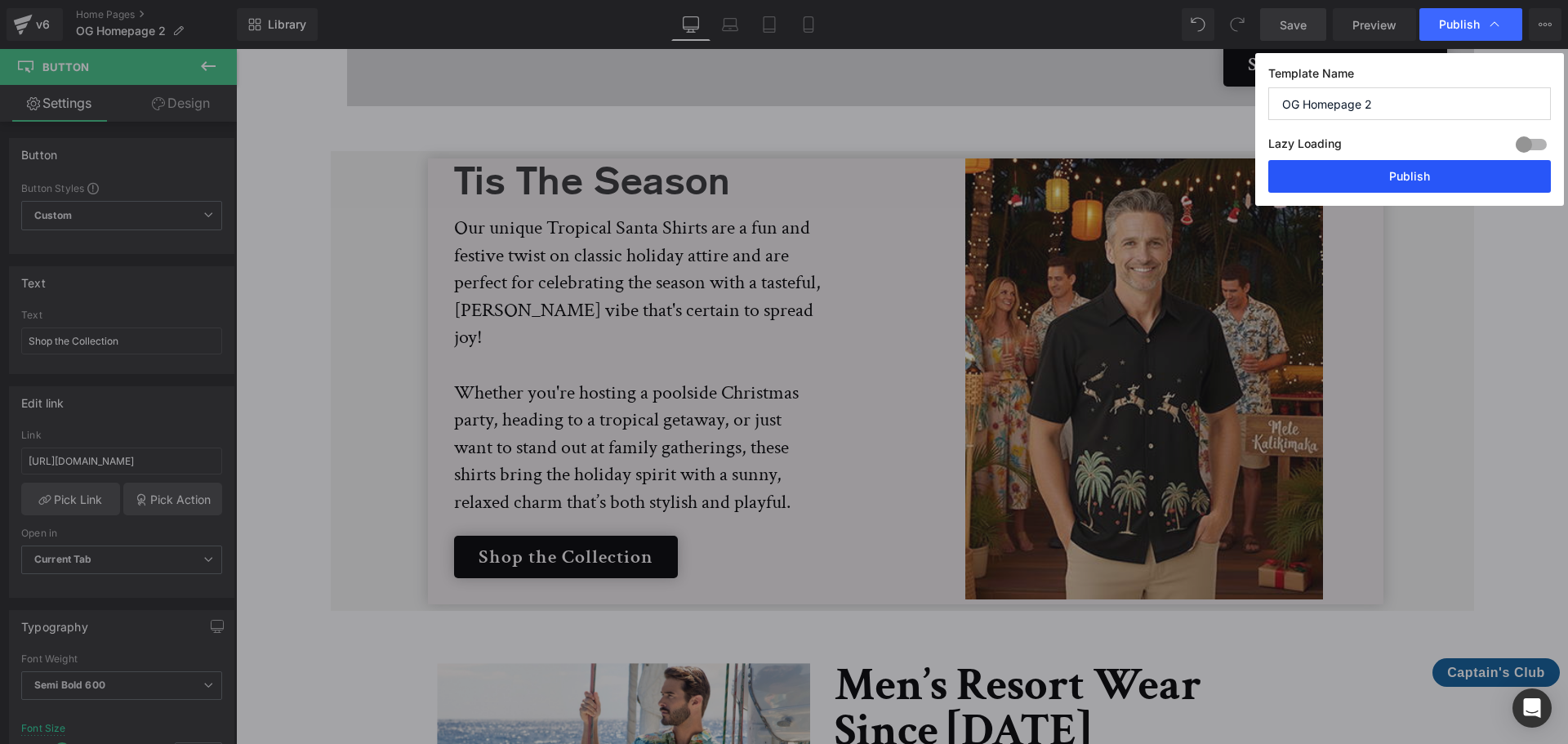
click at [1400, 175] on button "Publish" at bounding box center [1409, 176] width 283 height 33
